Goal: Communication & Community: Answer question/provide support

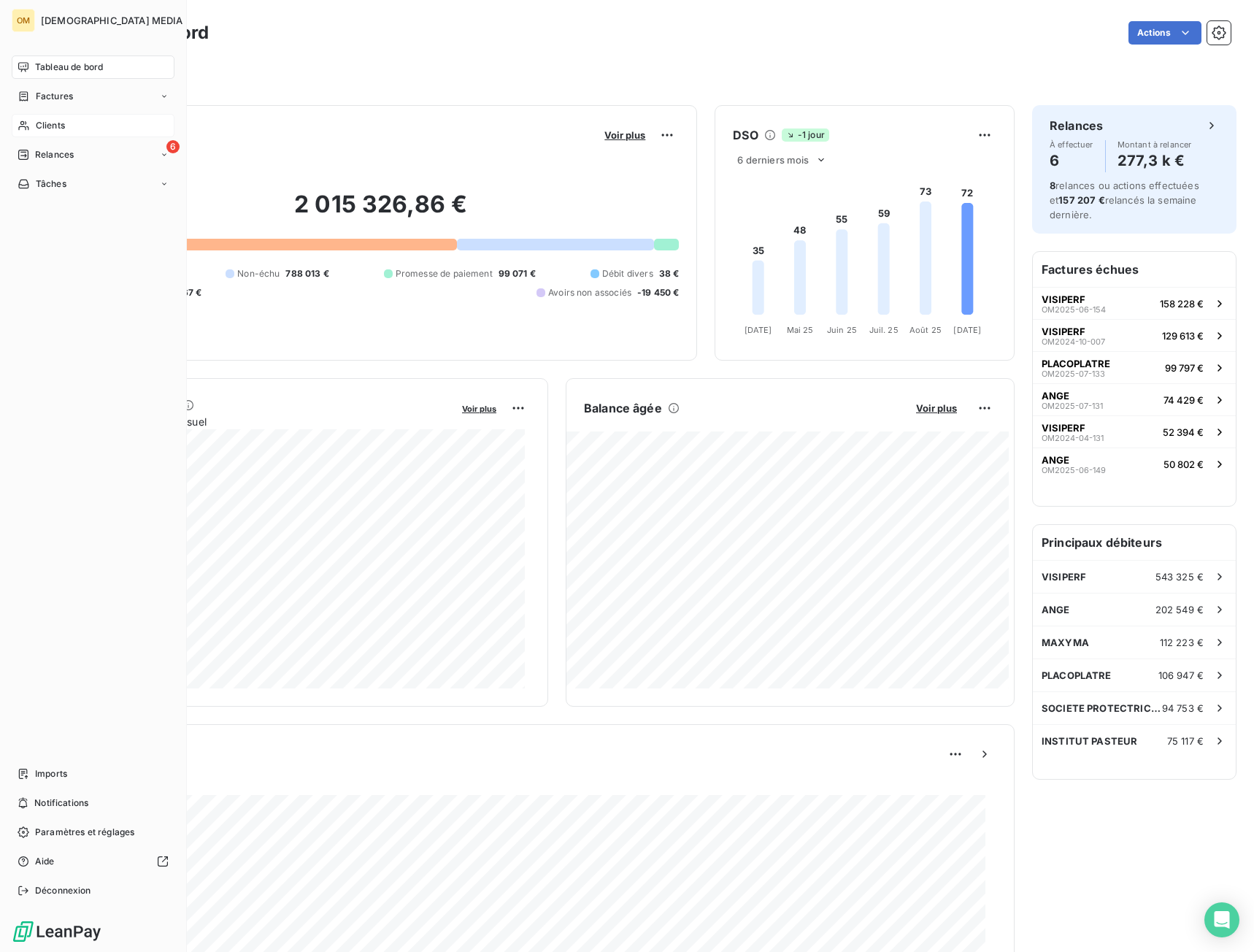
click at [35, 125] on span "Clients" at bounding box center [50, 125] width 29 height 13
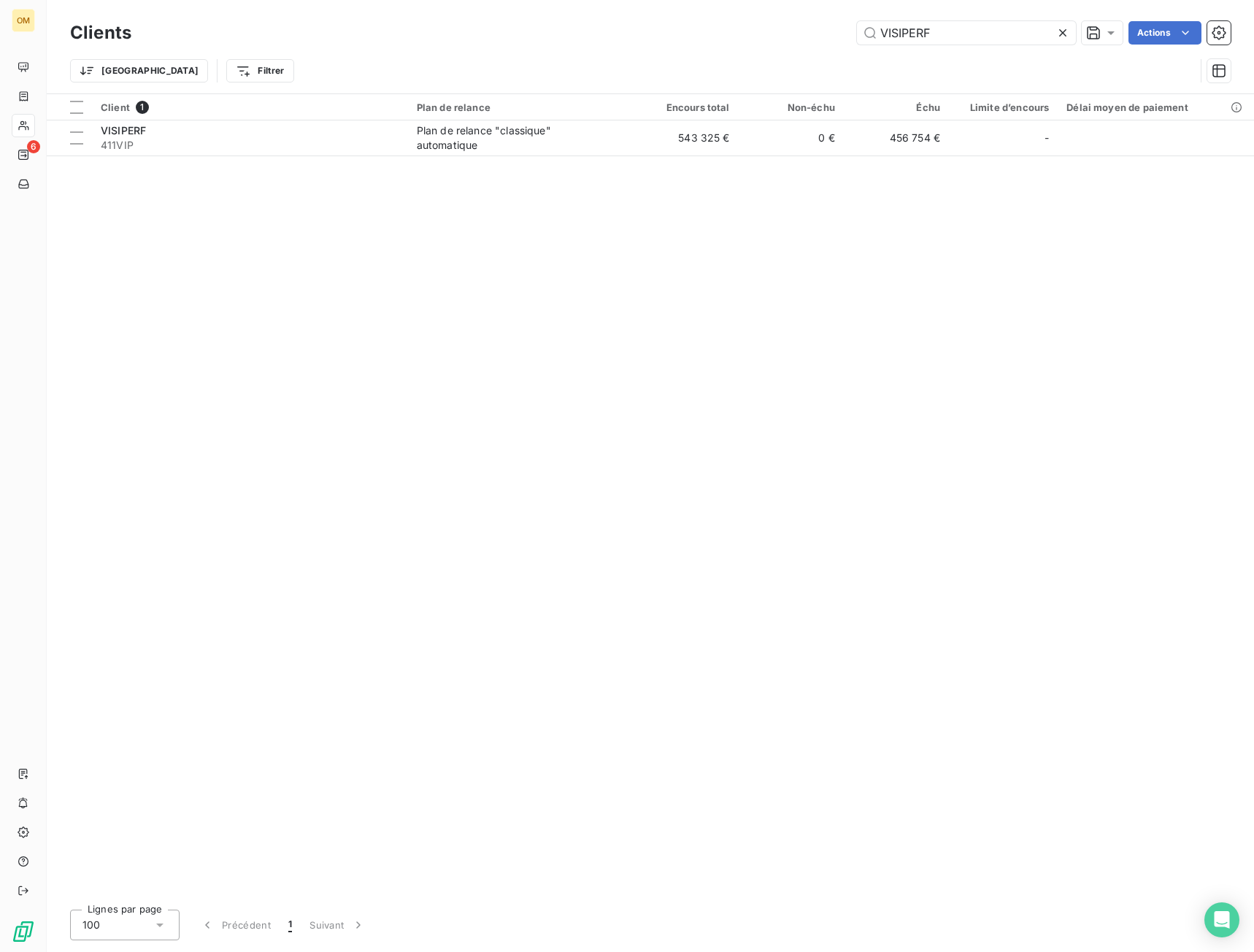
drag, startPoint x: 960, startPoint y: 28, endPoint x: 743, endPoint y: 74, distance: 221.8
click at [746, 74] on div "Clients VISIPERF Actions Trier Filtrer" at bounding box center [650, 56] width 1161 height 76
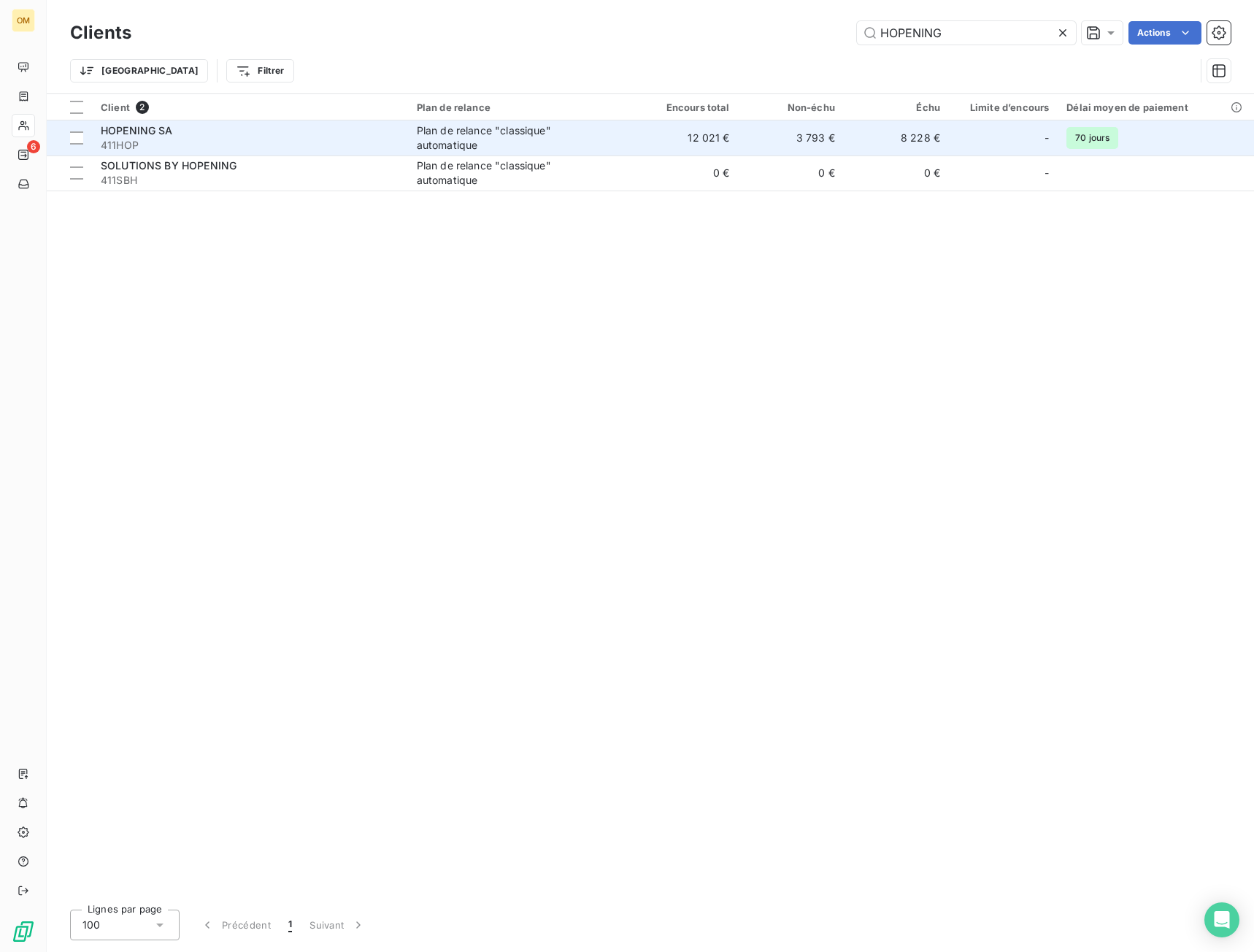
type input "HOPENING"
click at [668, 148] on td "12 021 €" at bounding box center [685, 138] width 105 height 35
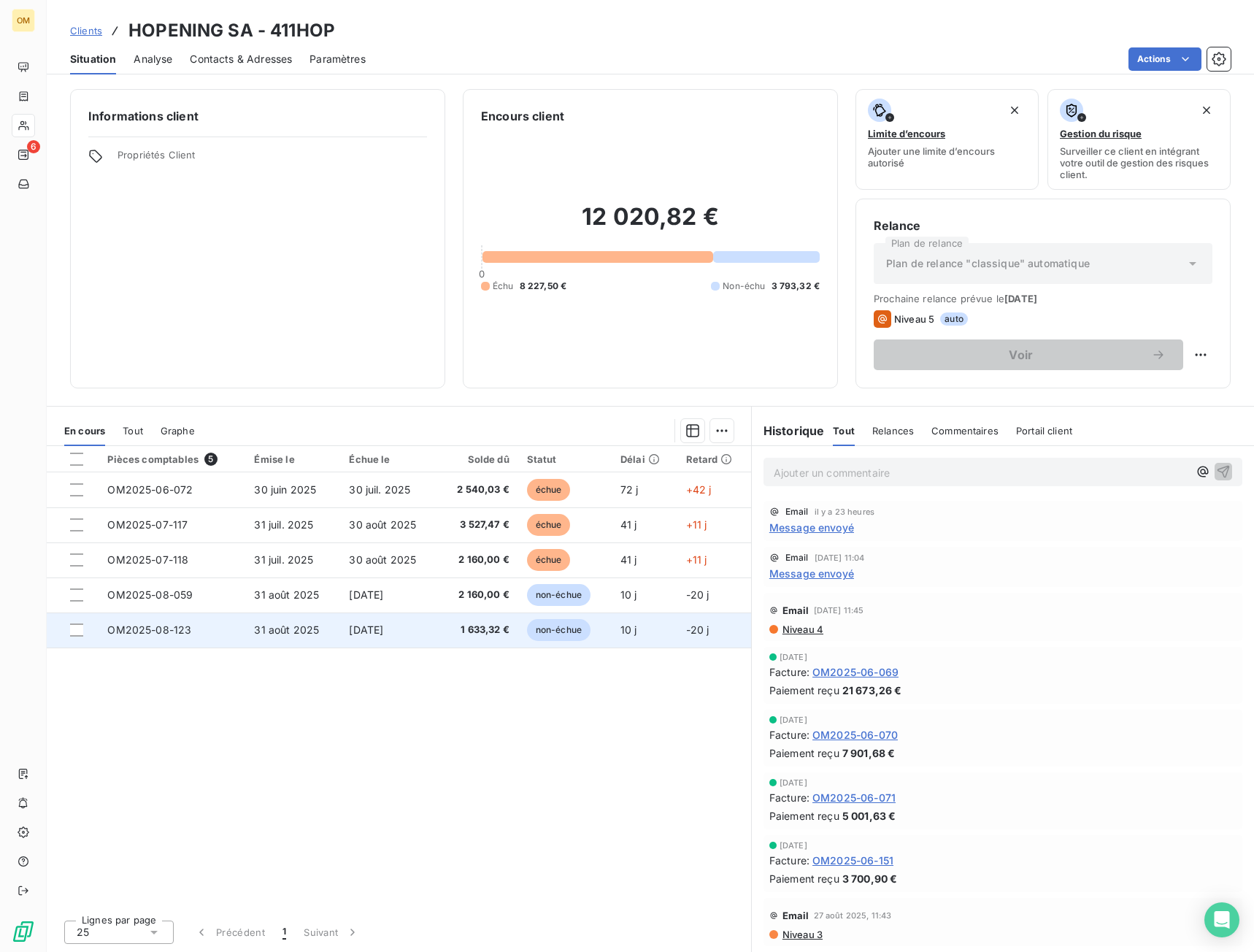
click at [383, 628] on span "[DATE]" at bounding box center [365, 629] width 35 height 13
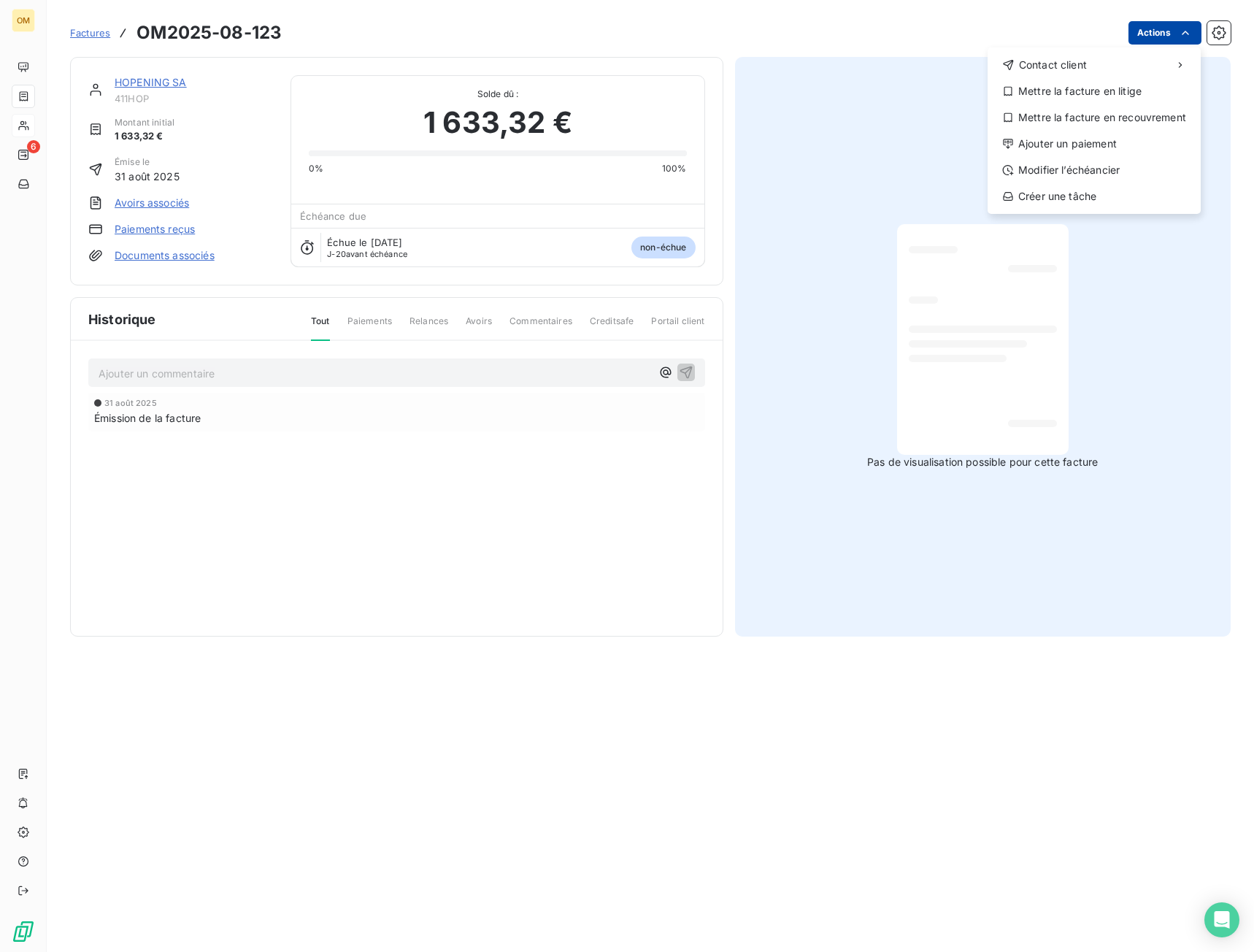
click at [1166, 32] on html "OM 6 Factures OM2025-08-123 Actions Contact client Mettre la facture en litige …" at bounding box center [627, 476] width 1254 height 952
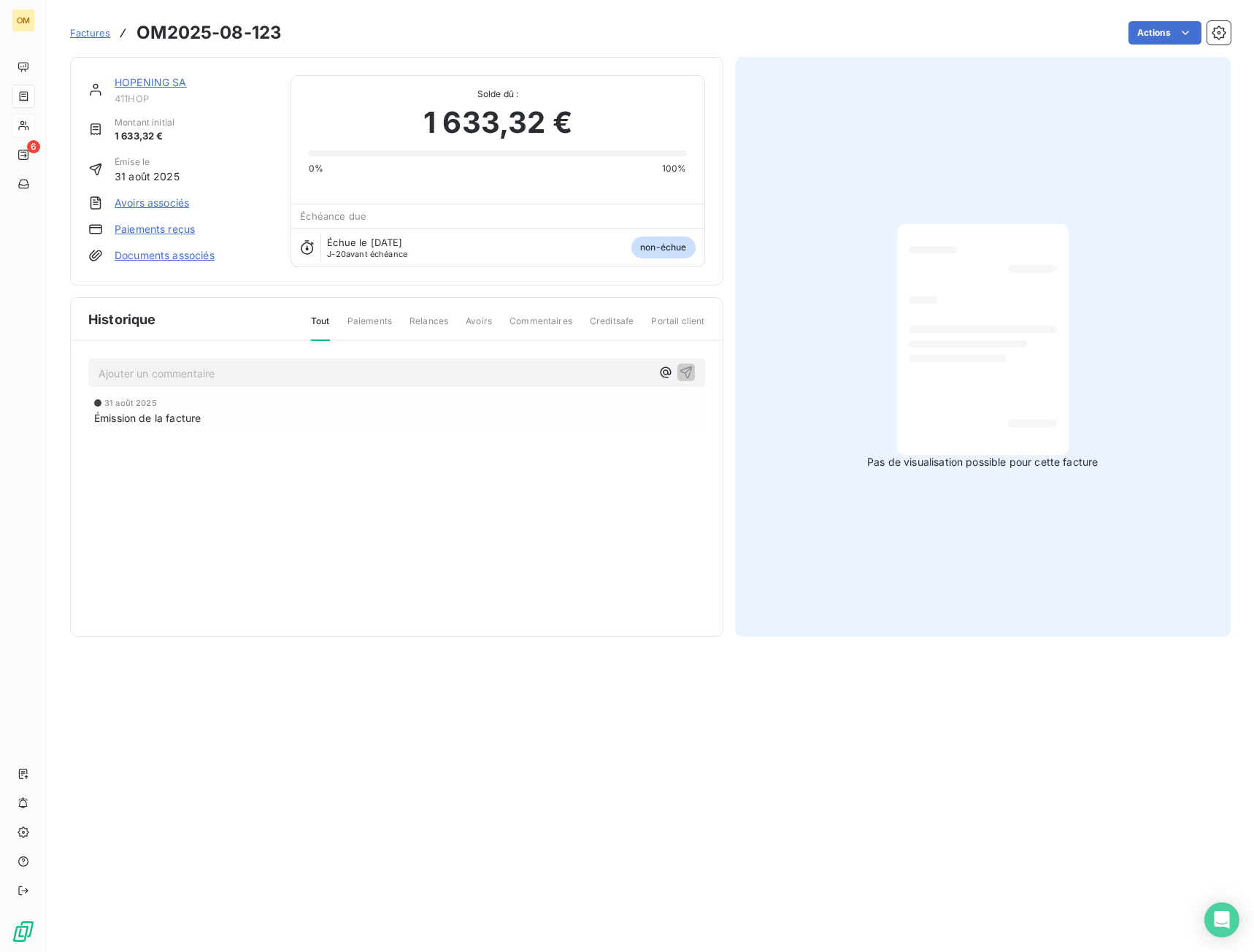
click at [130, 82] on html "OM 6 Factures OM2025-08-123 Actions HOPENING SA 411HOP Montant initial 1 633,32…" at bounding box center [627, 476] width 1254 height 952
click at [151, 81] on link "HOPENING SA" at bounding box center [151, 82] width 72 height 13
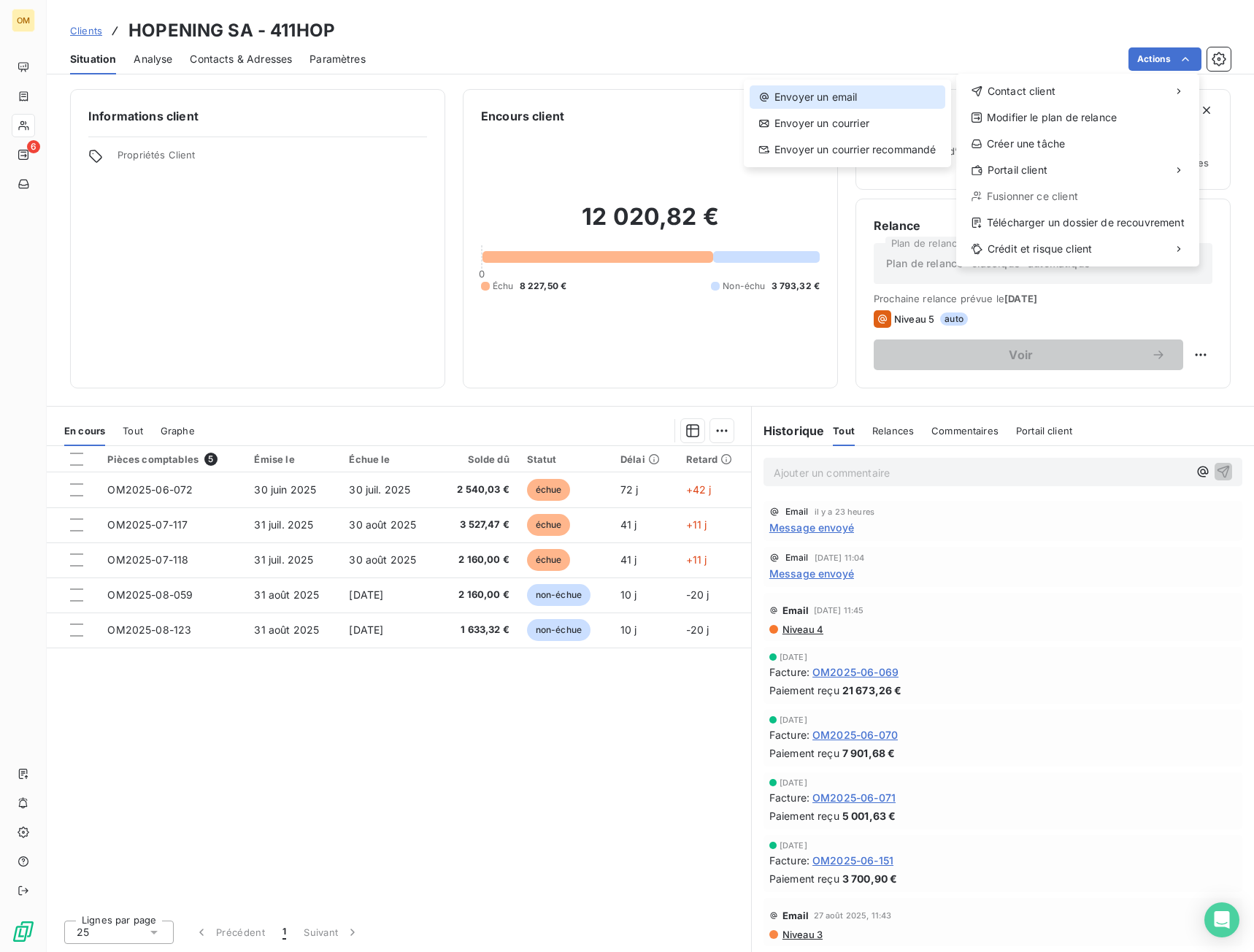
click at [879, 100] on div "Envoyer un email" at bounding box center [847, 97] width 195 height 24
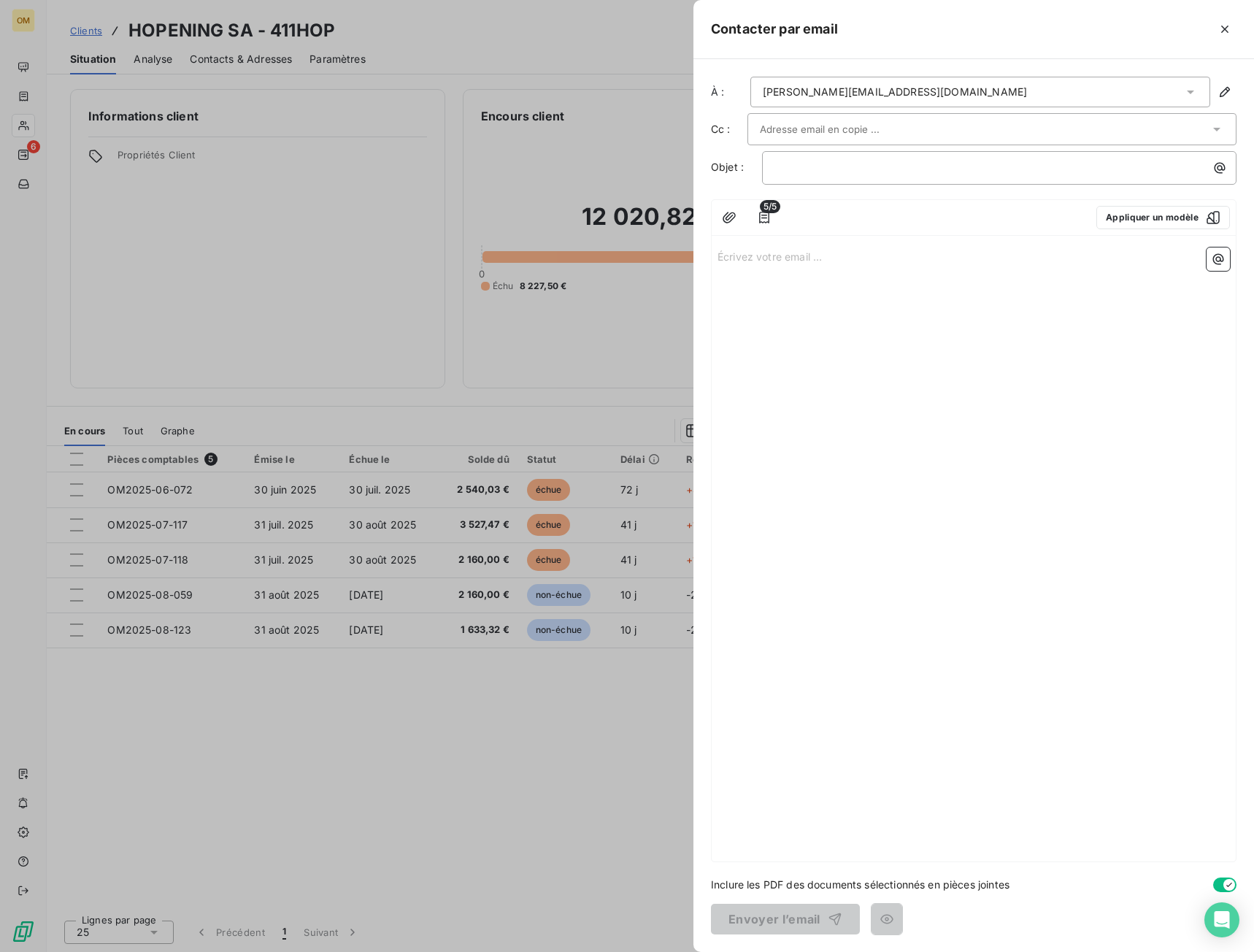
click at [763, 122] on input "text" at bounding box center [838, 129] width 157 height 22
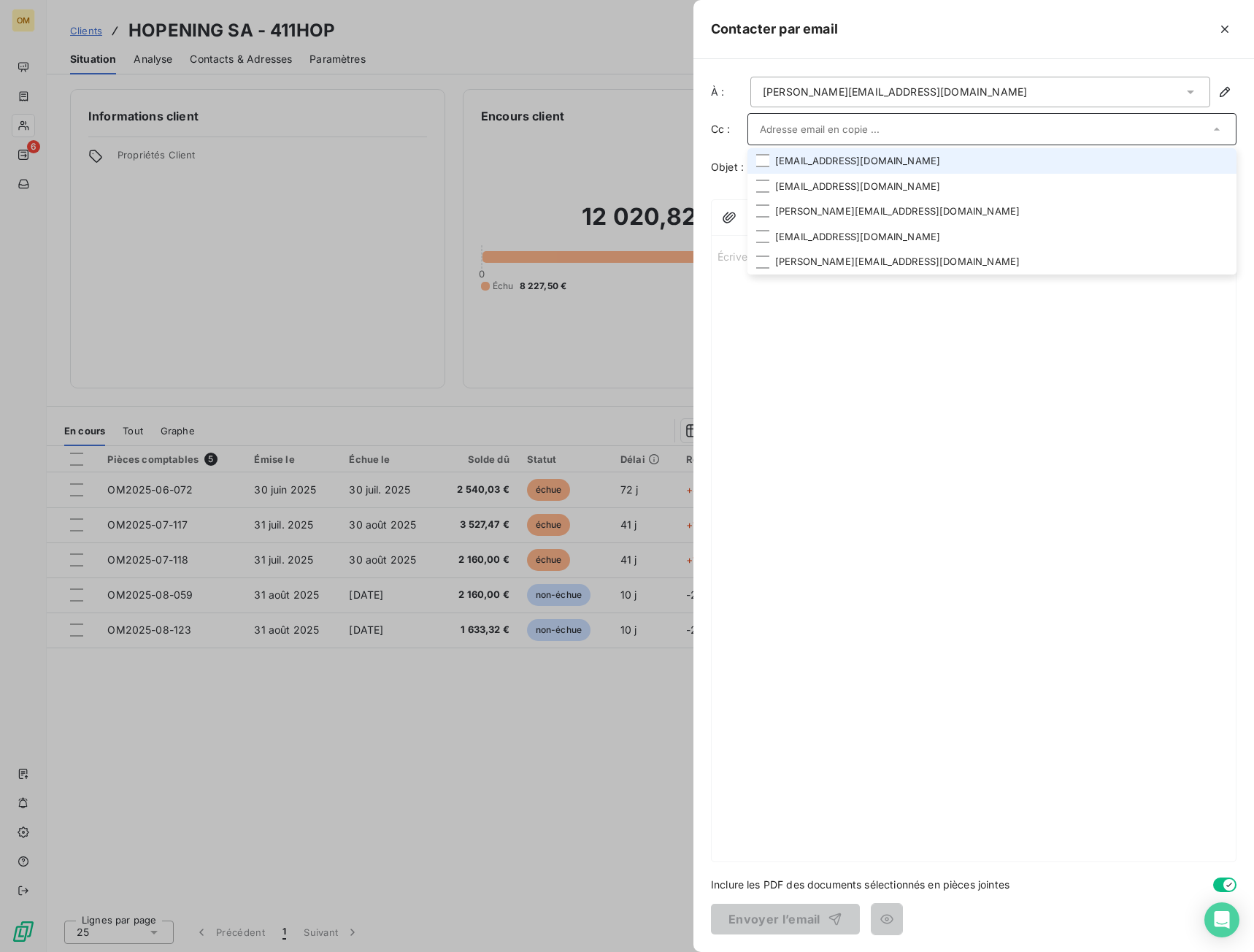
click at [799, 162] on li "[EMAIL_ADDRESS][DOMAIN_NAME]" at bounding box center [991, 161] width 489 height 25
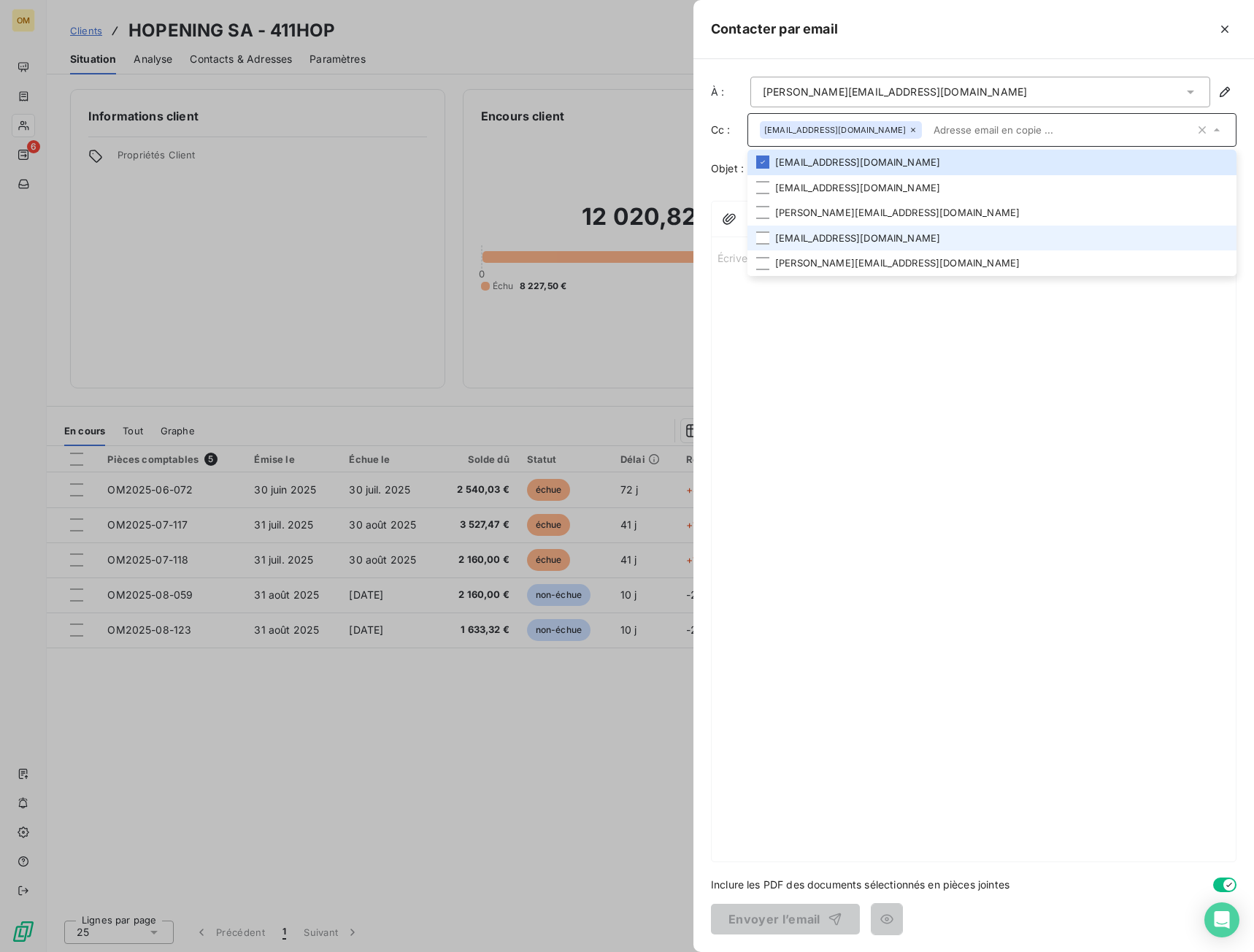
click at [817, 233] on li "[EMAIL_ADDRESS][DOMAIN_NAME]" at bounding box center [991, 238] width 489 height 25
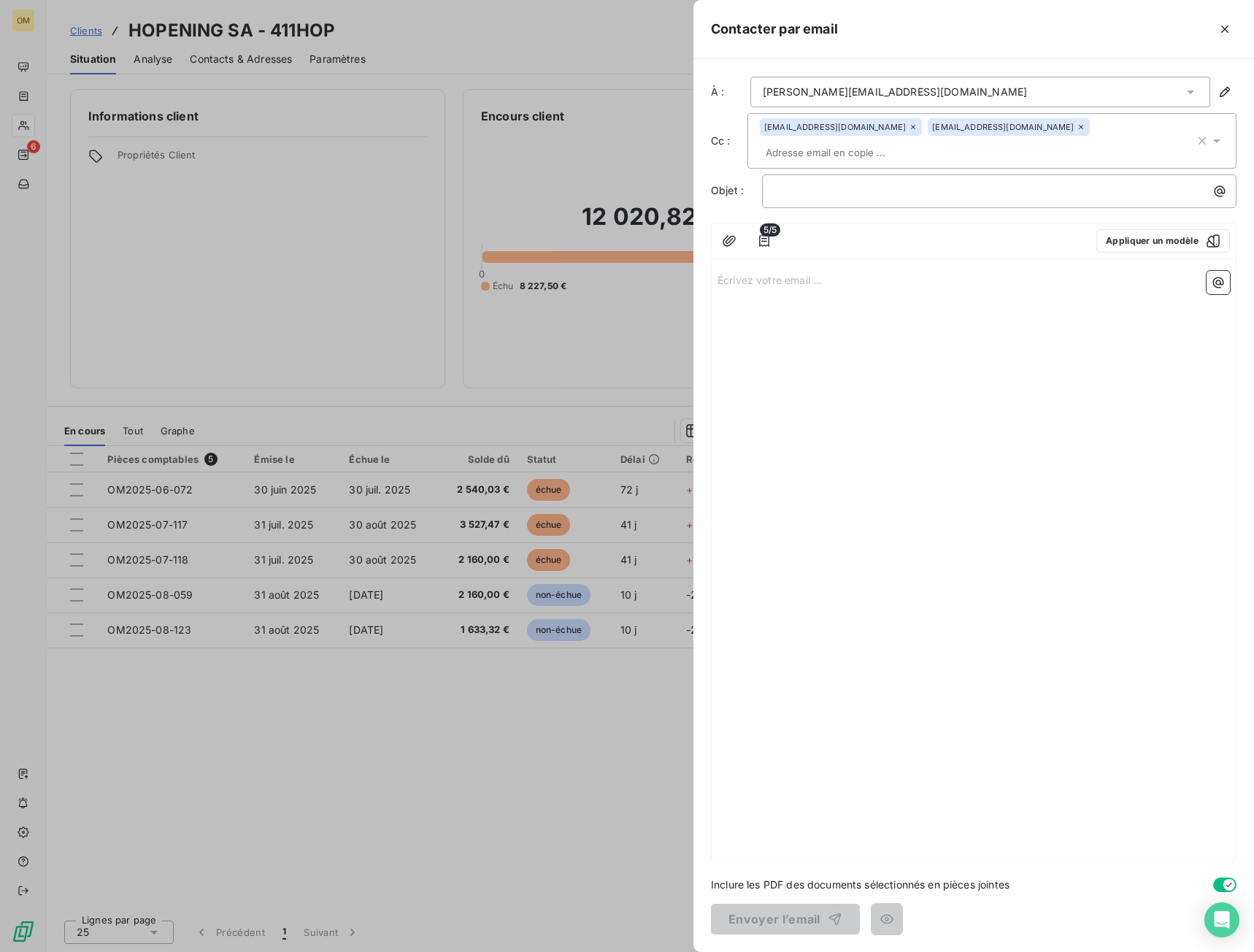
drag, startPoint x: 777, startPoint y: 348, endPoint x: 772, endPoint y: 252, distance: 96.1
click at [775, 347] on div "Écrivez votre email ... ﻿" at bounding box center [973, 563] width 524 height 596
click at [795, 183] on p "﻿" at bounding box center [1002, 191] width 457 height 17
click at [863, 183] on span "Erreur facture aoput" at bounding box center [823, 189] width 98 height 13
click at [908, 183] on p "Erreur facture août" at bounding box center [1002, 191] width 457 height 17
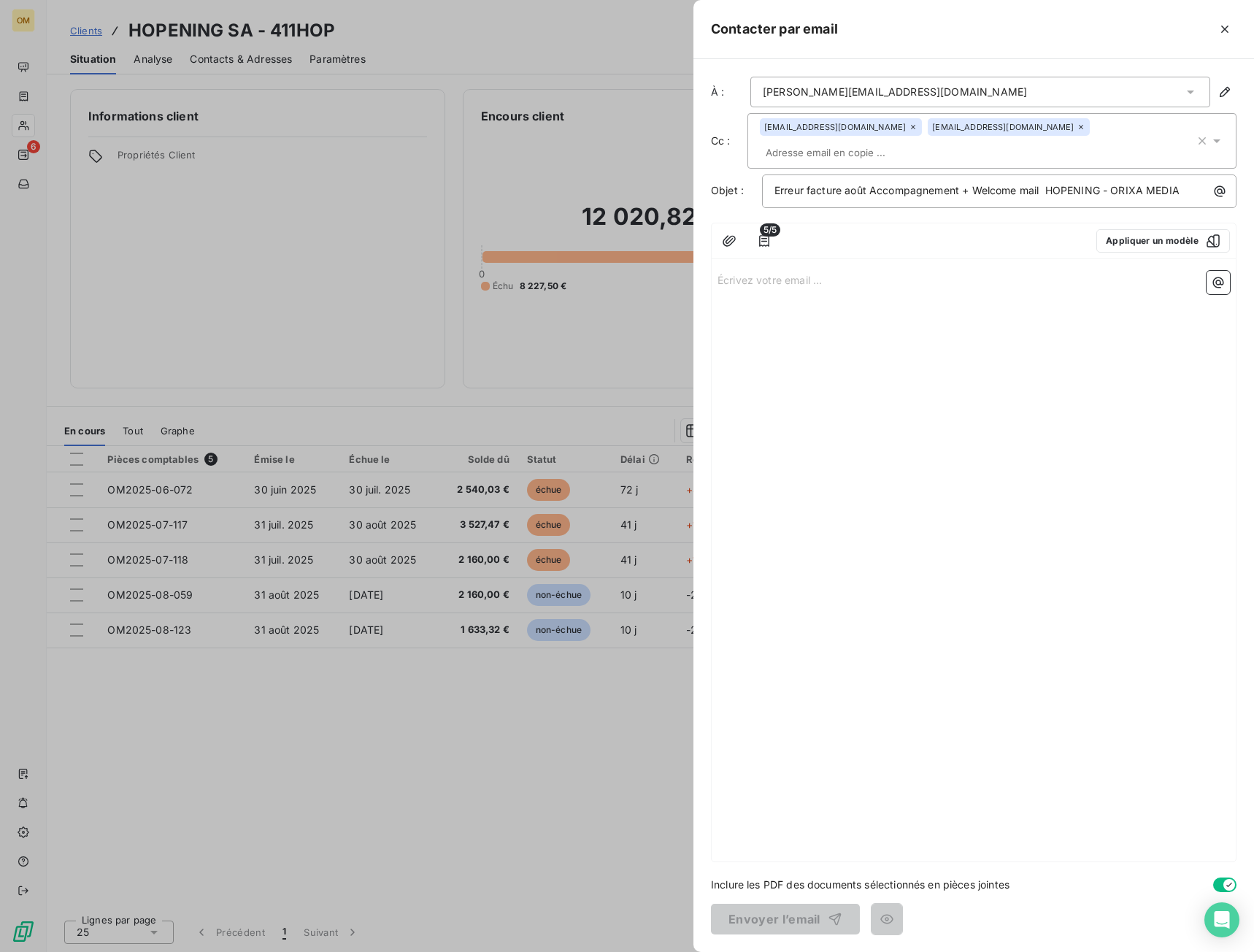
click at [919, 271] on p "Écrivez votre email ... ﻿" at bounding box center [973, 279] width 513 height 17
click at [762, 235] on icon "button" at bounding box center [764, 241] width 10 height 12
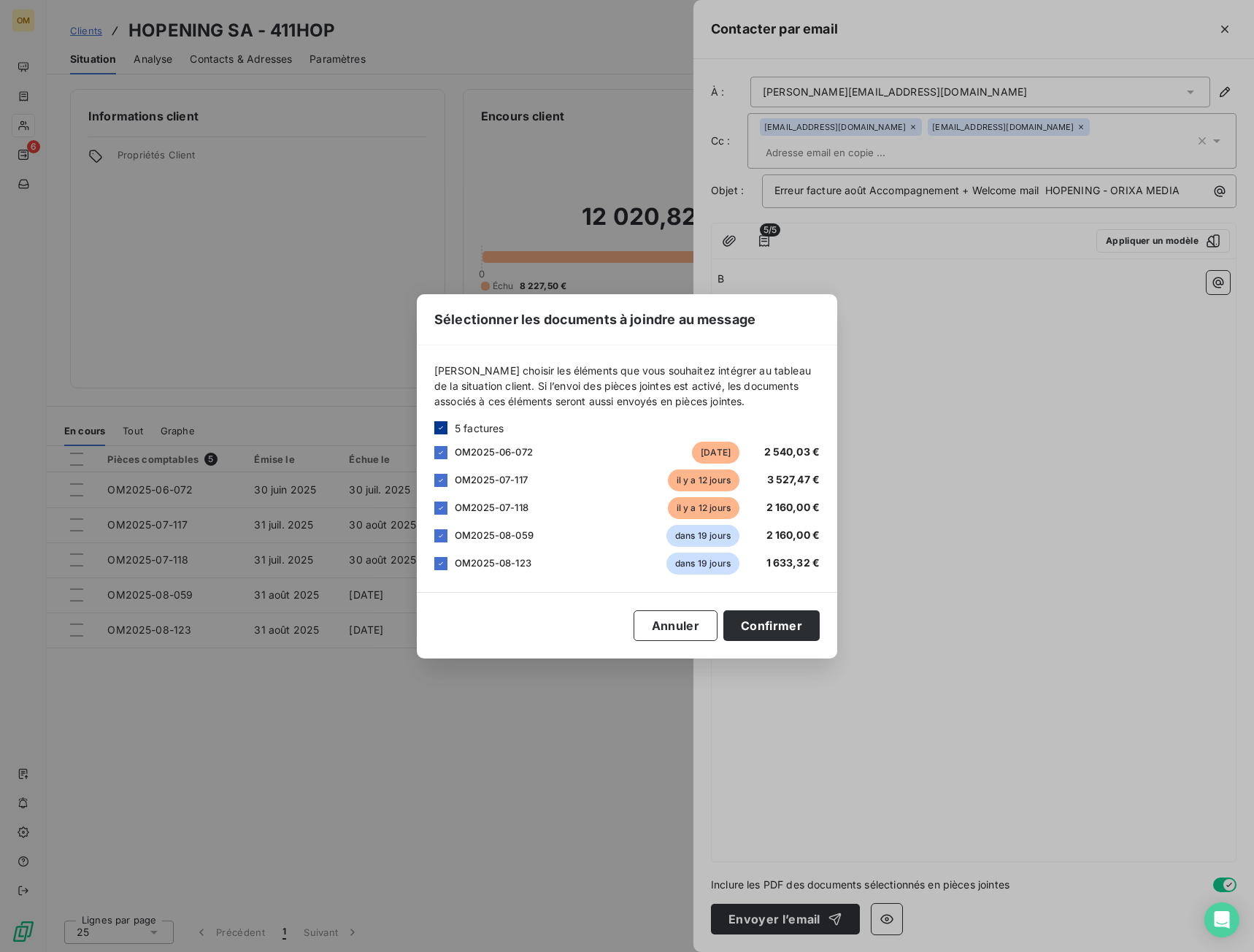
click at [445, 428] on div at bounding box center [441, 428] width 13 height 13
drag, startPoint x: 910, startPoint y: 556, endPoint x: 908, endPoint y: 546, distance: 10.2
click at [911, 552] on div "Sélectionner les documents à joindre au message [PERSON_NAME] choisir les éléme…" at bounding box center [627, 476] width 1254 height 952
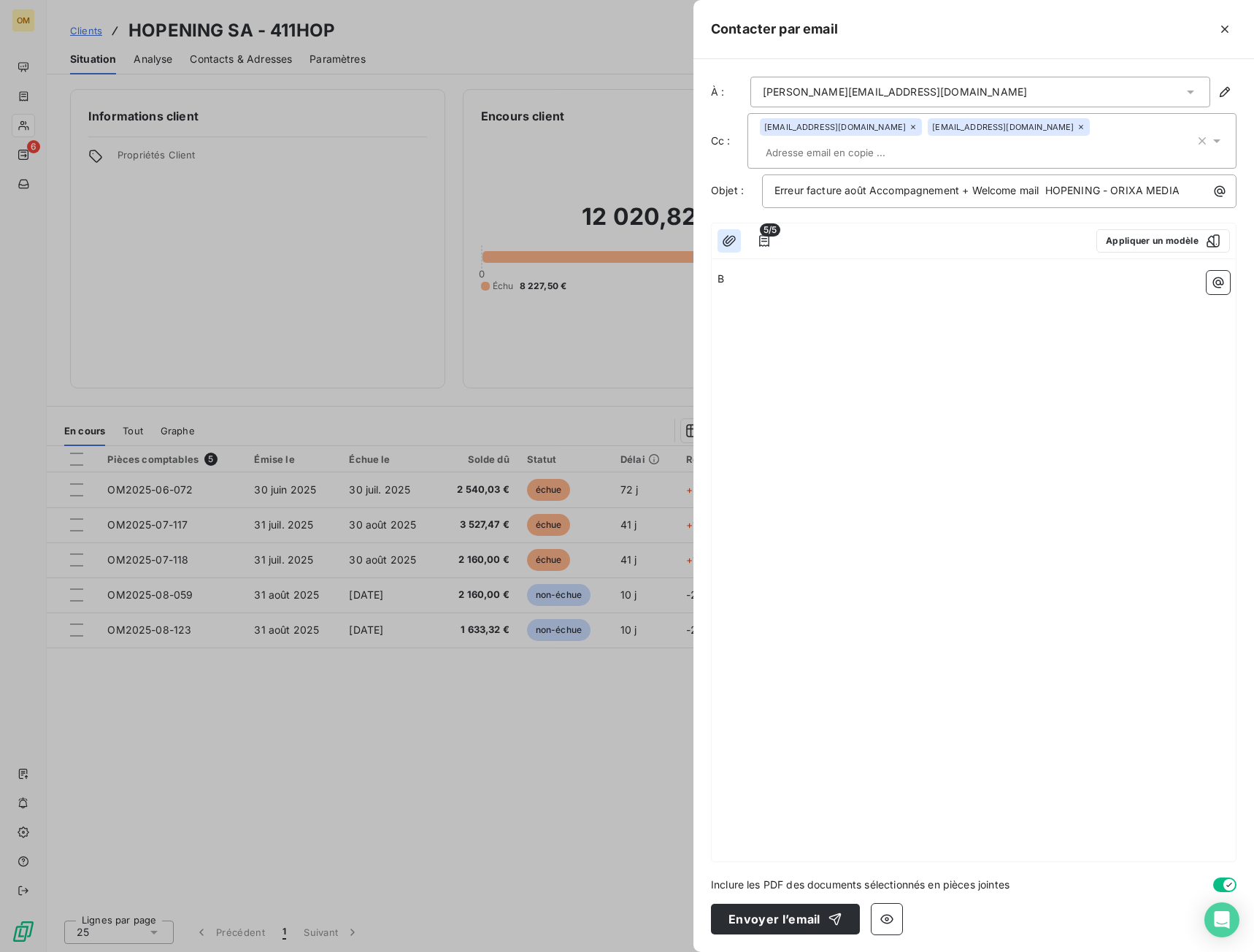
click at [724, 233] on icon "button" at bounding box center [728, 240] width 14 height 14
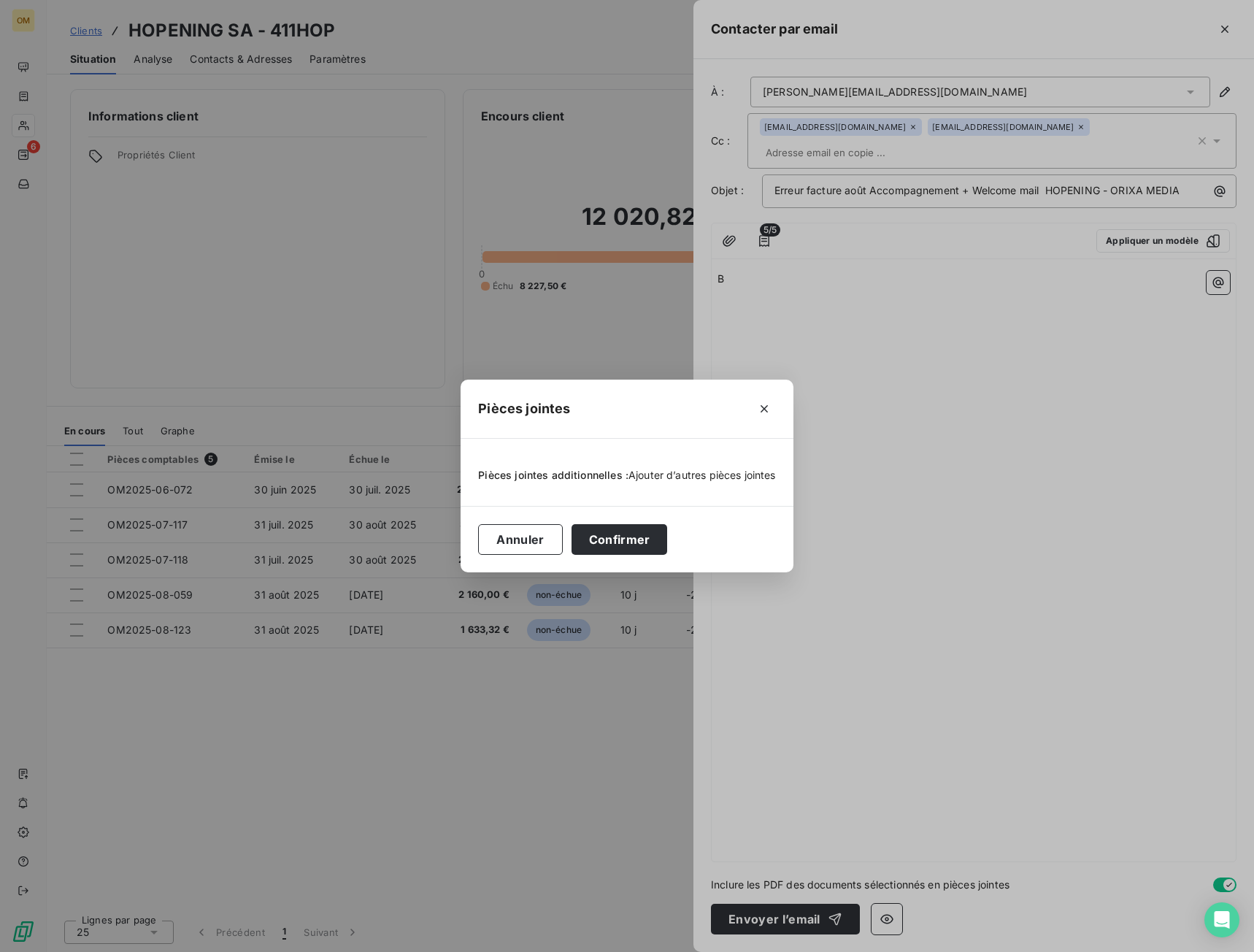
click at [656, 473] on span "Ajouter d’autres pièces jointes" at bounding box center [702, 475] width 147 height 13
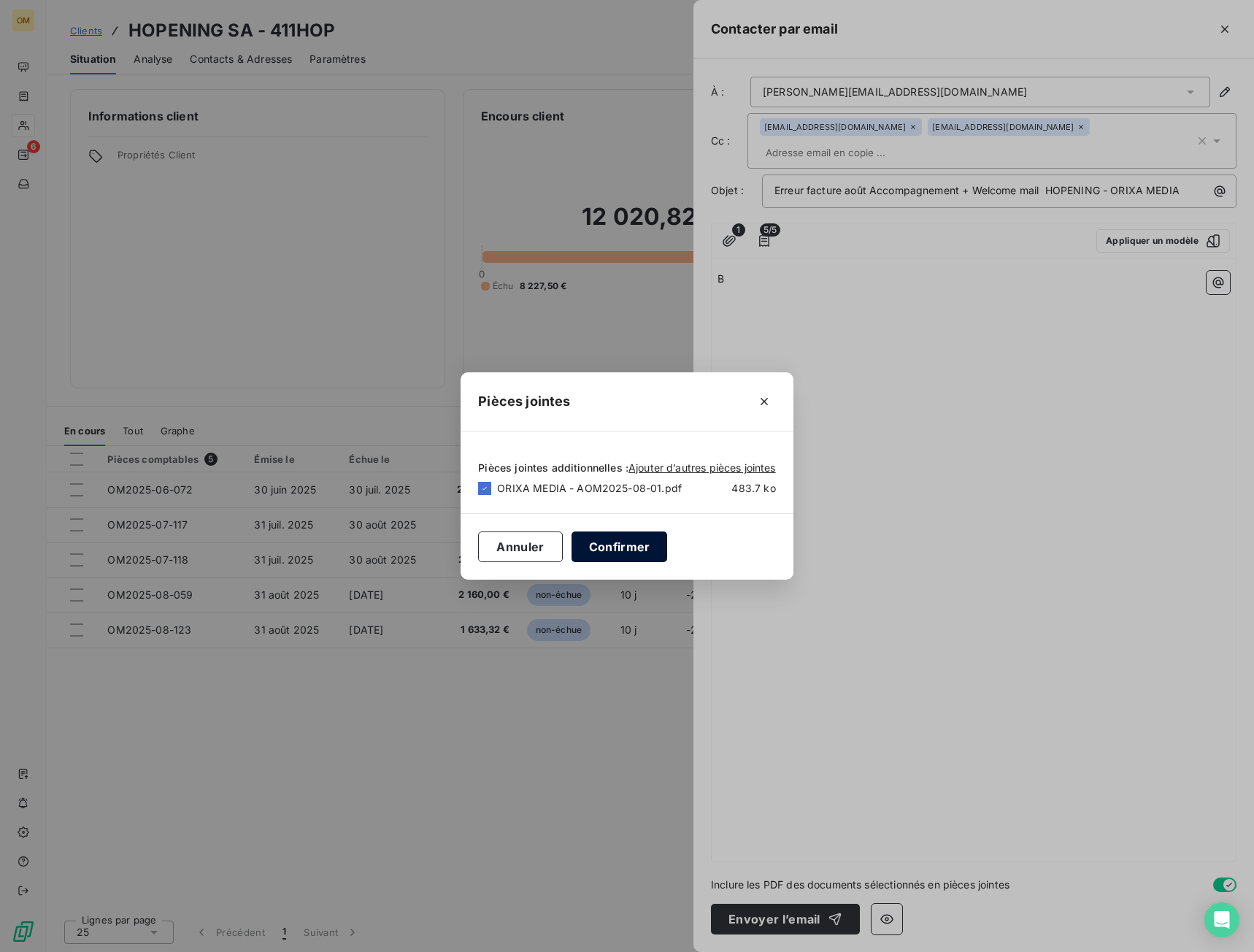
click at [650, 551] on button "Confirmer" at bounding box center [619, 546] width 96 height 30
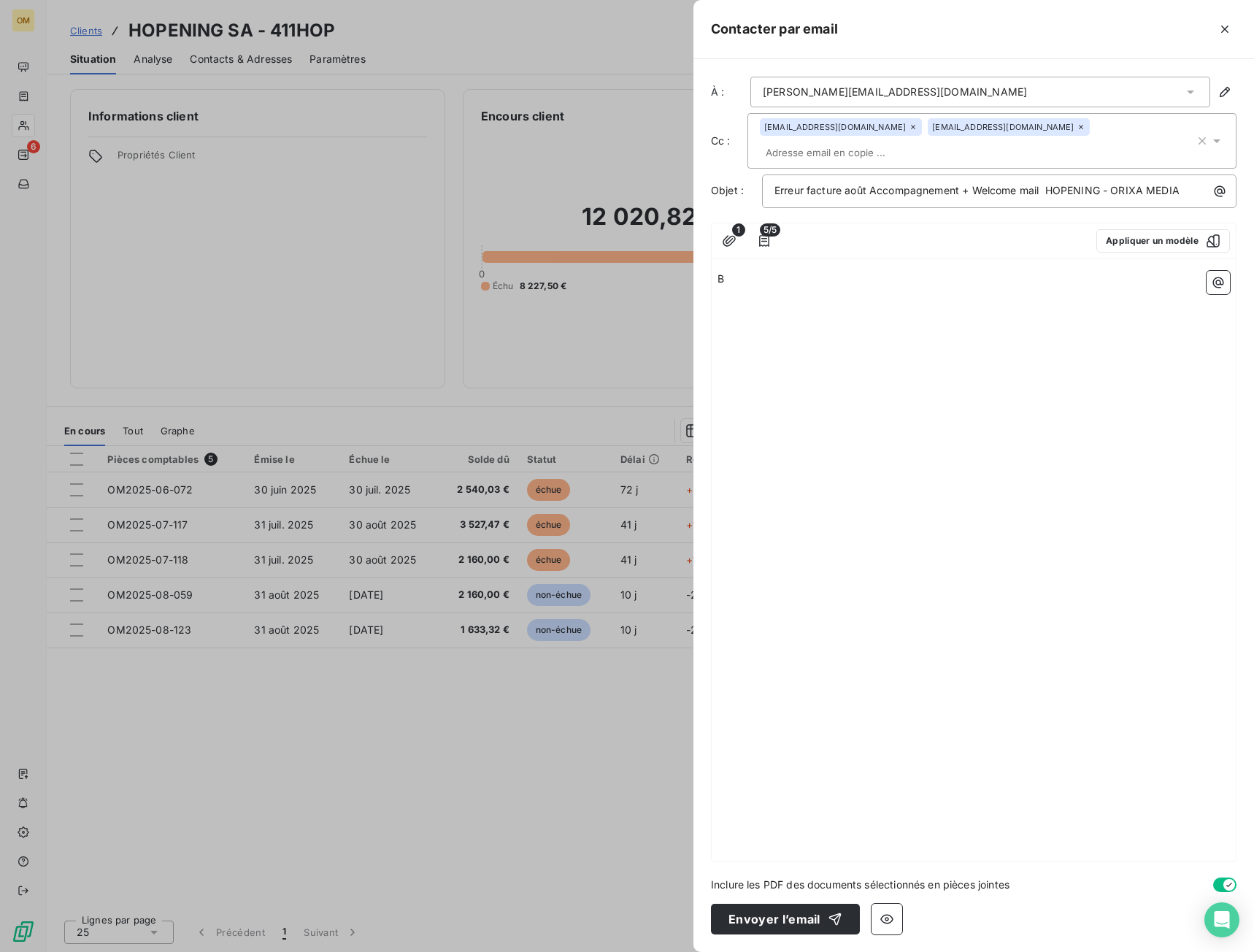
click at [765, 223] on span "5/5" at bounding box center [770, 230] width 20 height 13
click at [766, 235] on icon "button" at bounding box center [764, 241] width 10 height 12
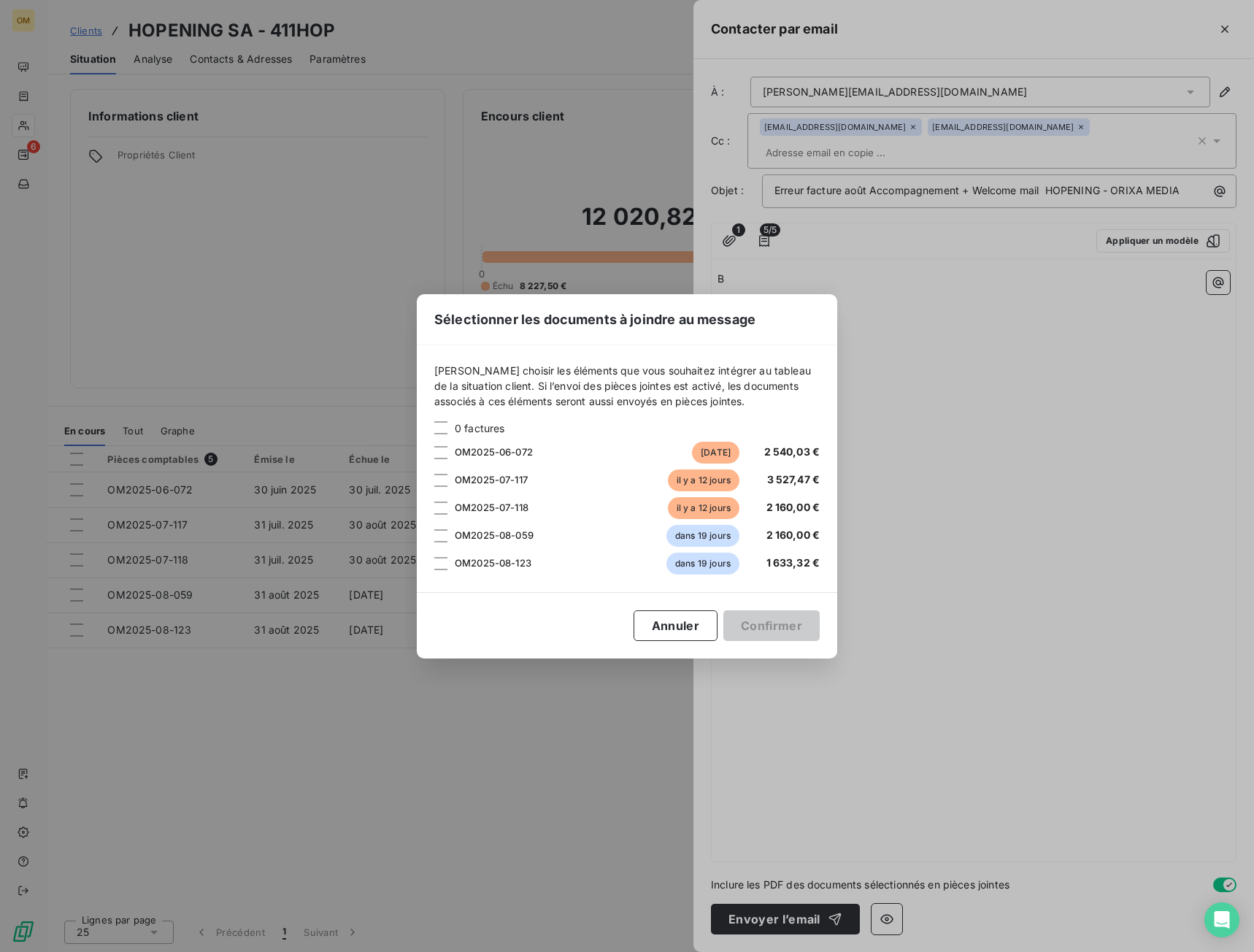
click at [923, 408] on div "Sélectionner les documents à joindre au message [PERSON_NAME] choisir les éléme…" at bounding box center [627, 476] width 1254 height 952
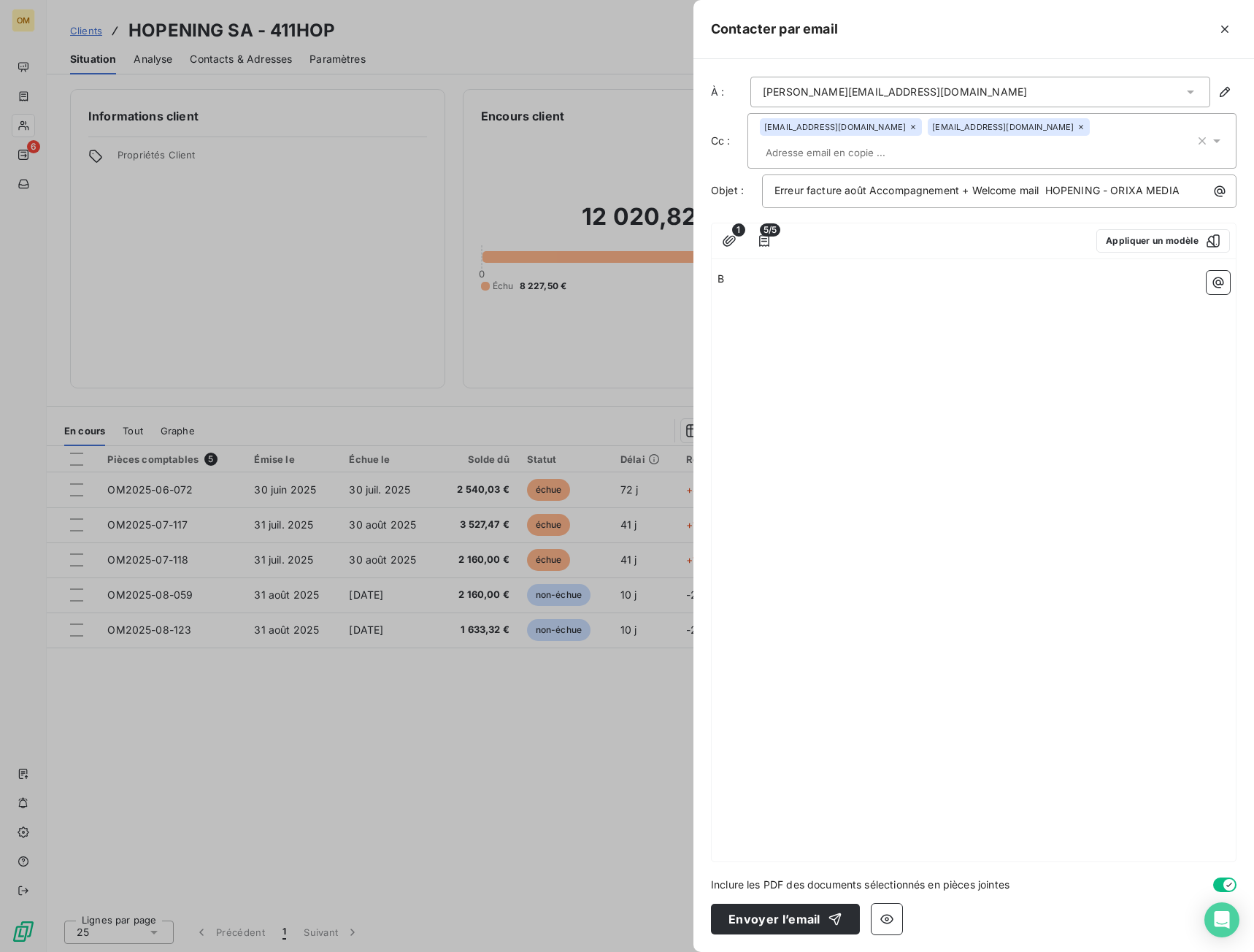
click at [748, 271] on p "B" at bounding box center [973, 279] width 513 height 17
drag, startPoint x: 869, startPoint y: 169, endPoint x: 1042, endPoint y: 169, distance: 173.0
click at [1042, 183] on span "Erreur facture août Accompagnement + Welcome mail HOPENING - ORIXA MEDIA" at bounding box center [976, 189] width 405 height 13
click at [1032, 288] on p "﻿" at bounding box center [973, 296] width 513 height 17
click at [1021, 305] on p "Suite à une erreur sur la facturatio,n de la ligne" at bounding box center [973, 313] width 513 height 17
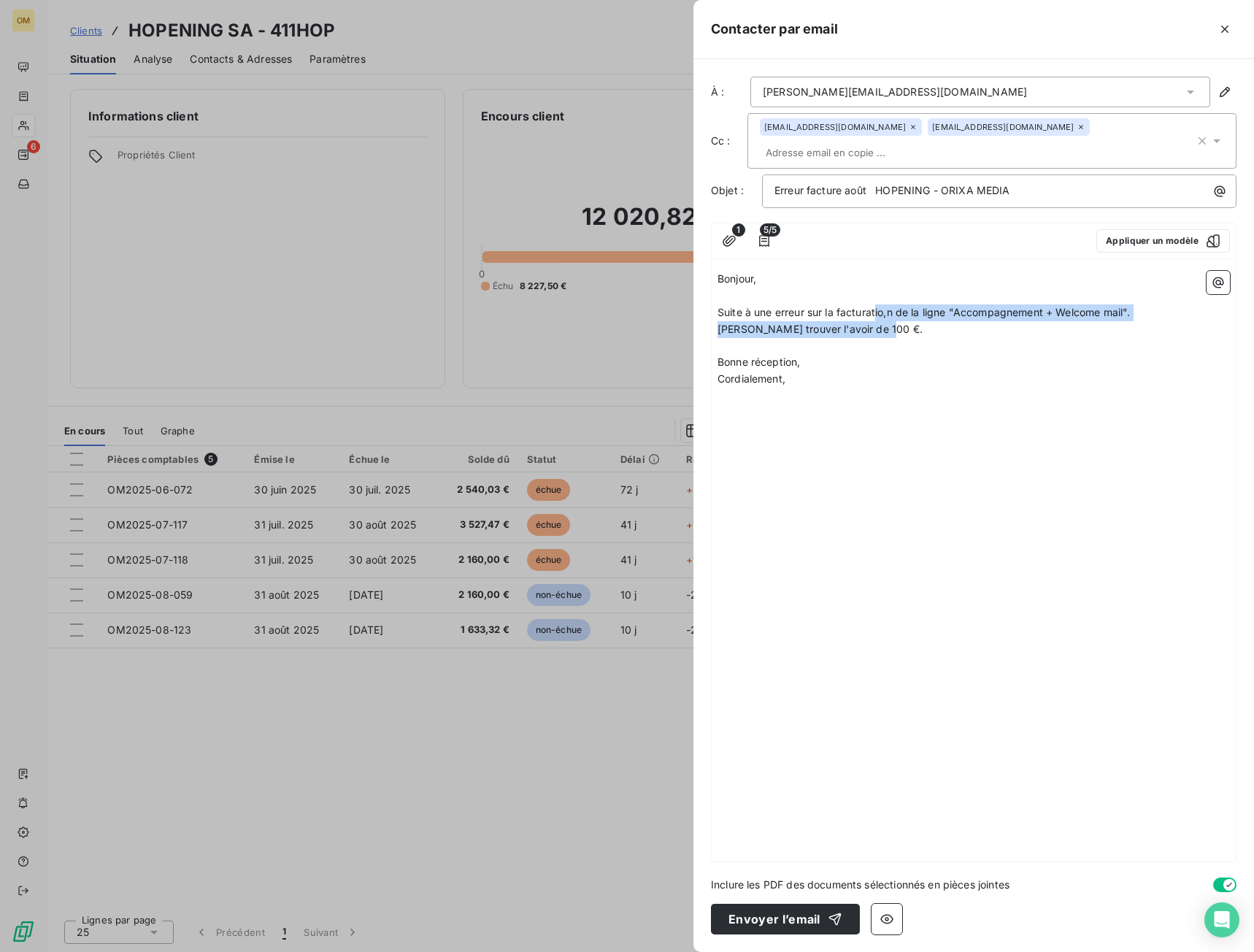
click at [874, 305] on p "Suite à une erreur sur la facturatio,n de la ligne "Accompagnement + Welcome ma…" at bounding box center [973, 313] width 513 height 17
click at [871, 305] on p "Suite à une erreur sur la facturatio,n de la ligne "Accompagnement + Welcome ma…" at bounding box center [973, 313] width 513 height 17
drag, startPoint x: 871, startPoint y: 293, endPoint x: 879, endPoint y: 294, distance: 8.1
click at [873, 306] on span "Suite à une erreur sur la facturatio,n de la ligne "Accompagnement + Welcome ma…" at bounding box center [923, 311] width 412 height 13
click at [888, 306] on span "Suite à une erreur sur la facturatio,n de la ligne "Accompagnement + Welcome ma…" at bounding box center [923, 311] width 412 height 13
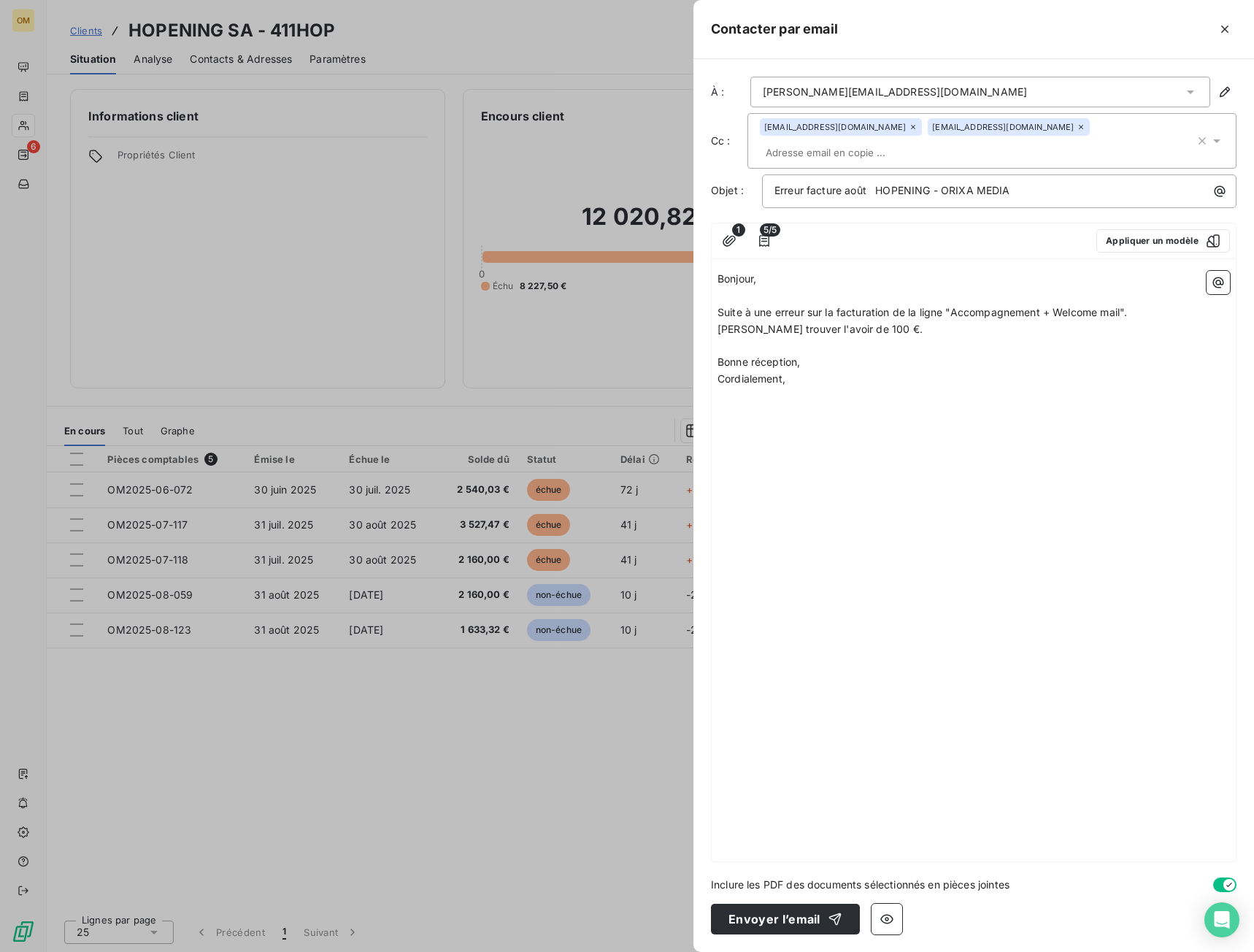
click at [1060, 306] on span "Suite à une erreur sur la facturation de la ligne "Accompagnement + Welcome mai…" at bounding box center [922, 311] width 409 height 13
click at [879, 338] on p "﻿" at bounding box center [973, 346] width 513 height 17
click at [798, 322] on span "[PERSON_NAME] trouver l'avoir de 100 €." at bounding box center [820, 328] width 205 height 13
click at [831, 478] on div "Bonjour, ﻿ Suite à une erreur sur la facturation de la ligne "Accompagnement + …" at bounding box center [973, 563] width 524 height 596
drag, startPoint x: 1059, startPoint y: 292, endPoint x: 1065, endPoint y: 287, distance: 7.8
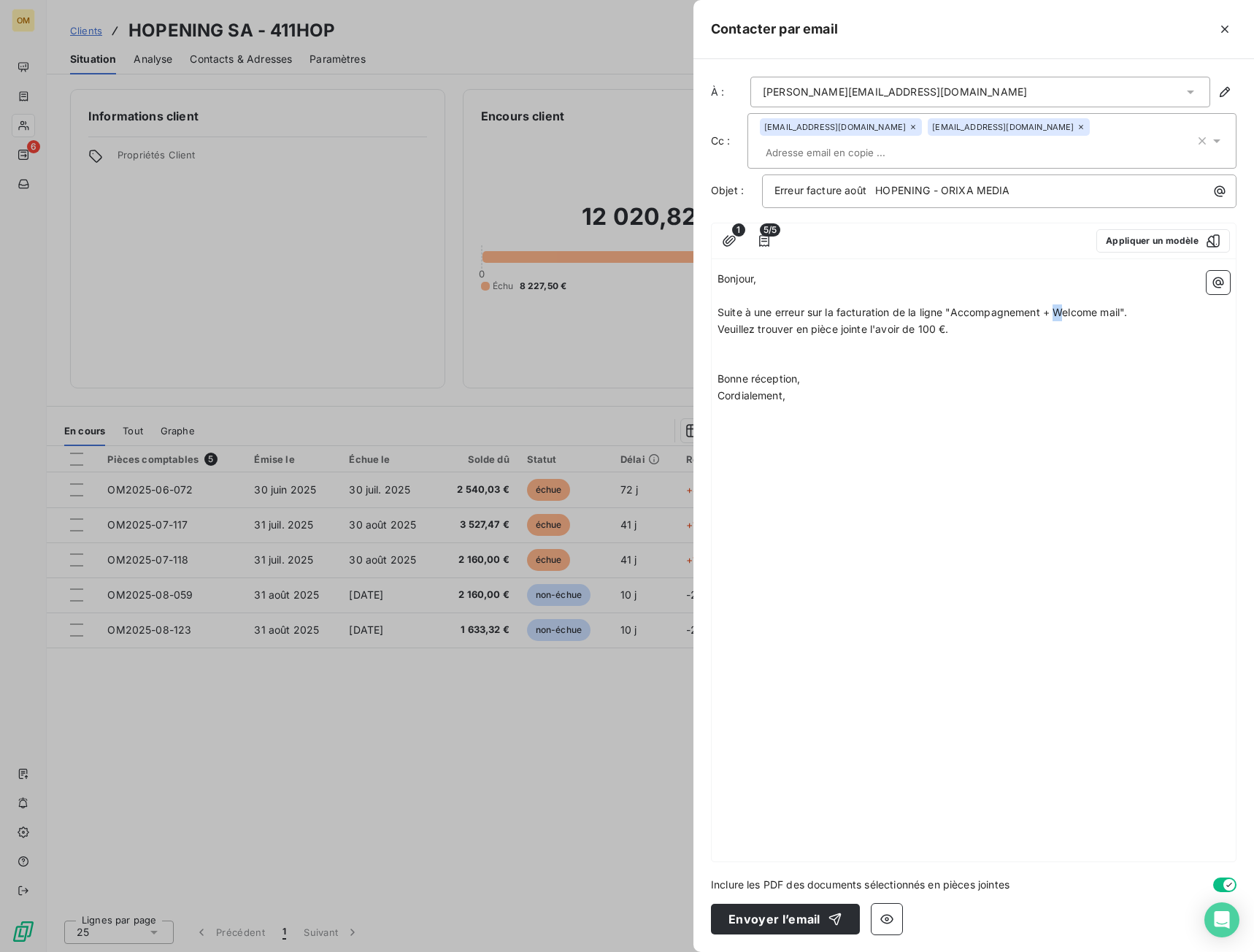
click at [1065, 306] on span "Suite à une erreur sur la facturation de la ligne "Accompagnement + Welcome mai…" at bounding box center [922, 311] width 409 height 13
click at [760, 235] on icon "button" at bounding box center [764, 241] width 10 height 12
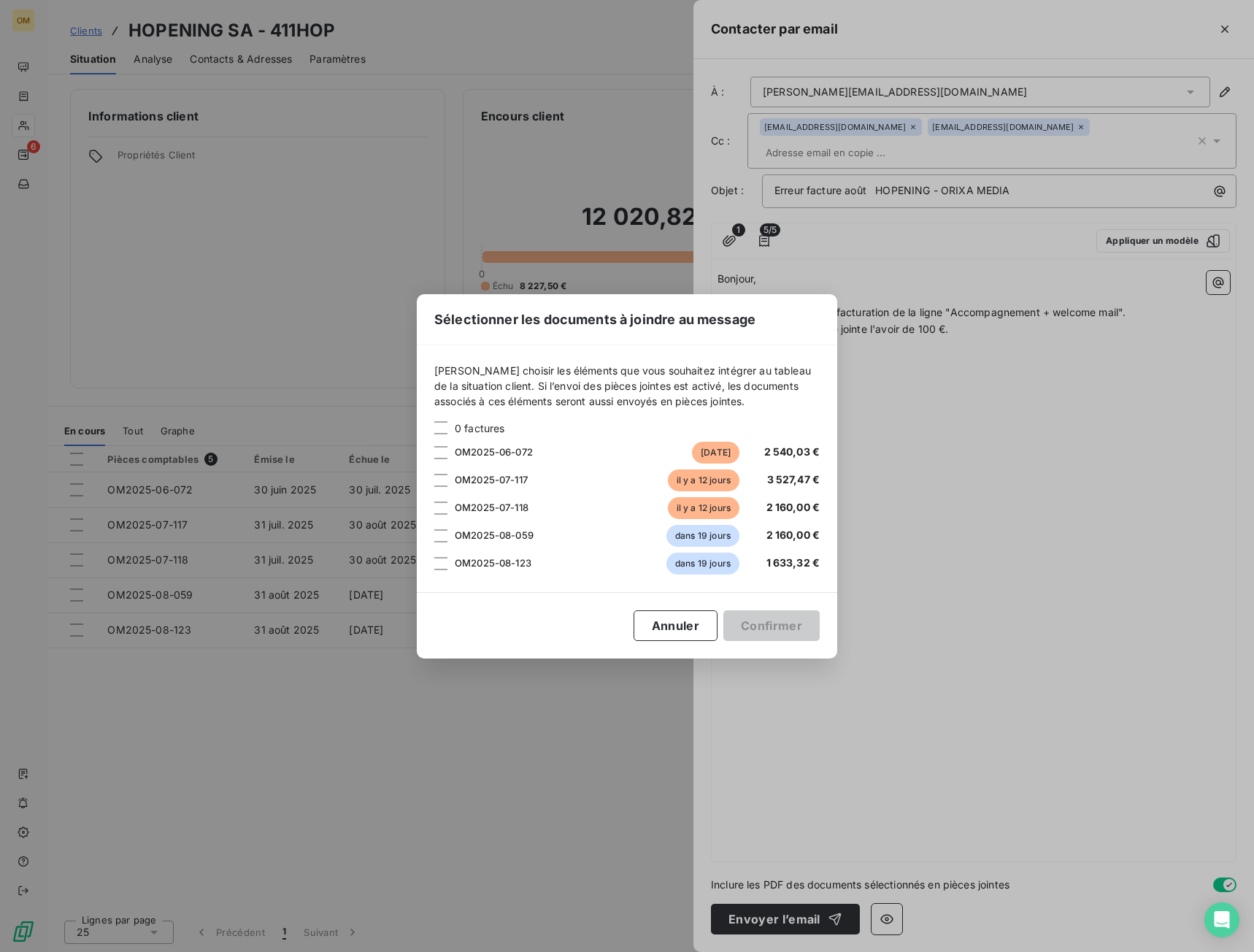
click at [1108, 449] on div "Sélectionner les documents à joindre au message [PERSON_NAME] choisir les éléme…" at bounding box center [627, 476] width 1254 height 952
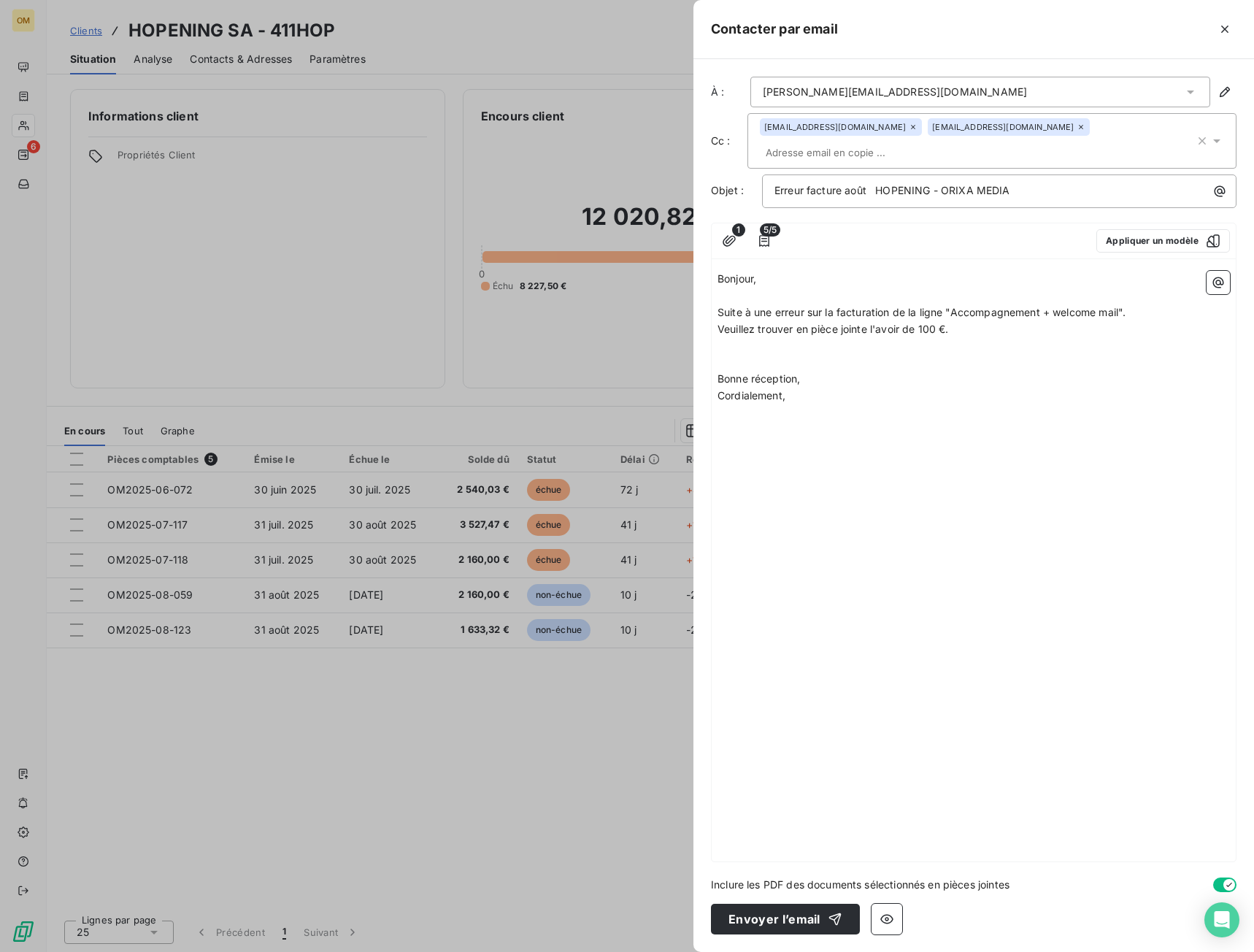
click at [762, 223] on span "5/5" at bounding box center [770, 230] width 20 height 13
click at [766, 235] on icon "button" at bounding box center [764, 241] width 10 height 12
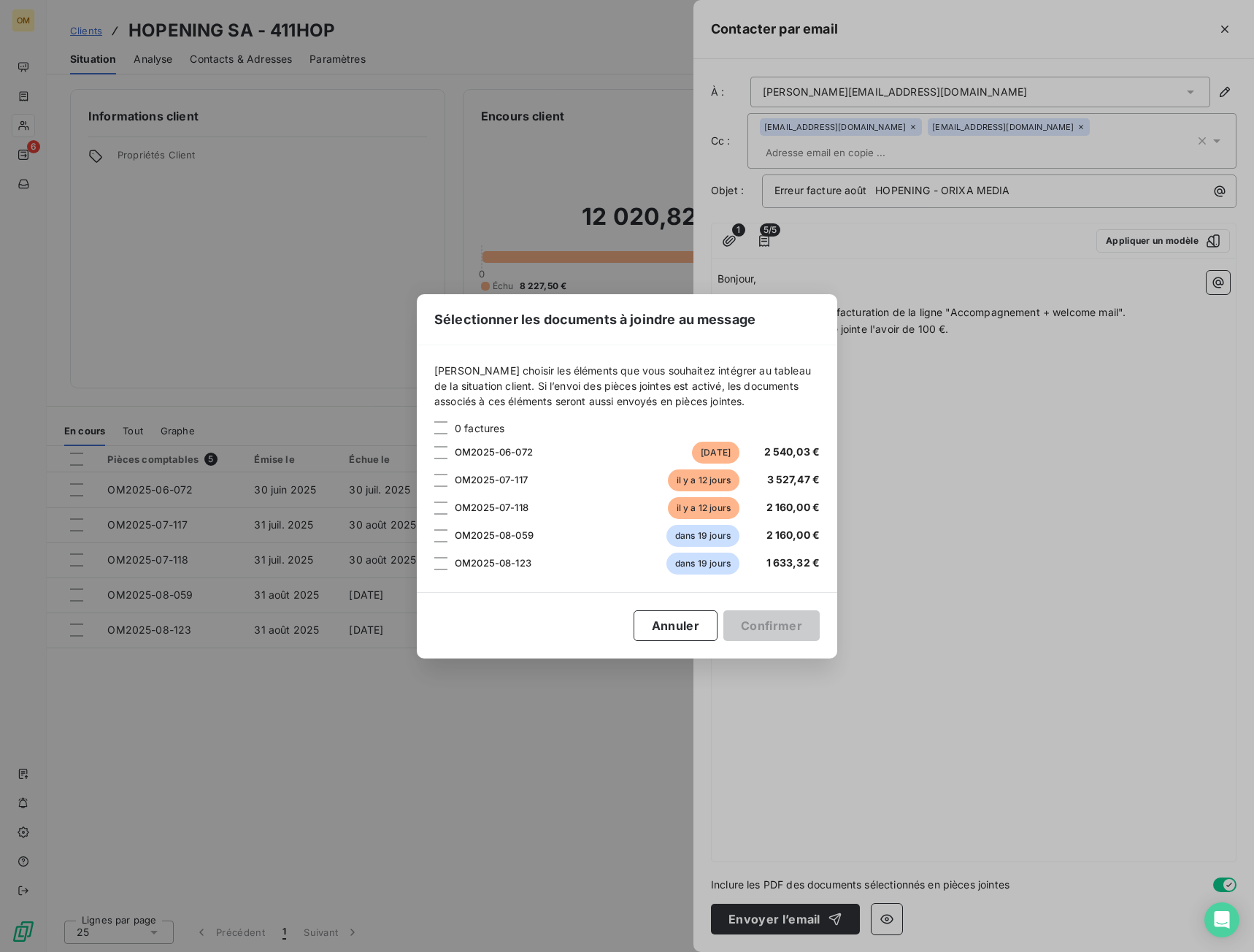
click at [1086, 492] on div "Sélectionner les documents à joindre au message [PERSON_NAME] choisir les éléme…" at bounding box center [627, 476] width 1254 height 952
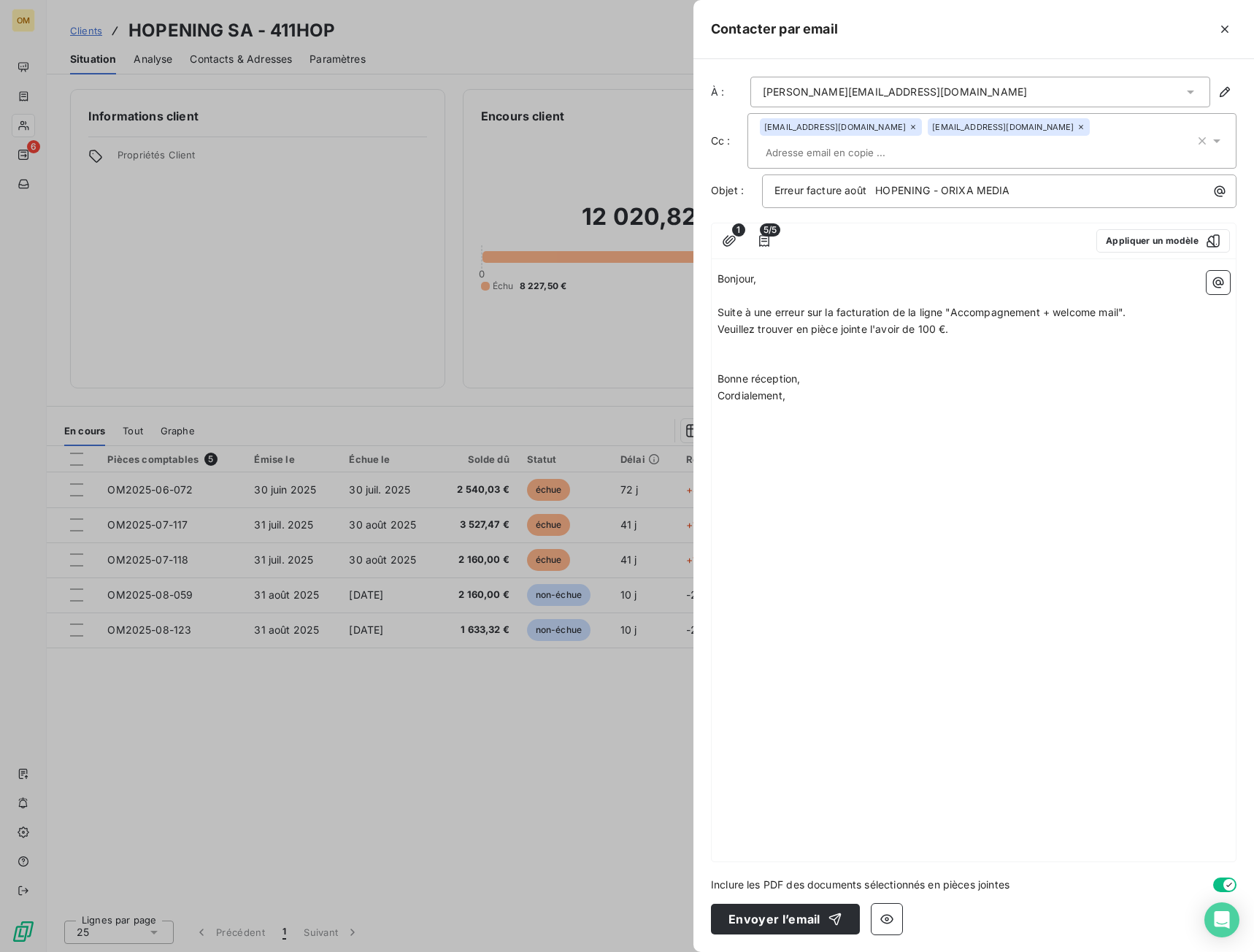
click at [734, 223] on span "1" at bounding box center [739, 230] width 13 height 13
click at [732, 233] on icon "button" at bounding box center [728, 240] width 14 height 14
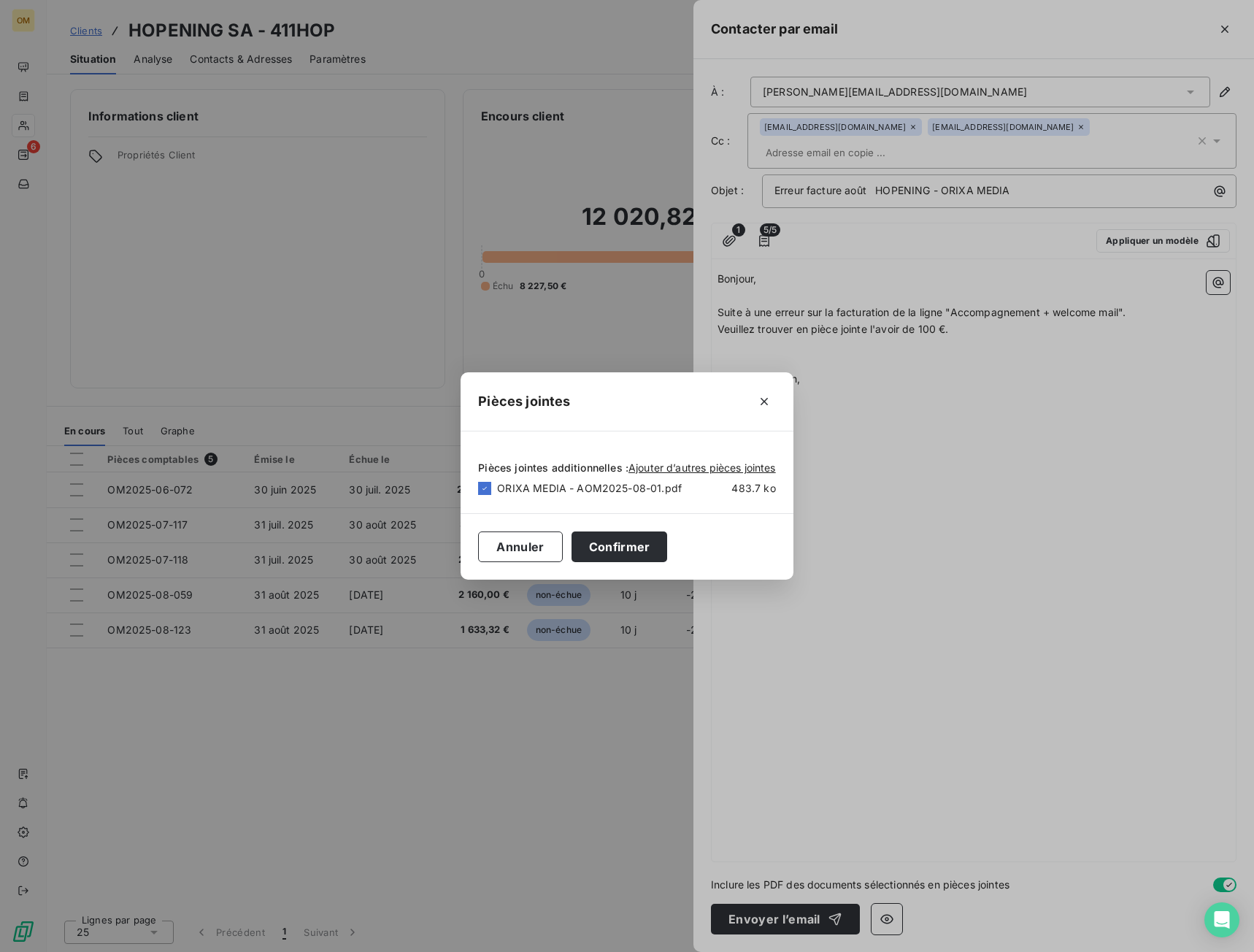
drag, startPoint x: 990, startPoint y: 508, endPoint x: 996, endPoint y: 513, distance: 7.8
click at [991, 510] on div "Pièces jointes Pièces jointes additionnelles : Ajouter d’autres pièces jointes …" at bounding box center [627, 476] width 1254 height 952
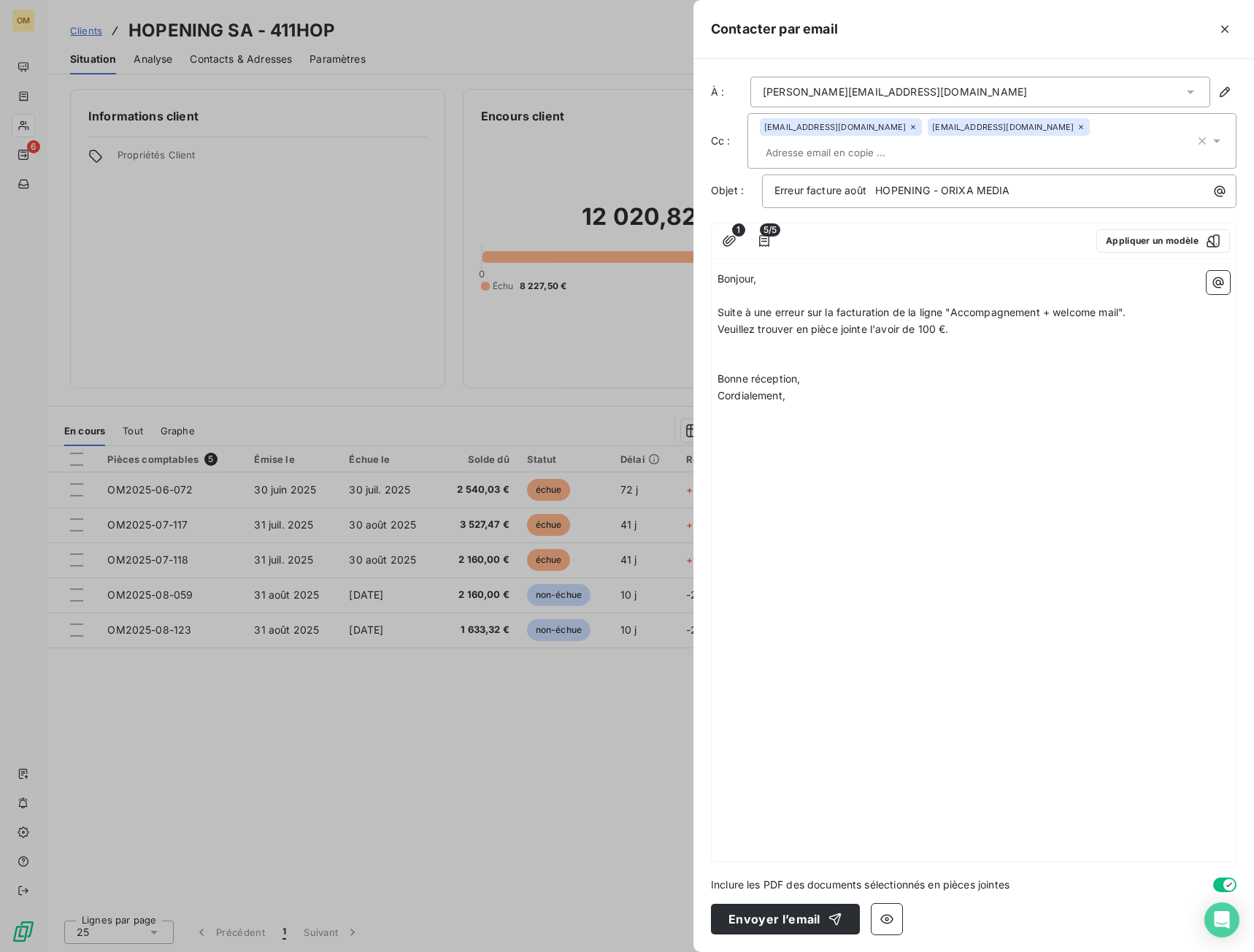
click at [1018, 668] on div "Bonjour, ﻿ Suite à une erreur sur la facturation de la ligne "Accompagnement + …" at bounding box center [973, 563] width 524 height 596
click at [1071, 306] on span "Suite à une erreur sur la facturation de la ligne "Accompagnement + welcome mai…" at bounding box center [921, 311] width 408 height 13
click at [1078, 387] on p "Cordialement," at bounding box center [973, 396] width 513 height 17
click at [821, 922] on div "button" at bounding box center [832, 918] width 22 height 14
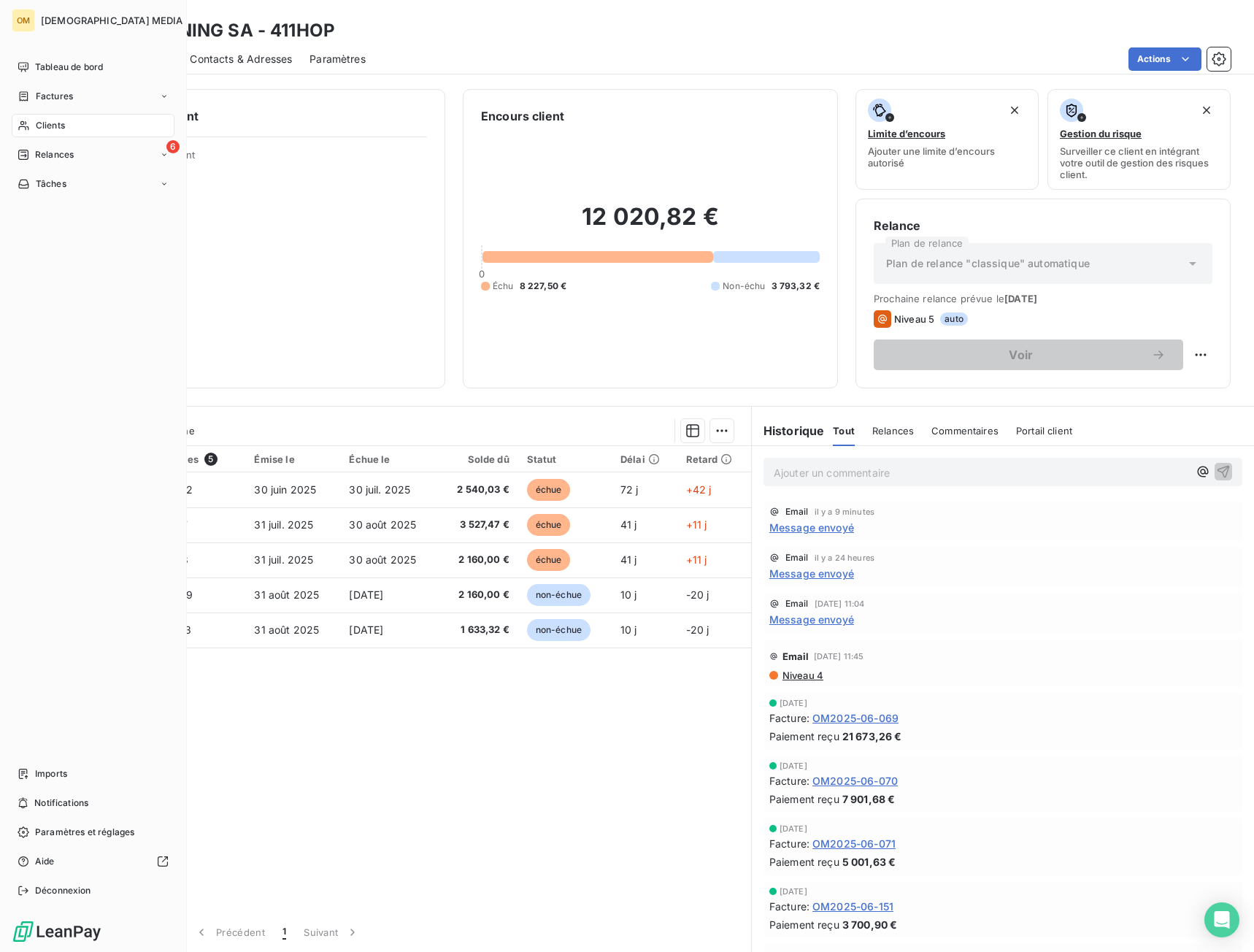
click at [41, 126] on span "Clients" at bounding box center [50, 125] width 29 height 13
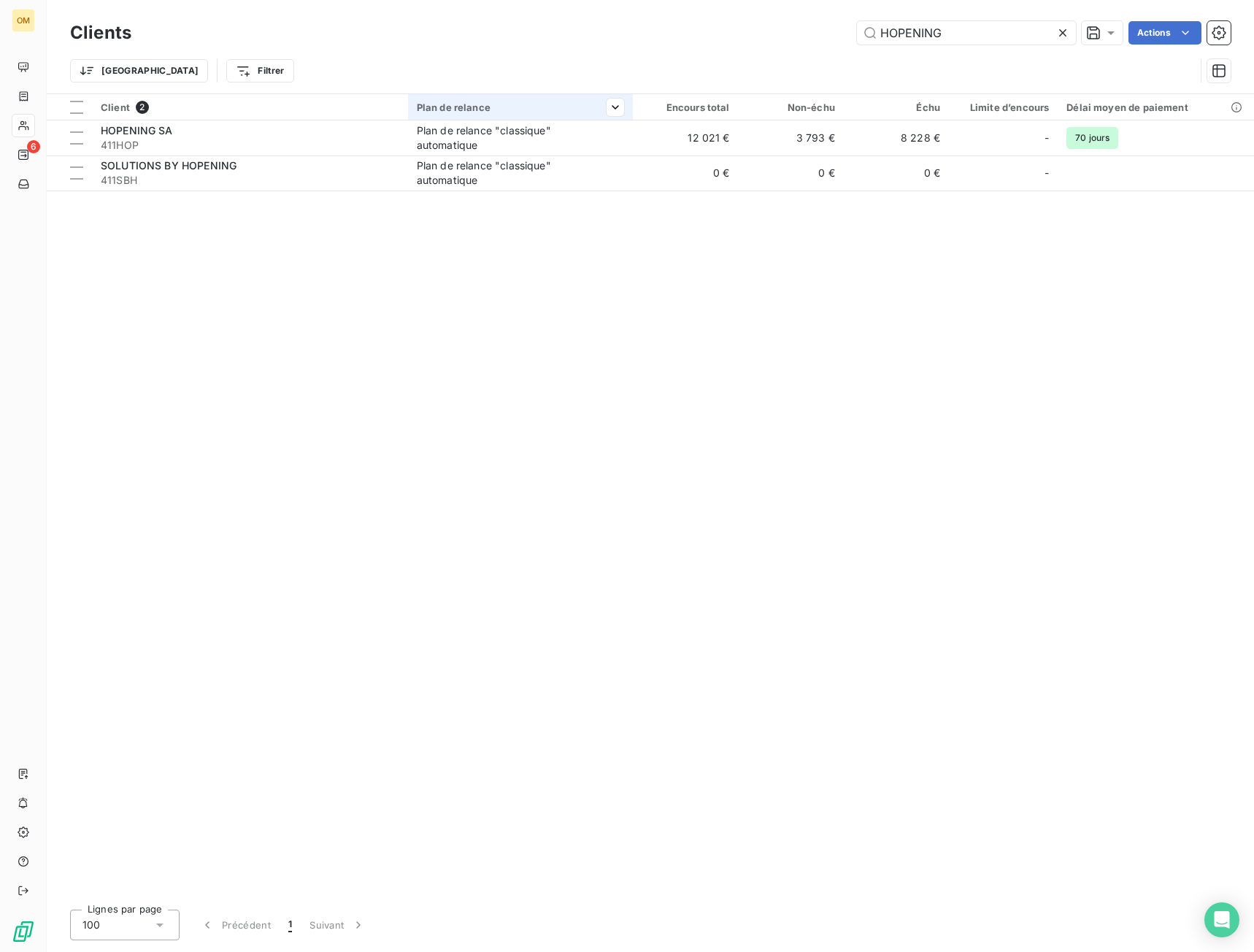
drag, startPoint x: 980, startPoint y: 34, endPoint x: 410, endPoint y: 114, distance: 575.6
click at [412, 114] on div "Clients HOPENING Actions Trier Filtrer Client 2 Plan de relance Encours total N…" at bounding box center [650, 476] width 1207 height 952
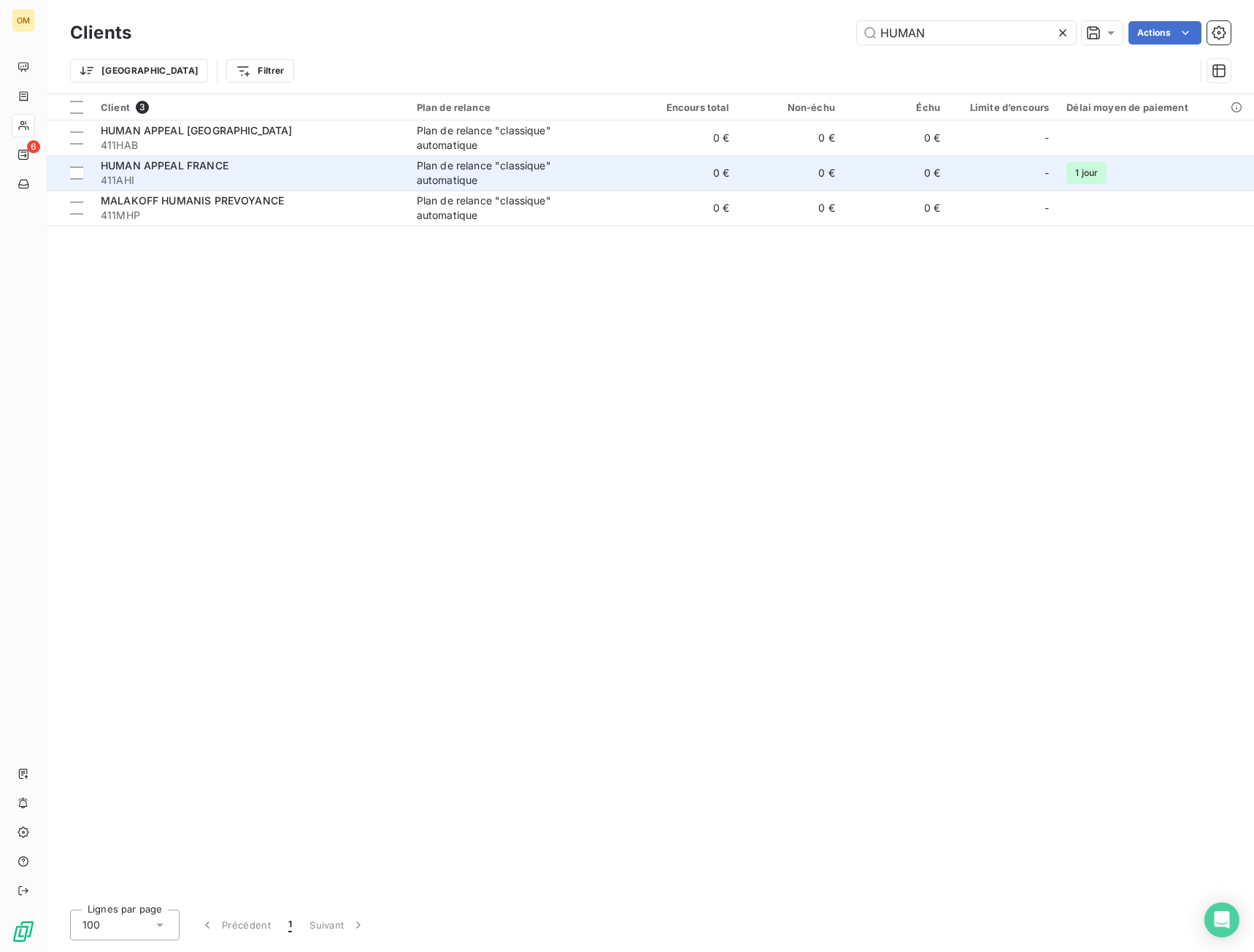
type input "HUMAN"
click at [391, 183] on span "411AHI" at bounding box center [250, 179] width 299 height 14
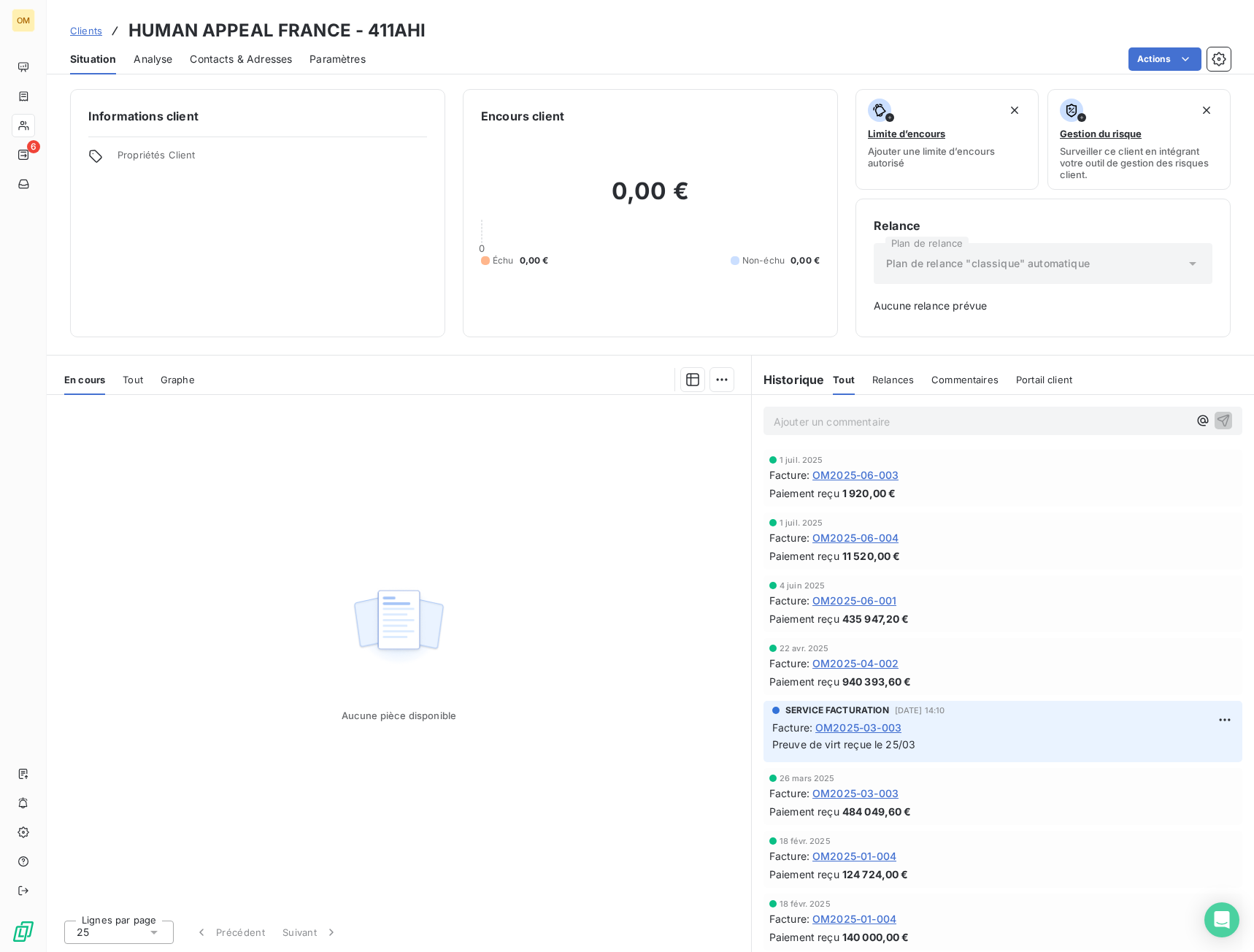
click at [246, 62] on span "Contacts & Adresses" at bounding box center [240, 59] width 102 height 14
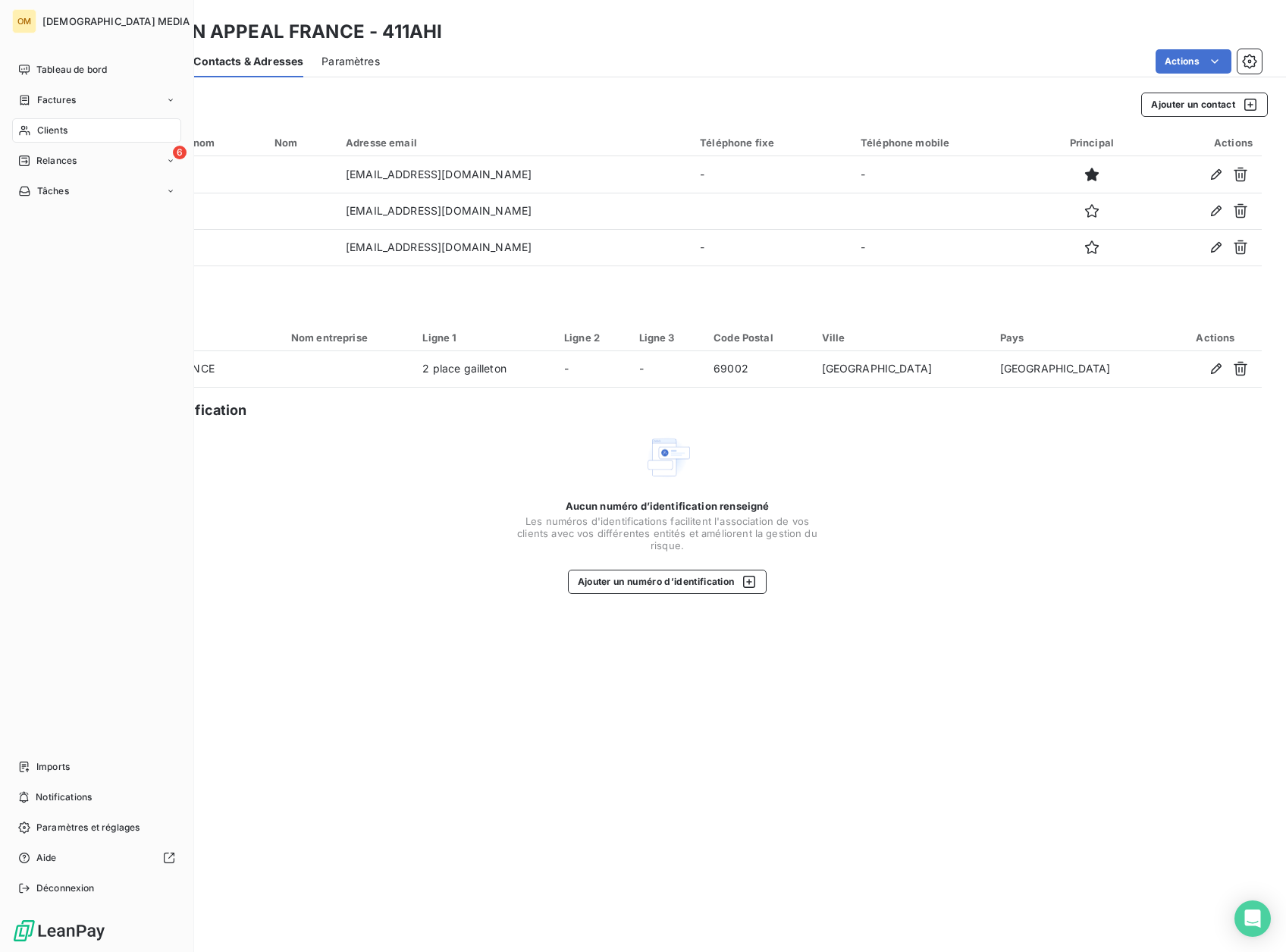
click at [43, 133] on span "Clients" at bounding box center [52, 130] width 31 height 14
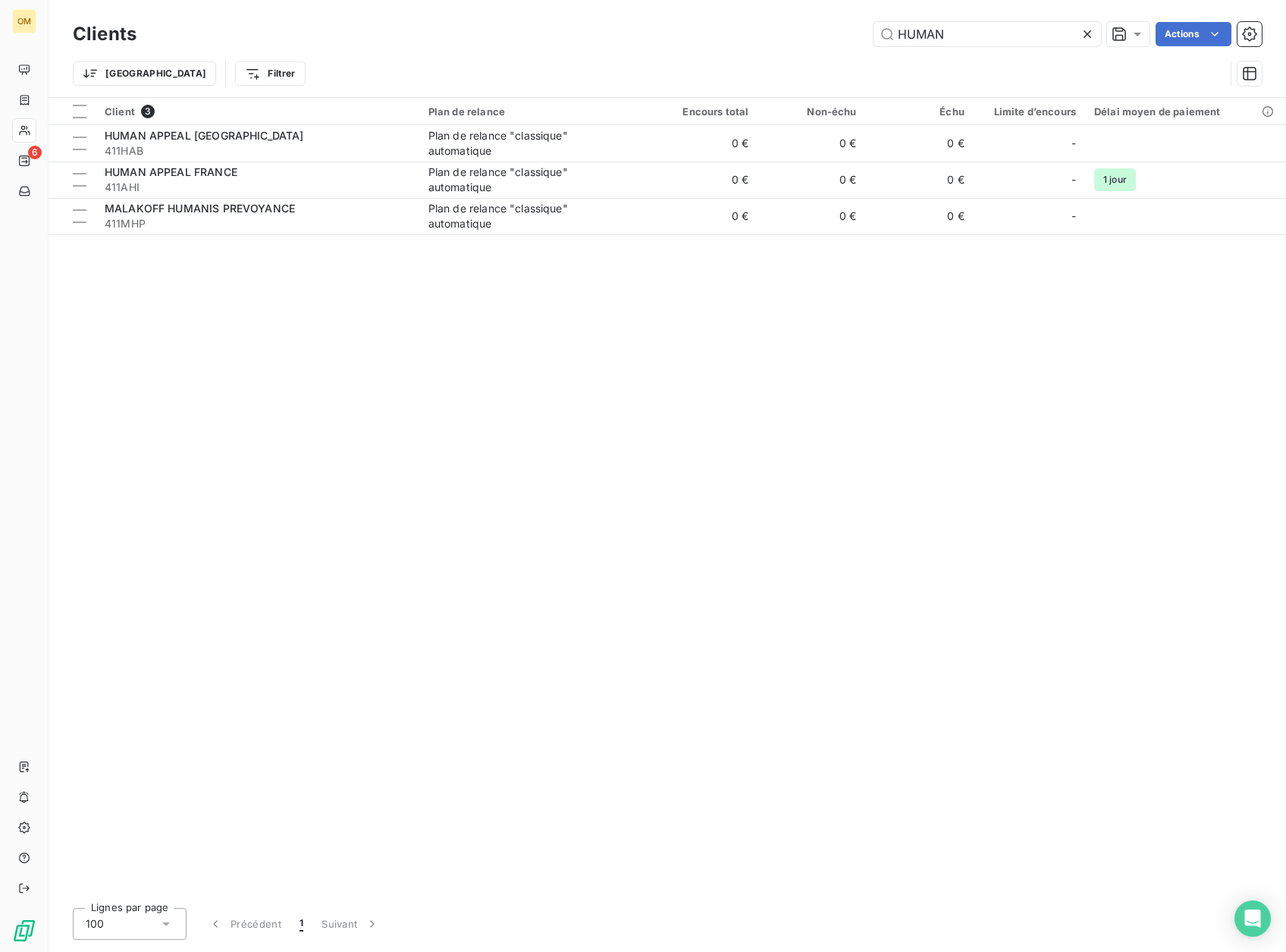
drag, startPoint x: 957, startPoint y: 31, endPoint x: 559, endPoint y: 69, distance: 399.8
click at [584, 69] on div "Clients HUMAN Actions Trier Filtrer" at bounding box center [667, 58] width 1189 height 79
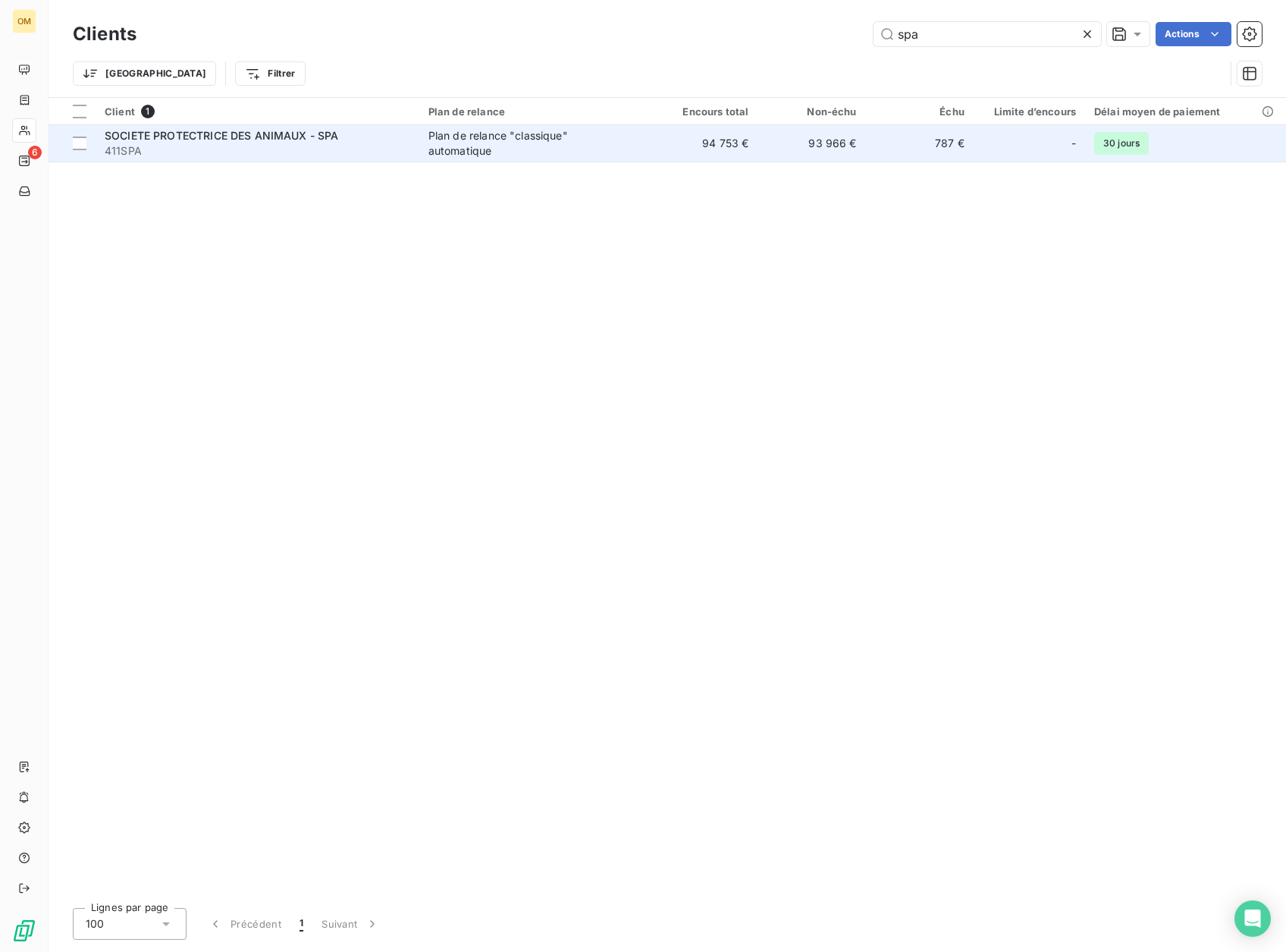
type input "spa"
click at [414, 143] on td "SOCIETE PROTECTRICE DES ANIMAUX - SPA 411SPA" at bounding box center [257, 144] width 324 height 37
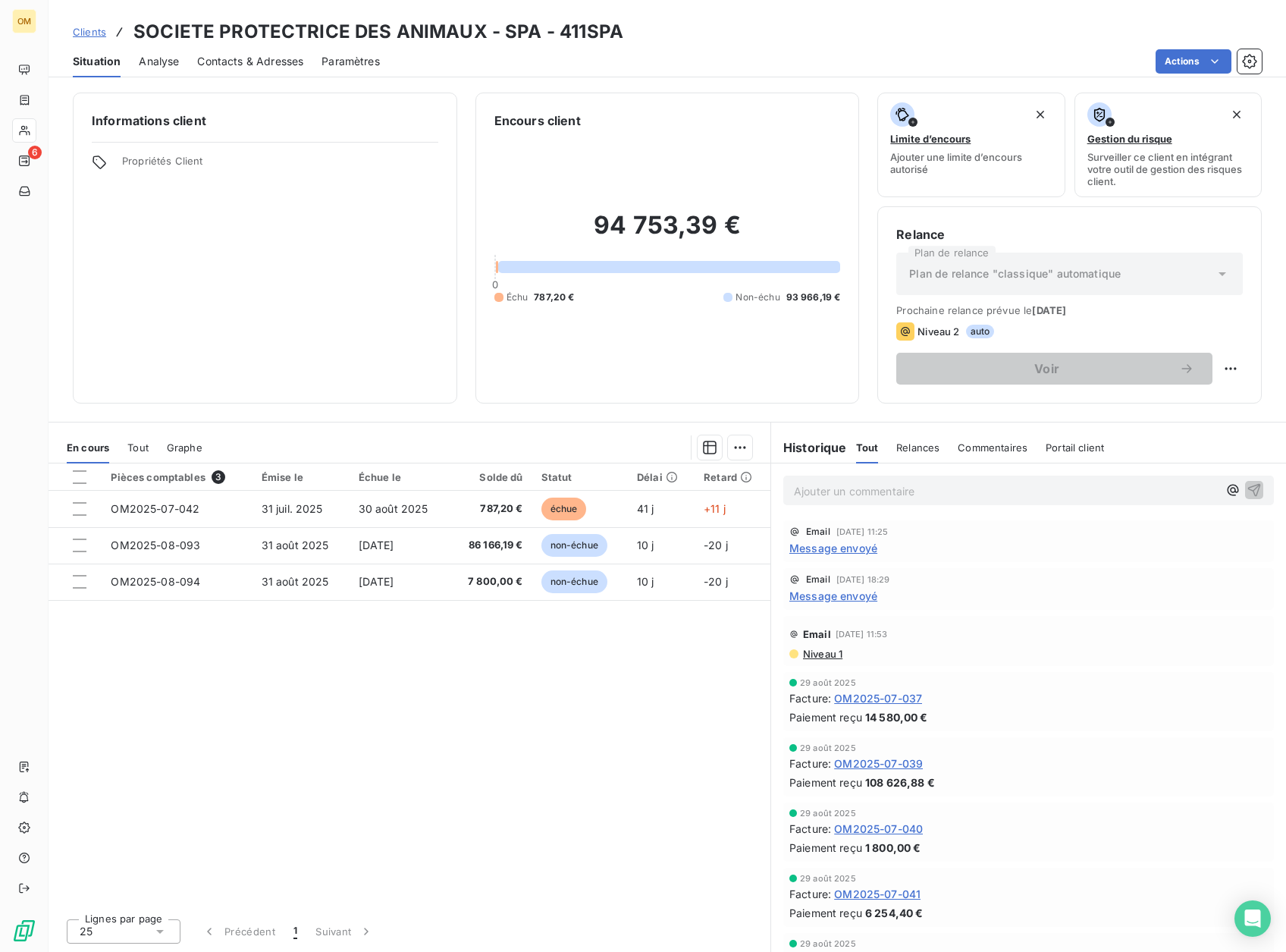
click at [225, 65] on span "Contacts & Adresses" at bounding box center [249, 61] width 106 height 15
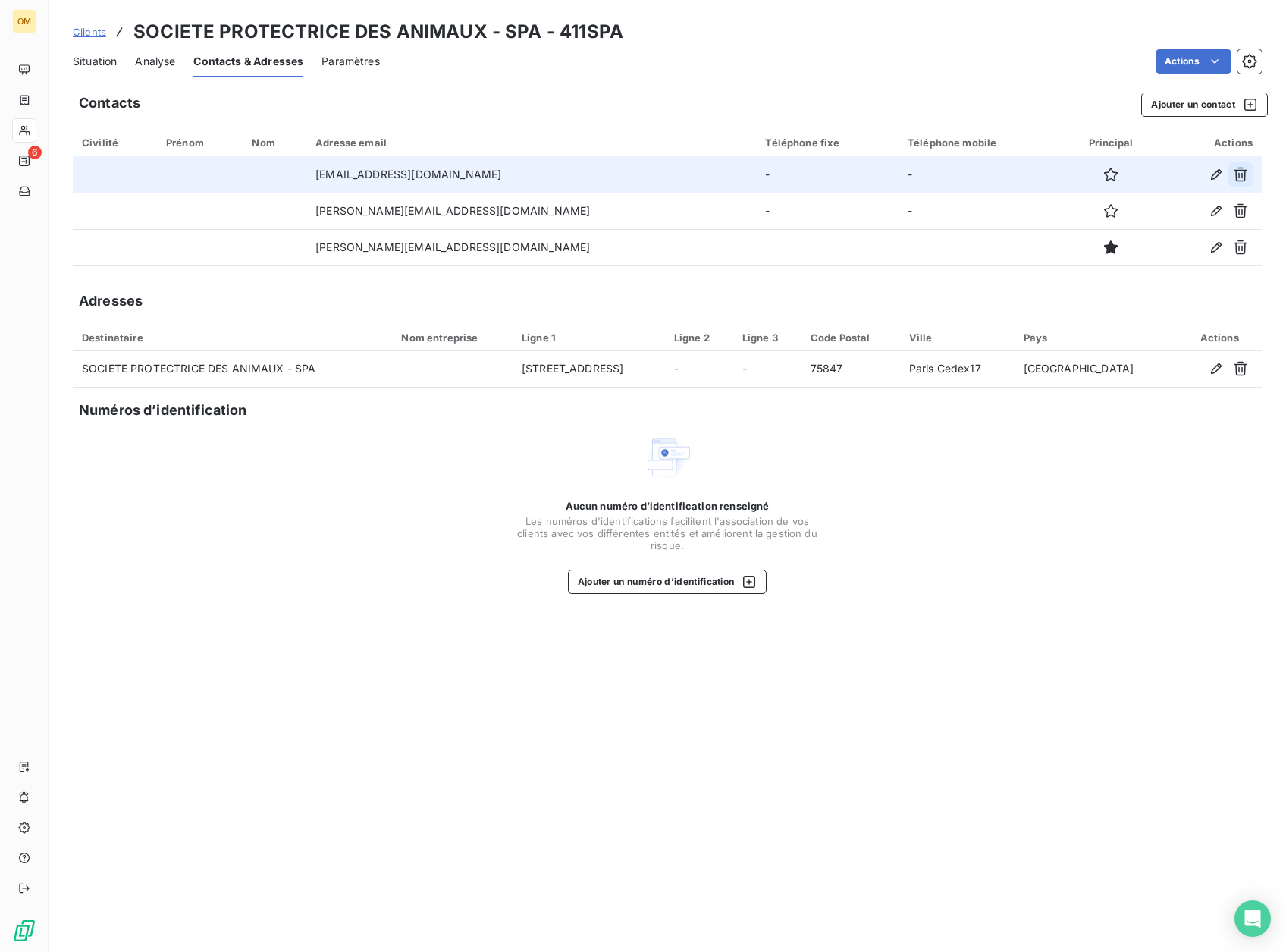
click at [1241, 173] on icon "button" at bounding box center [1241, 174] width 15 height 15
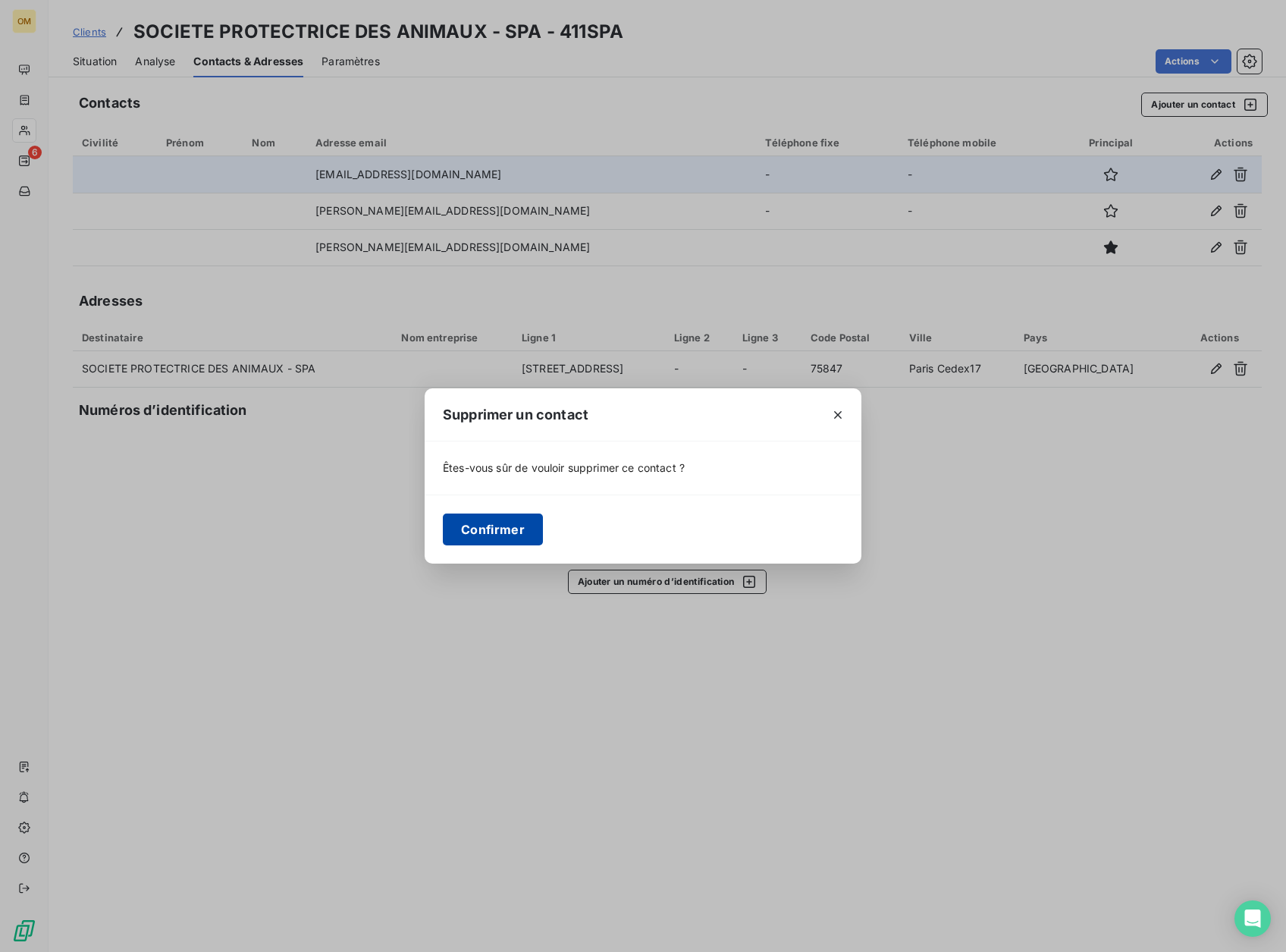
click at [534, 525] on button "Confirmer" at bounding box center [493, 529] width 100 height 32
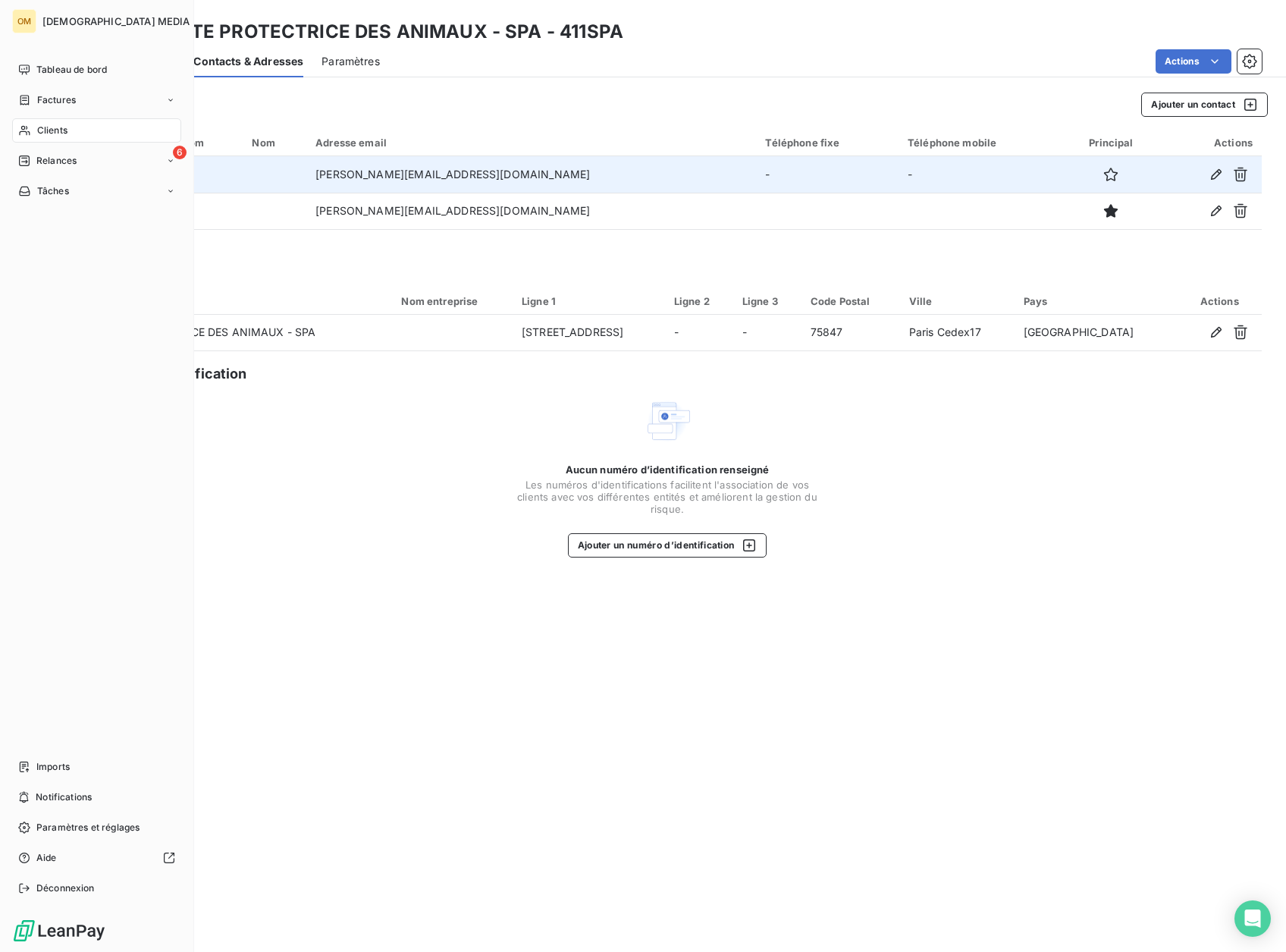
click at [40, 128] on span "Clients" at bounding box center [52, 130] width 31 height 14
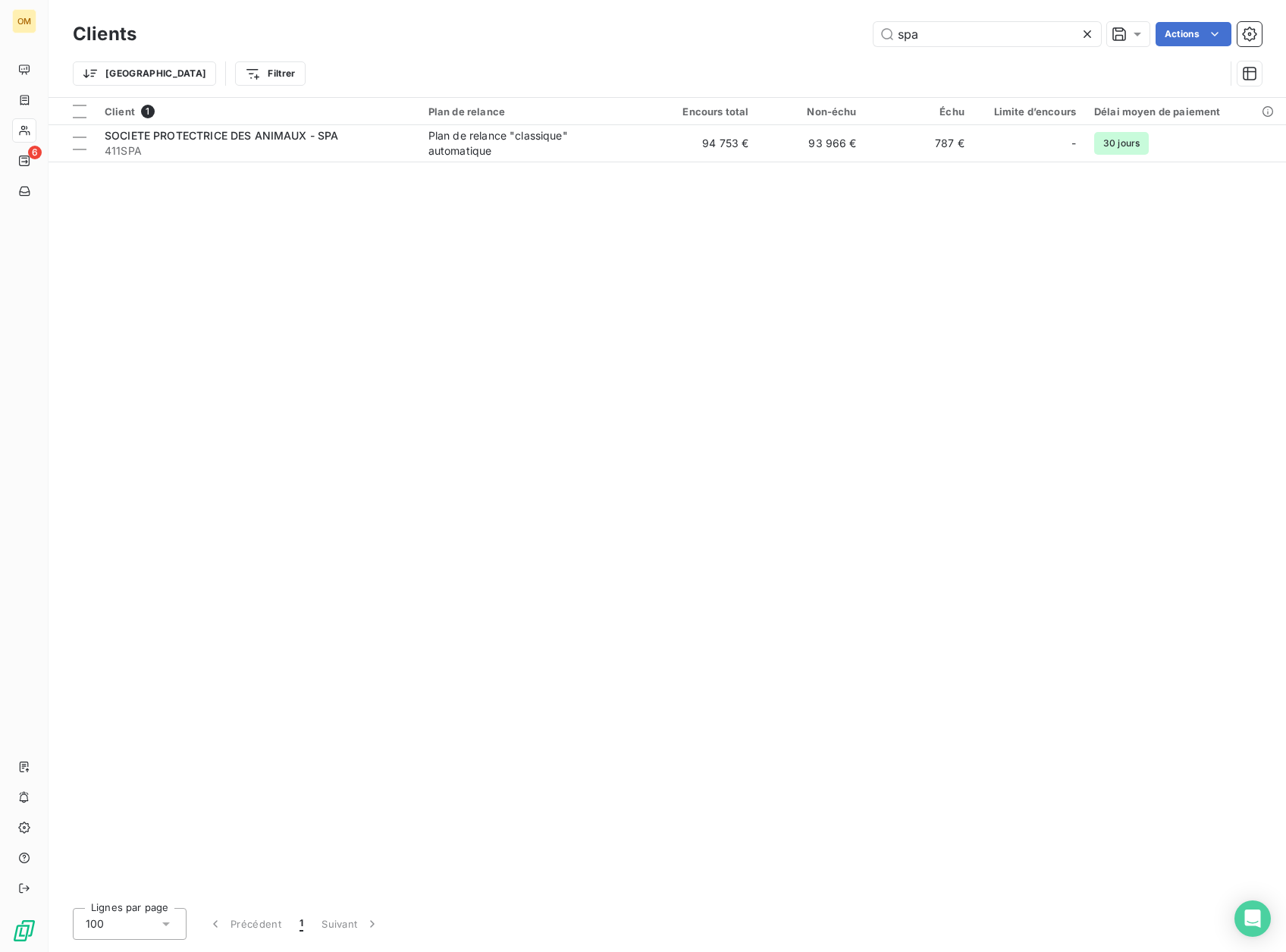
drag, startPoint x: 936, startPoint y: 28, endPoint x: 722, endPoint y: 83, distance: 221.0
click at [723, 83] on div "Clients spa Actions Trier Filtrer" at bounding box center [667, 58] width 1189 height 79
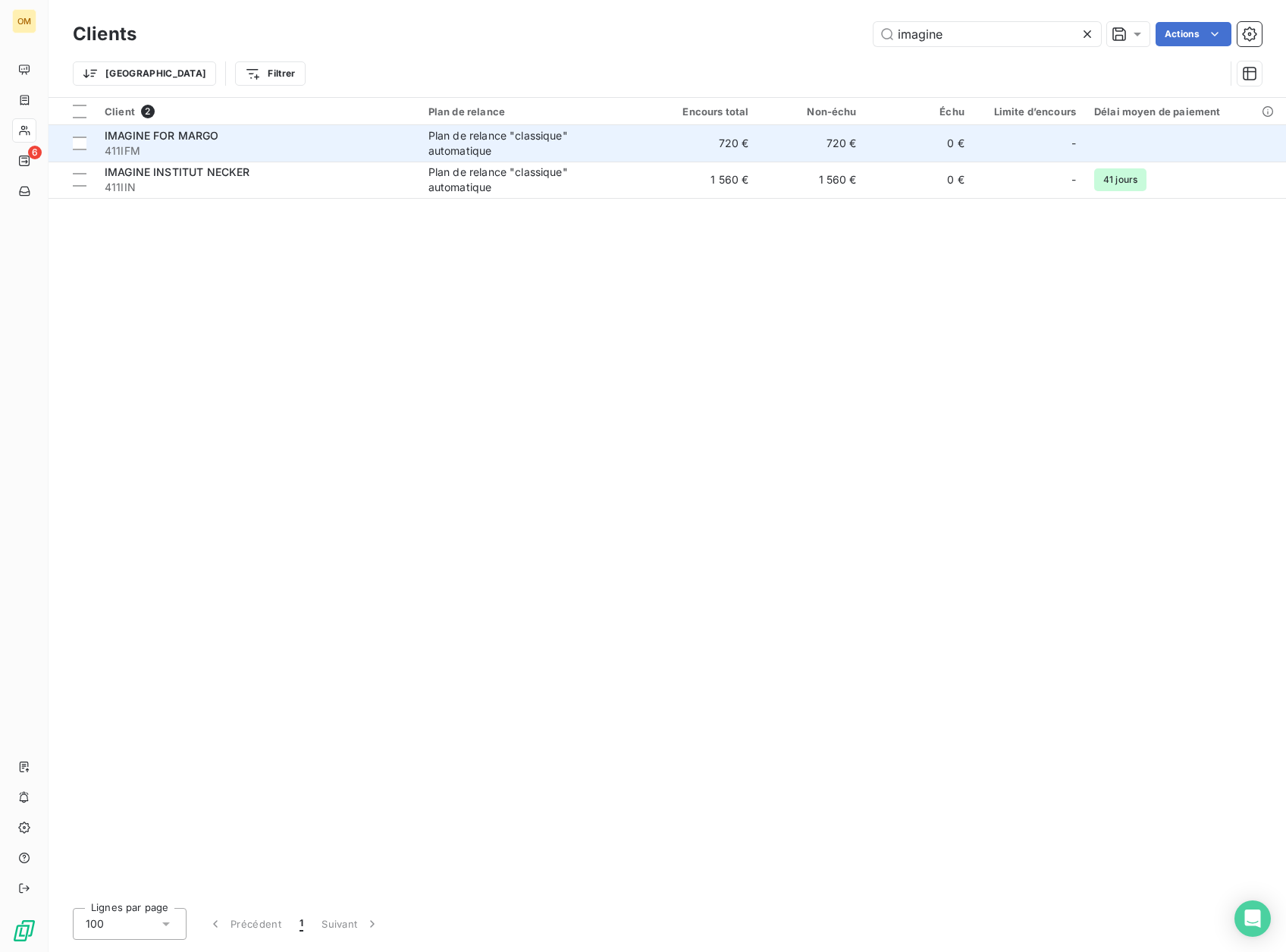
type input "imagine"
click at [758, 137] on td "720 €" at bounding box center [703, 144] width 108 height 37
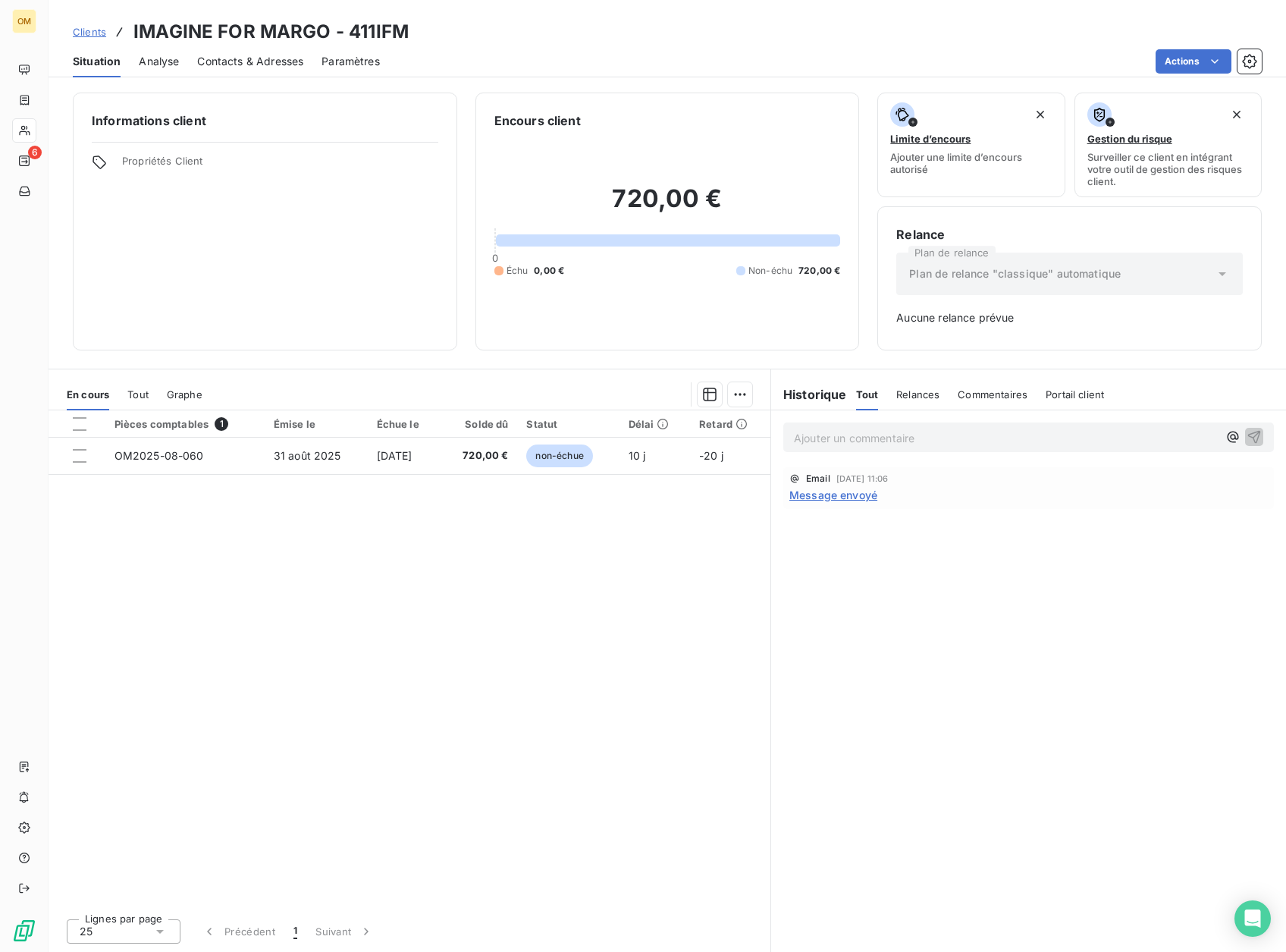
click at [231, 48] on div "Contacts & Adresses" at bounding box center [249, 61] width 106 height 32
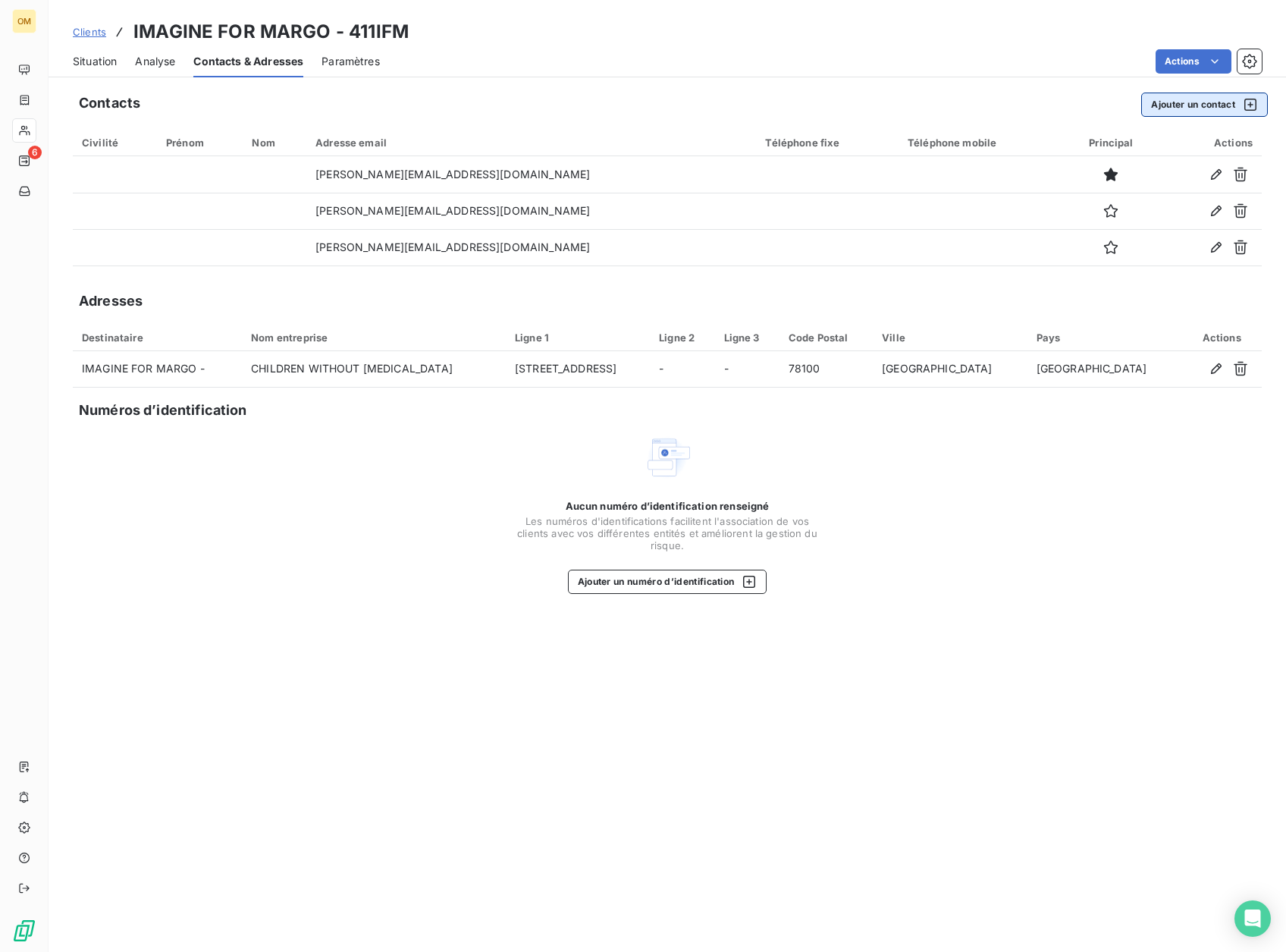
click at [1185, 109] on button "Ajouter un contact" at bounding box center [1205, 105] width 127 height 24
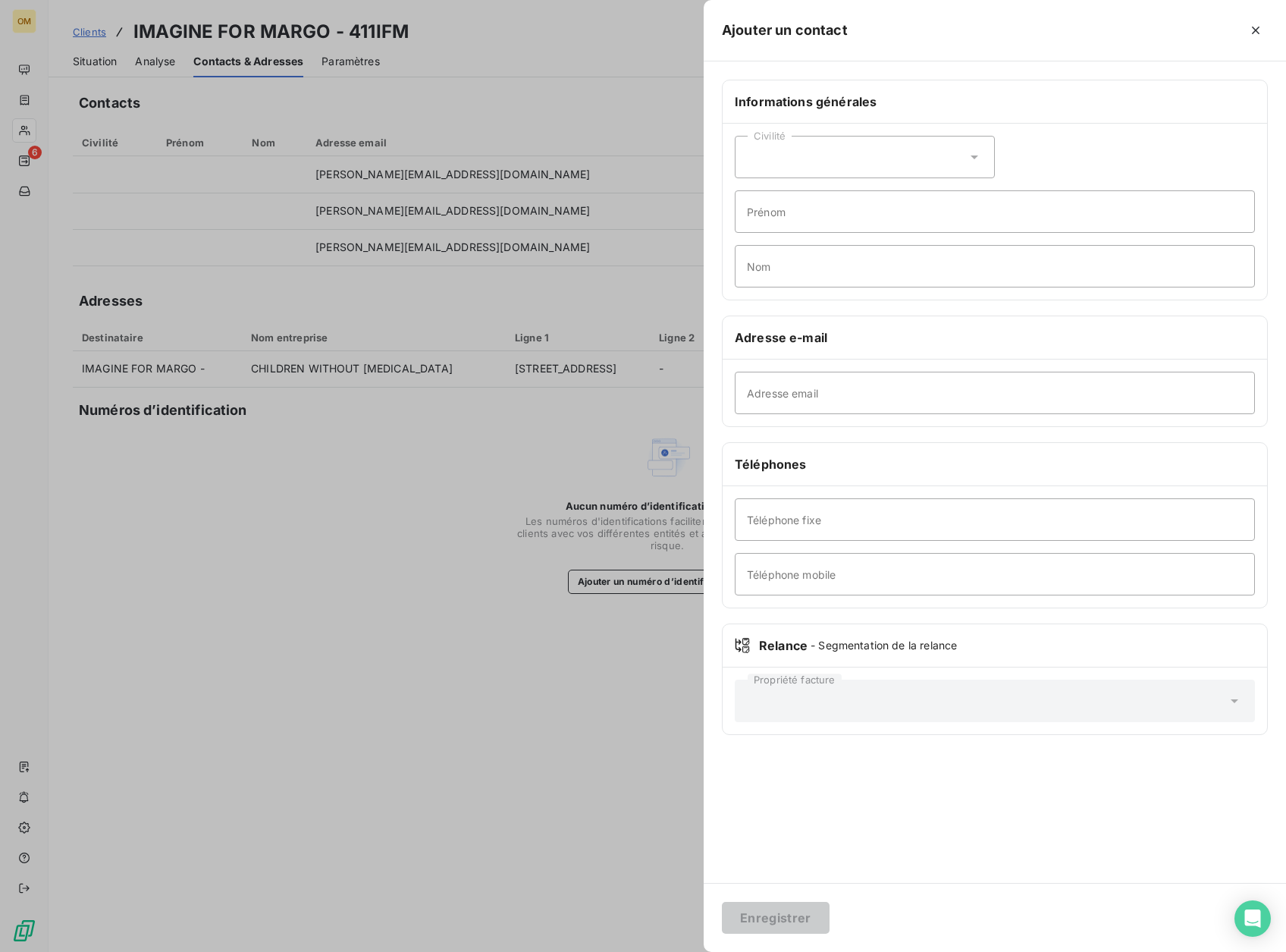
drag, startPoint x: 961, startPoint y: 371, endPoint x: 973, endPoint y: 368, distance: 12.4
click at [961, 372] on div "Adresse email" at bounding box center [995, 393] width 545 height 66
click at [986, 380] on input "Adresse email" at bounding box center [995, 393] width 521 height 43
paste input "[EMAIL_ADDRESS][DOMAIN_NAME]"
type input "[EMAIL_ADDRESS][DOMAIN_NAME]"
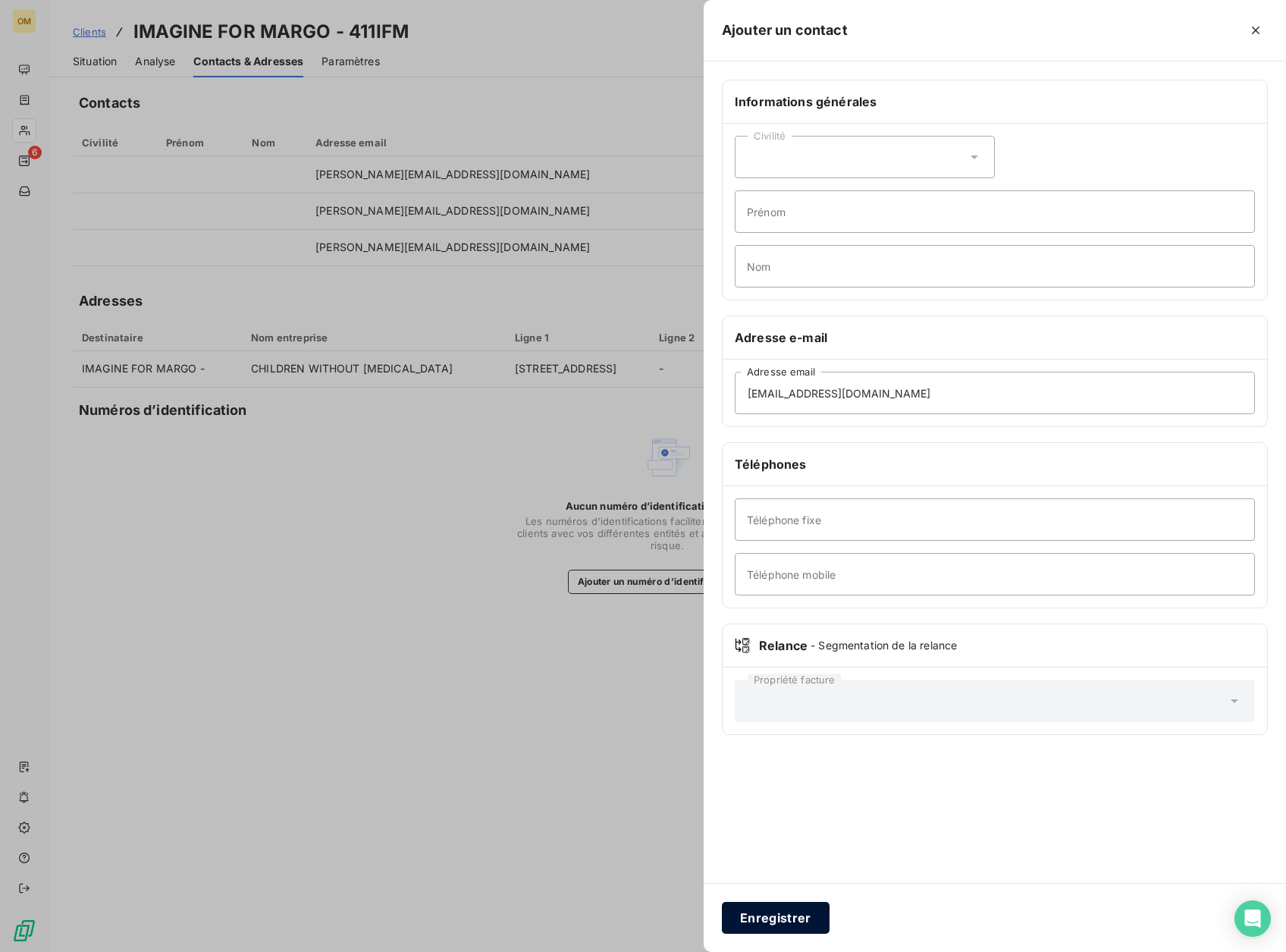
click at [789, 914] on button "Enregistrer" at bounding box center [775, 918] width 108 height 32
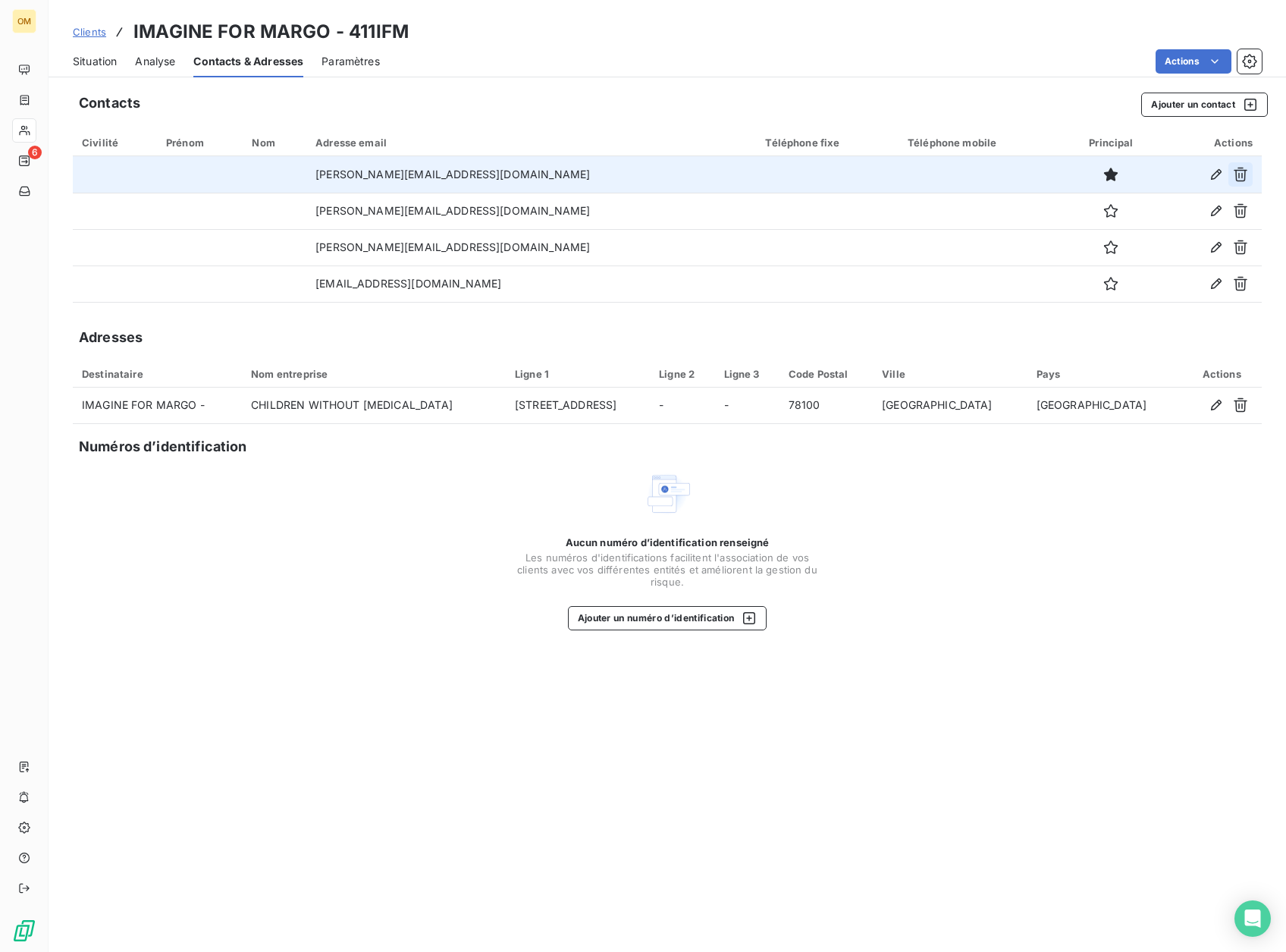
click at [1239, 172] on icon "button" at bounding box center [1241, 174] width 15 height 15
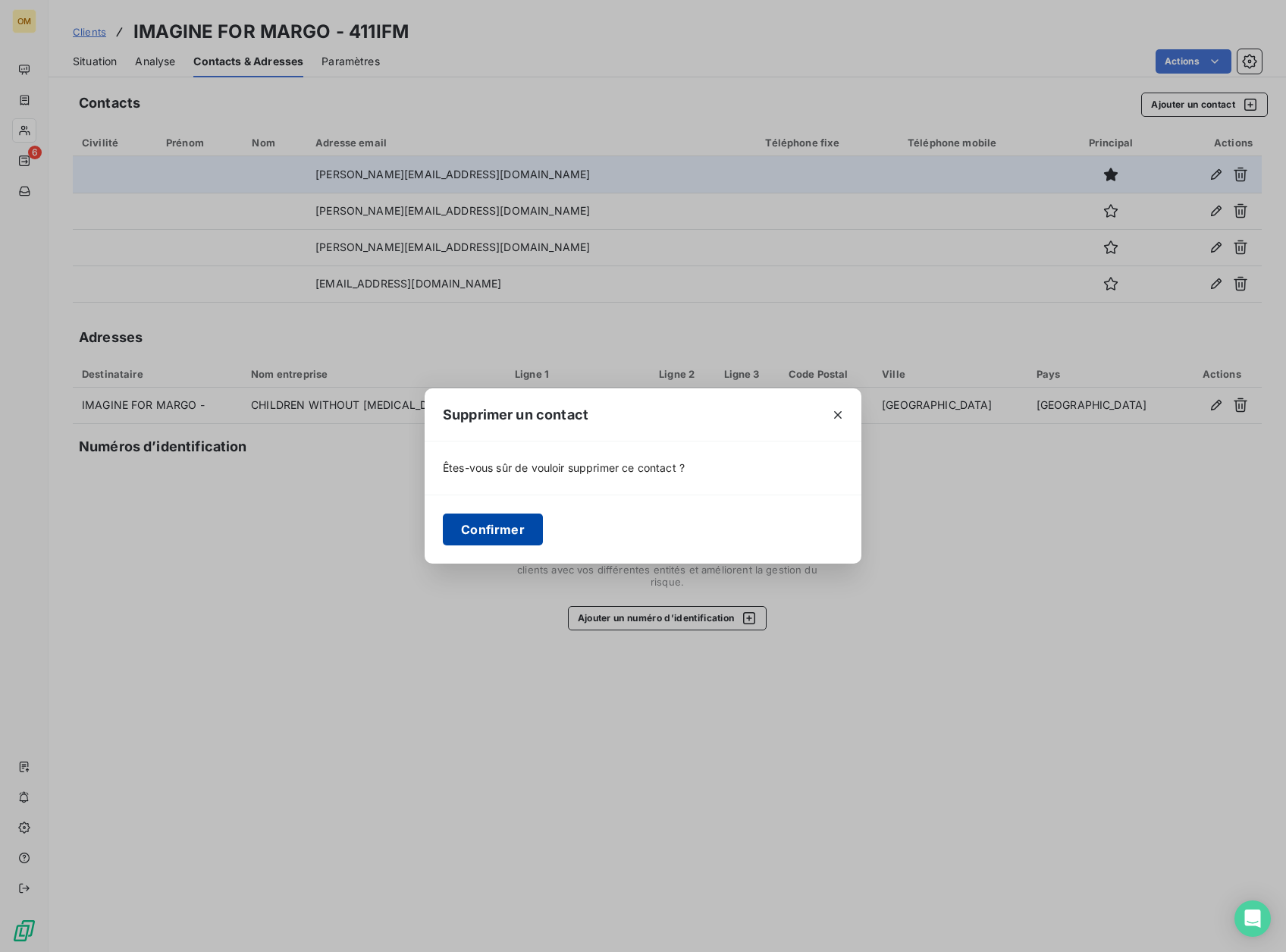
click at [533, 528] on button "Confirmer" at bounding box center [493, 529] width 100 height 32
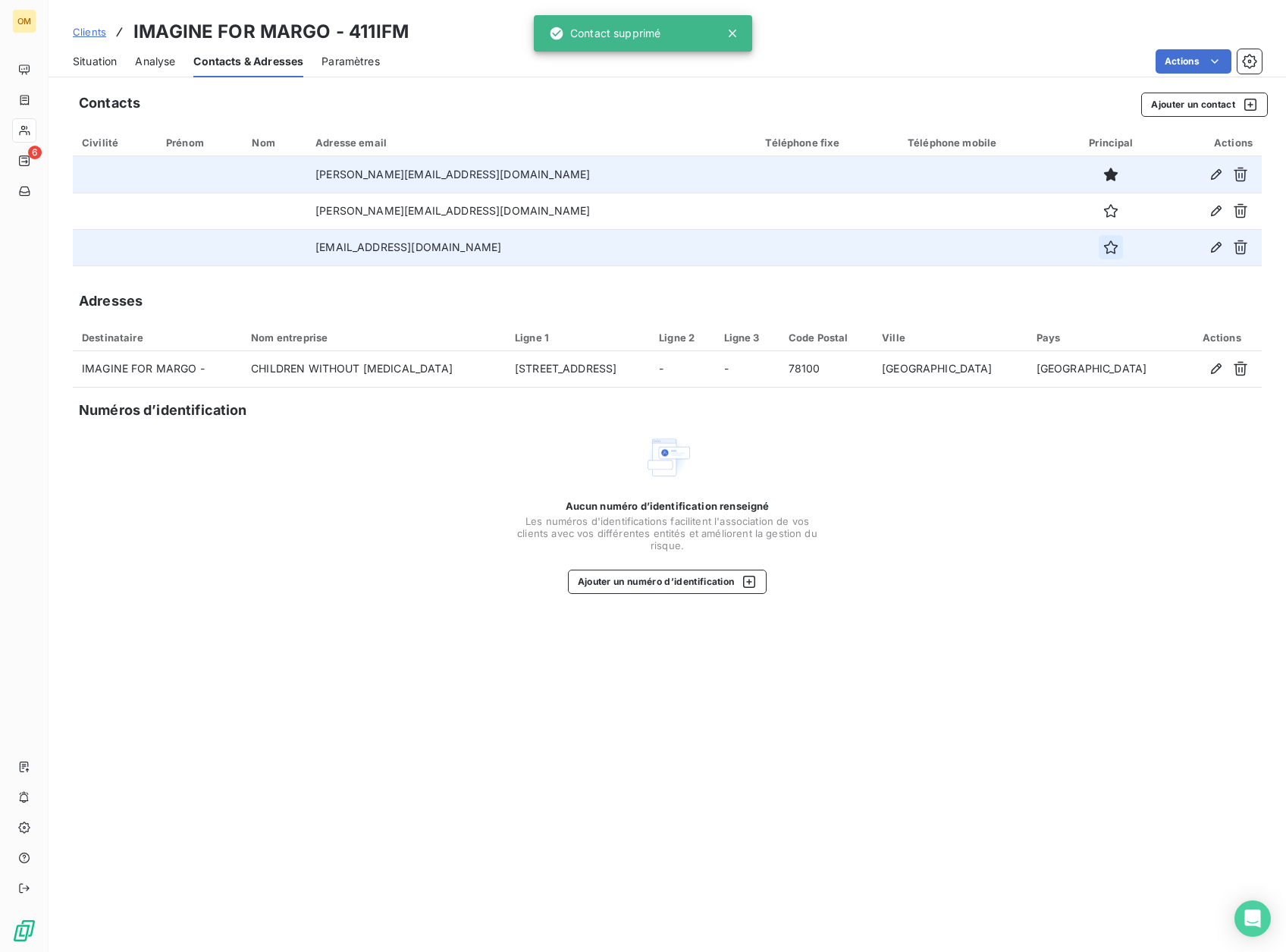
click at [1104, 248] on icon "button" at bounding box center [1111, 247] width 15 height 15
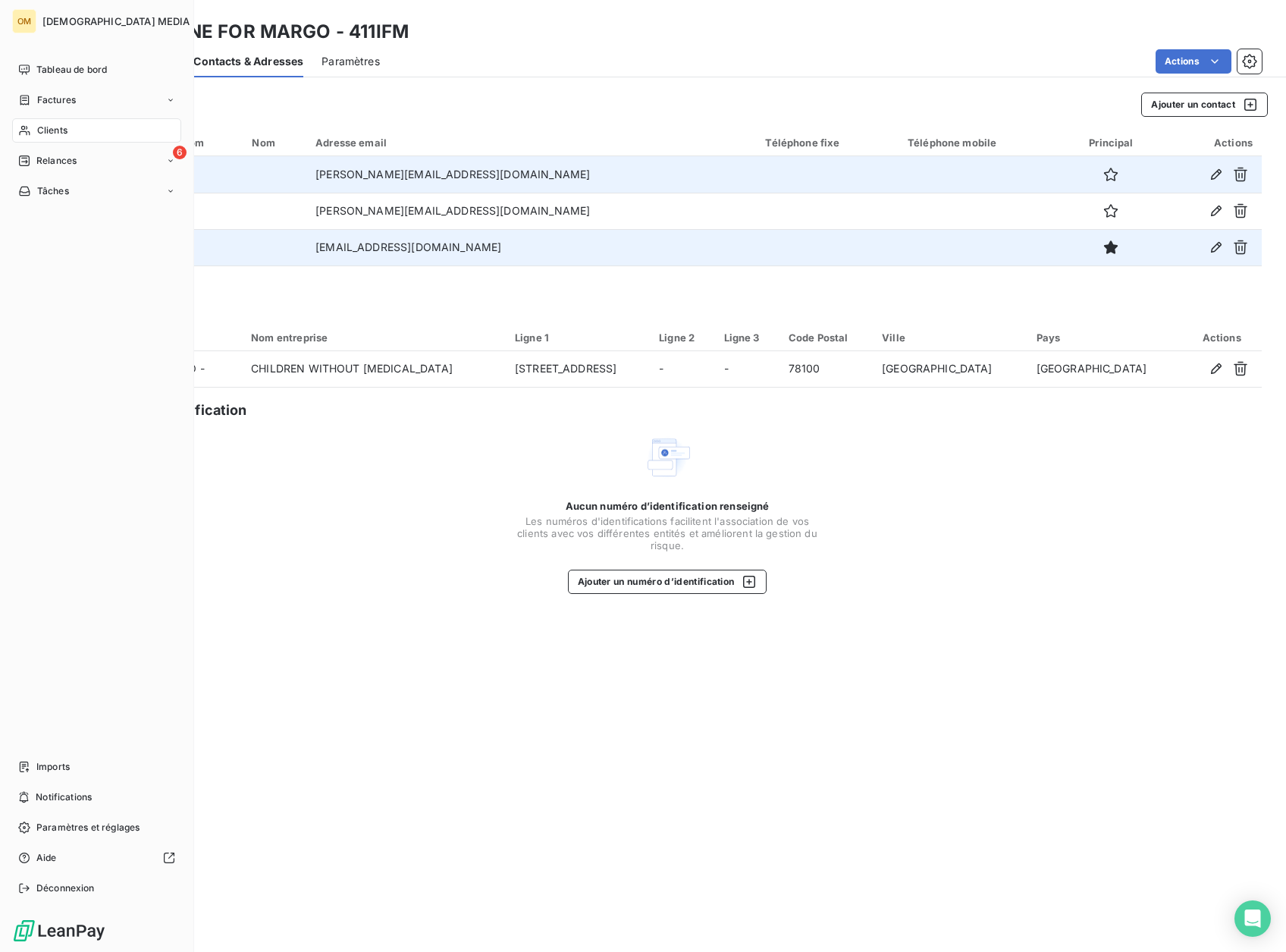
drag, startPoint x: 40, startPoint y: 122, endPoint x: 66, endPoint y: 121, distance: 26.0
click at [41, 122] on div "Clients" at bounding box center [96, 130] width 169 height 24
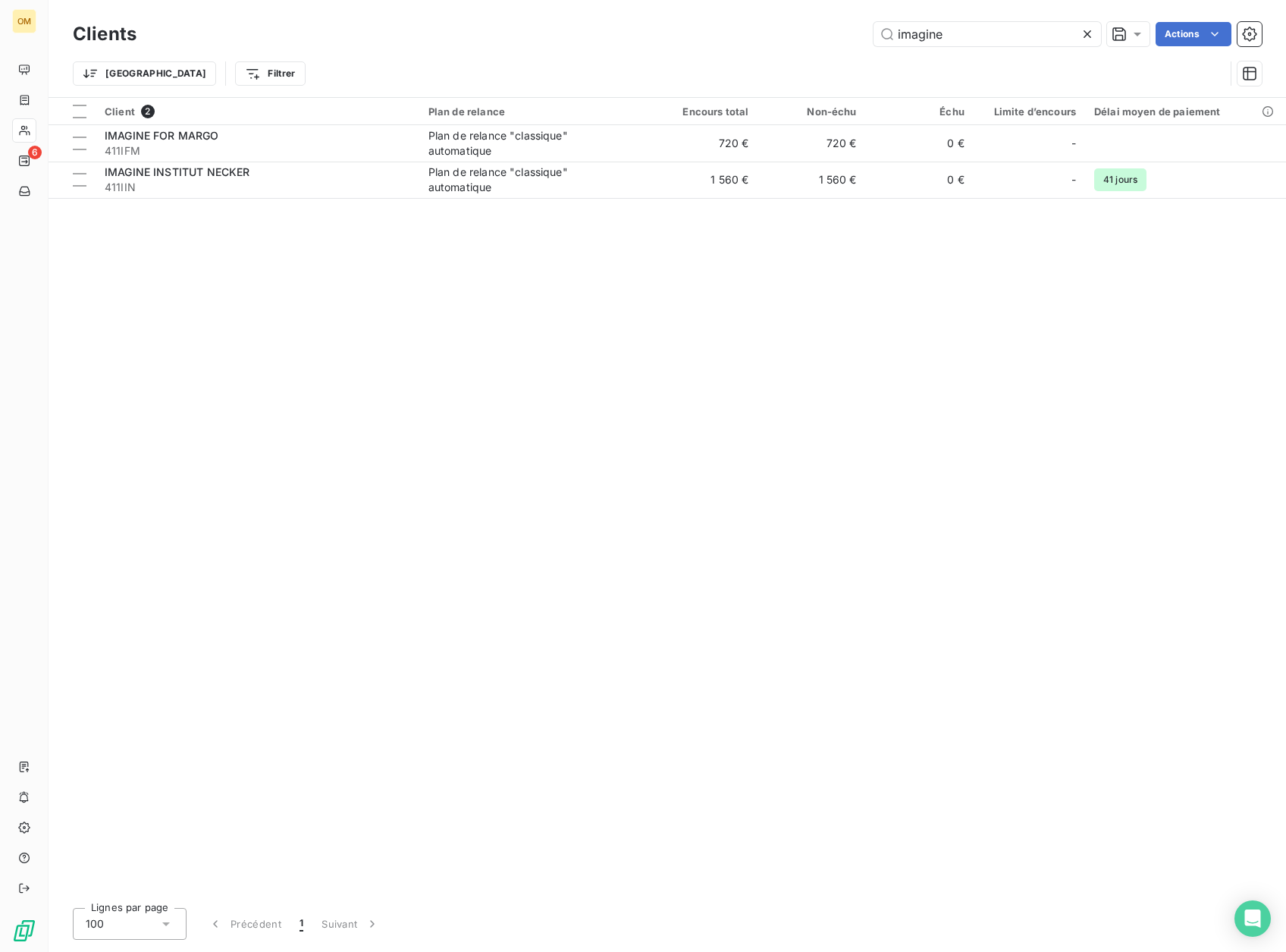
drag, startPoint x: 952, startPoint y: 34, endPoint x: 824, endPoint y: 46, distance: 128.6
click at [824, 46] on div "Clients imagine Actions" at bounding box center [667, 34] width 1189 height 32
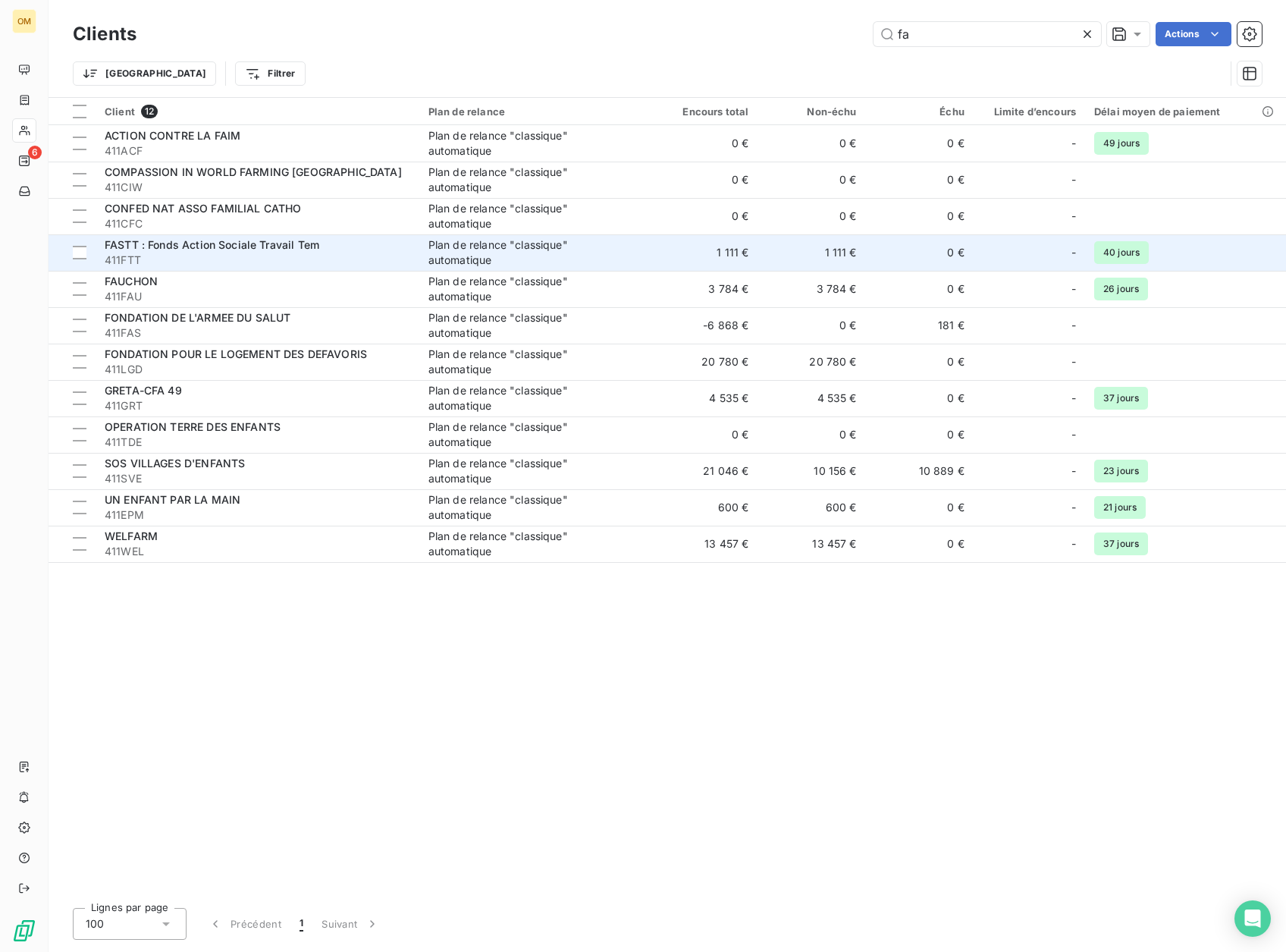
type input "fa"
click at [380, 266] on span "411FTT" at bounding box center [257, 260] width 305 height 15
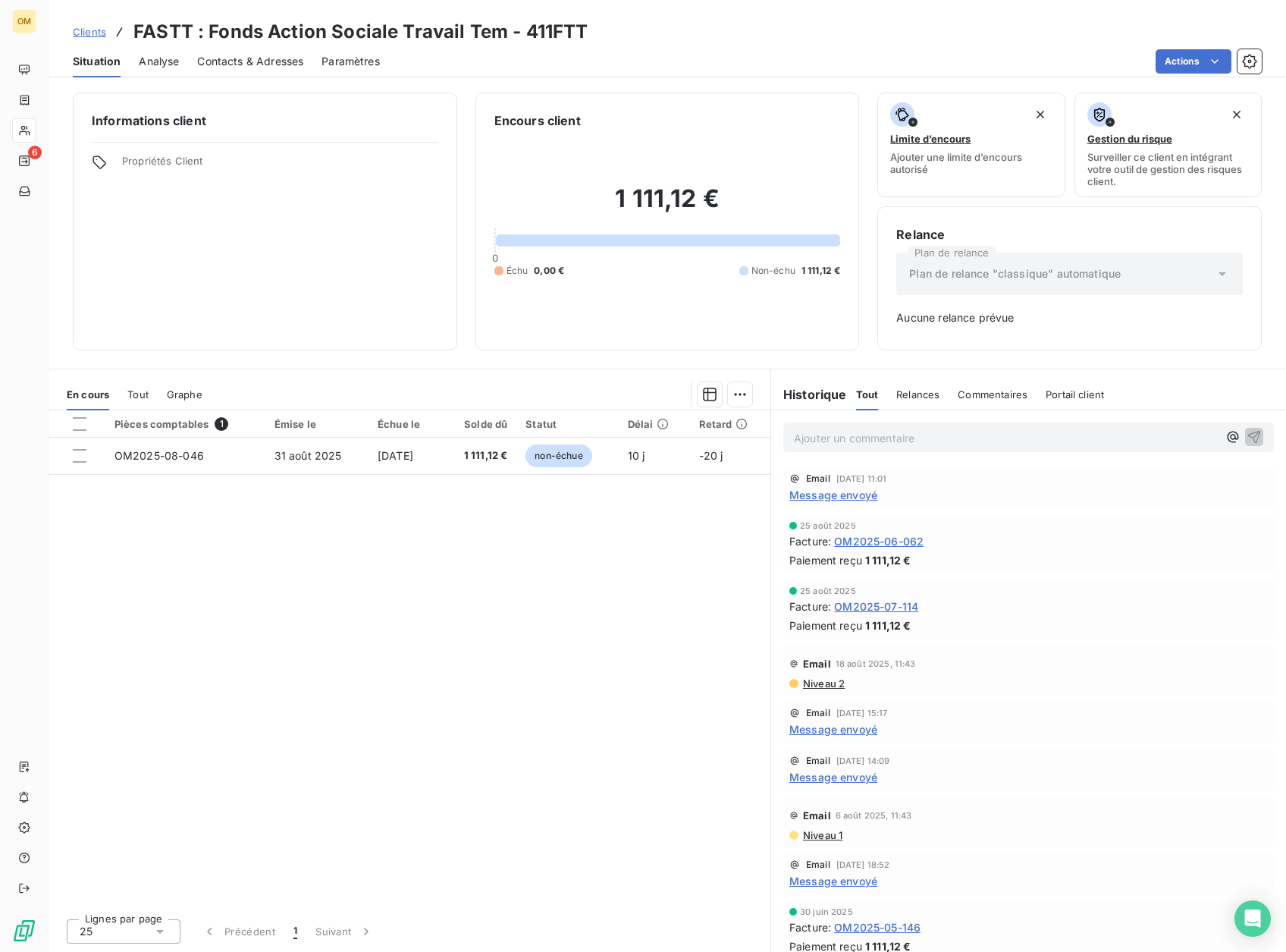
click at [272, 63] on span "Contacts & Adresses" at bounding box center [249, 61] width 106 height 15
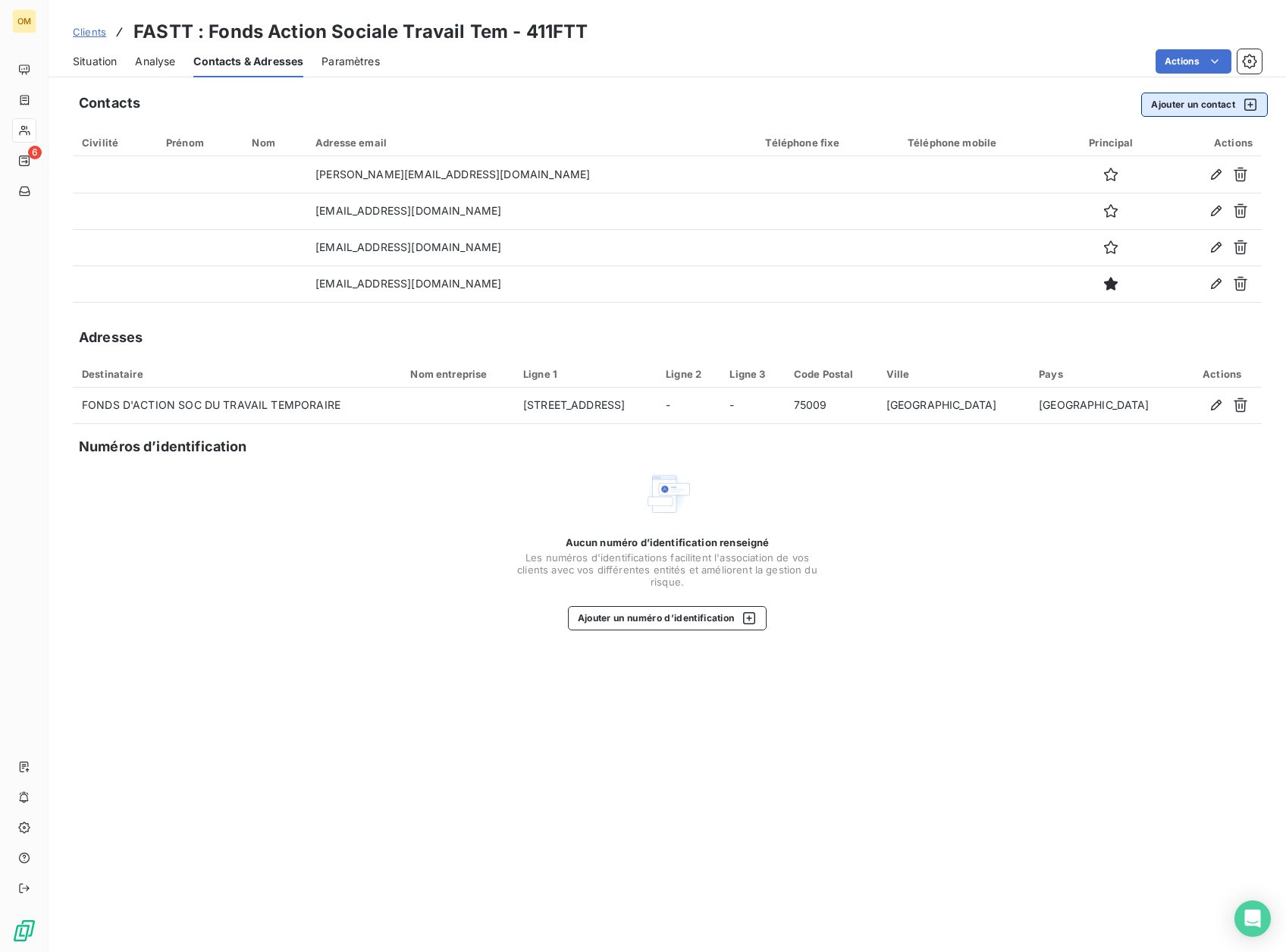
click at [1188, 100] on button "Ajouter un contact" at bounding box center [1205, 105] width 127 height 24
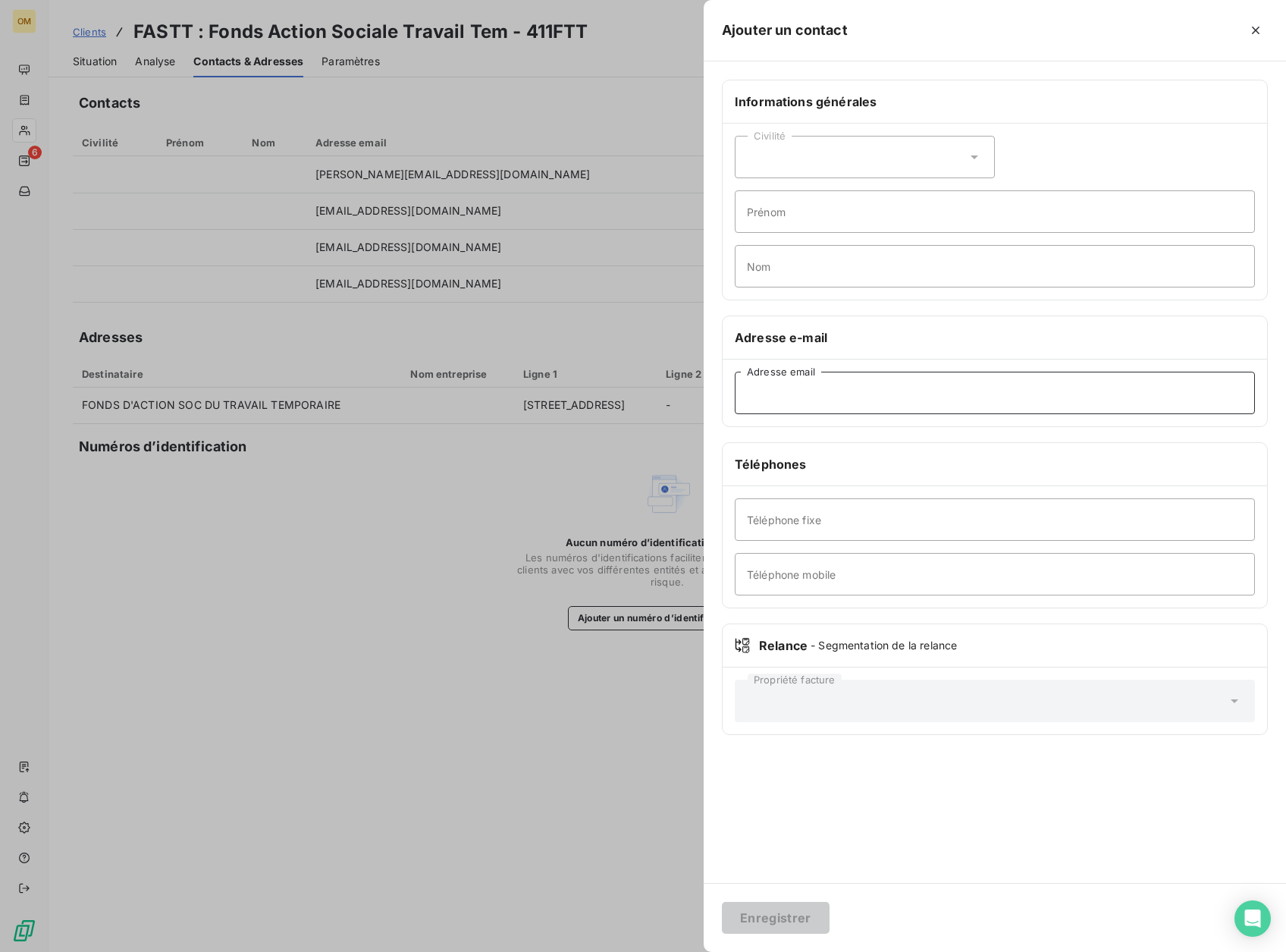
click at [1024, 397] on input "Adresse email" at bounding box center [995, 393] width 521 height 43
paste input "[PERSON_NAME][EMAIL_ADDRESS][DOMAIN_NAME]"
type input "[PERSON_NAME][EMAIL_ADDRESS][DOMAIN_NAME]"
drag, startPoint x: 772, startPoint y: 910, endPoint x: 816, endPoint y: 901, distance: 44.9
click at [775, 911] on button "Enregistrer" at bounding box center [775, 918] width 108 height 32
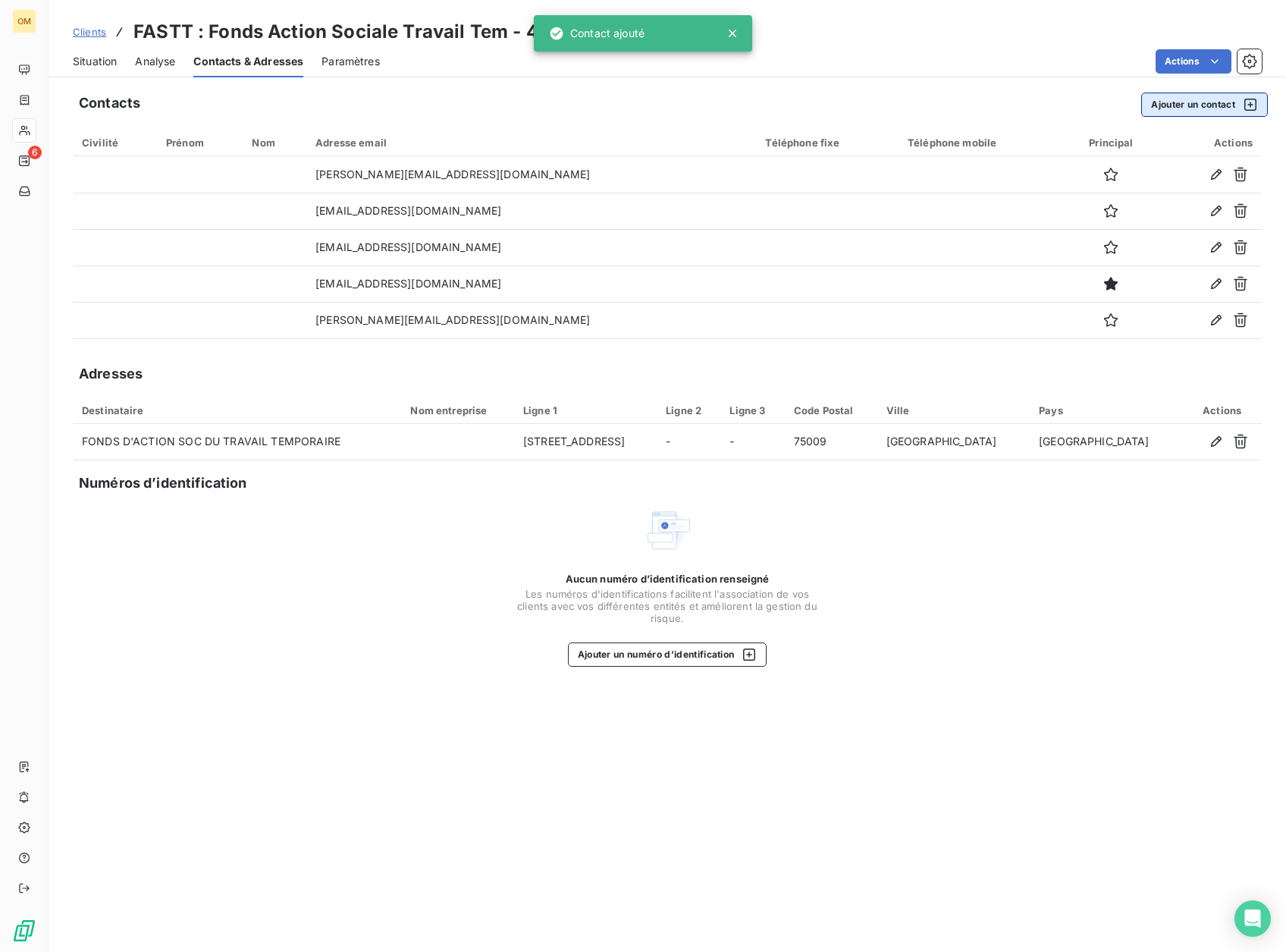
click at [1161, 92] on div "Contacts Ajouter un contact Civilité Prénom Nom Adresse email Téléphone fixe Té…" at bounding box center [667, 517] width 1238 height 869
click at [1164, 100] on button "Ajouter un contact" at bounding box center [1205, 105] width 127 height 24
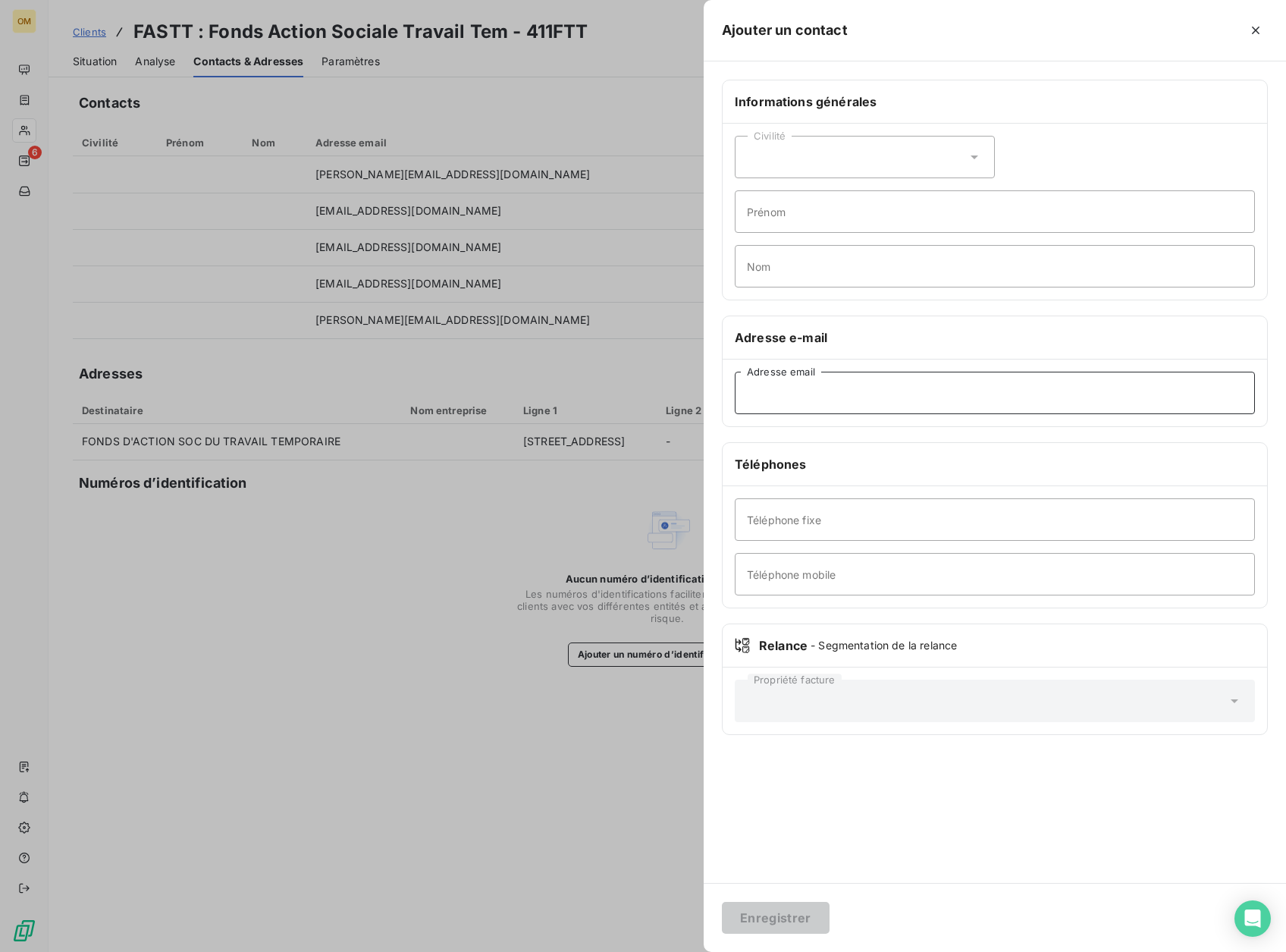
drag, startPoint x: 999, startPoint y: 395, endPoint x: 950, endPoint y: 365, distance: 57.5
click at [1000, 395] on input "Adresse email" at bounding box center [995, 393] width 521 height 43
paste input "[PERSON_NAME][EMAIL_ADDRESS][DOMAIN_NAME]"
type input "[PERSON_NAME][EMAIL_ADDRESS][DOMAIN_NAME]"
click at [789, 899] on div "Enregistrer" at bounding box center [996, 917] width 583 height 69
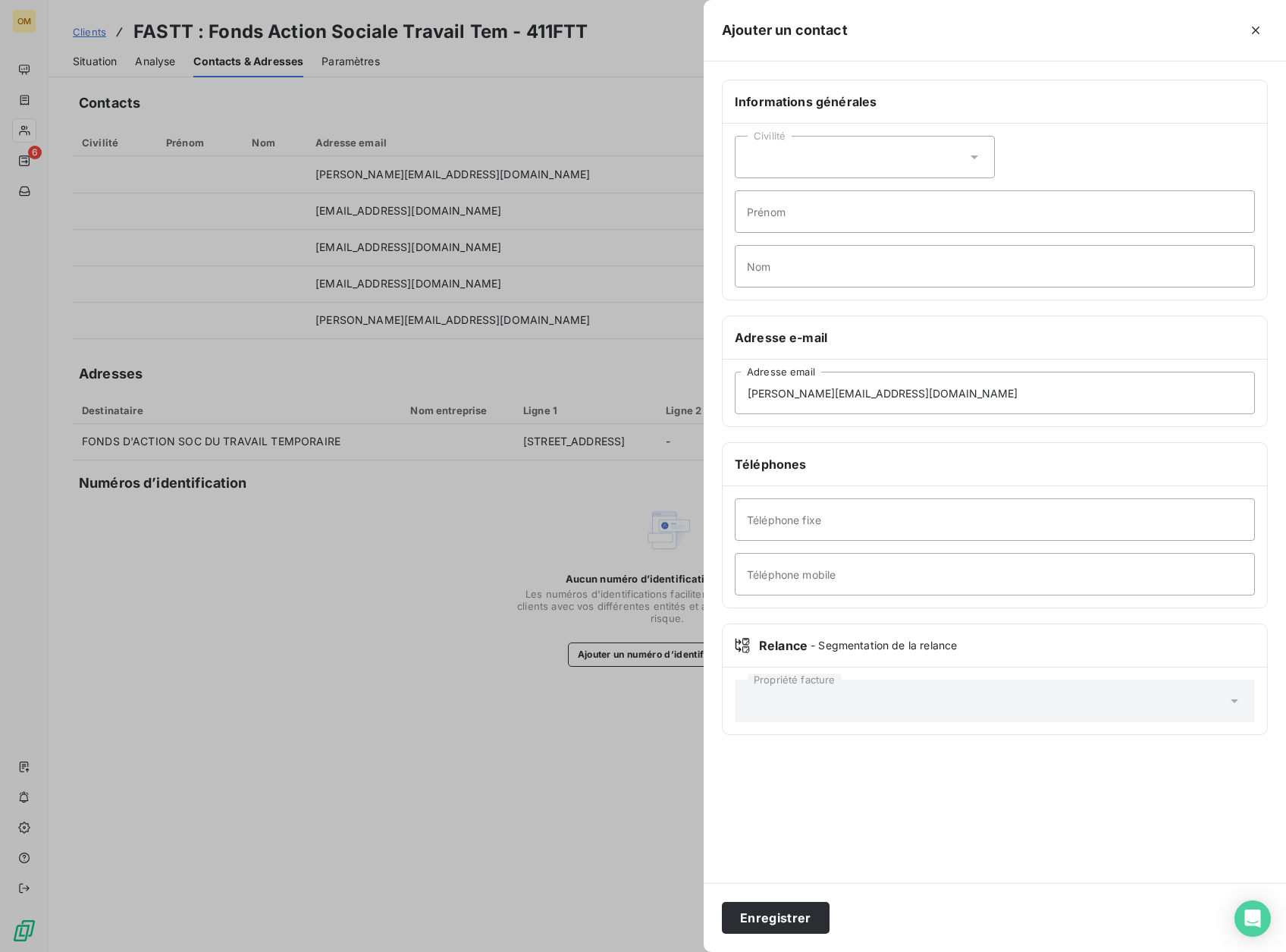
click at [789, 894] on div "Enregistrer" at bounding box center [996, 917] width 583 height 69
click at [796, 906] on button "Enregistrer" at bounding box center [775, 918] width 108 height 32
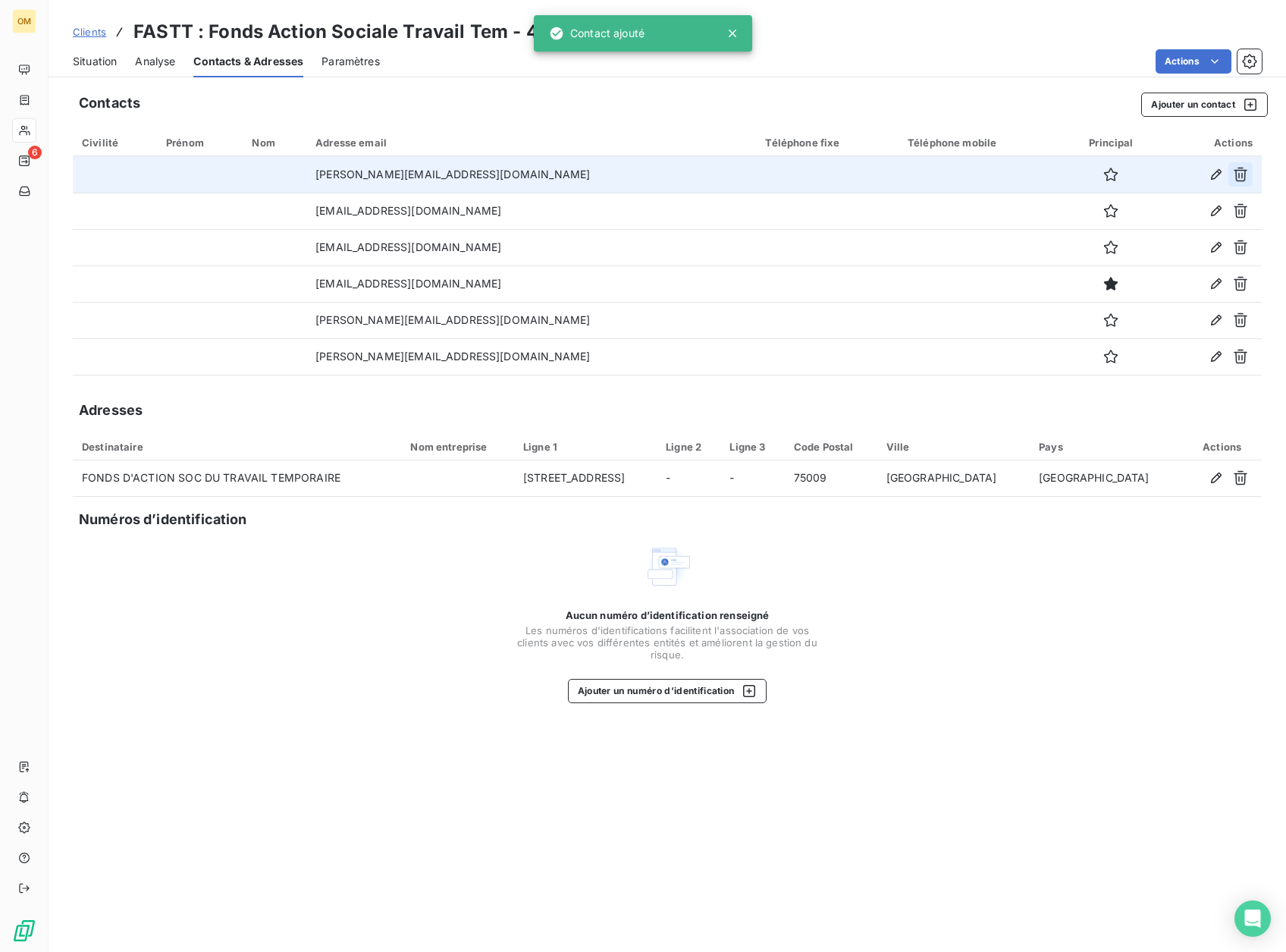
click at [1241, 174] on icon "button" at bounding box center [1241, 174] width 15 height 15
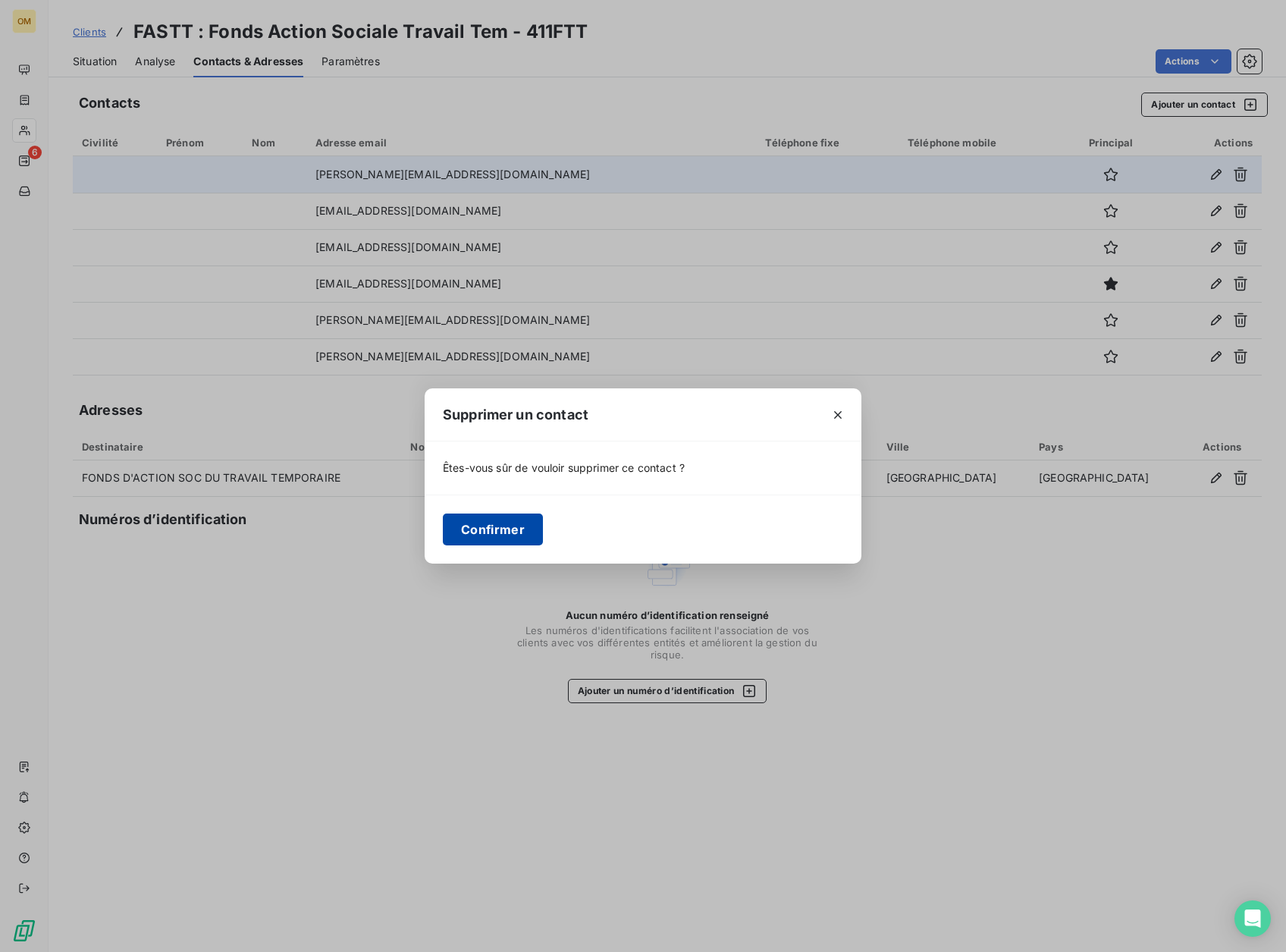
click at [517, 522] on button "Confirmer" at bounding box center [493, 529] width 100 height 32
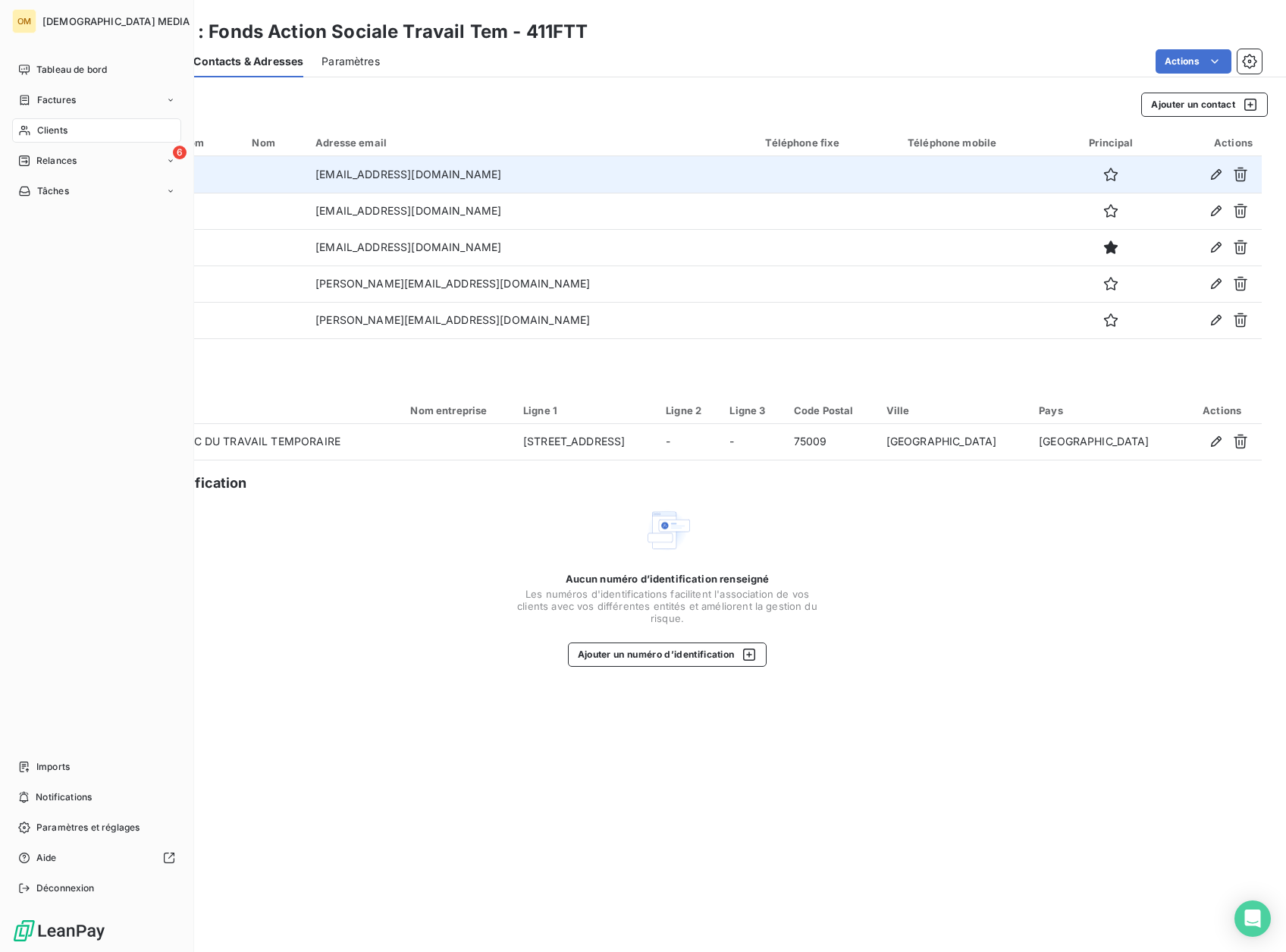
click at [46, 129] on span "Clients" at bounding box center [52, 130] width 31 height 14
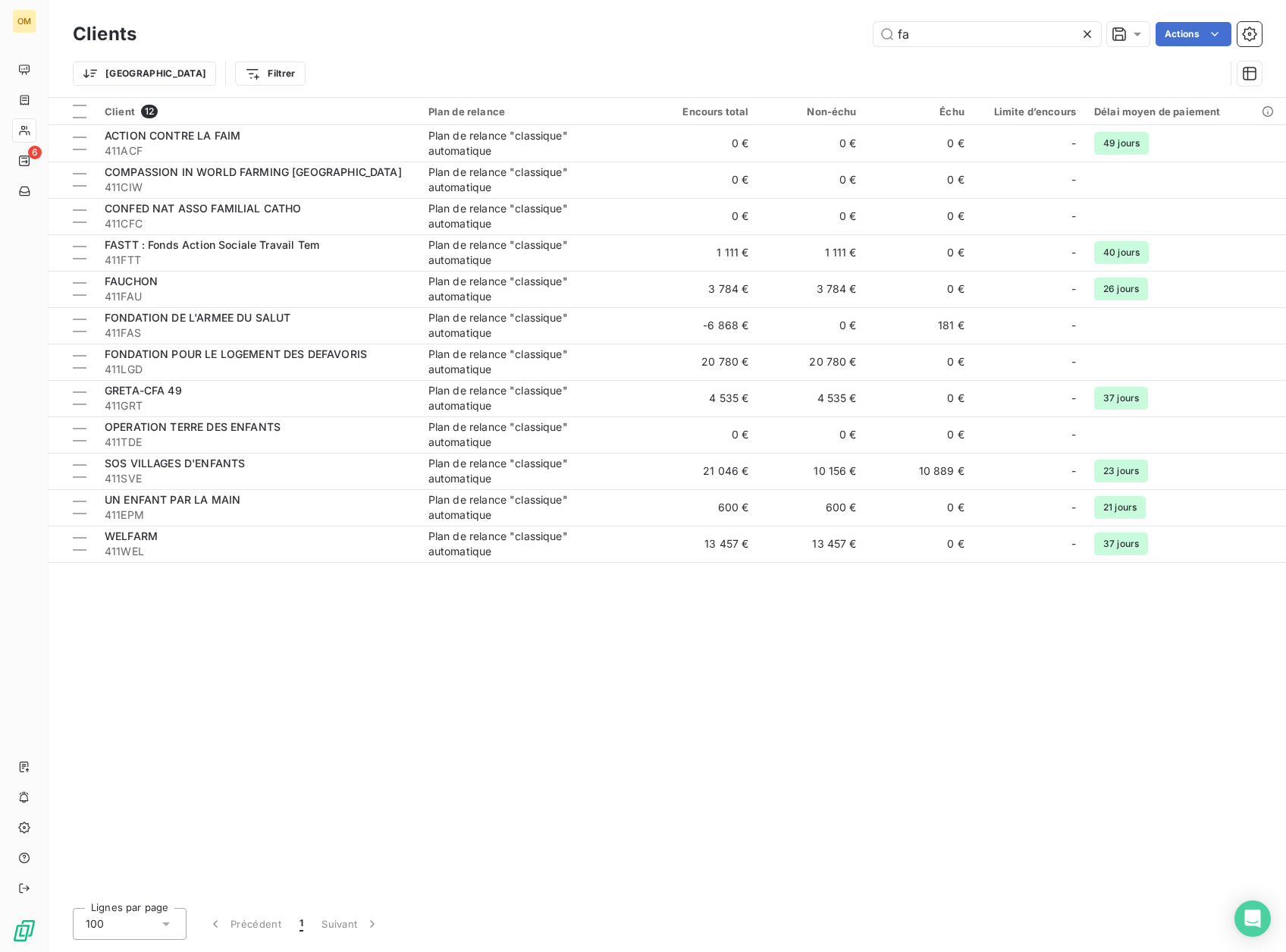
drag, startPoint x: 869, startPoint y: 43, endPoint x: 805, endPoint y: 43, distance: 64.0
click at [805, 43] on div "fa Actions" at bounding box center [709, 34] width 1108 height 24
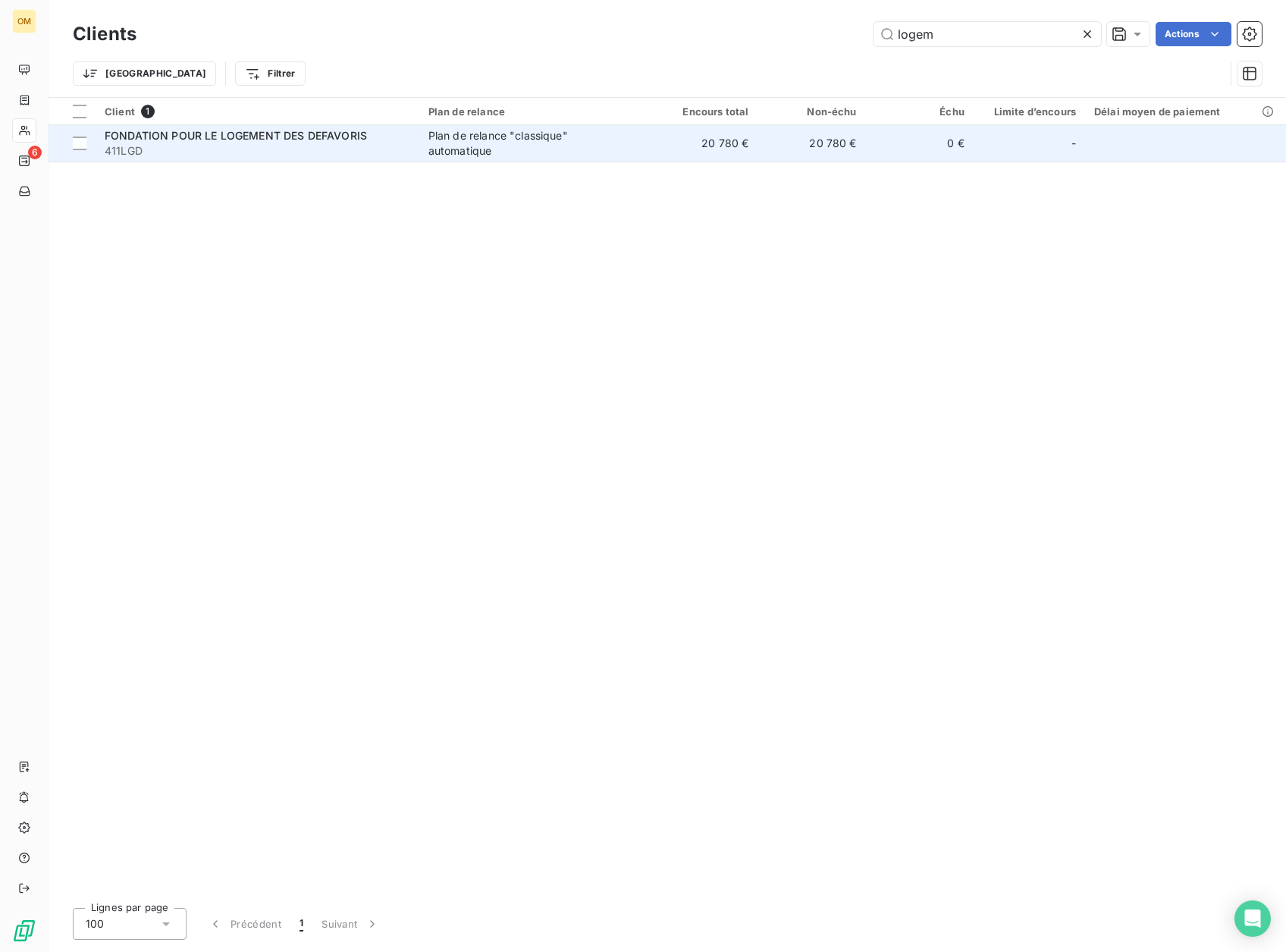
type input "logem"
click at [670, 145] on td "20 780 €" at bounding box center [703, 144] width 108 height 37
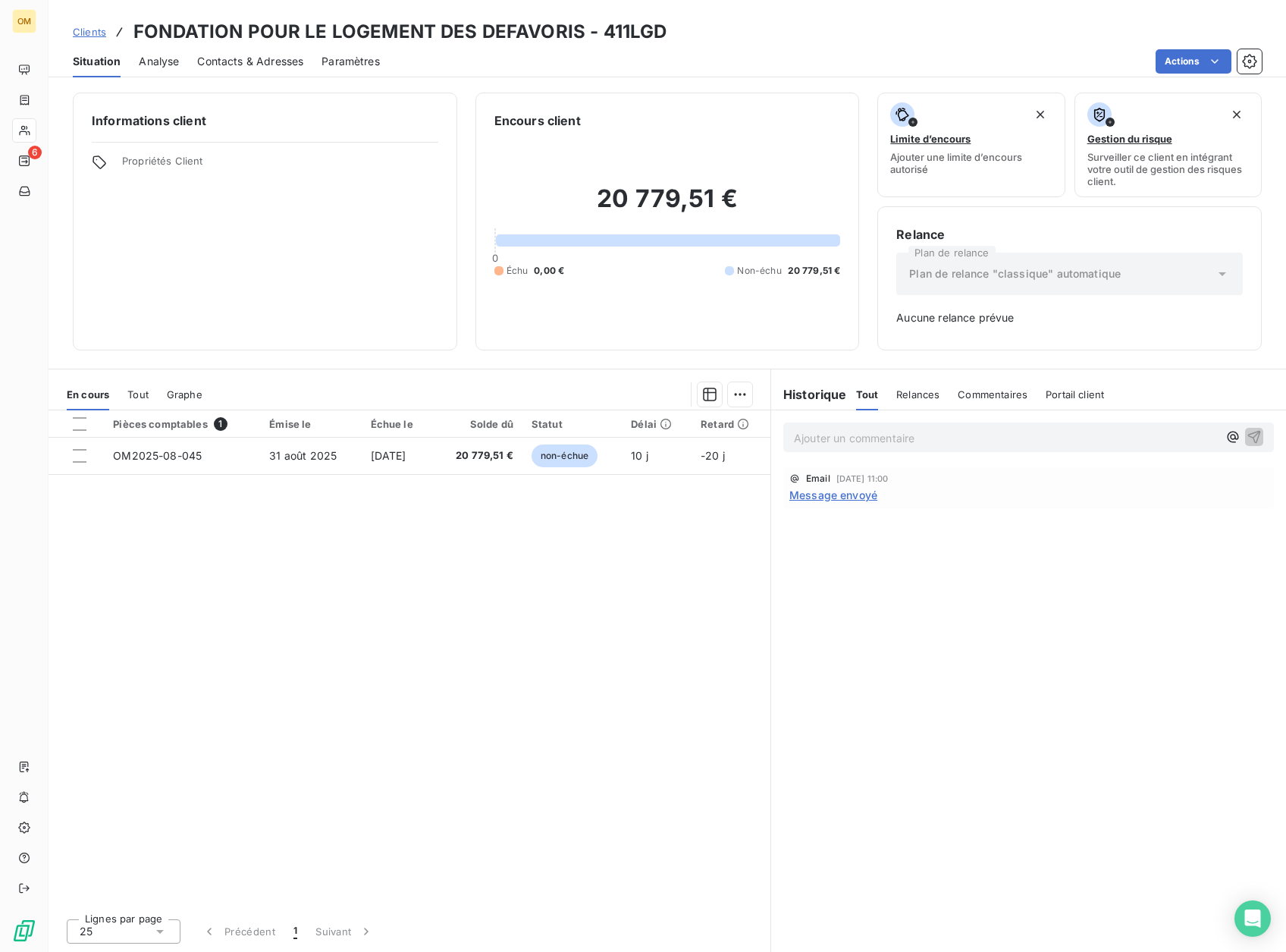
click at [231, 59] on span "Contacts & Adresses" at bounding box center [249, 61] width 106 height 15
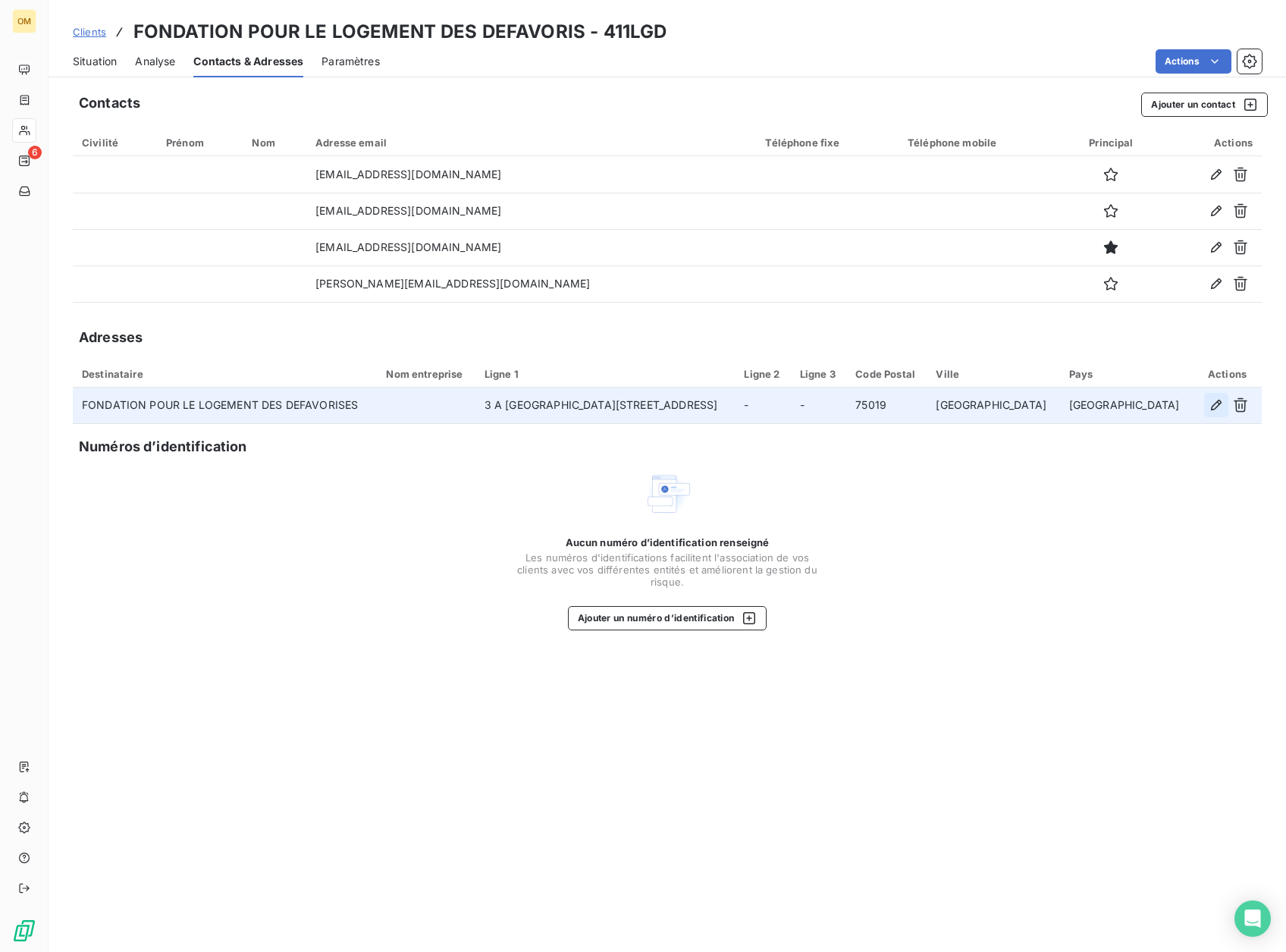
click at [1212, 398] on icon "button" at bounding box center [1216, 404] width 15 height 15
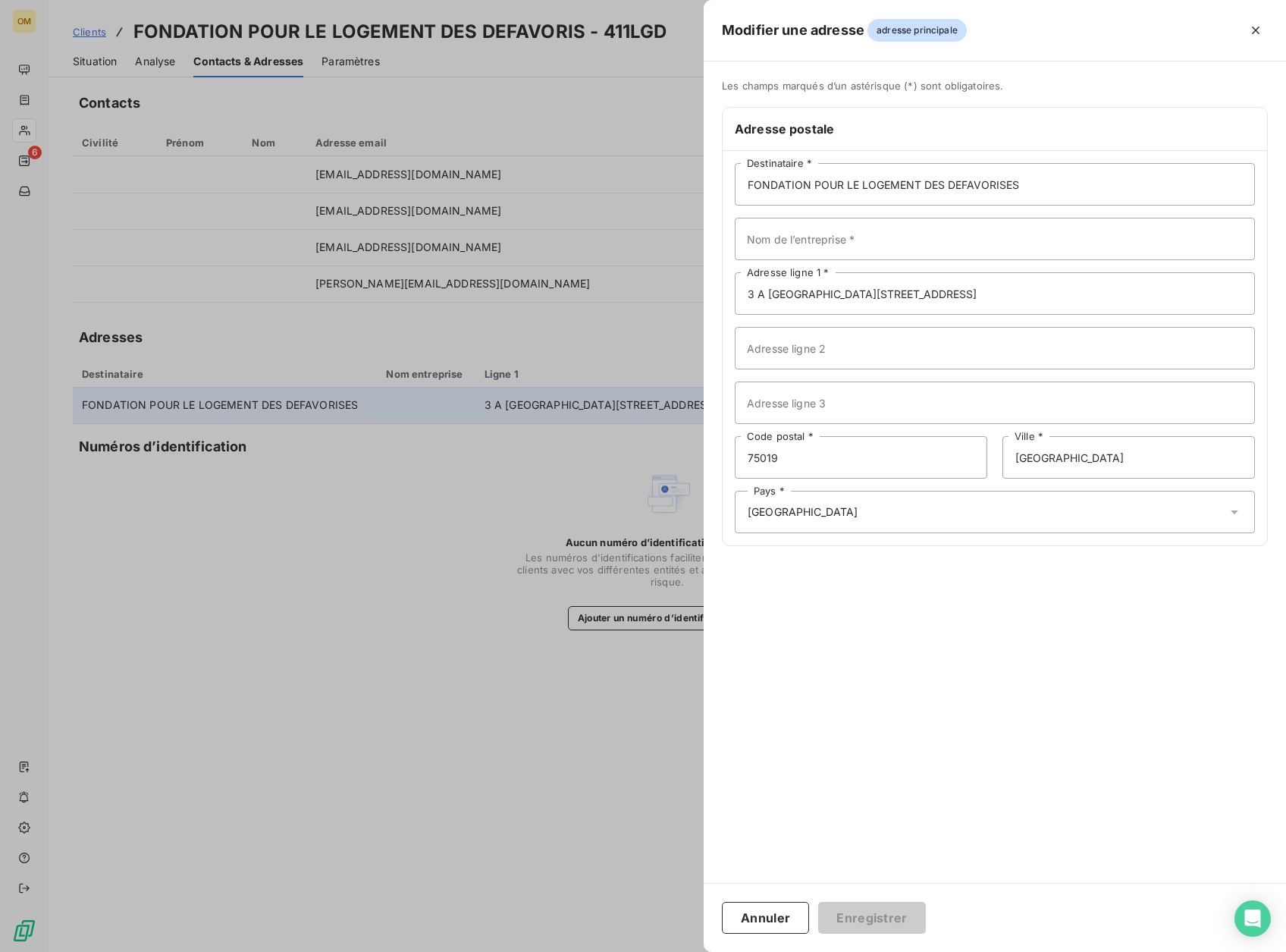
click at [640, 830] on div at bounding box center [643, 476] width 1286 height 952
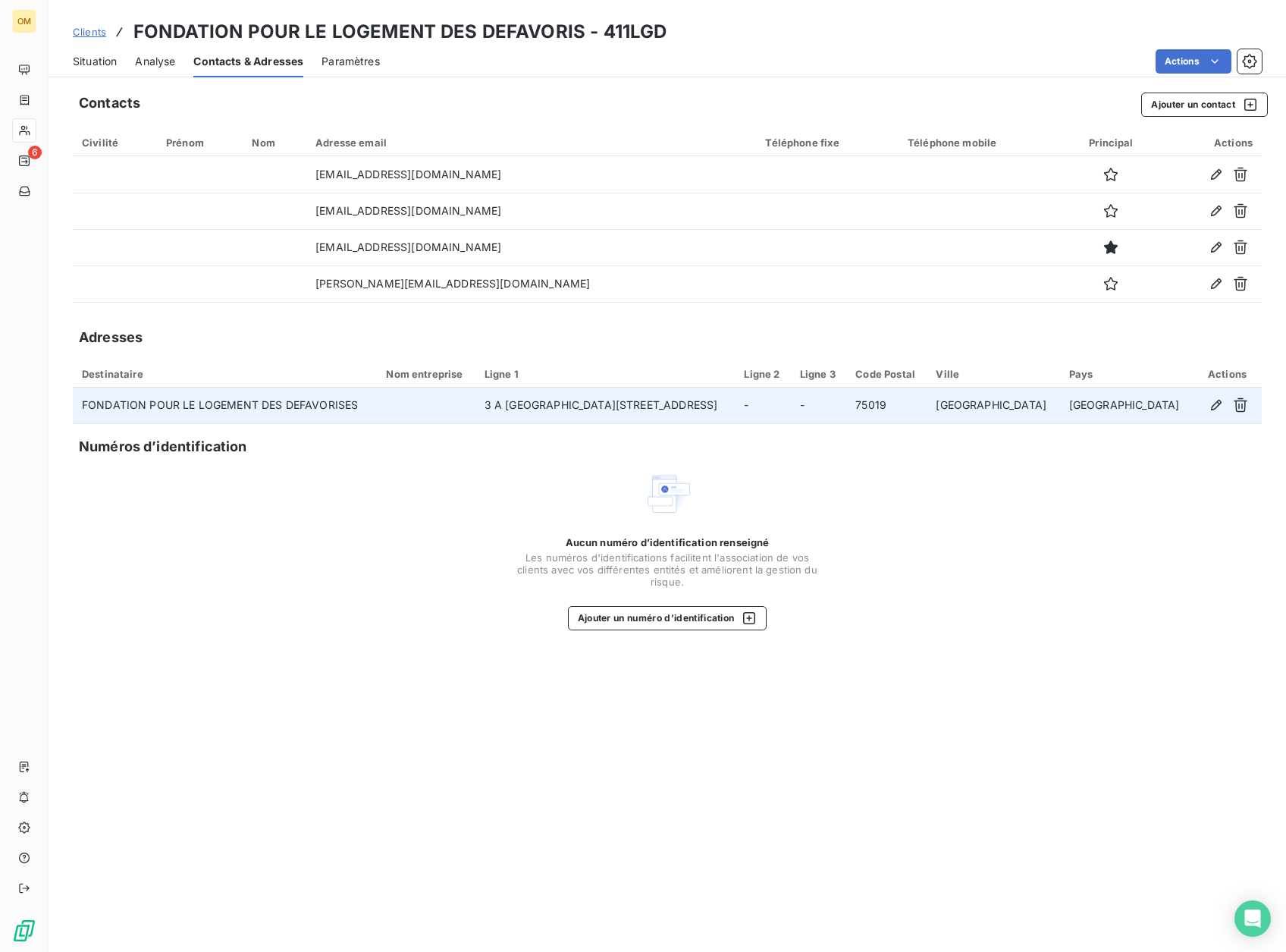
click at [81, 60] on span "Situation" at bounding box center [94, 61] width 44 height 15
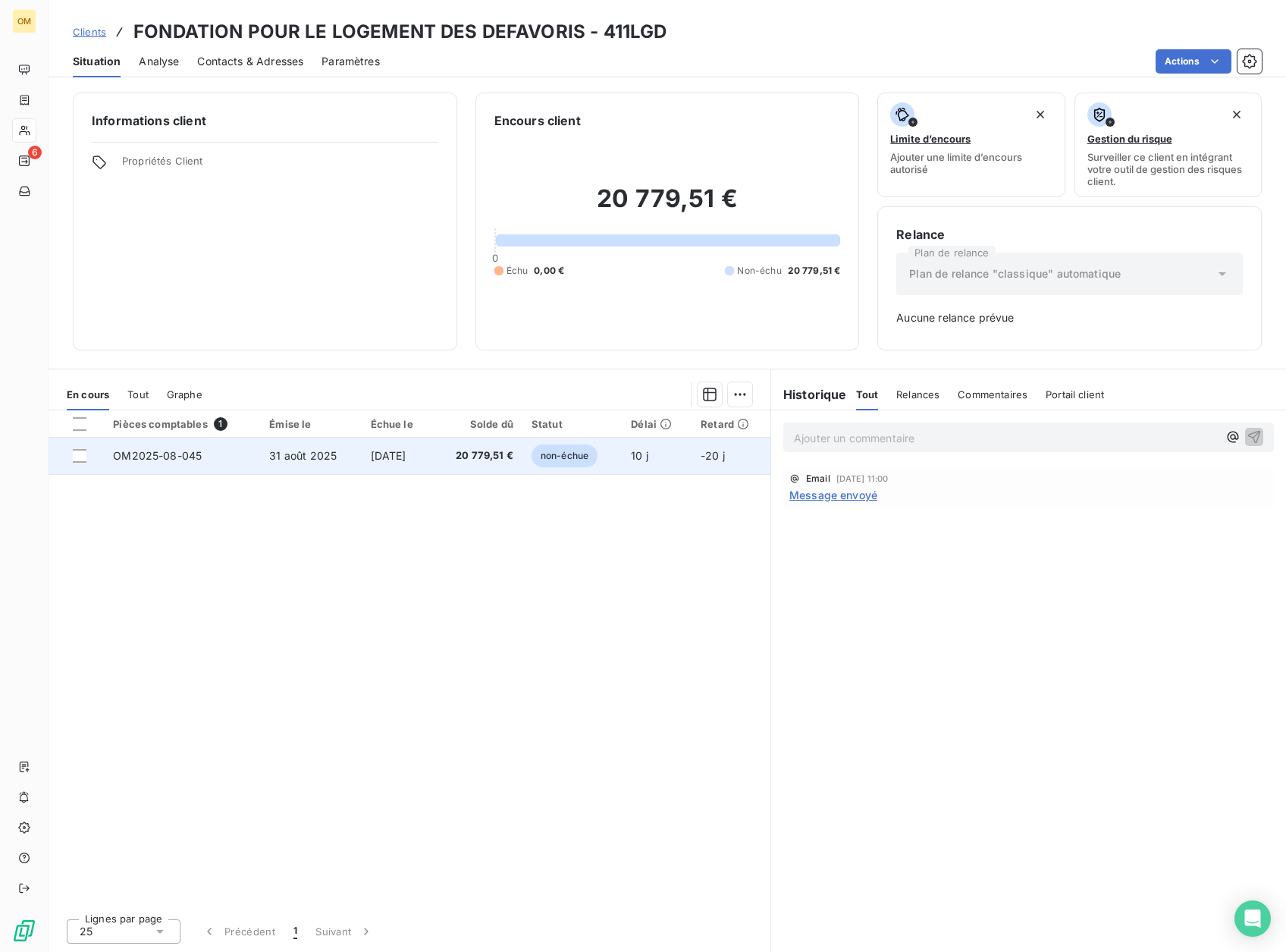
click at [328, 453] on td "31 août 2025" at bounding box center [310, 456] width 101 height 37
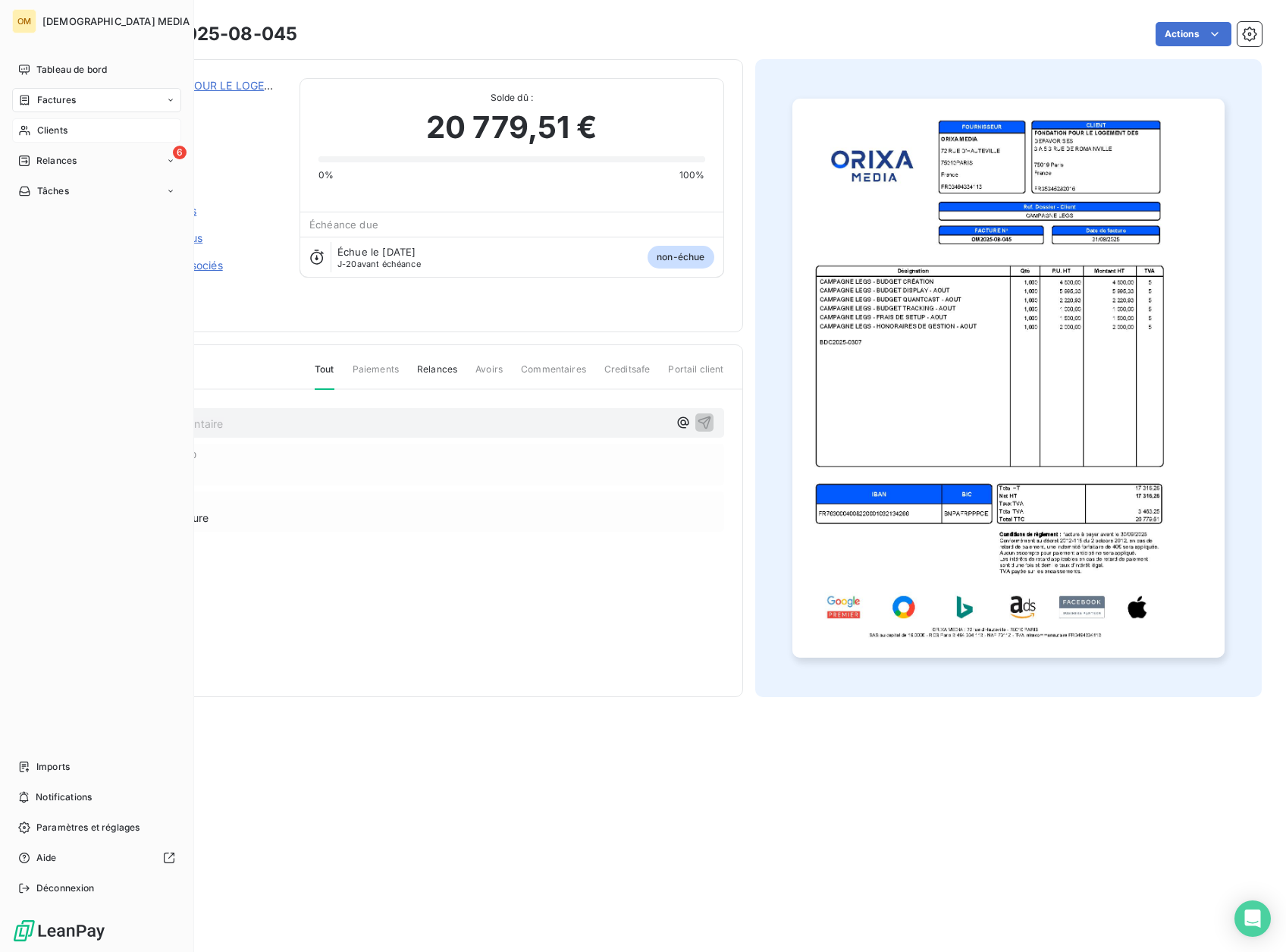
drag, startPoint x: 28, startPoint y: 134, endPoint x: 165, endPoint y: 136, distance: 137.0
click at [30, 134] on icon at bounding box center [24, 130] width 13 height 12
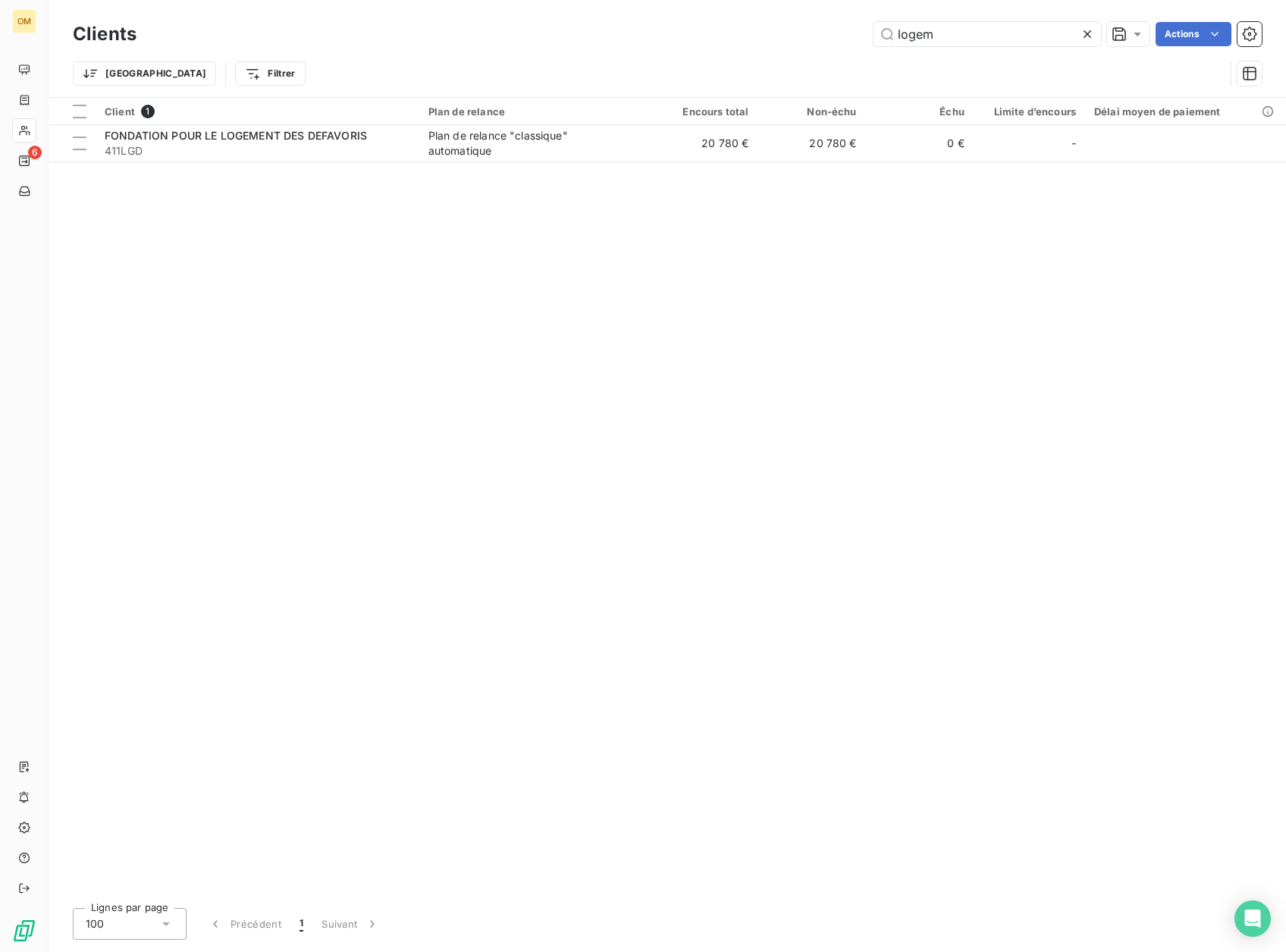
drag, startPoint x: 936, startPoint y: 35, endPoint x: 782, endPoint y: 60, distance: 156.0
click at [782, 60] on div "Clients logem Actions Trier Filtrer" at bounding box center [667, 58] width 1189 height 79
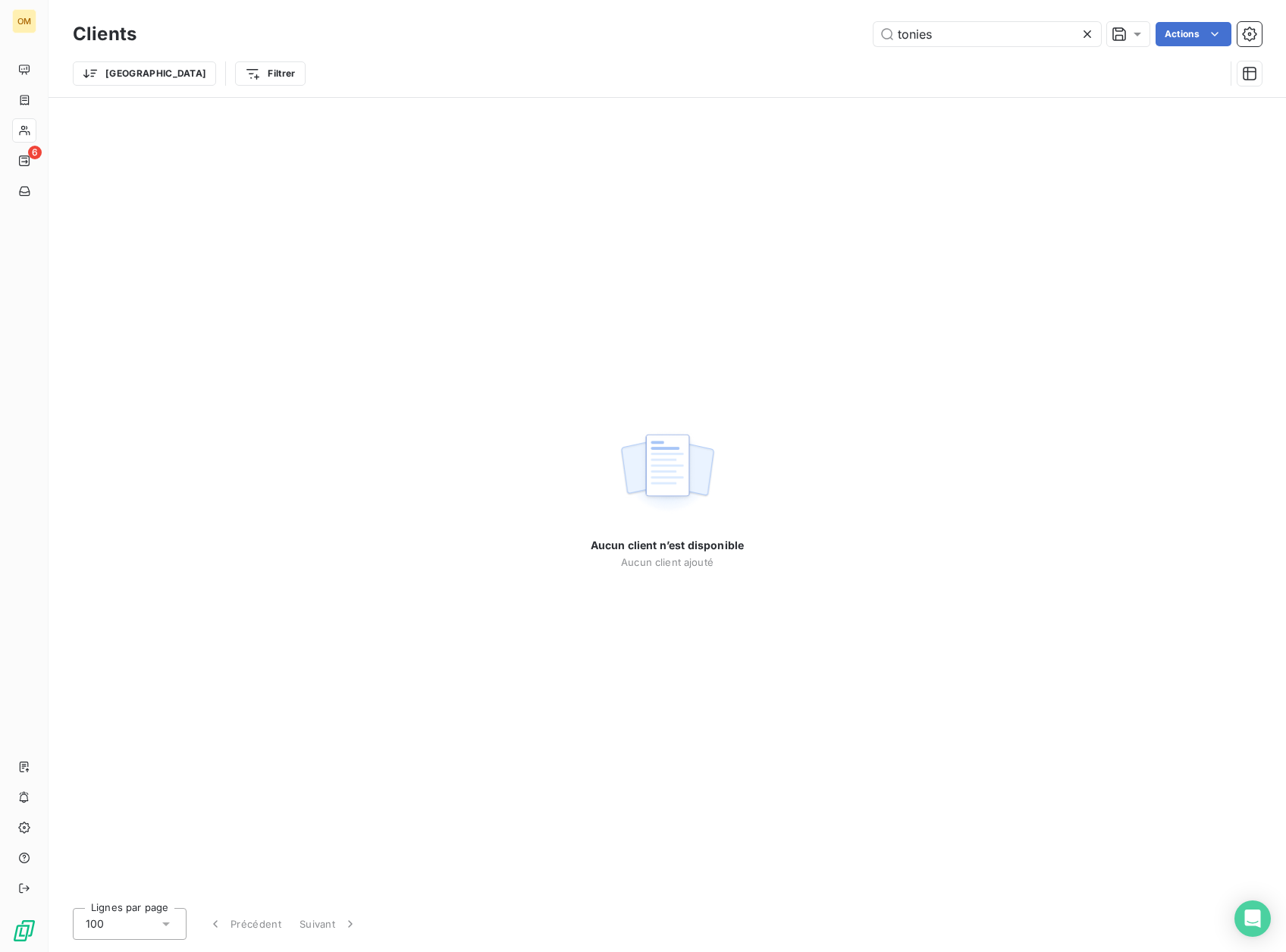
drag, startPoint x: 951, startPoint y: 41, endPoint x: 807, endPoint y: 40, distance: 144.0
click at [835, 38] on div "tonies Actions" at bounding box center [709, 34] width 1108 height 24
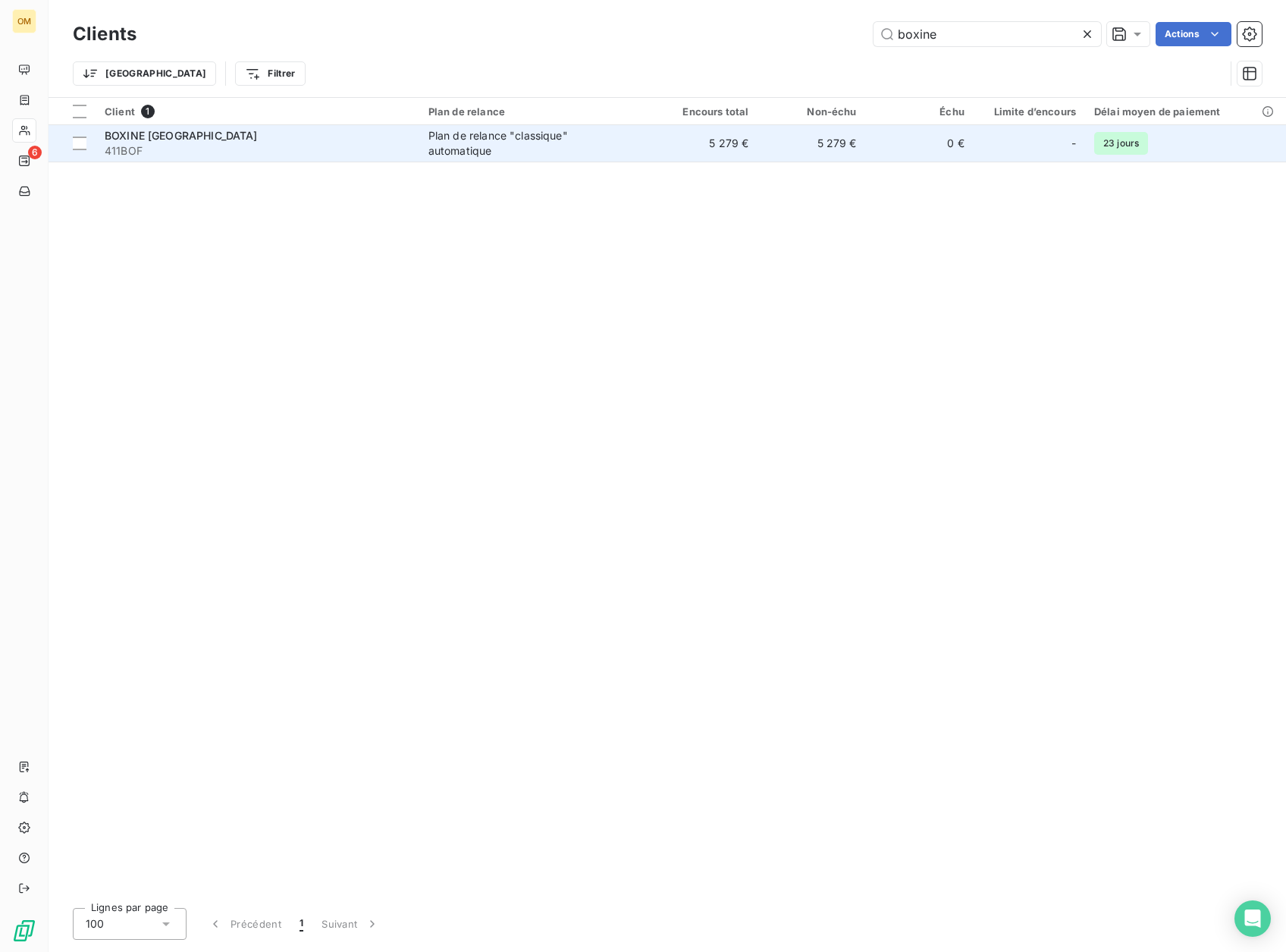
type input "boxine"
click at [755, 139] on td "5 279 €" at bounding box center [703, 144] width 108 height 37
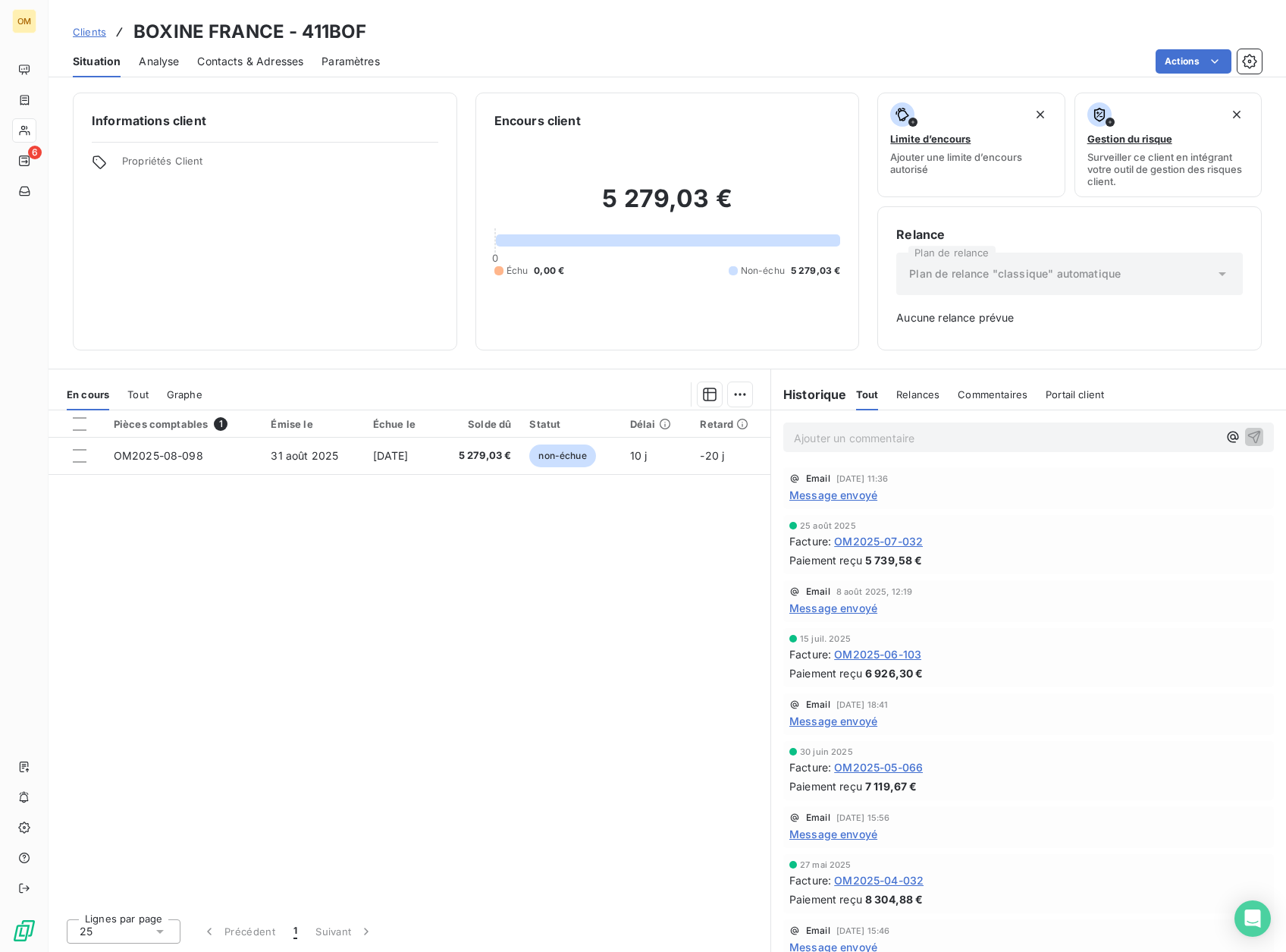
click at [828, 495] on span "Message envoyé" at bounding box center [834, 495] width 88 height 16
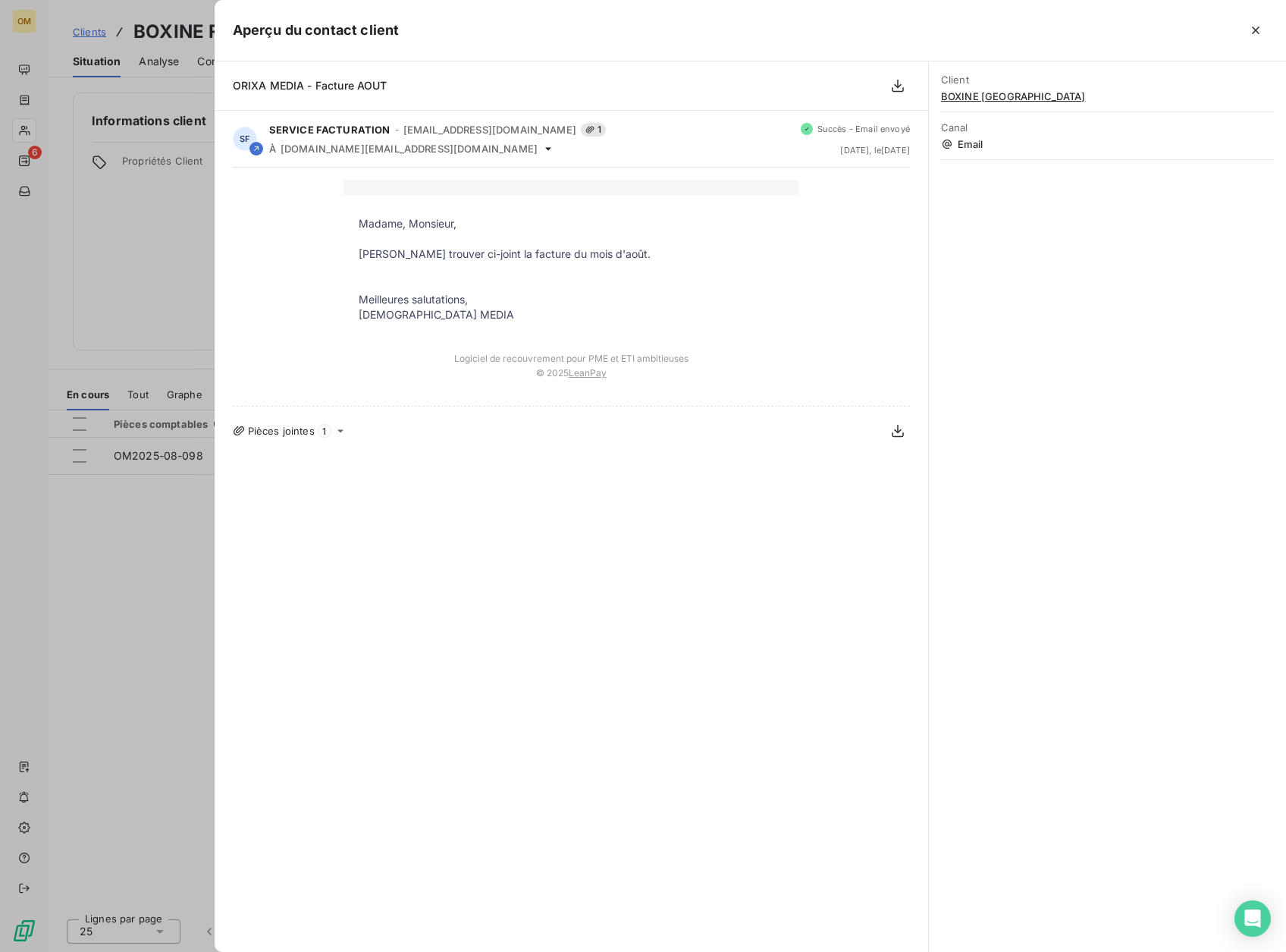
drag, startPoint x: 199, startPoint y: 634, endPoint x: 493, endPoint y: 635, distance: 294.0
click at [200, 633] on div at bounding box center [643, 476] width 1286 height 952
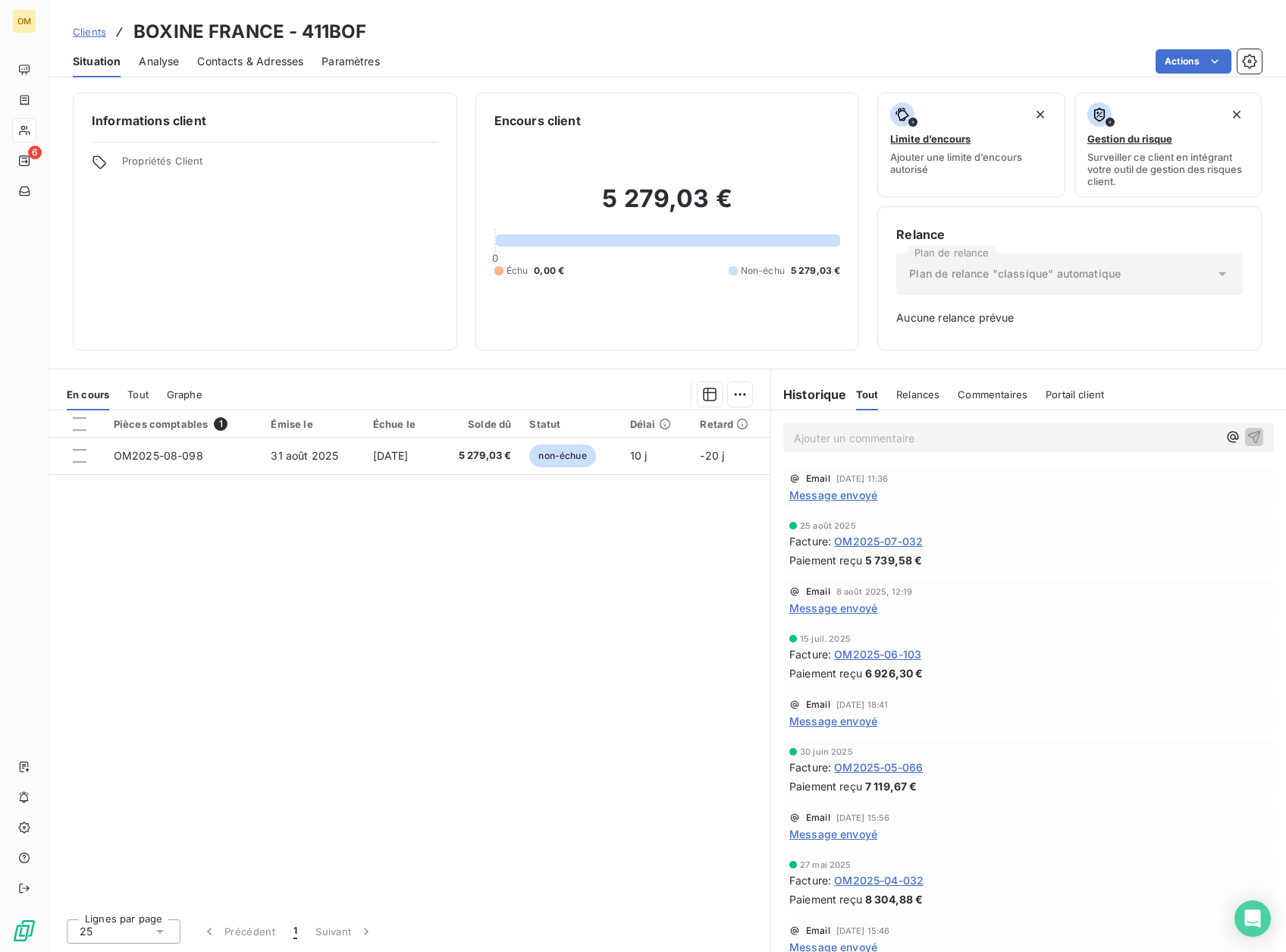
click at [876, 501] on span "Message envoyé" at bounding box center [834, 495] width 88 height 16
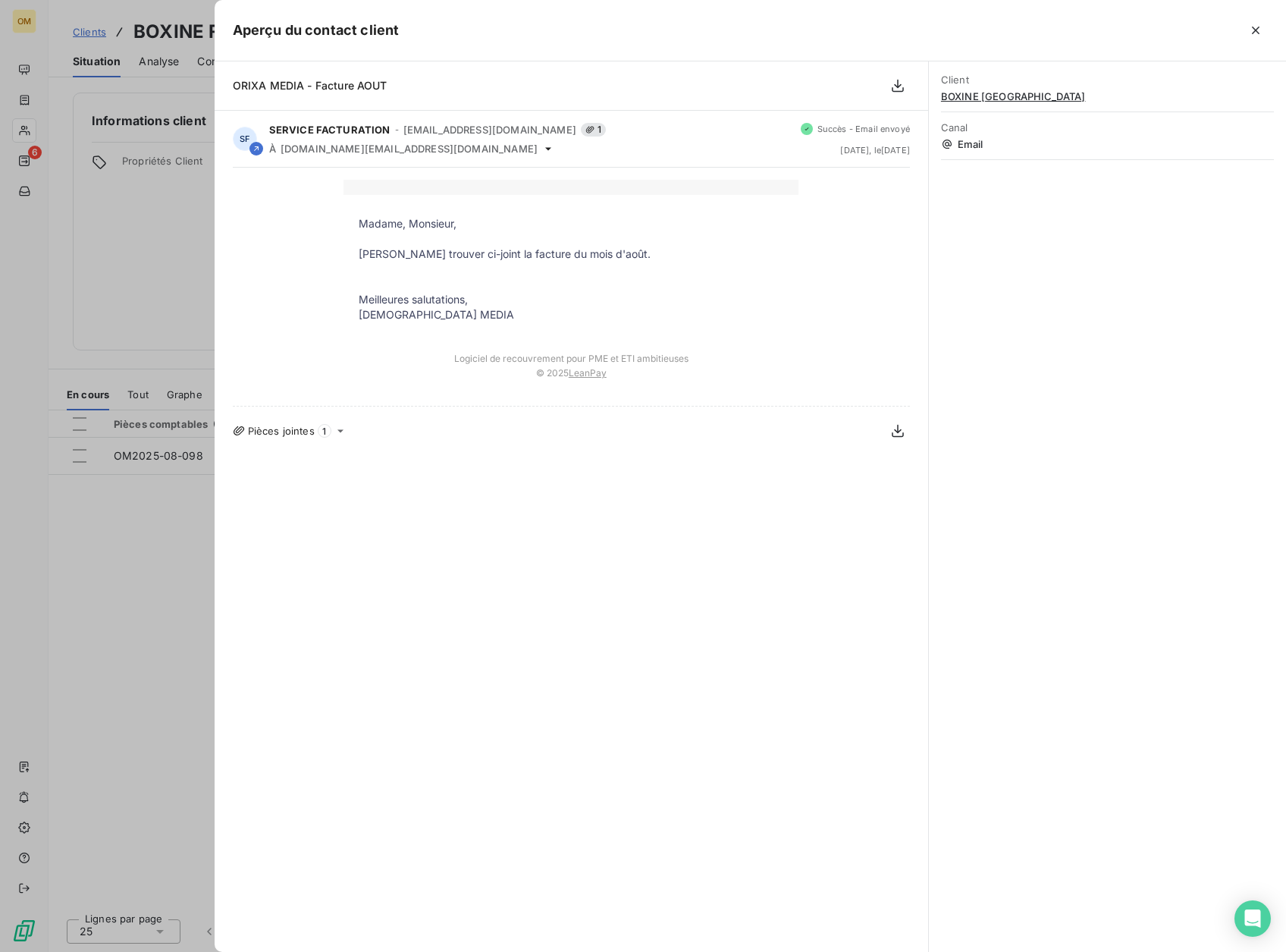
drag, startPoint x: 157, startPoint y: 540, endPoint x: 194, endPoint y: 534, distance: 37.5
click at [158, 542] on div at bounding box center [643, 476] width 1286 height 952
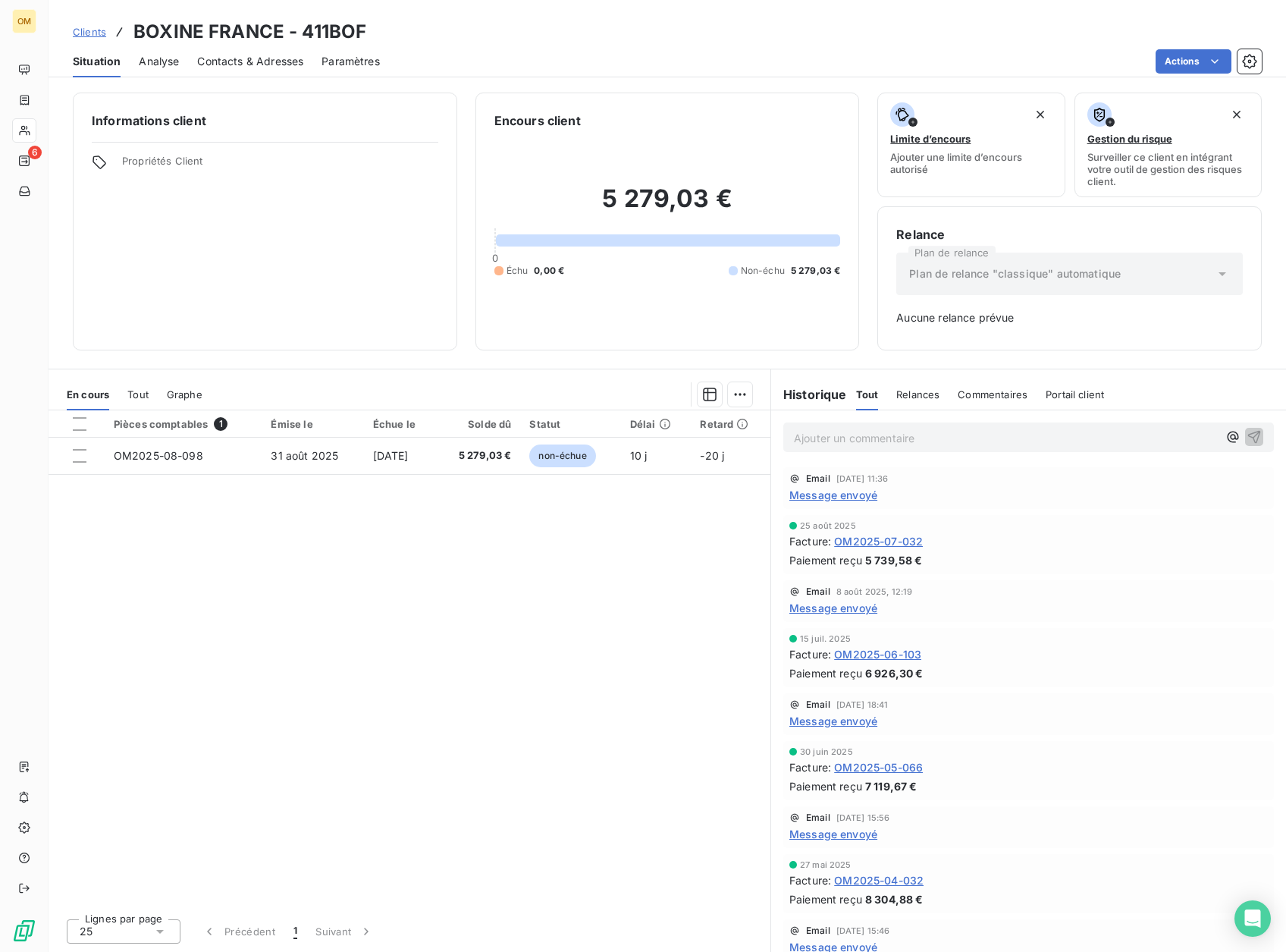
click at [813, 494] on span "Message envoyé" at bounding box center [834, 495] width 88 height 16
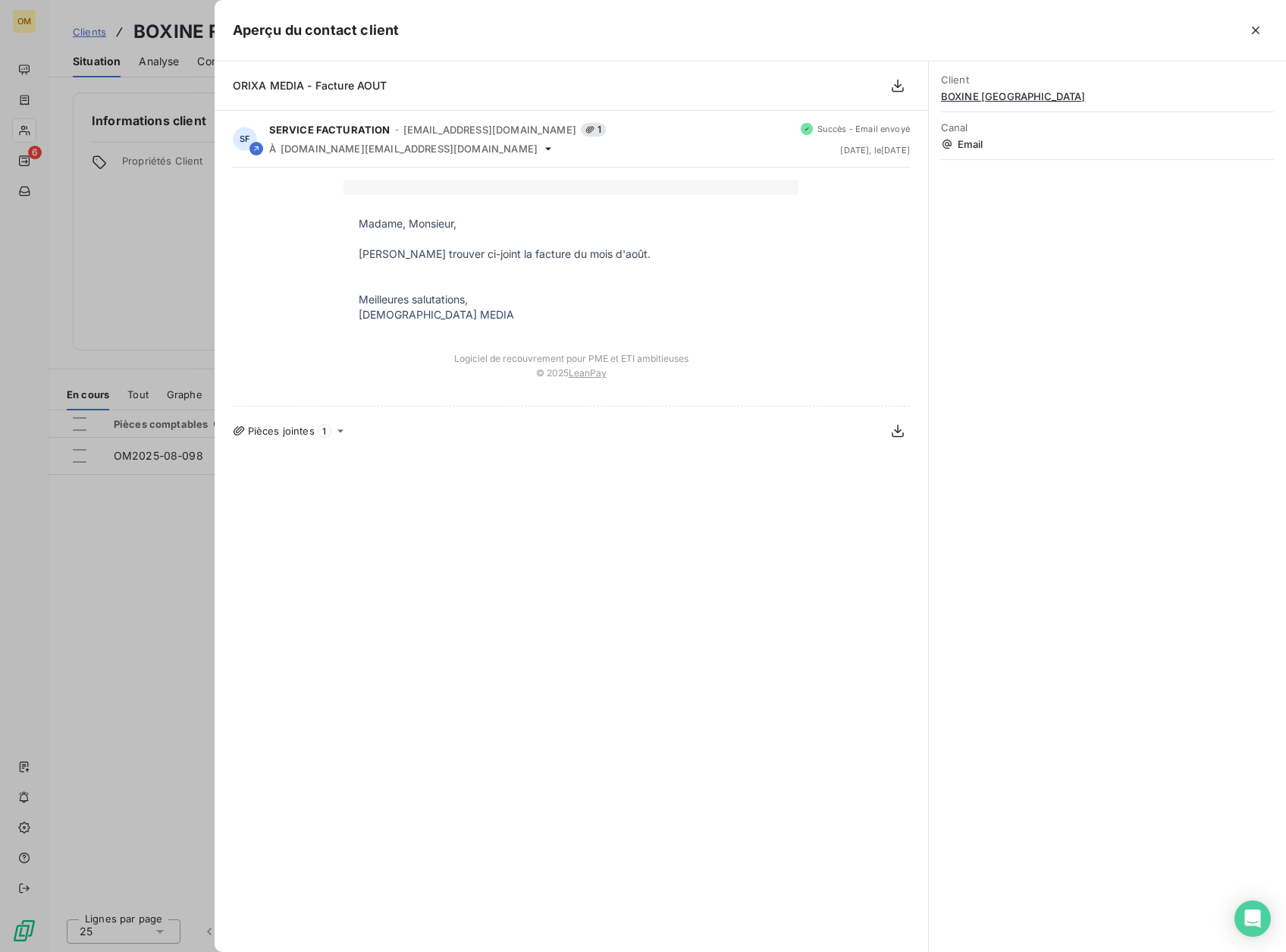
drag, startPoint x: 173, startPoint y: 527, endPoint x: 678, endPoint y: 536, distance: 505.1
click at [176, 529] on div at bounding box center [643, 476] width 1286 height 952
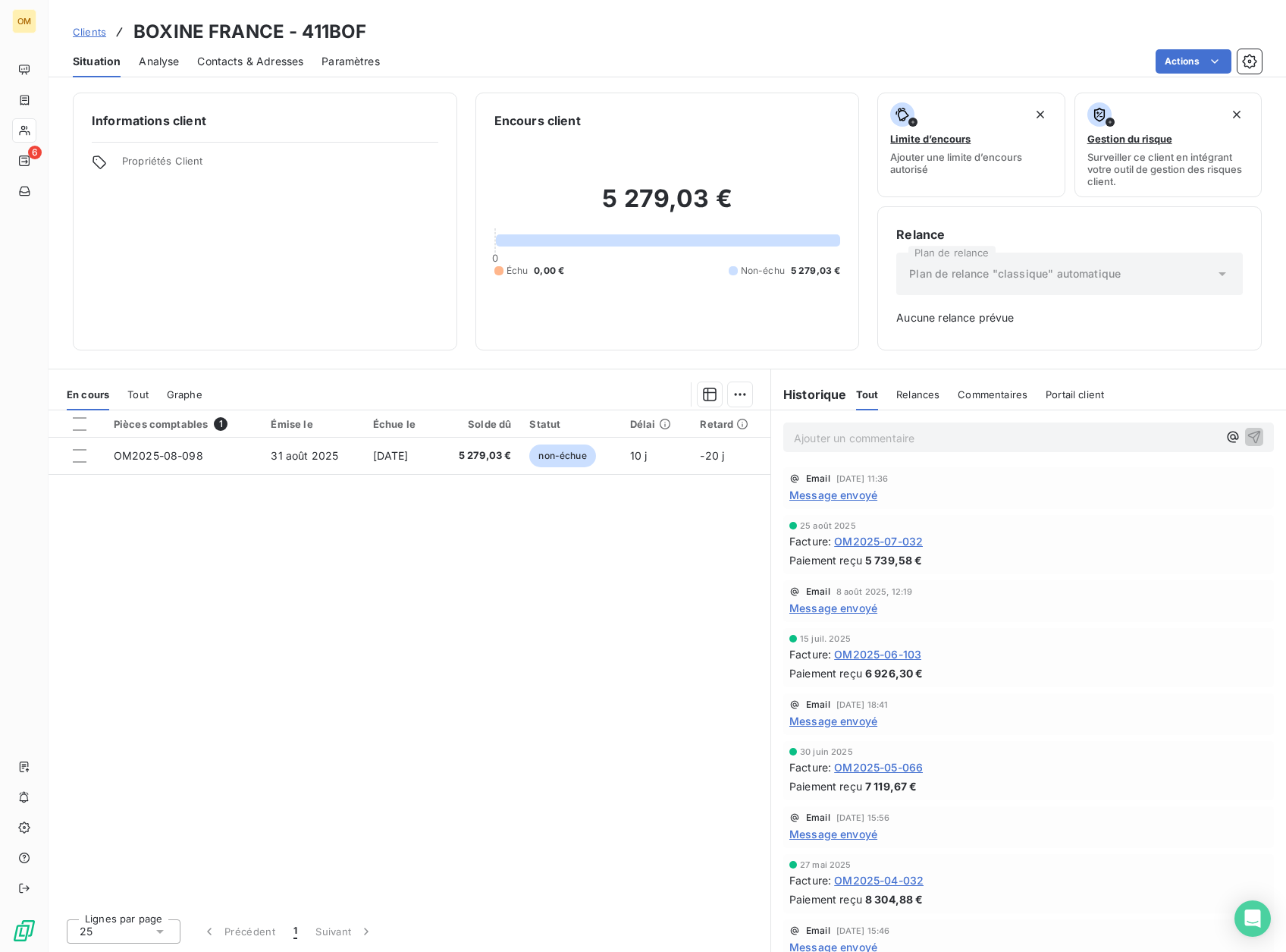
click at [856, 496] on span "Message envoyé" at bounding box center [834, 495] width 88 height 16
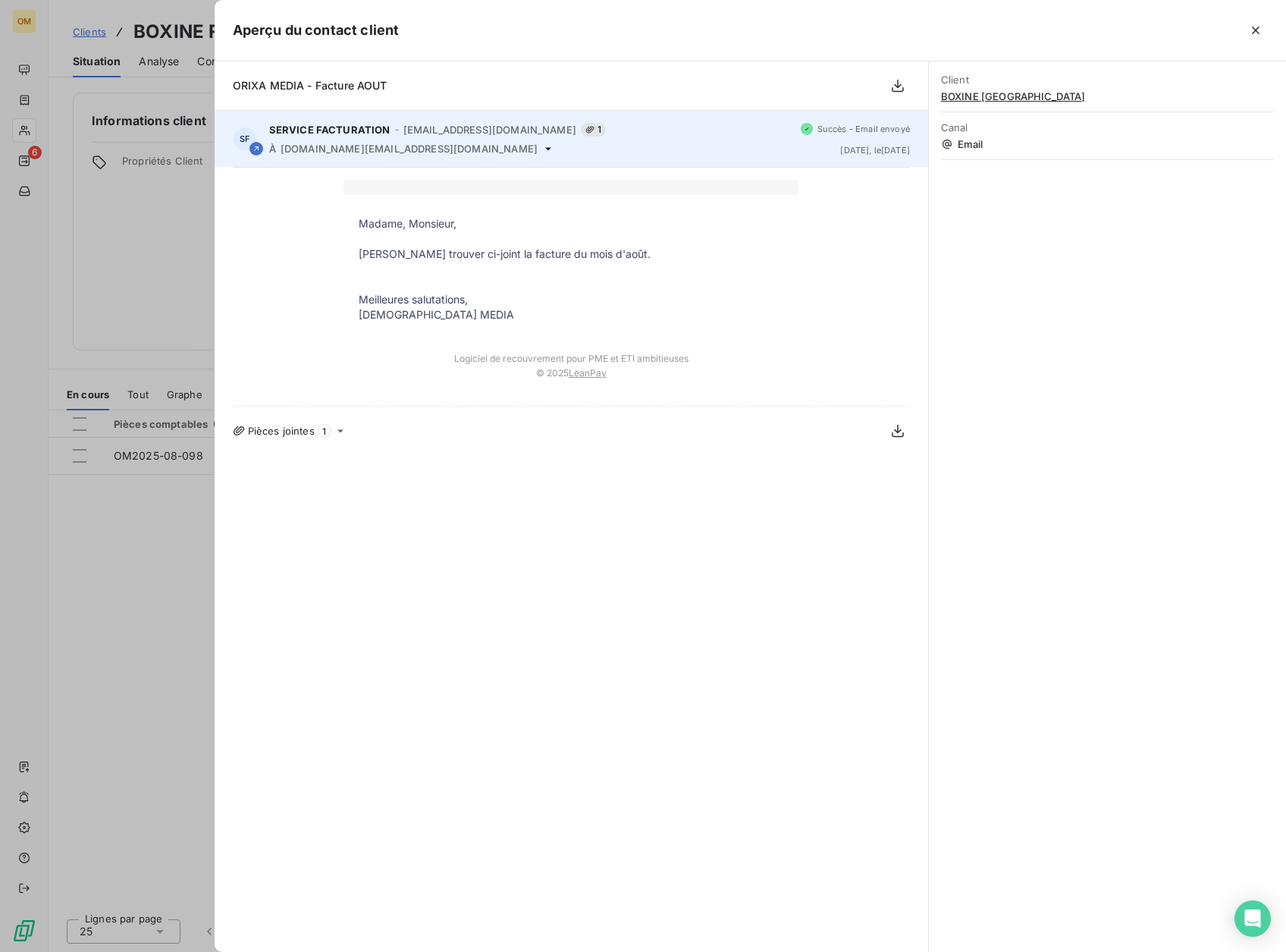
click at [545, 148] on icon at bounding box center [548, 148] width 6 height 3
click at [542, 146] on icon at bounding box center [549, 149] width 12 height 12
click at [542, 144] on icon at bounding box center [549, 149] width 12 height 12
click at [542, 150] on icon at bounding box center [549, 149] width 12 height 12
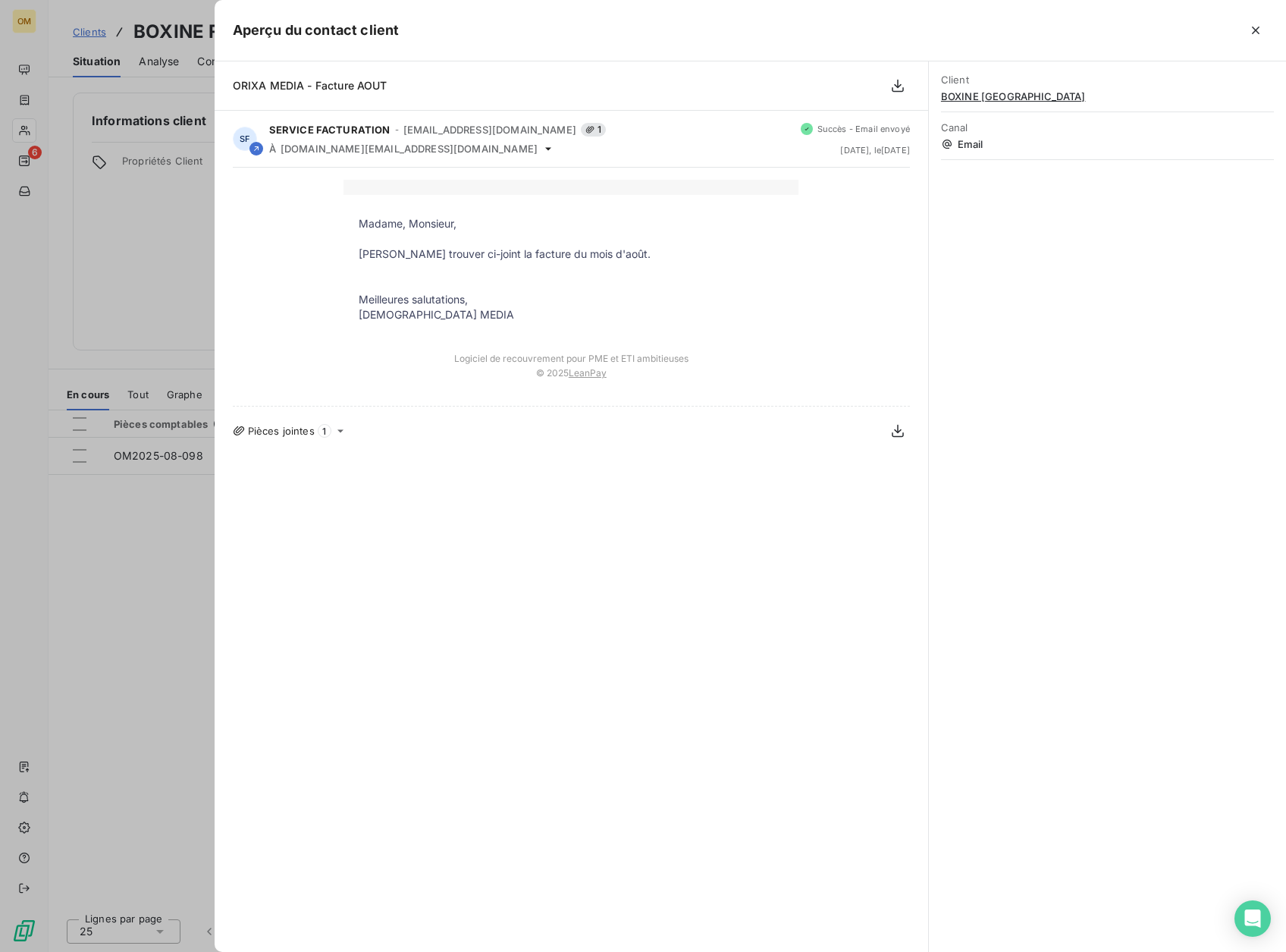
drag, startPoint x: 141, startPoint y: 186, endPoint x: 83, endPoint y: 158, distance: 64.4
click at [139, 185] on div at bounding box center [643, 476] width 1286 height 952
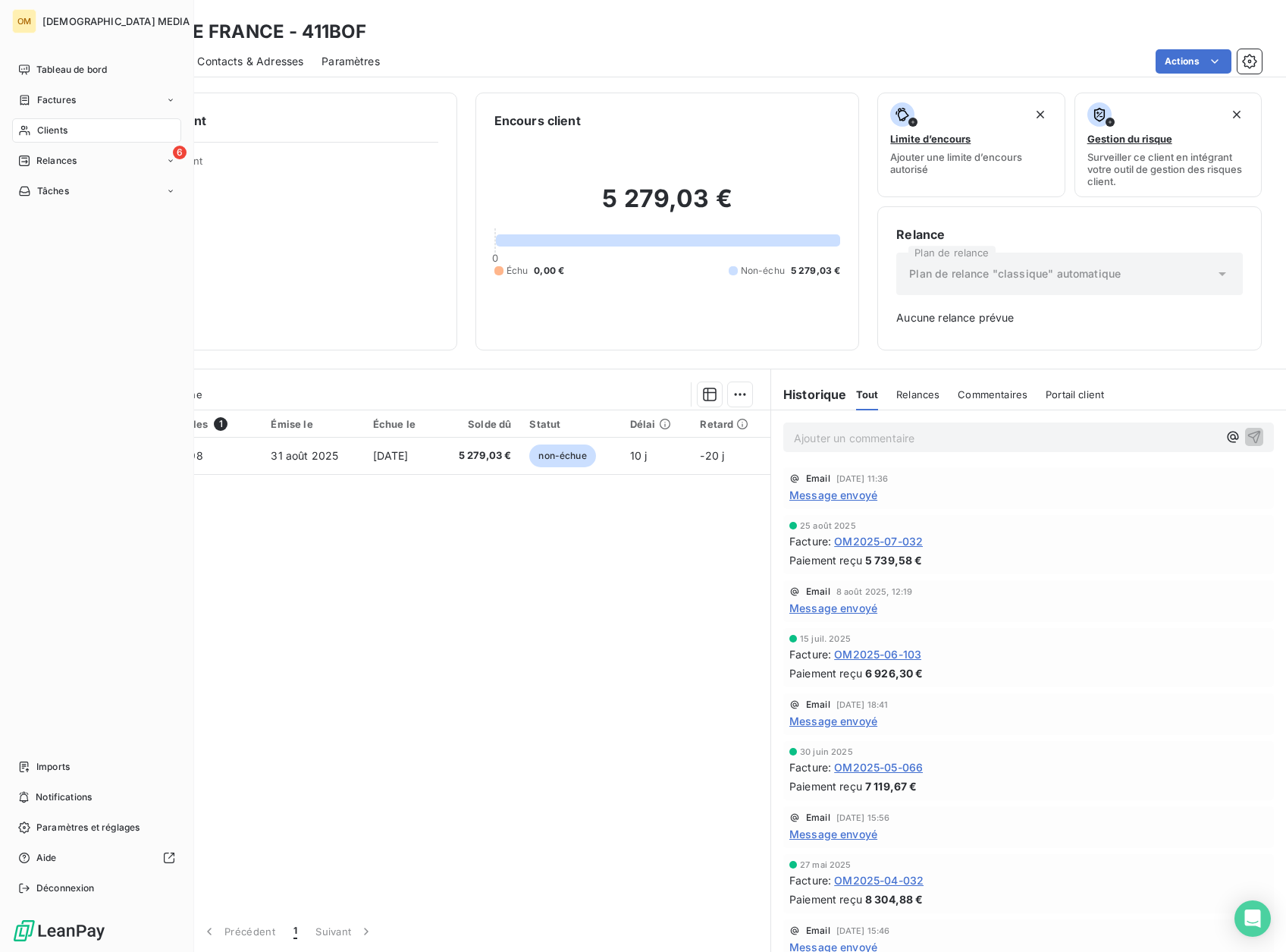
drag, startPoint x: 39, startPoint y: 131, endPoint x: 69, endPoint y: 129, distance: 30.1
click at [43, 131] on span "Clients" at bounding box center [52, 130] width 31 height 14
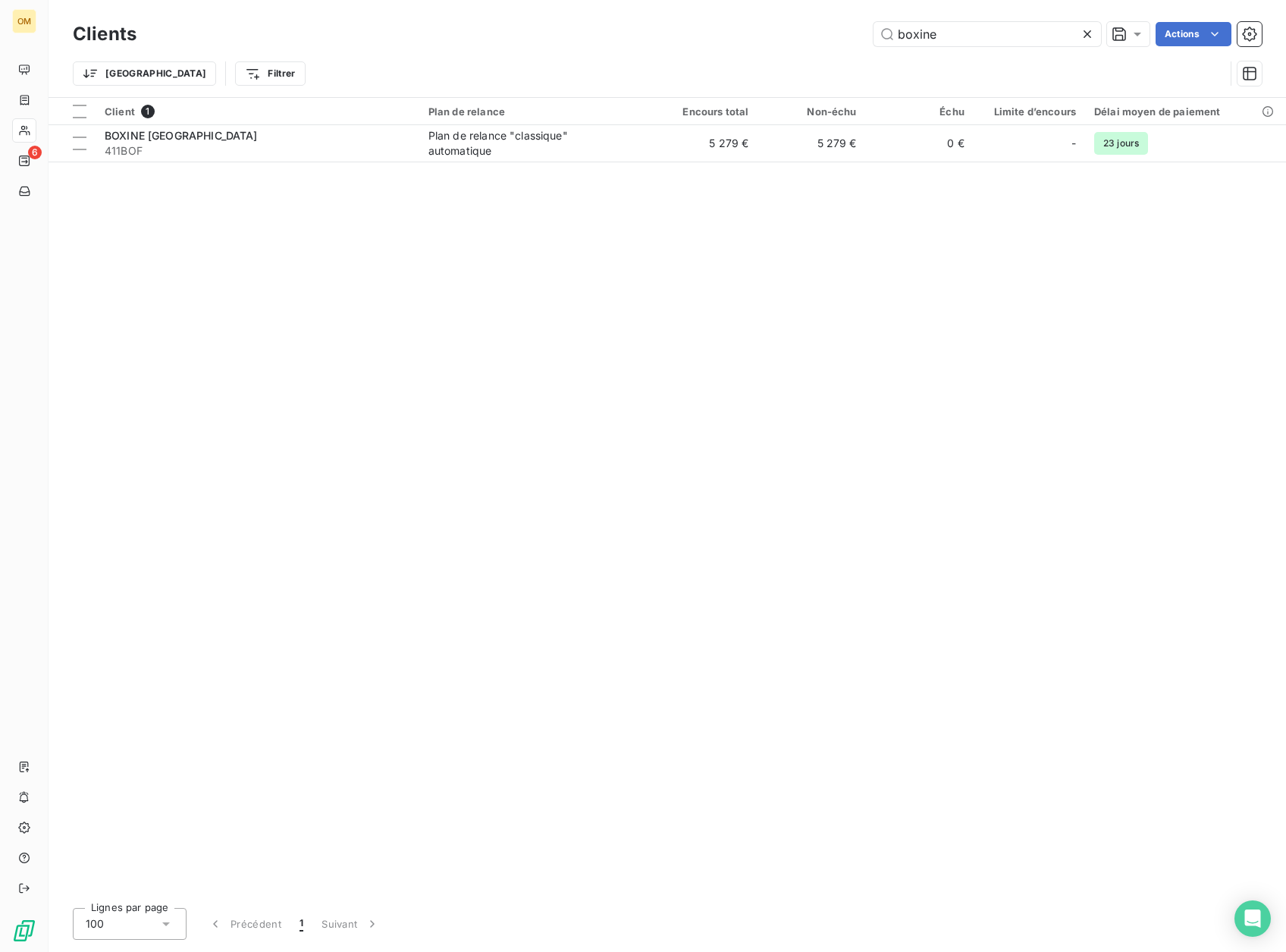
drag, startPoint x: 872, startPoint y: 38, endPoint x: 773, endPoint y: 63, distance: 102.1
click at [774, 62] on div "Clients boxine Actions Trier Filtrer" at bounding box center [667, 58] width 1189 height 79
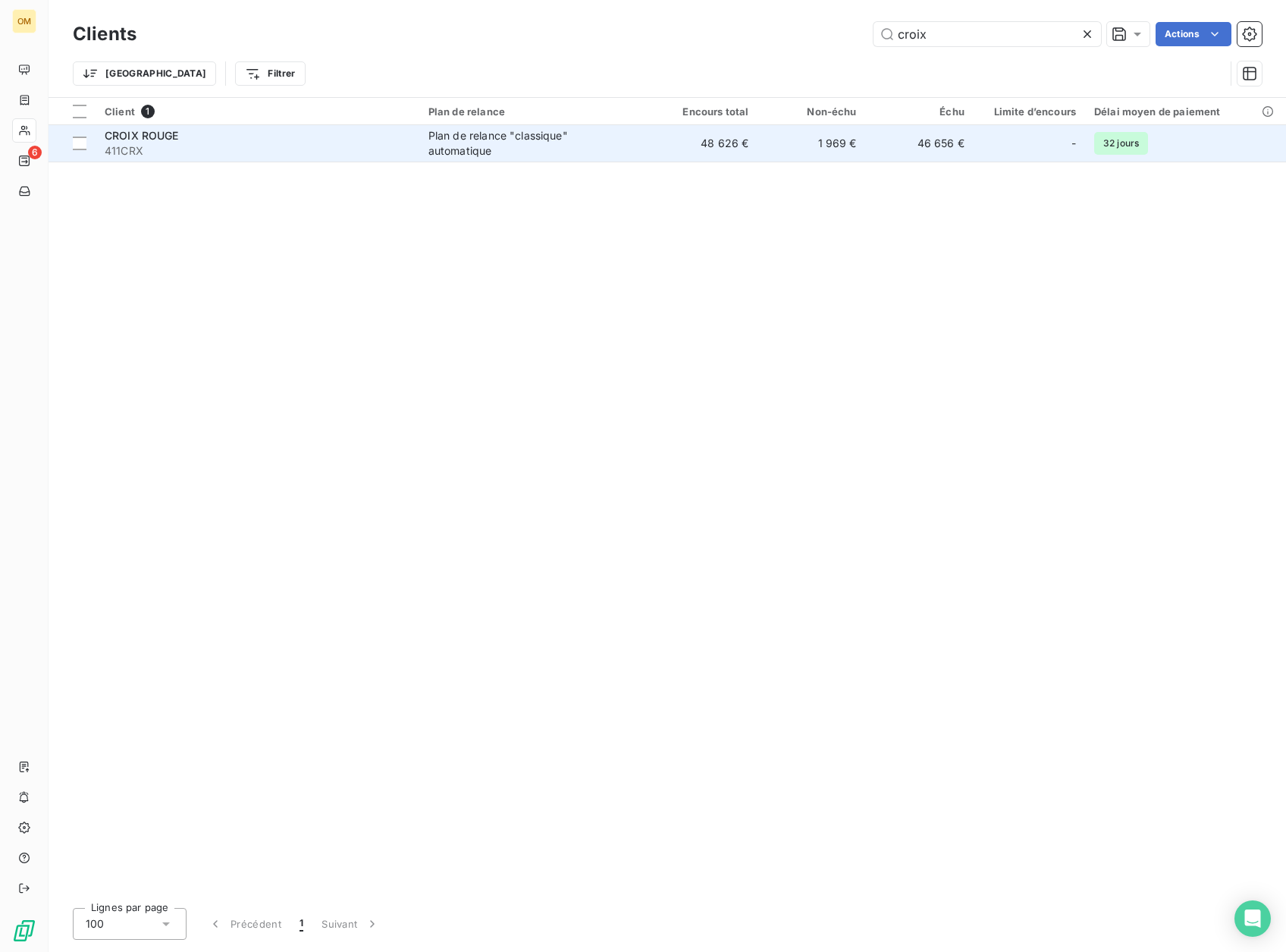
type input "croix"
click at [542, 150] on div "Plan de relance "classique" automatique" at bounding box center [523, 144] width 190 height 31
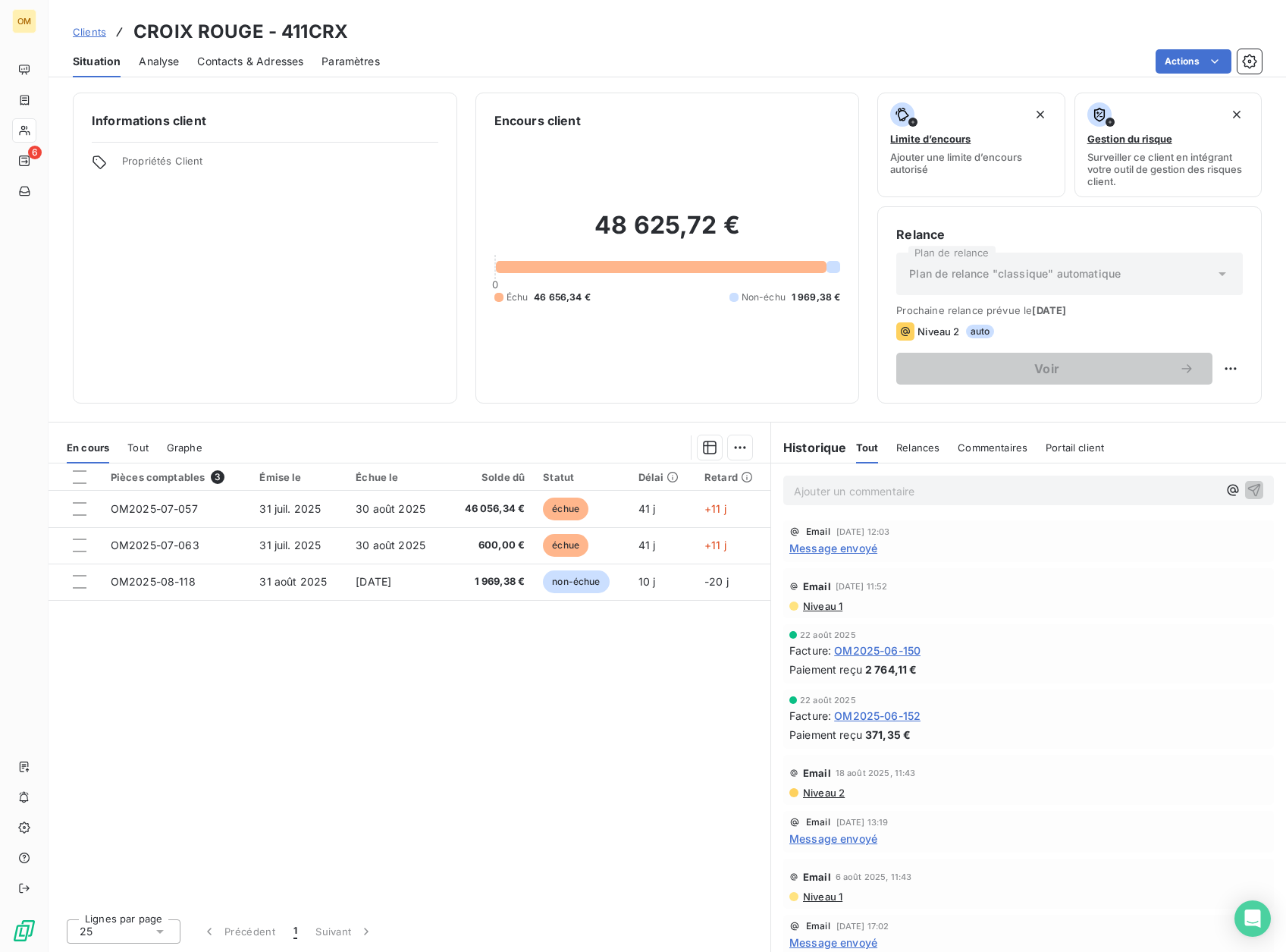
click at [1087, 487] on p "Ajouter un commentaire ﻿" at bounding box center [1006, 492] width 424 height 19
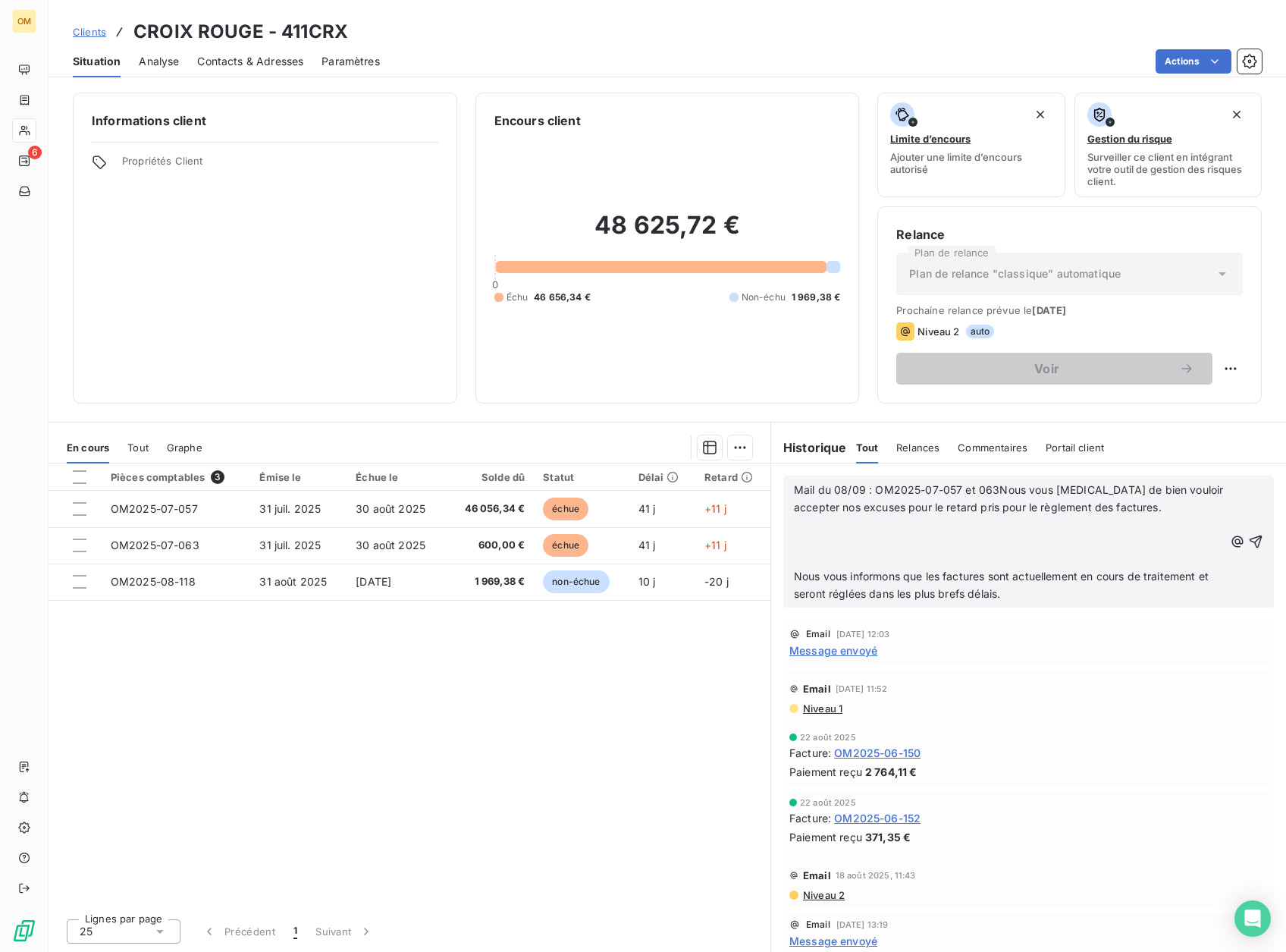
click at [991, 564] on p "﻿" at bounding box center [1010, 560] width 430 height 18
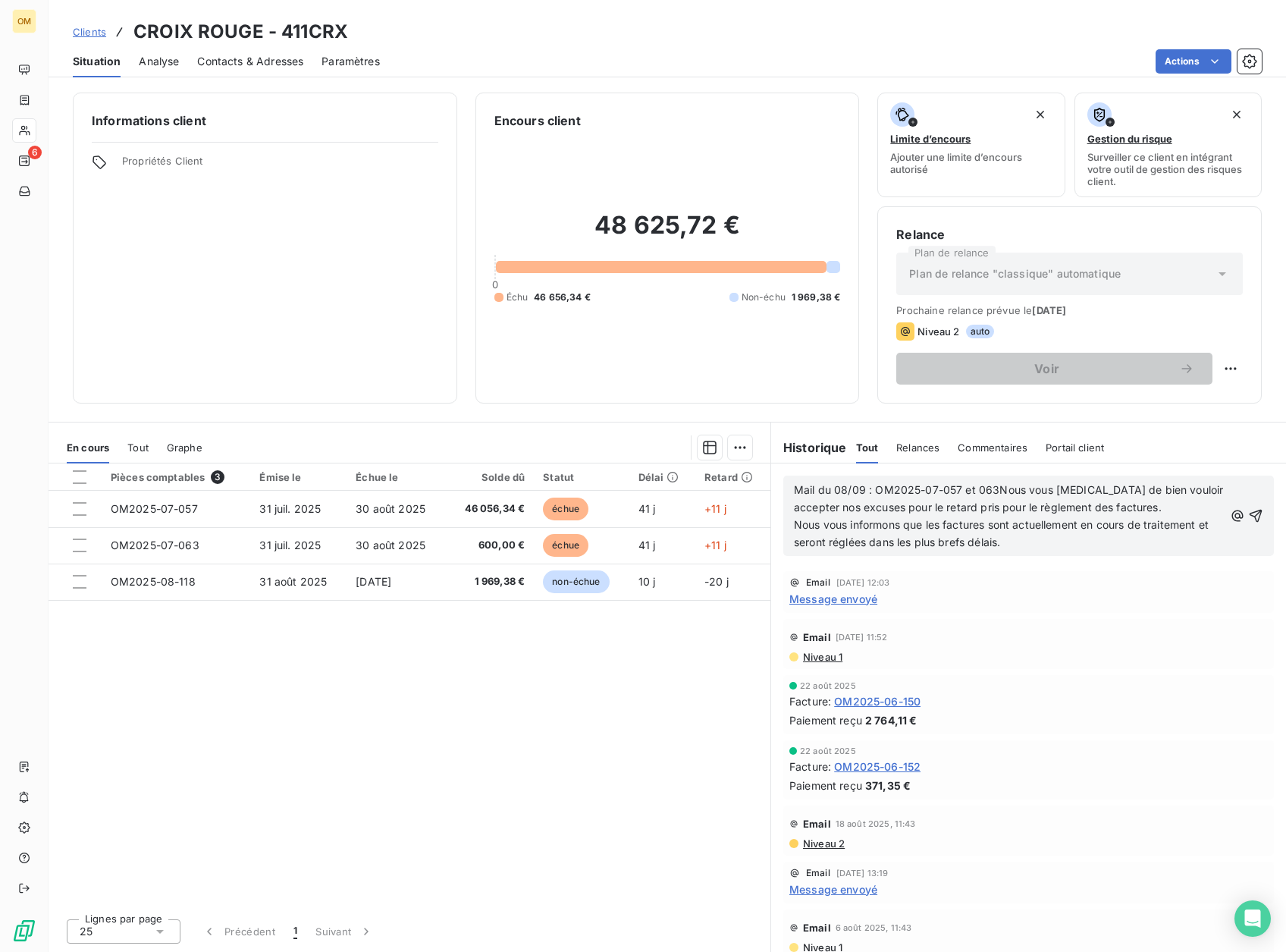
click at [999, 487] on span "Mail du 08/09 : OM2025-07-057 et 063Nous vous [MEDICAL_DATA] de bien vouloir ac…" at bounding box center [1010, 498] width 433 height 31
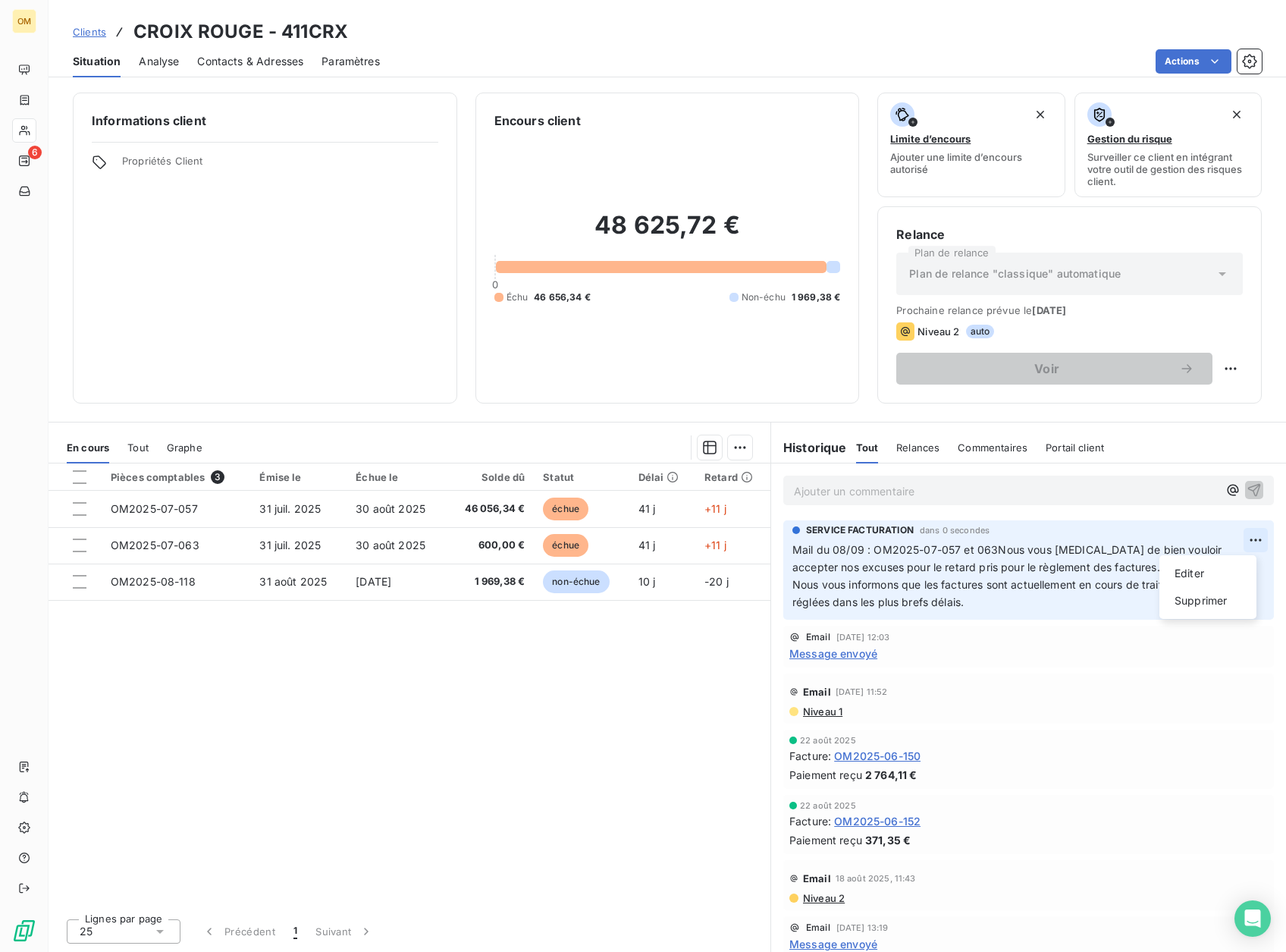
click at [1248, 536] on html "OM 6 Clients CROIX ROUGE - 411CRX Situation Analyse Contacts & Adresses Paramèt…" at bounding box center [643, 476] width 1286 height 952
click at [1200, 573] on div "Editer" at bounding box center [1208, 574] width 85 height 24
click at [997, 550] on span "Mail du 08/09 : OM2025-07-057 et 063Nous vous [MEDICAL_DATA] de bien vouloir ac…" at bounding box center [1009, 558] width 433 height 31
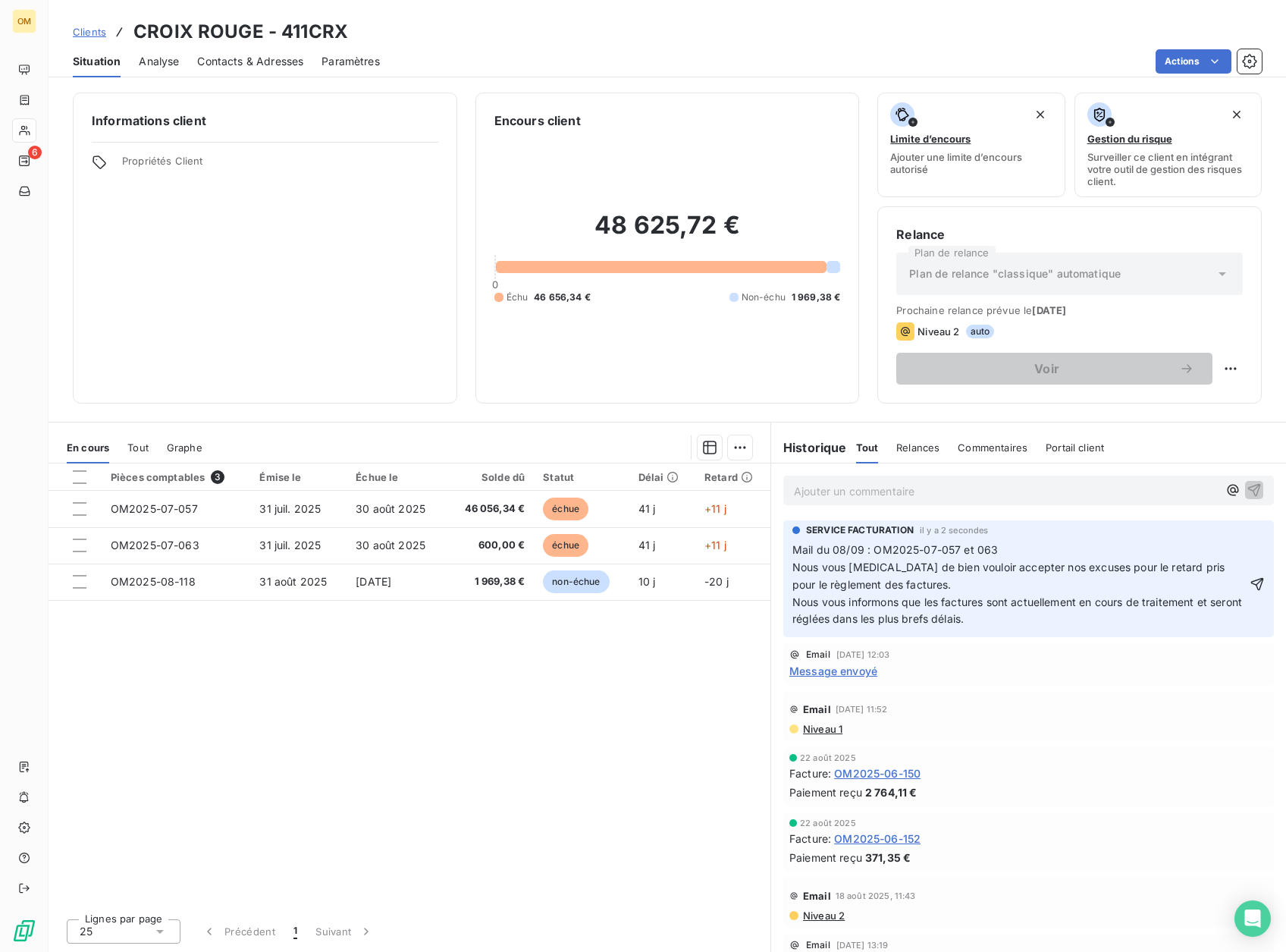
click at [1250, 588] on icon "button" at bounding box center [1257, 584] width 15 height 15
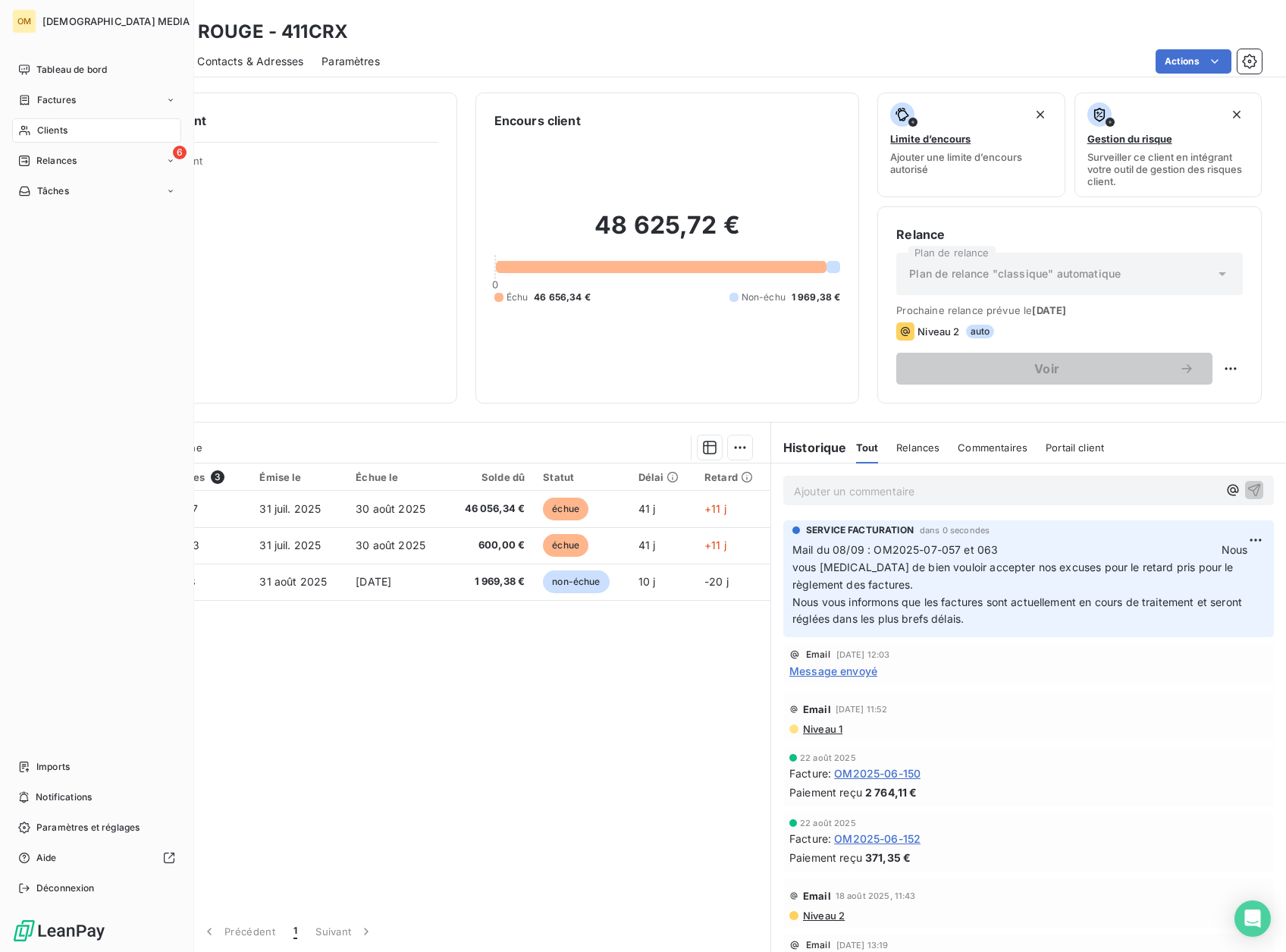
click at [45, 134] on span "Clients" at bounding box center [52, 130] width 31 height 14
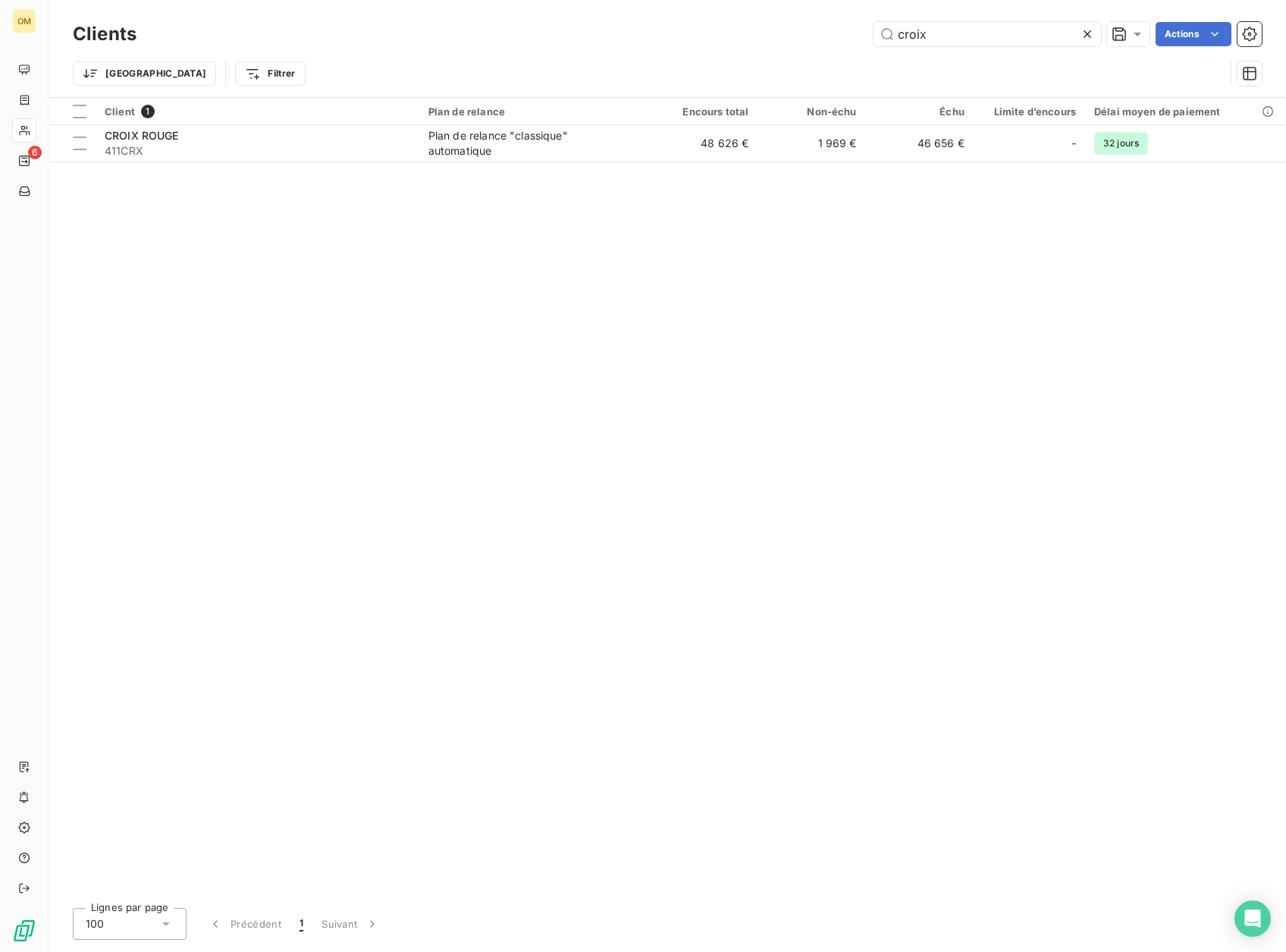
drag, startPoint x: 946, startPoint y: 37, endPoint x: 676, endPoint y: 75, distance: 272.7
click at [697, 74] on div "Clients croix Actions Trier Filtrer" at bounding box center [667, 58] width 1189 height 79
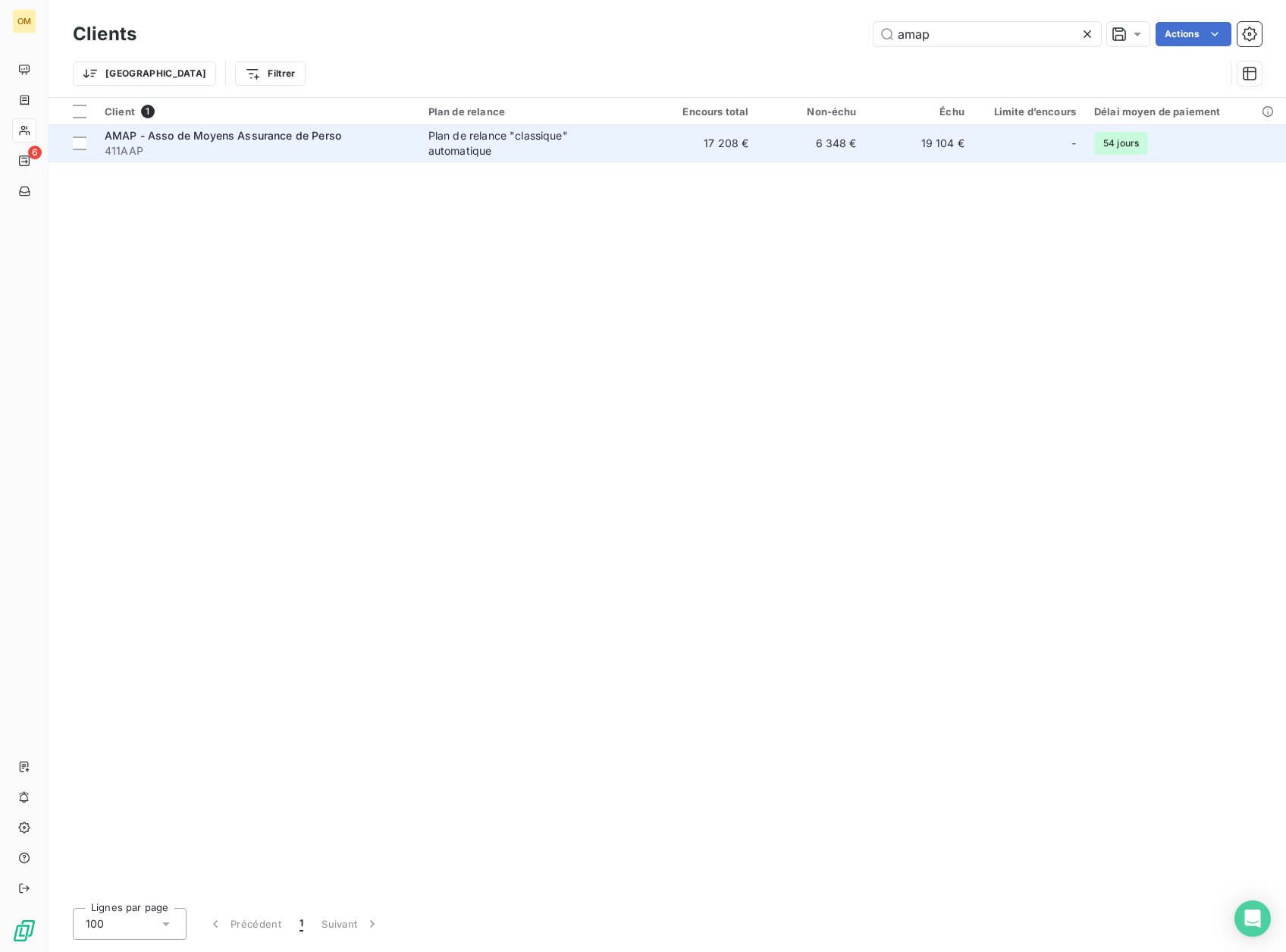
type input "amap"
click at [643, 150] on td "Plan de relance "classique" automatique" at bounding box center [535, 144] width 231 height 37
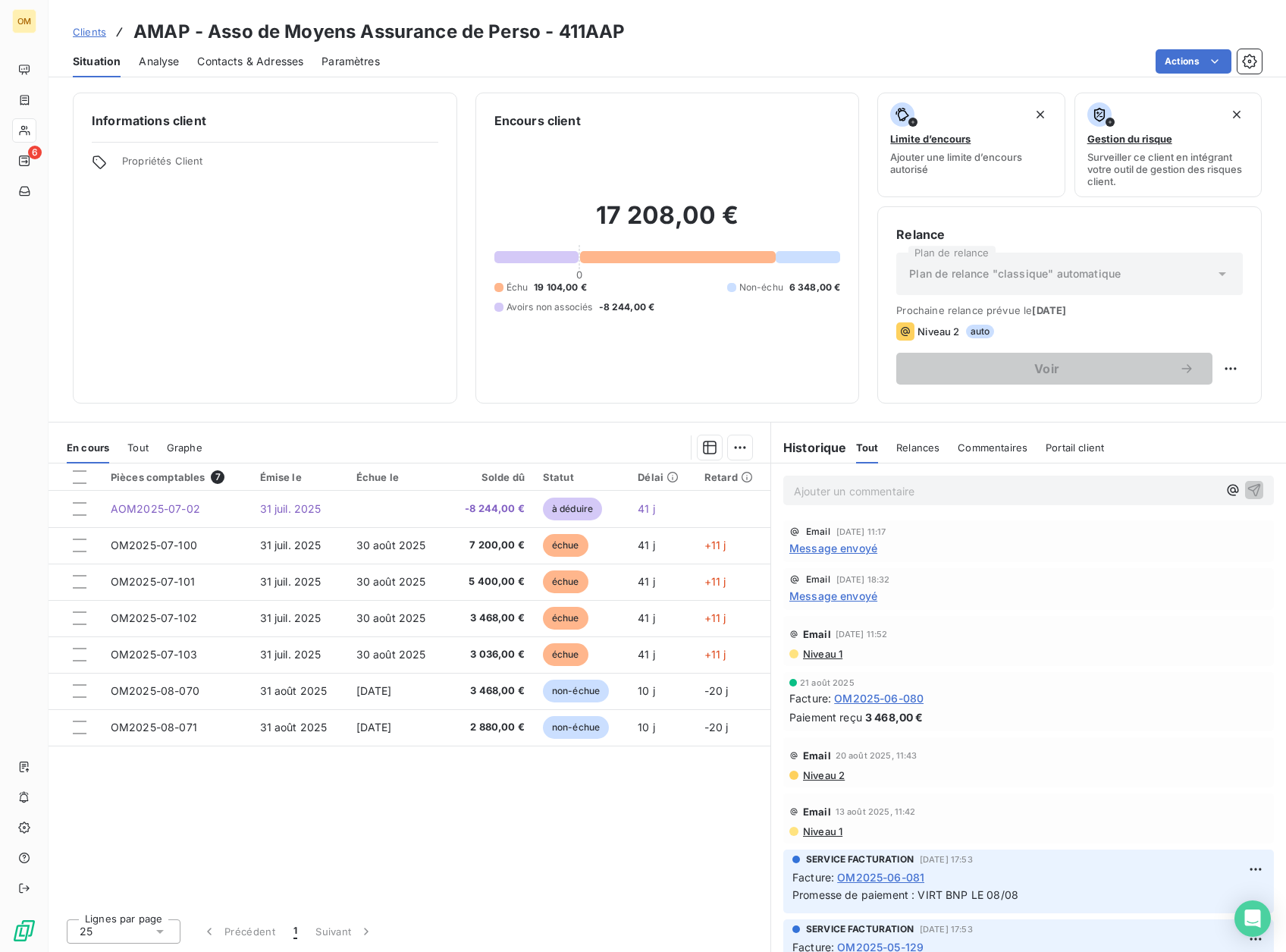
click at [902, 482] on p "Ajouter un commentaire ﻿" at bounding box center [1006, 492] width 424 height 19
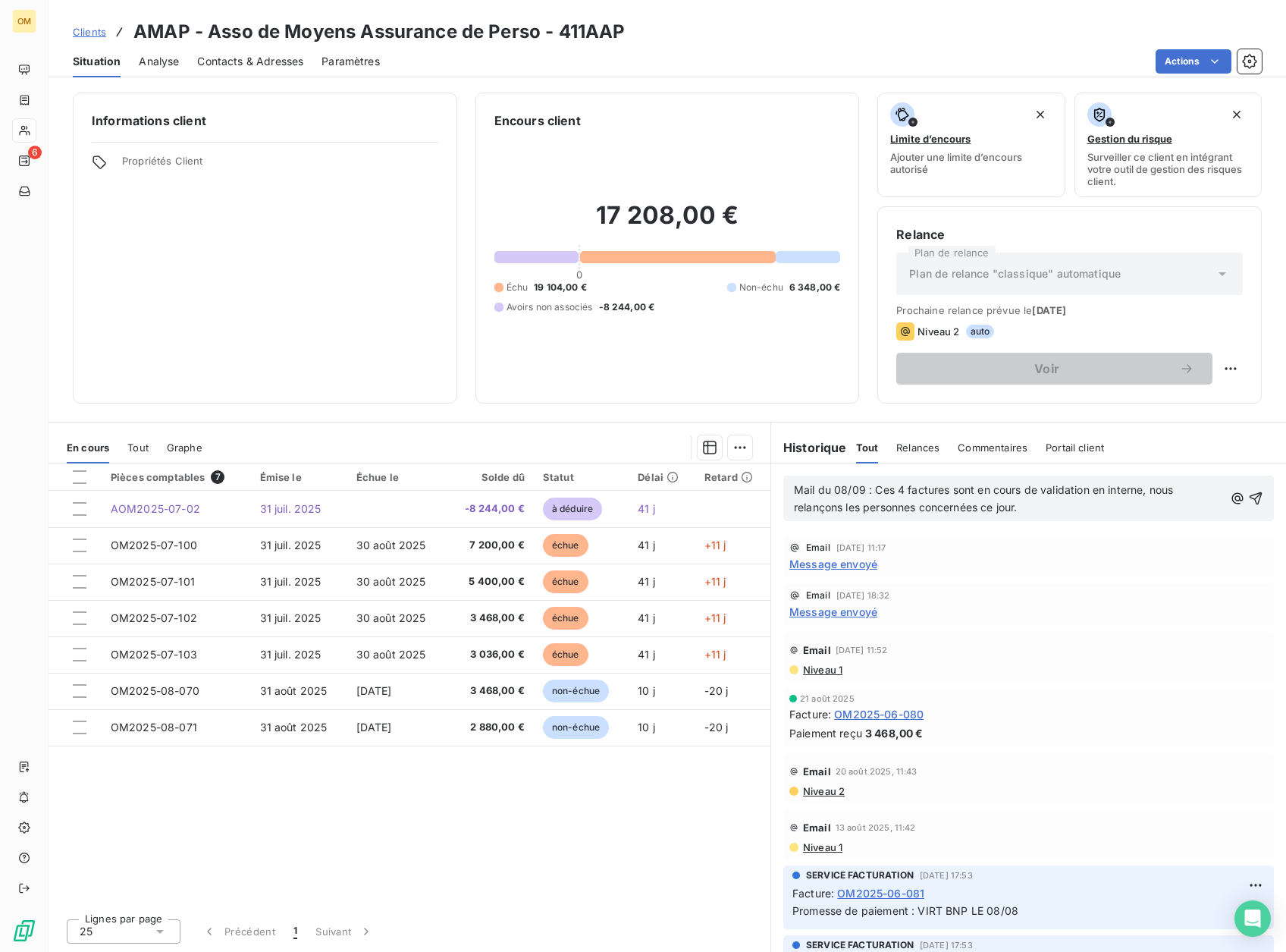
click at [872, 487] on span "Mail du 08/09 : Ces 4 factures sont en cours de validation en interne, nous rel…" at bounding box center [985, 498] width 382 height 31
click at [908, 489] on span "Mail du 08/09 : 07-101+100 Ces 4 factures sont en cours de validation en intern…" at bounding box center [1003, 498] width 418 height 31
click at [934, 492] on span "Mail du 08/09 : 07-100+100 Ces 4 factures sont en cours de validation en intern…" at bounding box center [1004, 498] width 420 height 31
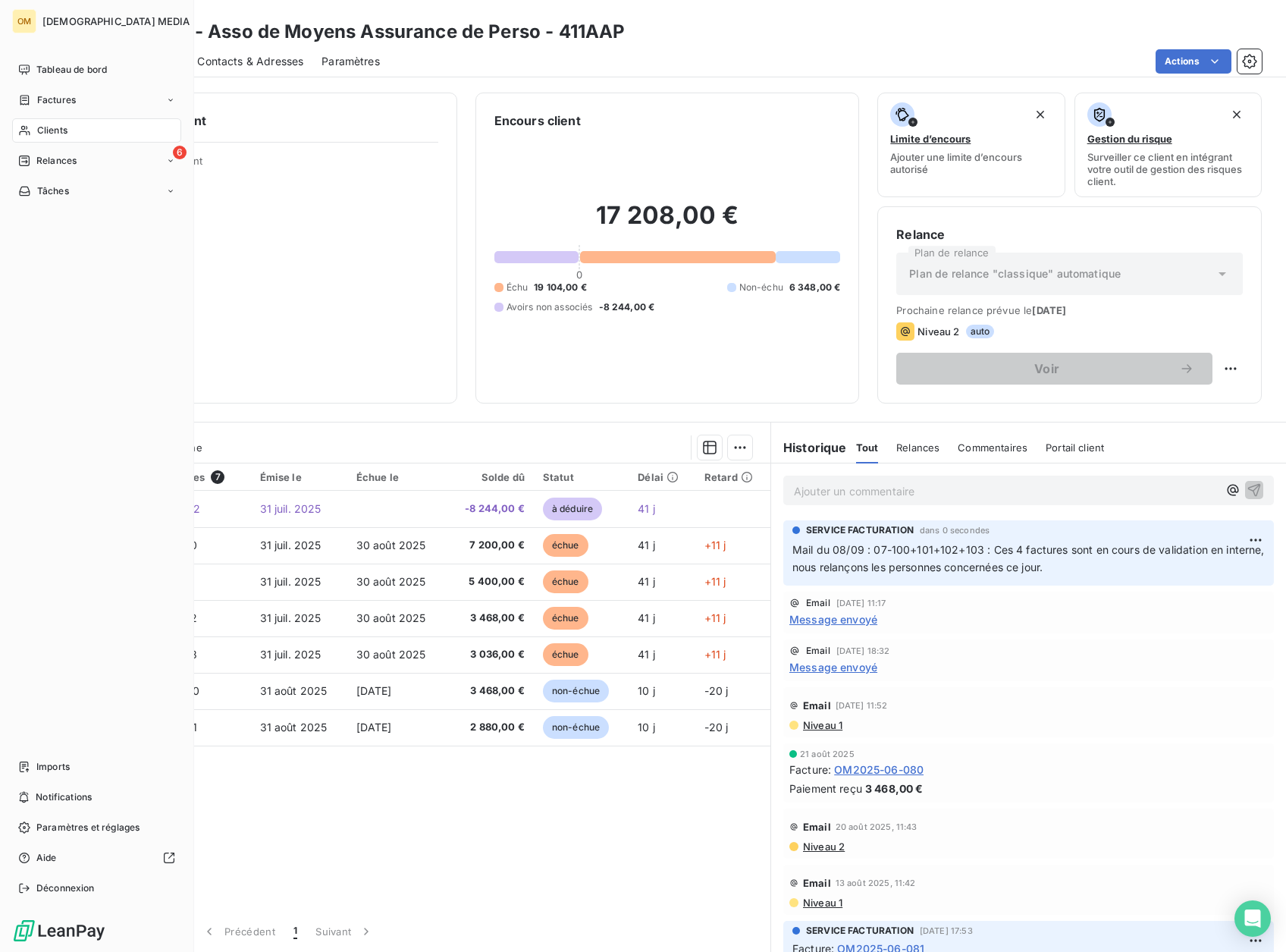
click at [46, 130] on span "Clients" at bounding box center [52, 130] width 31 height 14
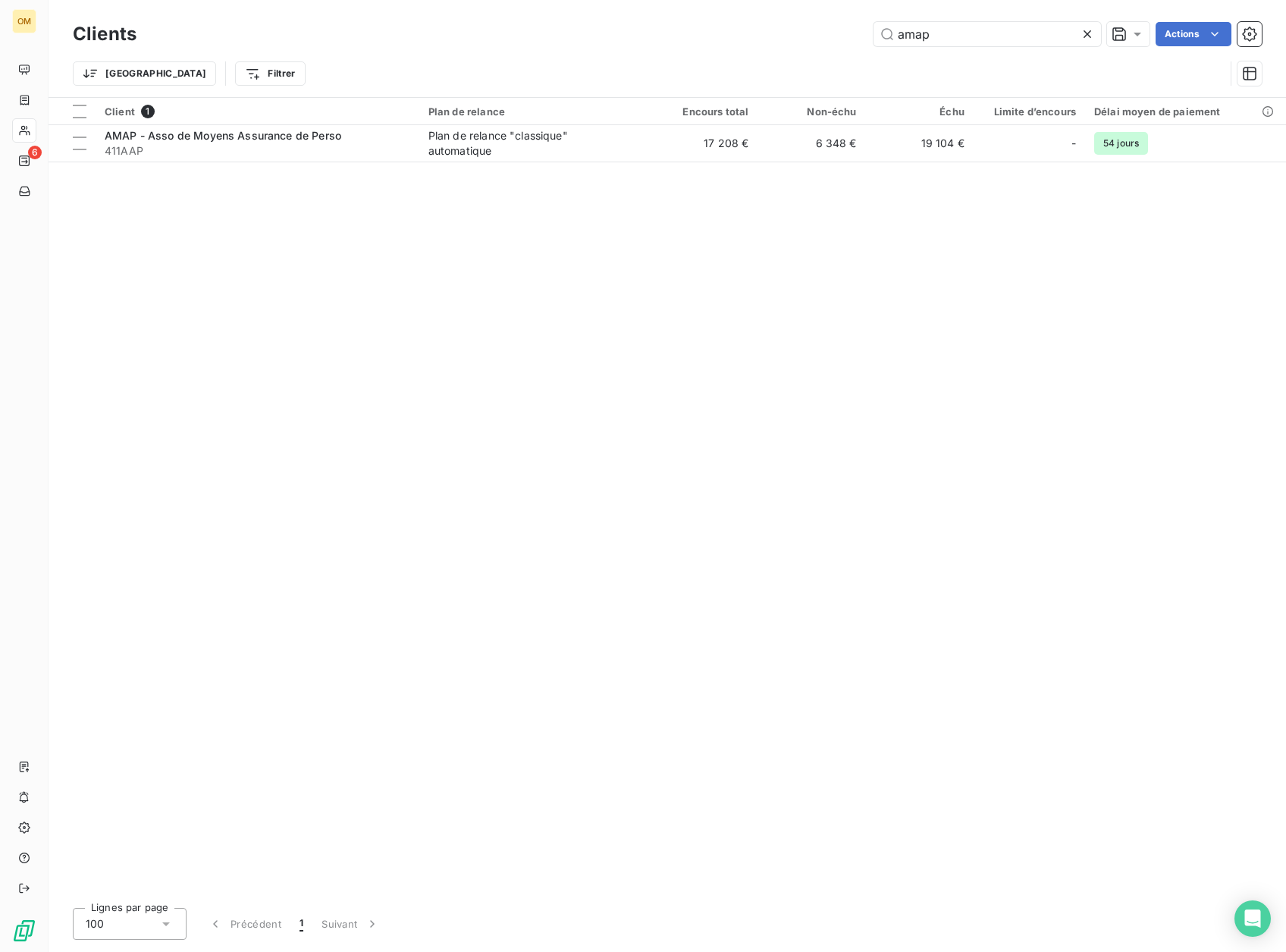
drag, startPoint x: 962, startPoint y: 31, endPoint x: 723, endPoint y: 64, distance: 241.3
click at [733, 62] on div "Clients amap Actions Trier Filtrer" at bounding box center [667, 58] width 1189 height 79
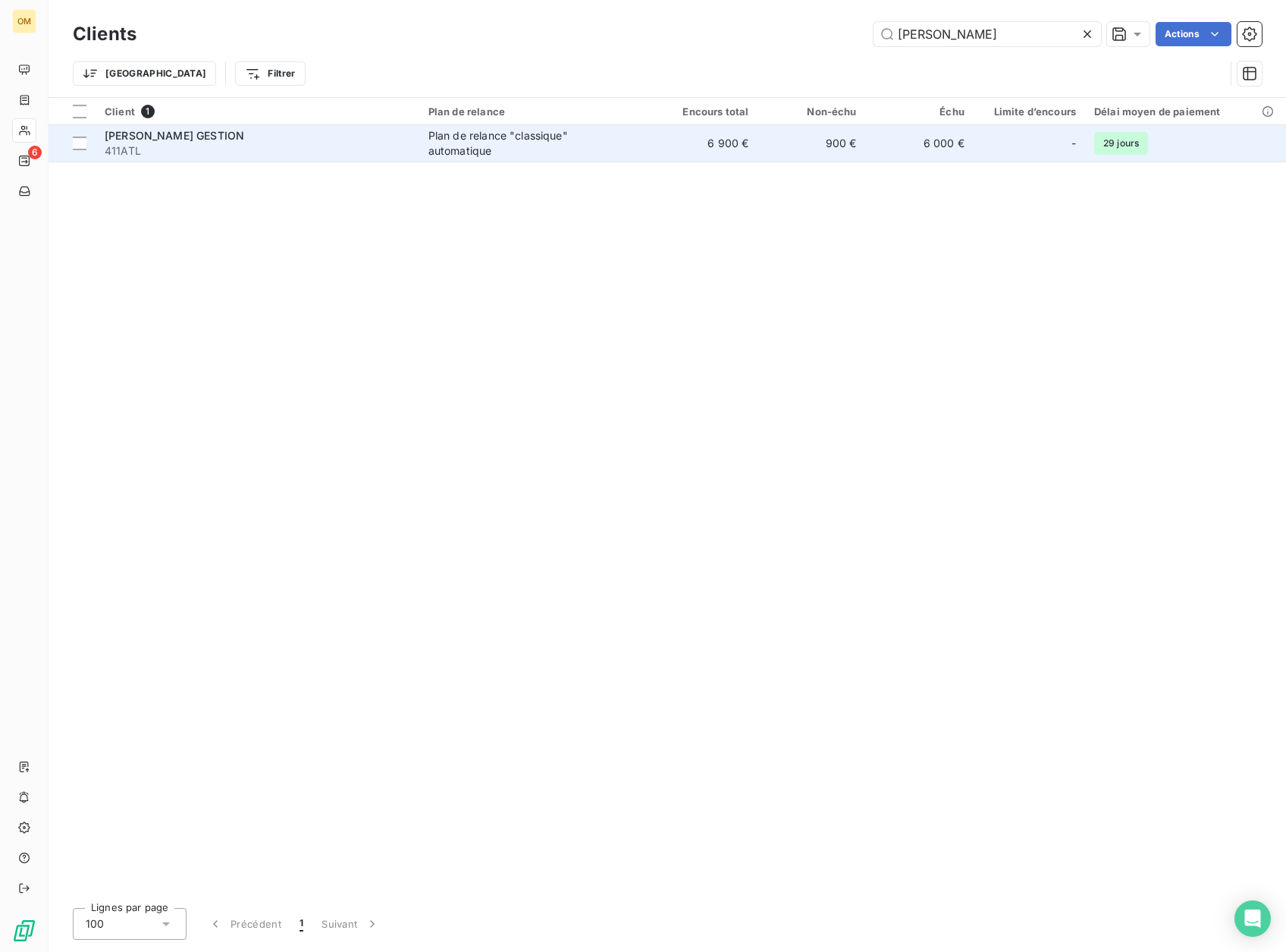
type input "[PERSON_NAME]"
click at [717, 150] on td "6 900 €" at bounding box center [703, 144] width 108 height 37
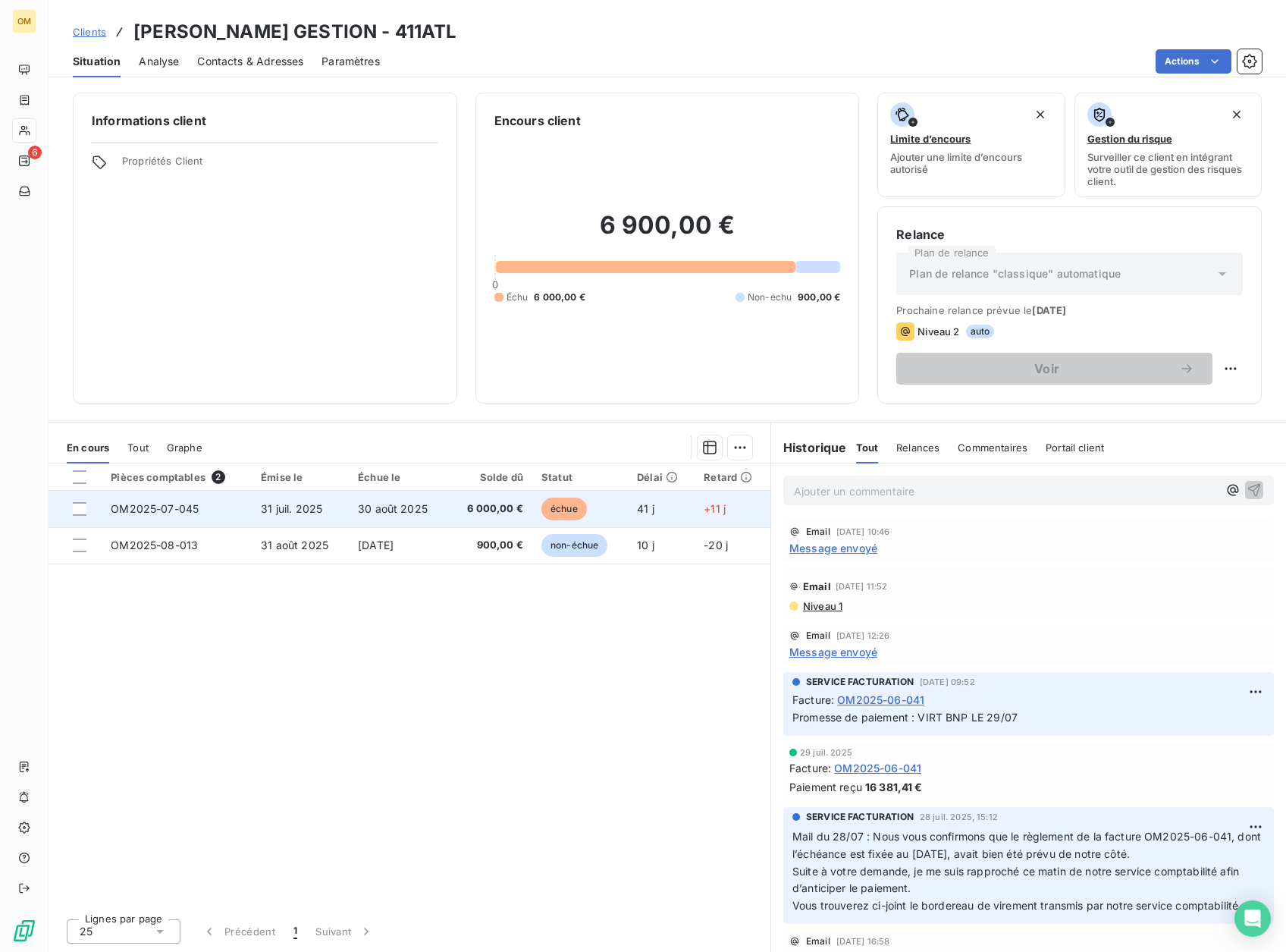
click at [448, 514] on td "30 août 2025" at bounding box center [399, 509] width 100 height 37
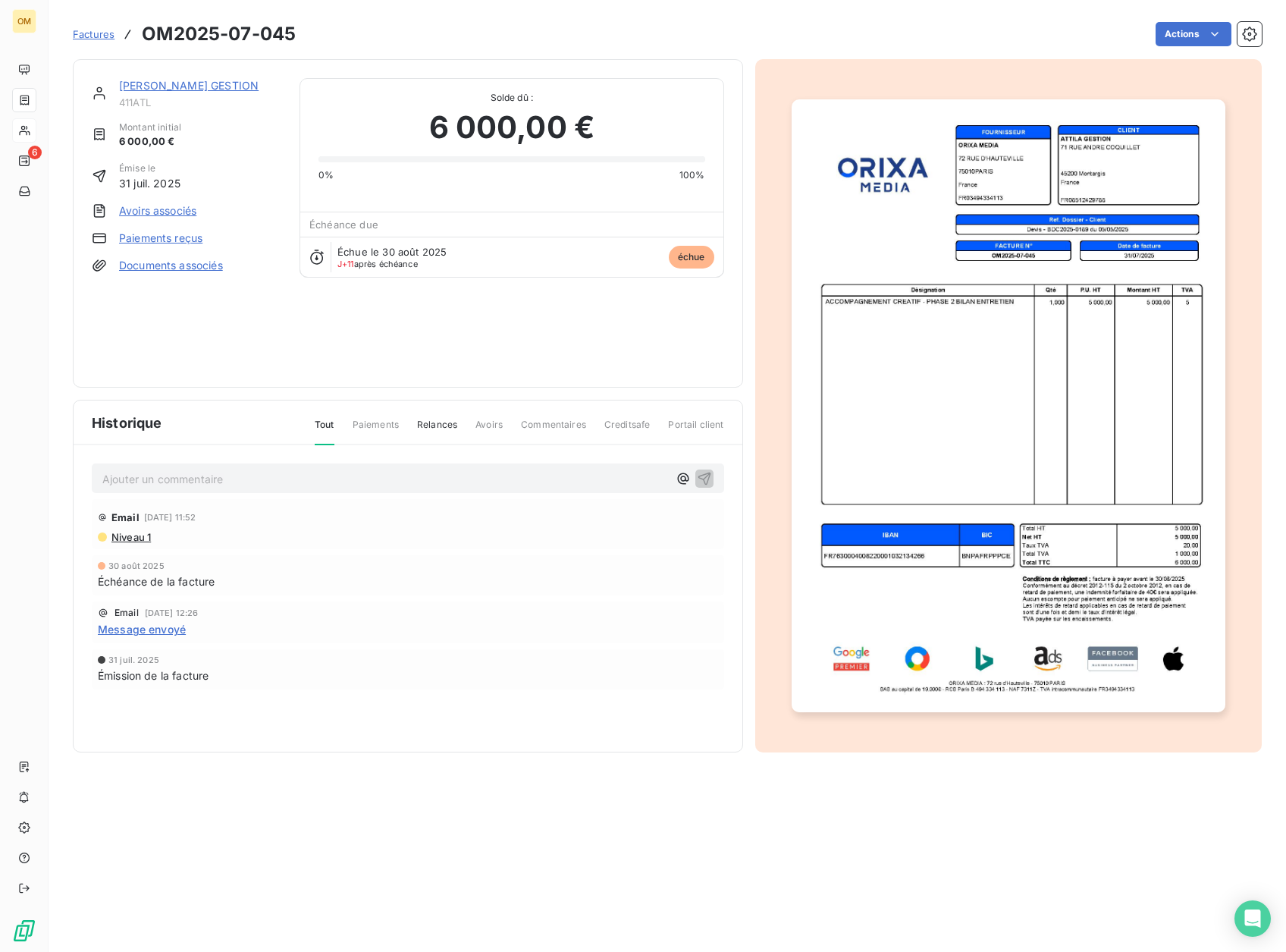
click at [210, 87] on div "[PERSON_NAME] GESTION" at bounding box center [200, 85] width 163 height 15
click at [196, 87] on link "[PERSON_NAME] GESTION" at bounding box center [189, 85] width 140 height 13
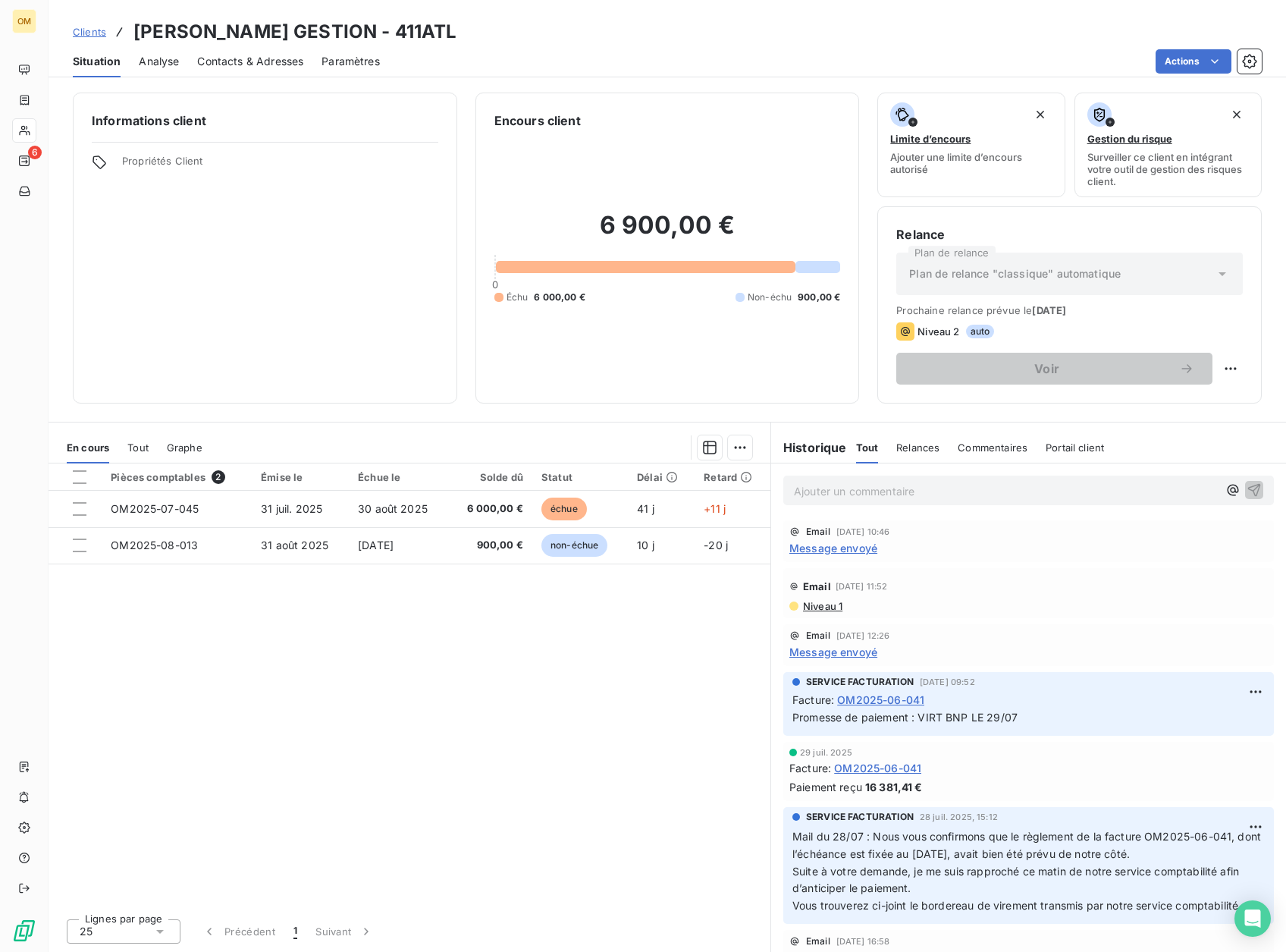
click at [244, 49] on div "Contacts & Adresses" at bounding box center [249, 61] width 106 height 32
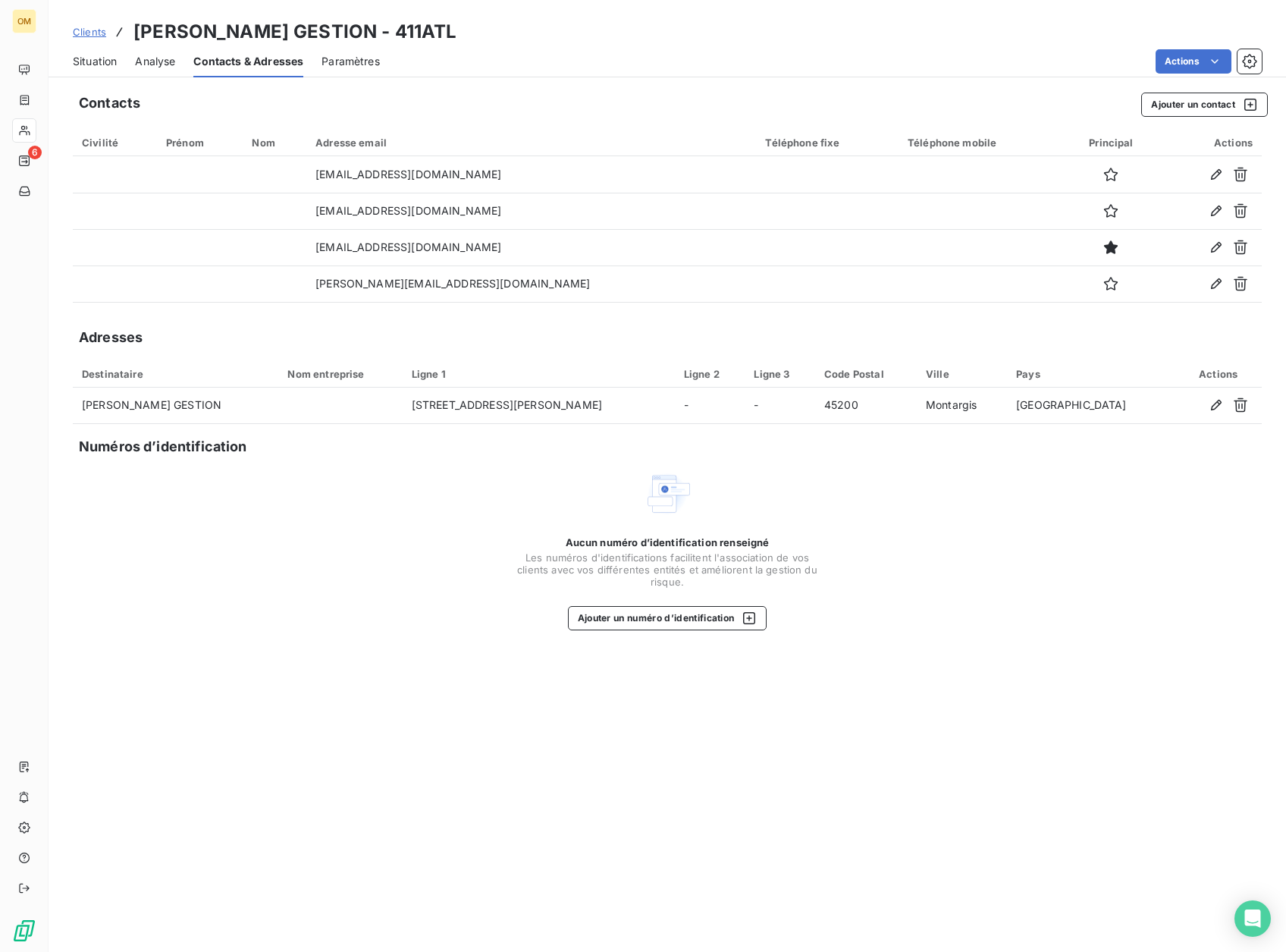
click at [92, 66] on span "Situation" at bounding box center [94, 61] width 44 height 15
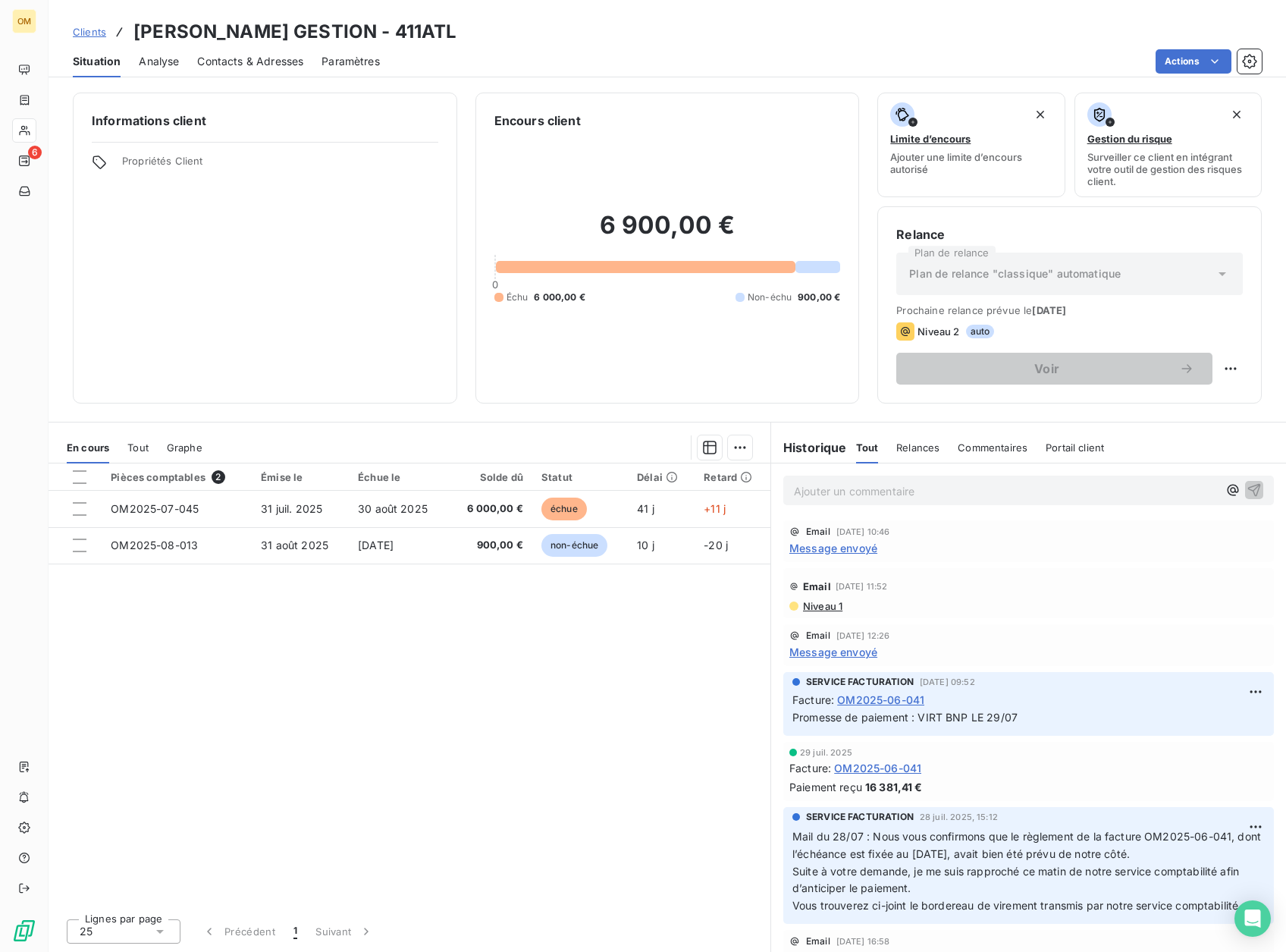
click at [848, 652] on span "Message envoyé" at bounding box center [834, 652] width 88 height 16
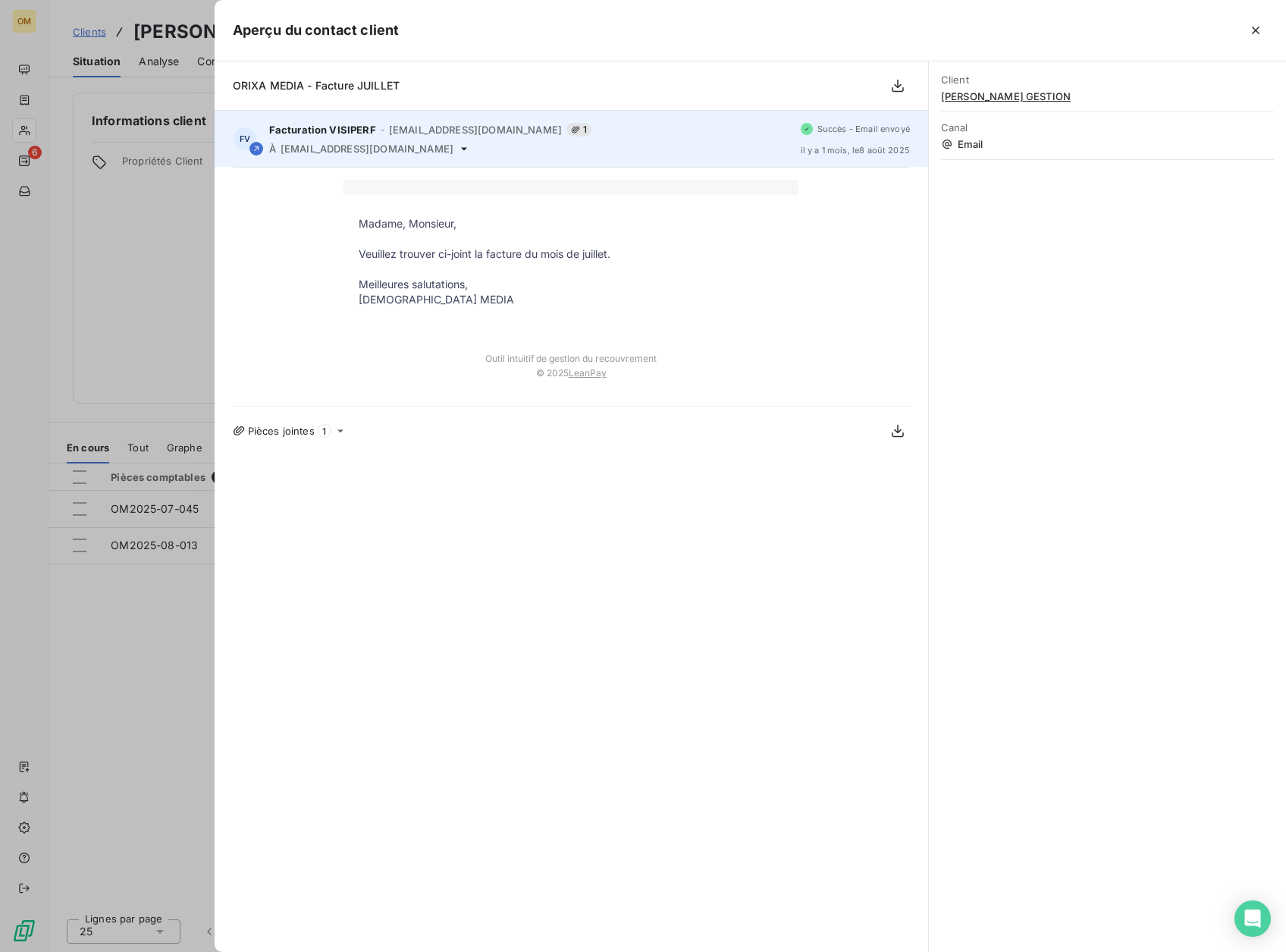
click at [458, 146] on icon at bounding box center [465, 149] width 12 height 12
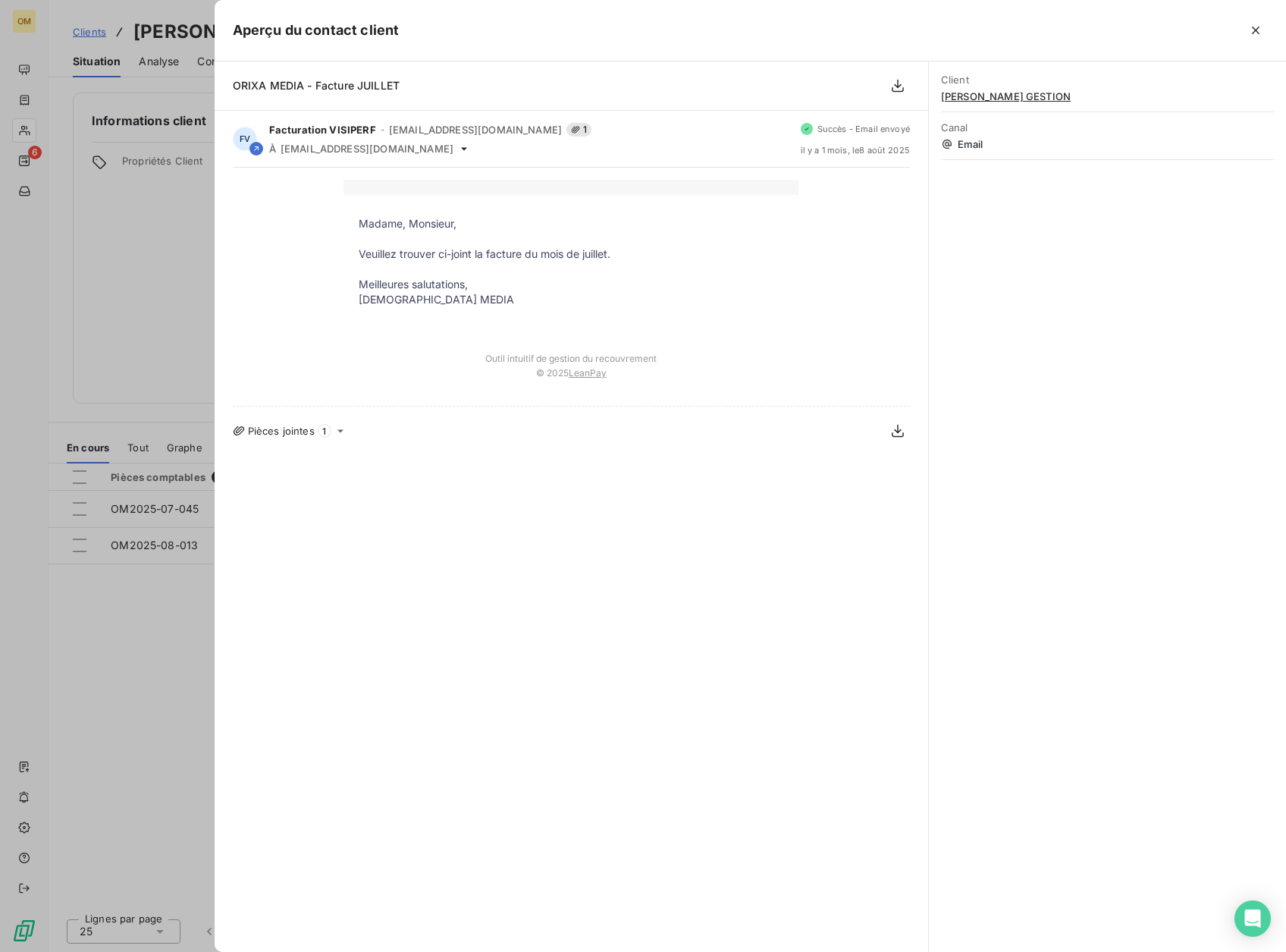
click at [206, 299] on div at bounding box center [643, 476] width 1286 height 952
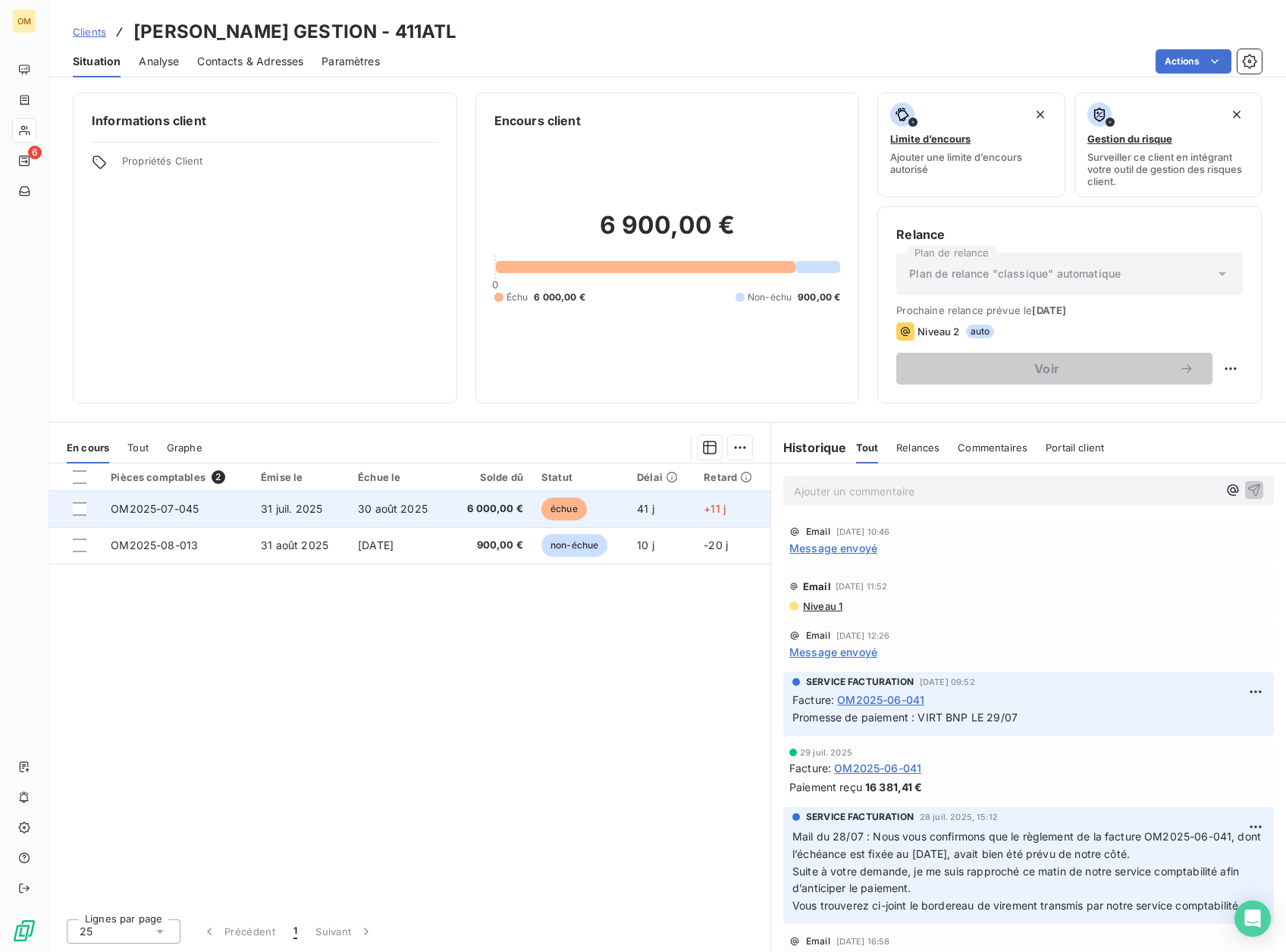
click at [471, 514] on span "6 000,00 €" at bounding box center [490, 508] width 66 height 15
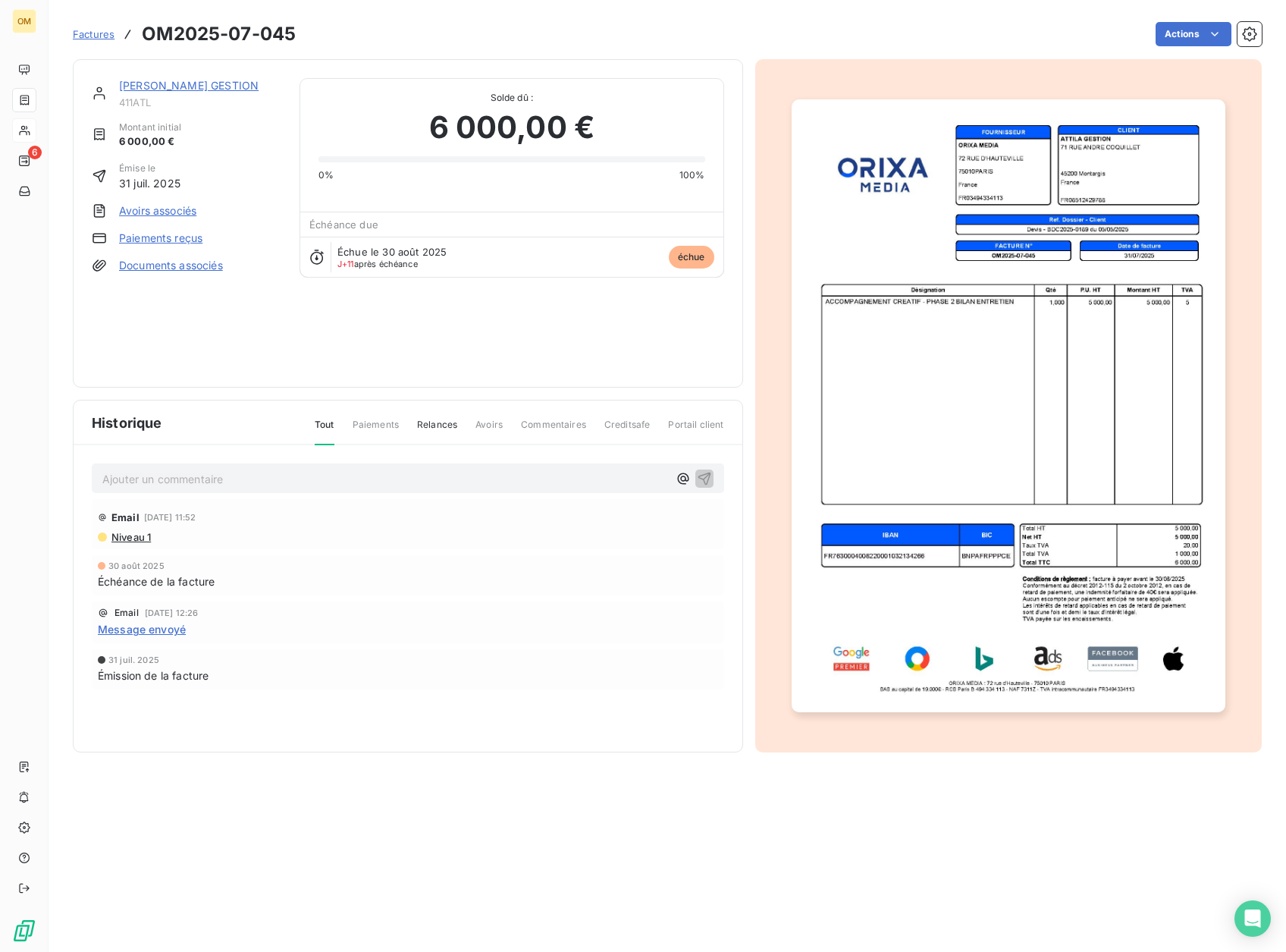
click at [332, 475] on p "Ajouter un commentaire ﻿" at bounding box center [385, 480] width 566 height 19
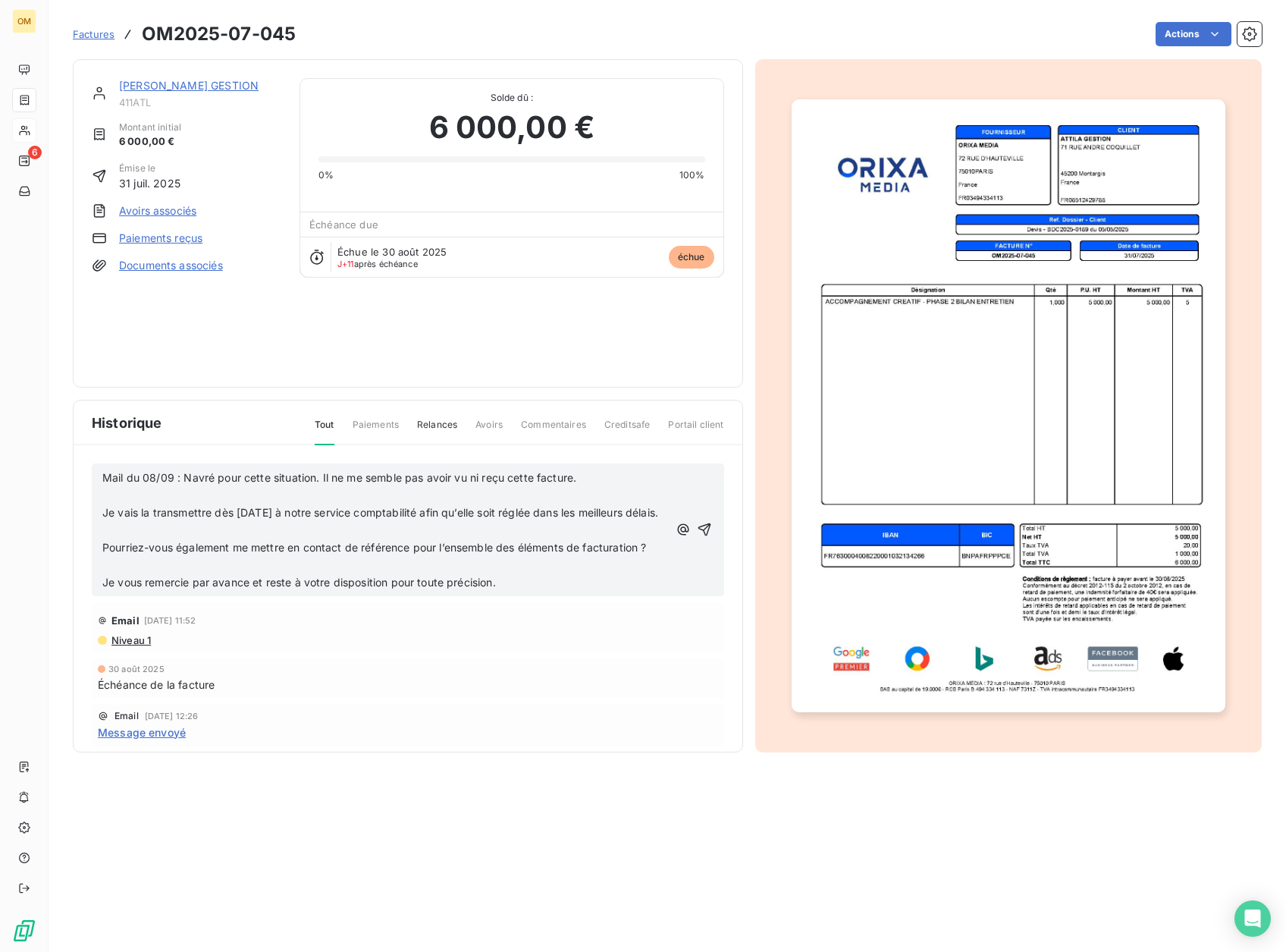
click at [294, 574] on p "﻿" at bounding box center [385, 565] width 566 height 18
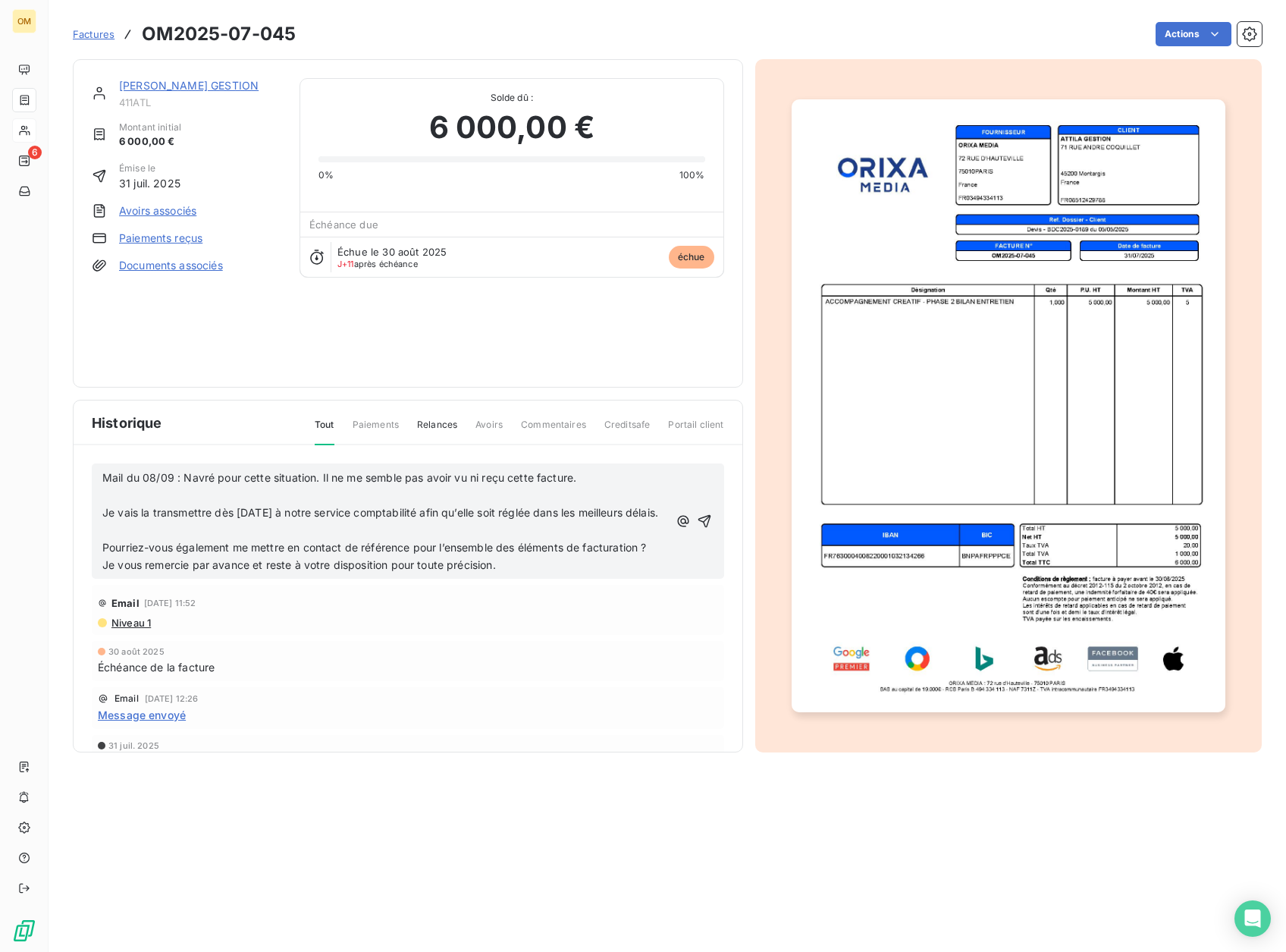
click at [290, 539] on p "﻿" at bounding box center [385, 531] width 566 height 18
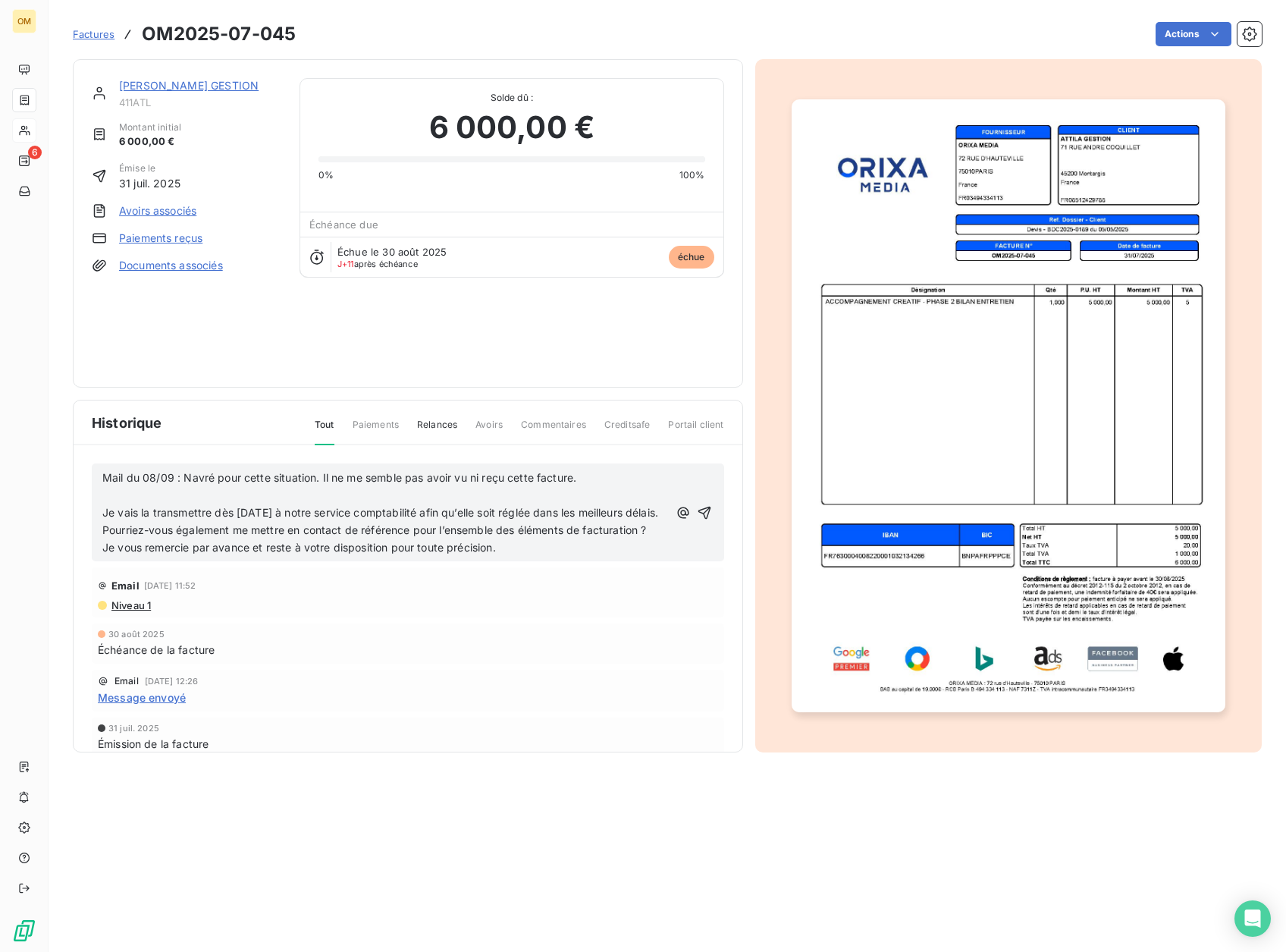
click at [270, 496] on p "﻿" at bounding box center [385, 496] width 566 height 18
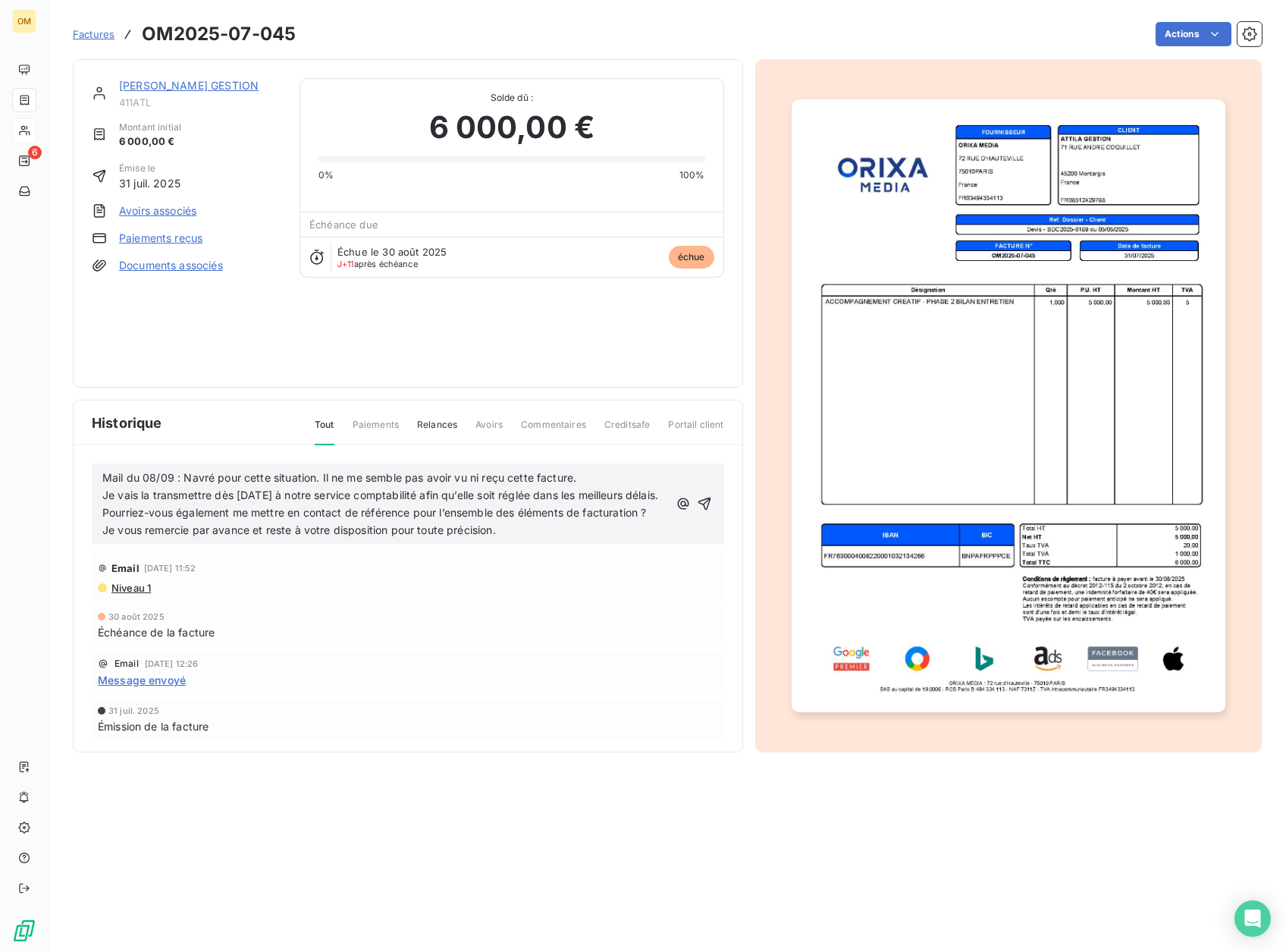
click at [184, 477] on span "Mail du 08/09 : Navré pour cette situation. Il ne me semble pas avoir vu ni reç…" at bounding box center [339, 477] width 474 height 13
click at [229, 479] on span "Mail du 08/09 : OM2025Navré pour cette situation. Il ne me semble pas avoir vu …" at bounding box center [362, 477] width 520 height 13
click at [698, 511] on icon "button" at bounding box center [704, 504] width 13 height 13
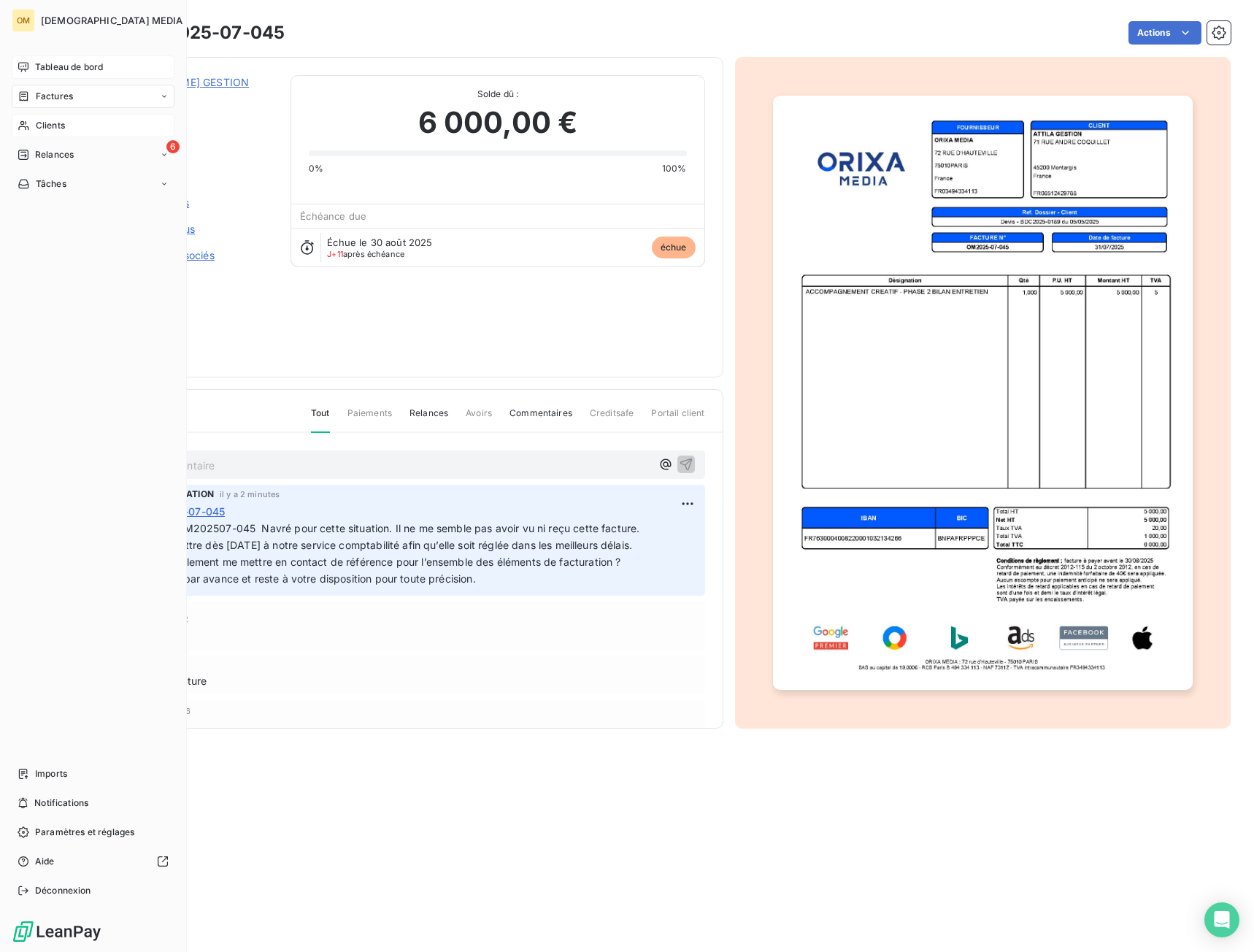
click at [33, 61] on div "Tableau de bord" at bounding box center [93, 67] width 162 height 24
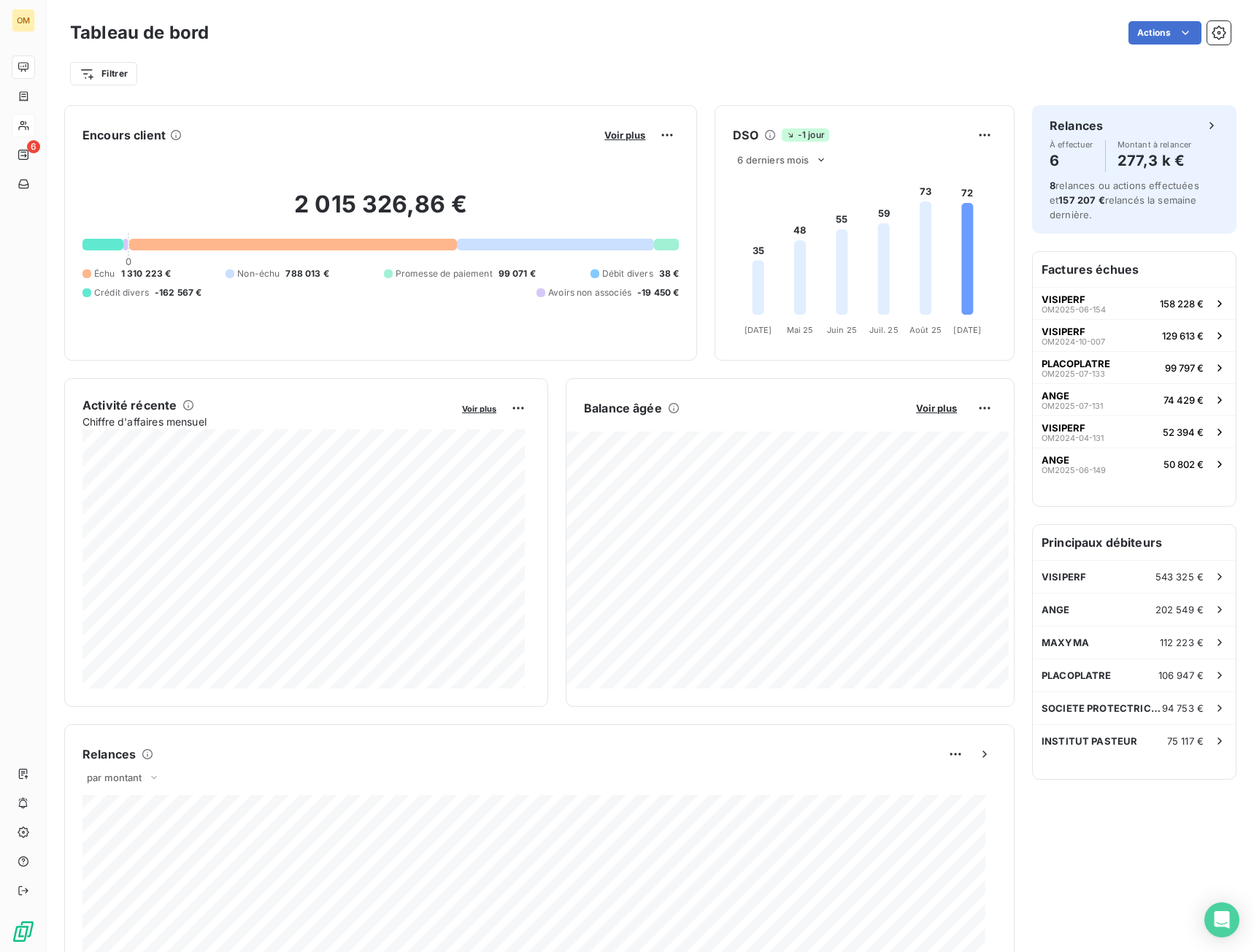
click at [235, 30] on div "Actions" at bounding box center [728, 33] width 1004 height 24
click at [621, 139] on span "Voir plus" at bounding box center [624, 135] width 41 height 12
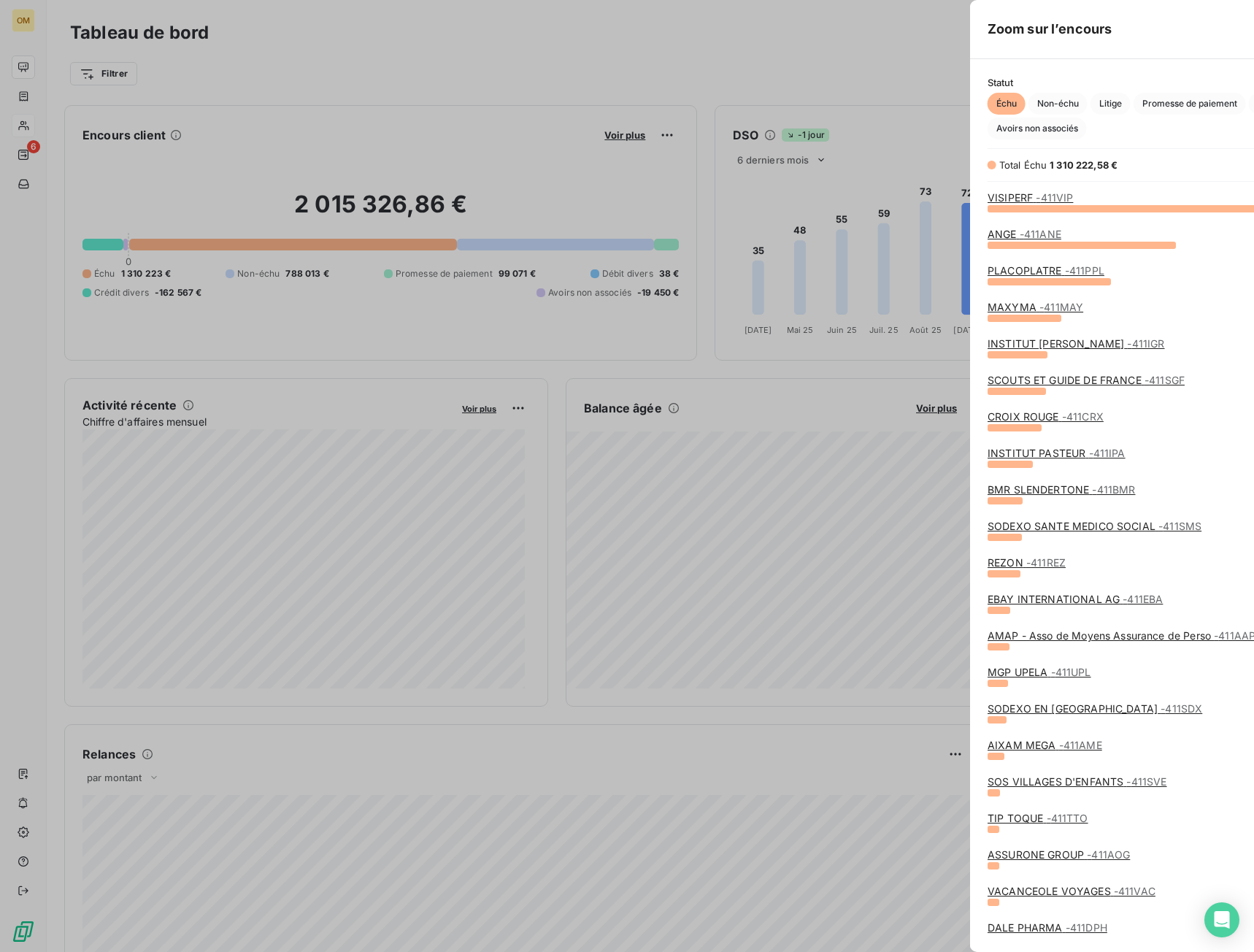
scroll to position [732, 550]
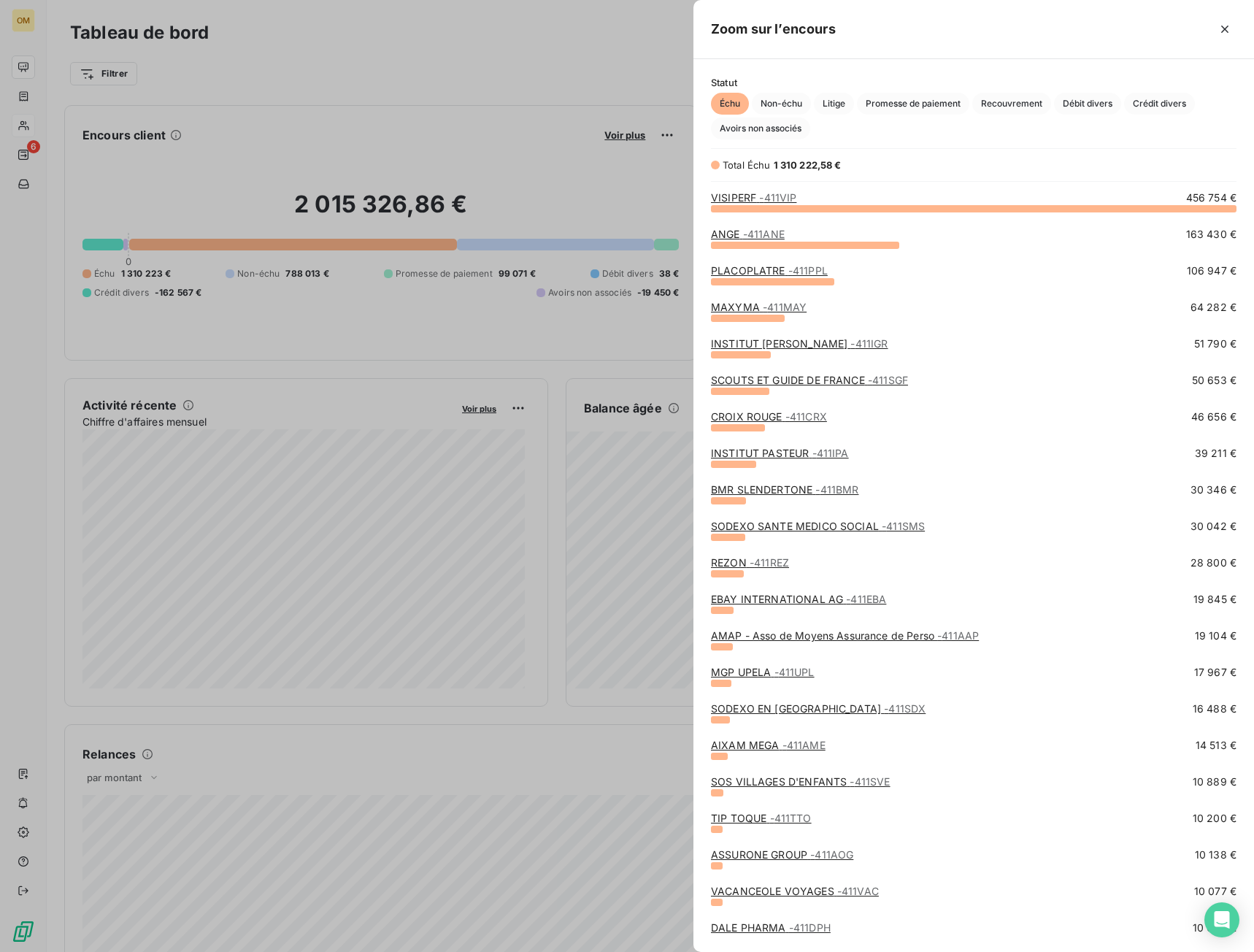
click at [740, 105] on span "Échu" at bounding box center [729, 104] width 38 height 22
click at [38, 118] on div at bounding box center [627, 476] width 1254 height 952
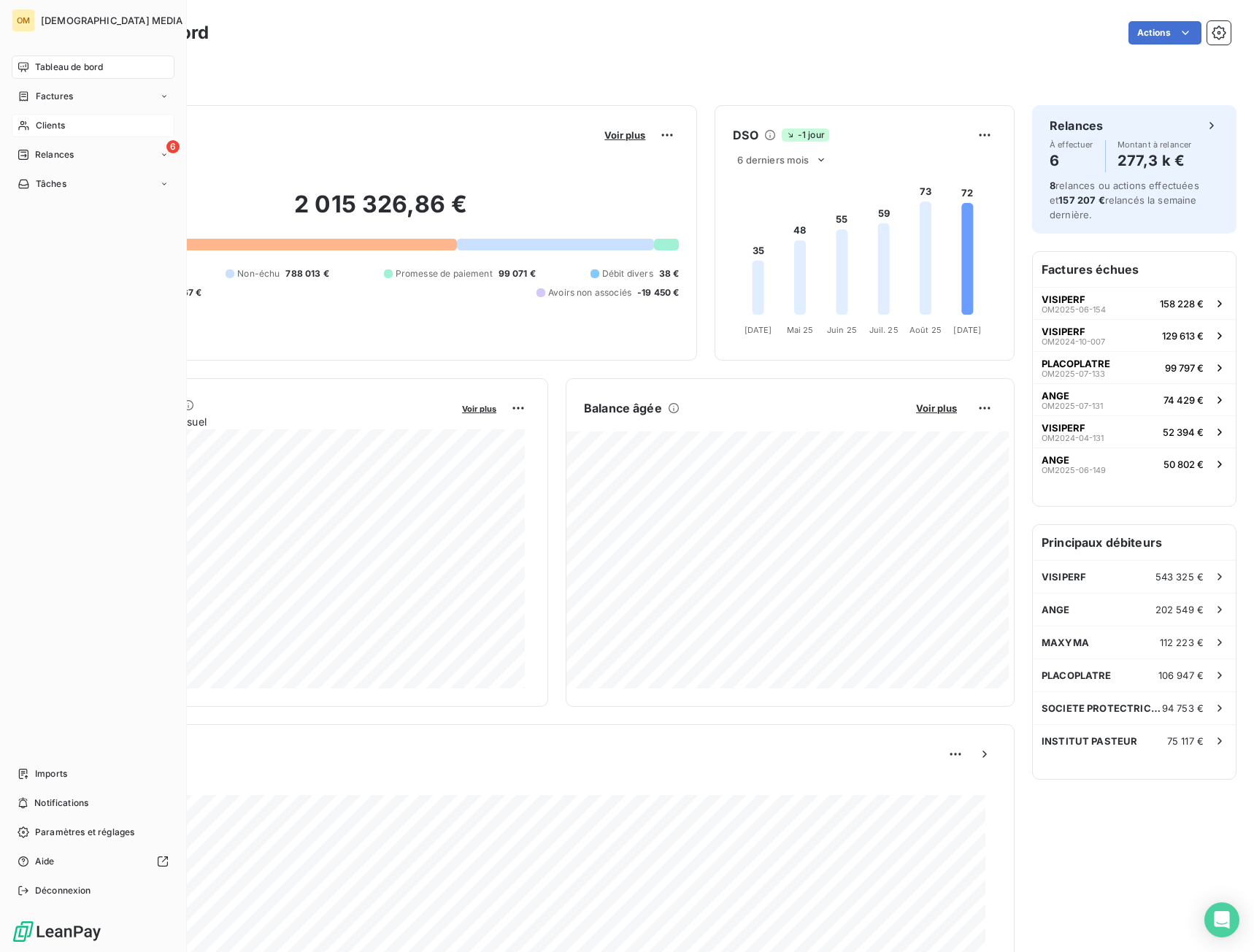
click at [38, 93] on span "Factures" at bounding box center [54, 97] width 37 height 13
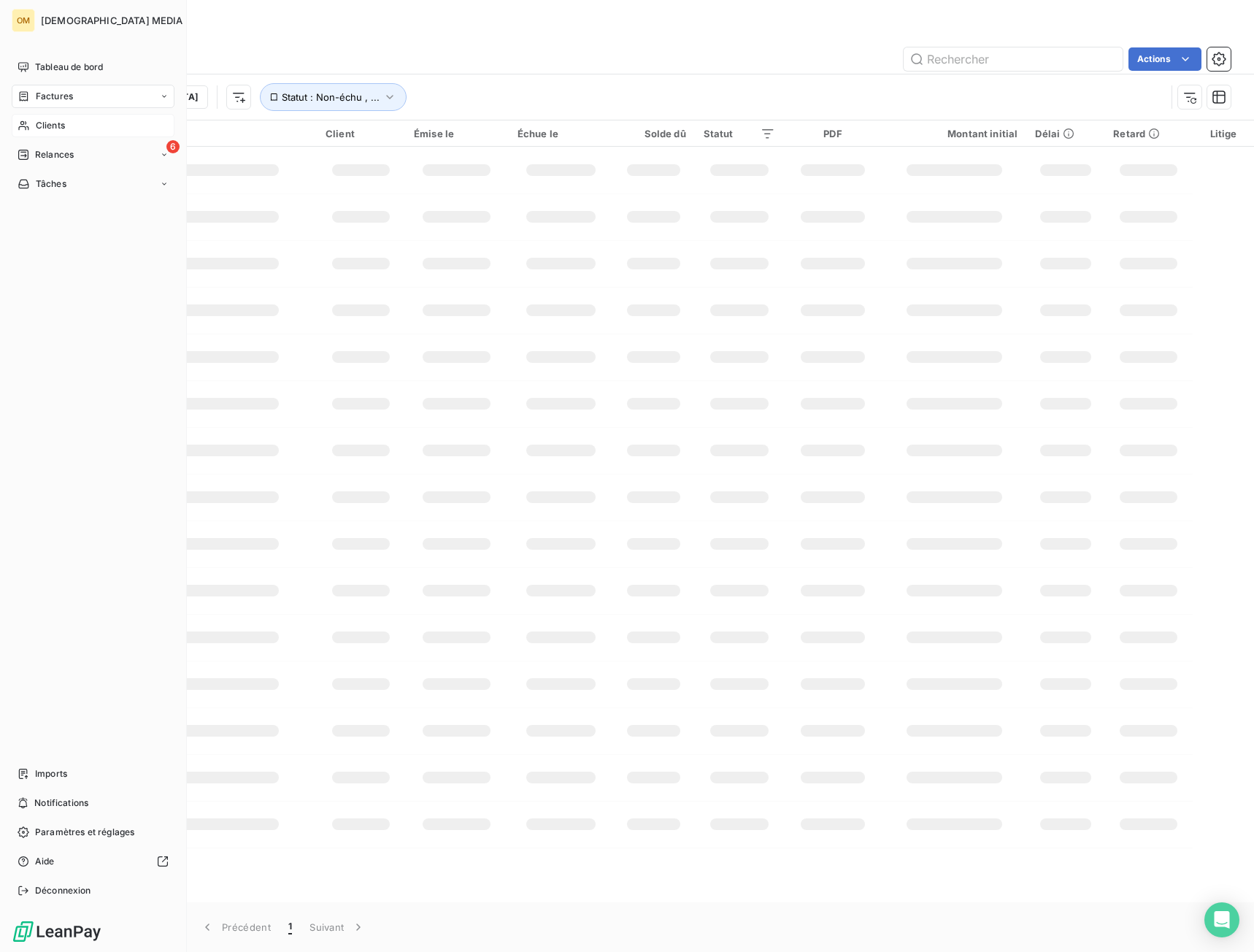
click at [61, 125] on span "Clients" at bounding box center [50, 125] width 29 height 13
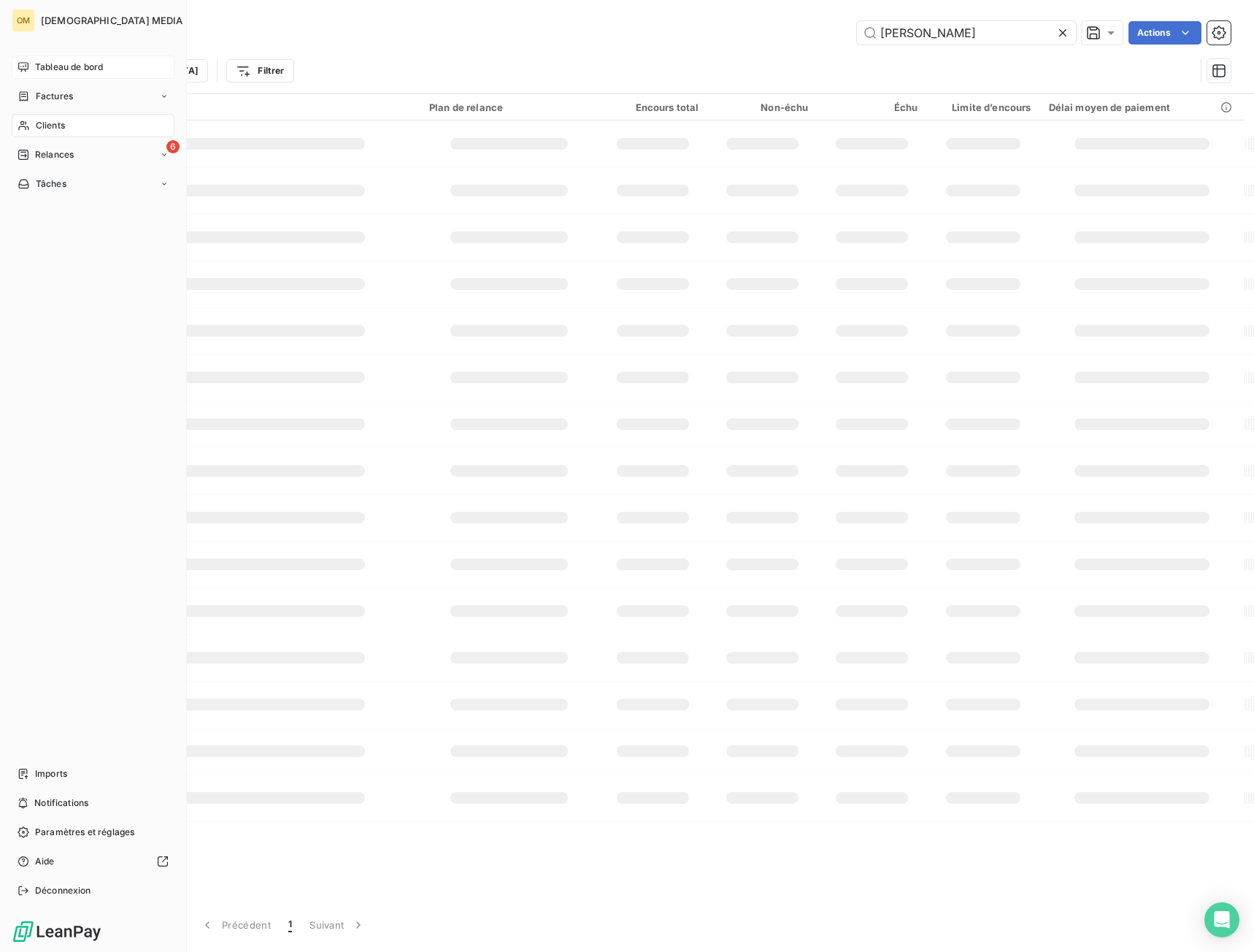
click at [57, 70] on span "Tableau de bord" at bounding box center [69, 67] width 68 height 13
